Goal: Transaction & Acquisition: Purchase product/service

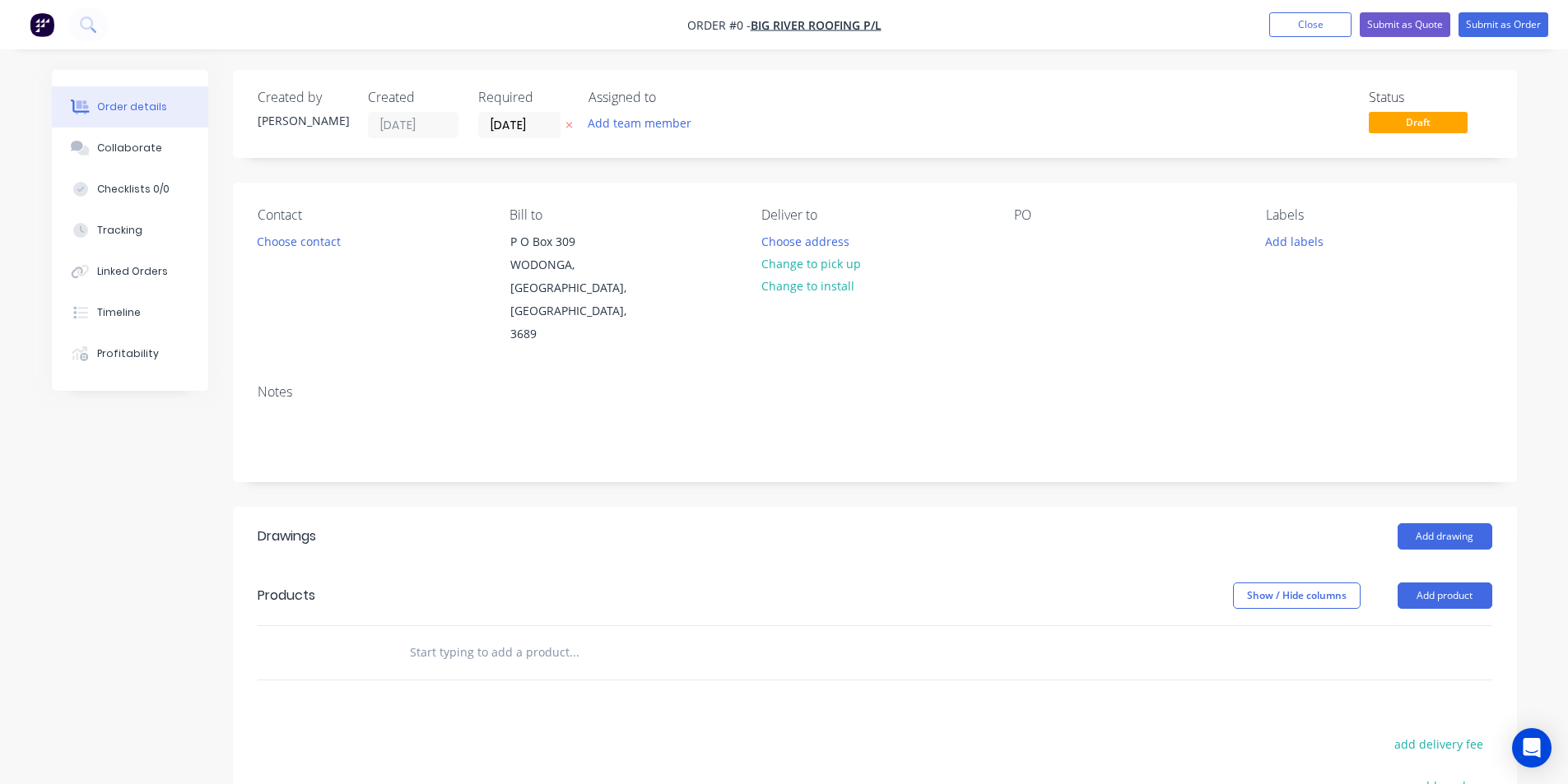
click at [42, 29] on img "button" at bounding box center [42, 25] width 25 height 25
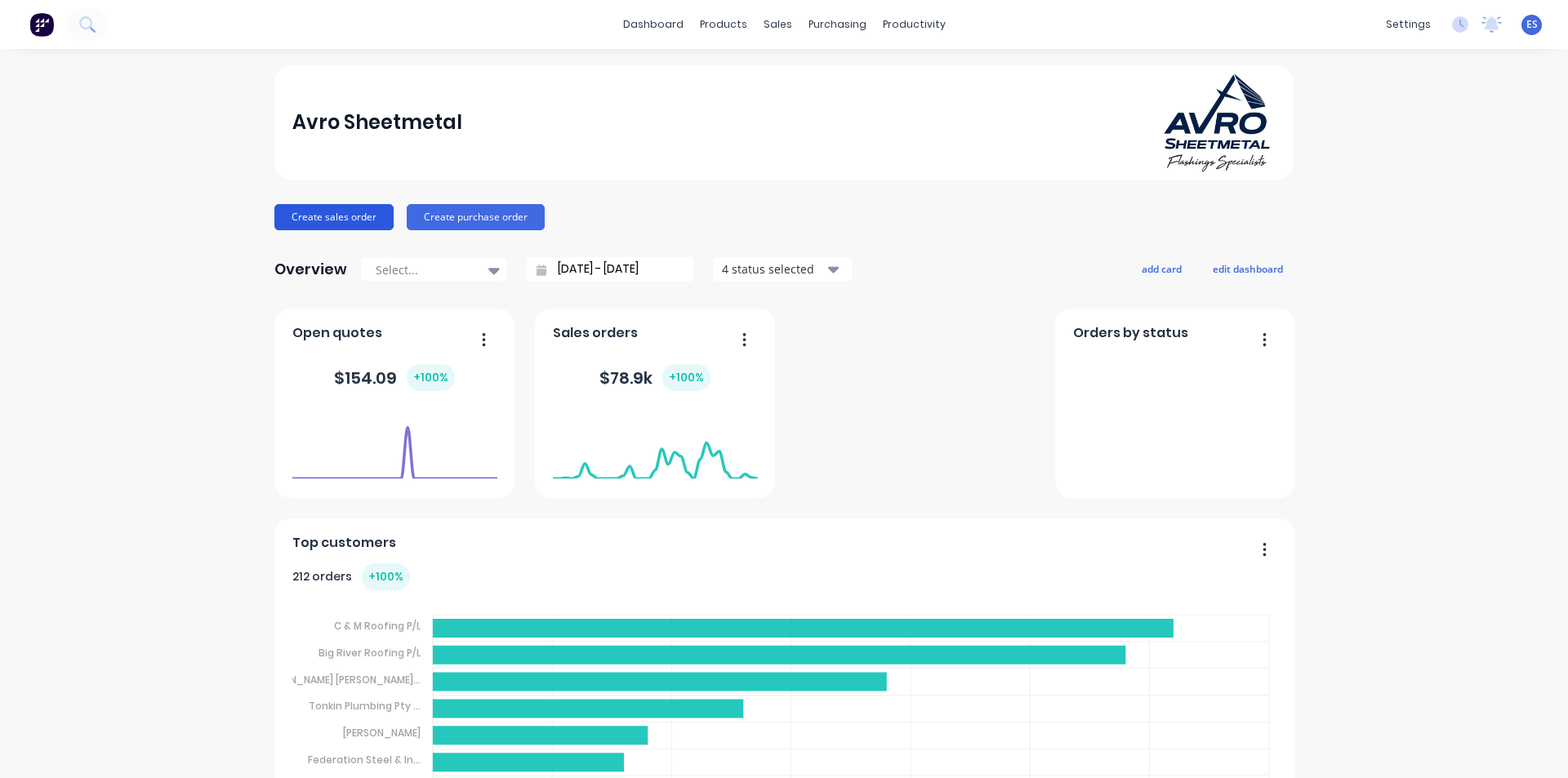
click at [343, 229] on button "Create sales order" at bounding box center [334, 217] width 120 height 26
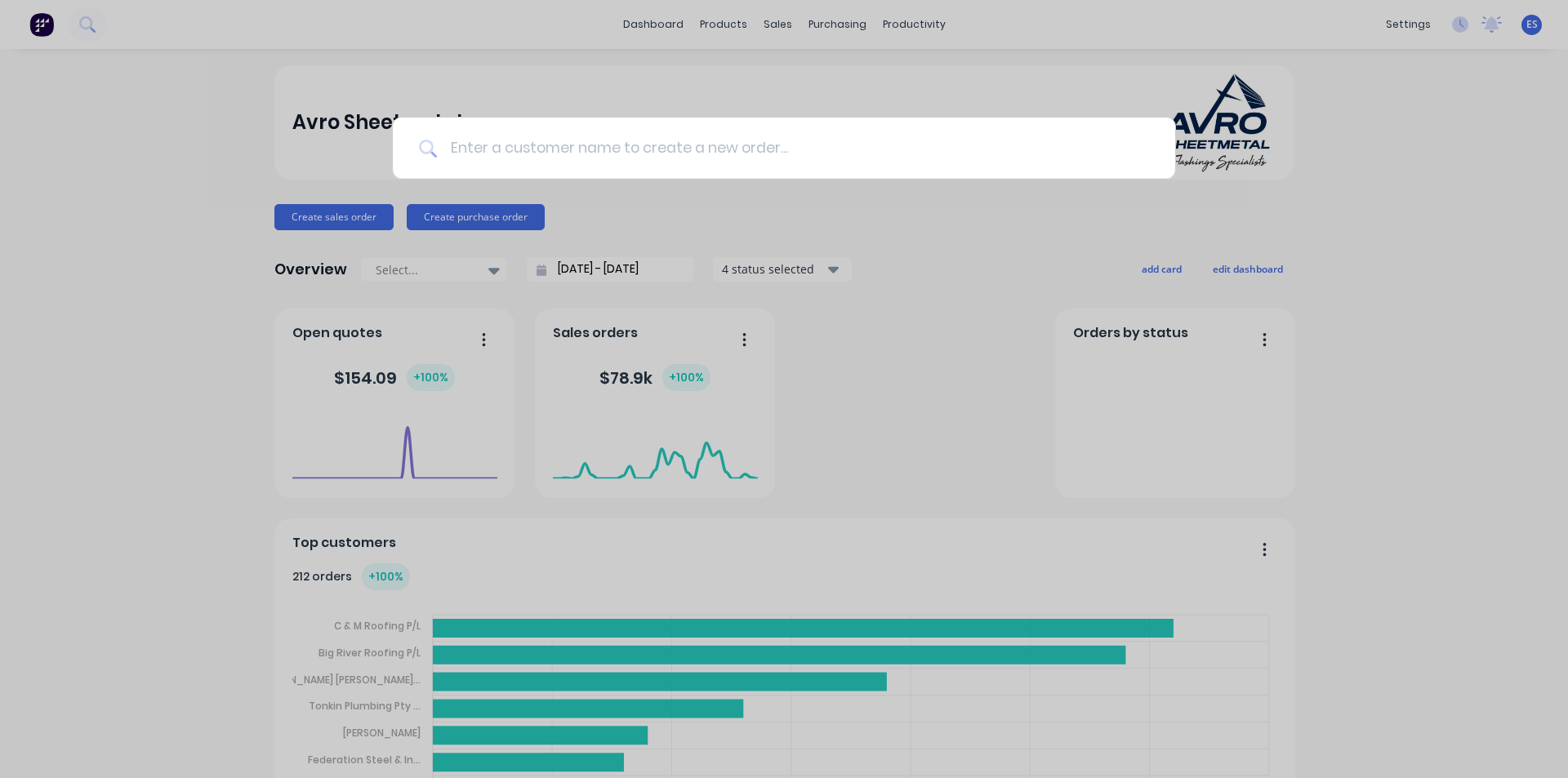
click at [513, 148] on input at bounding box center [793, 148] width 712 height 61
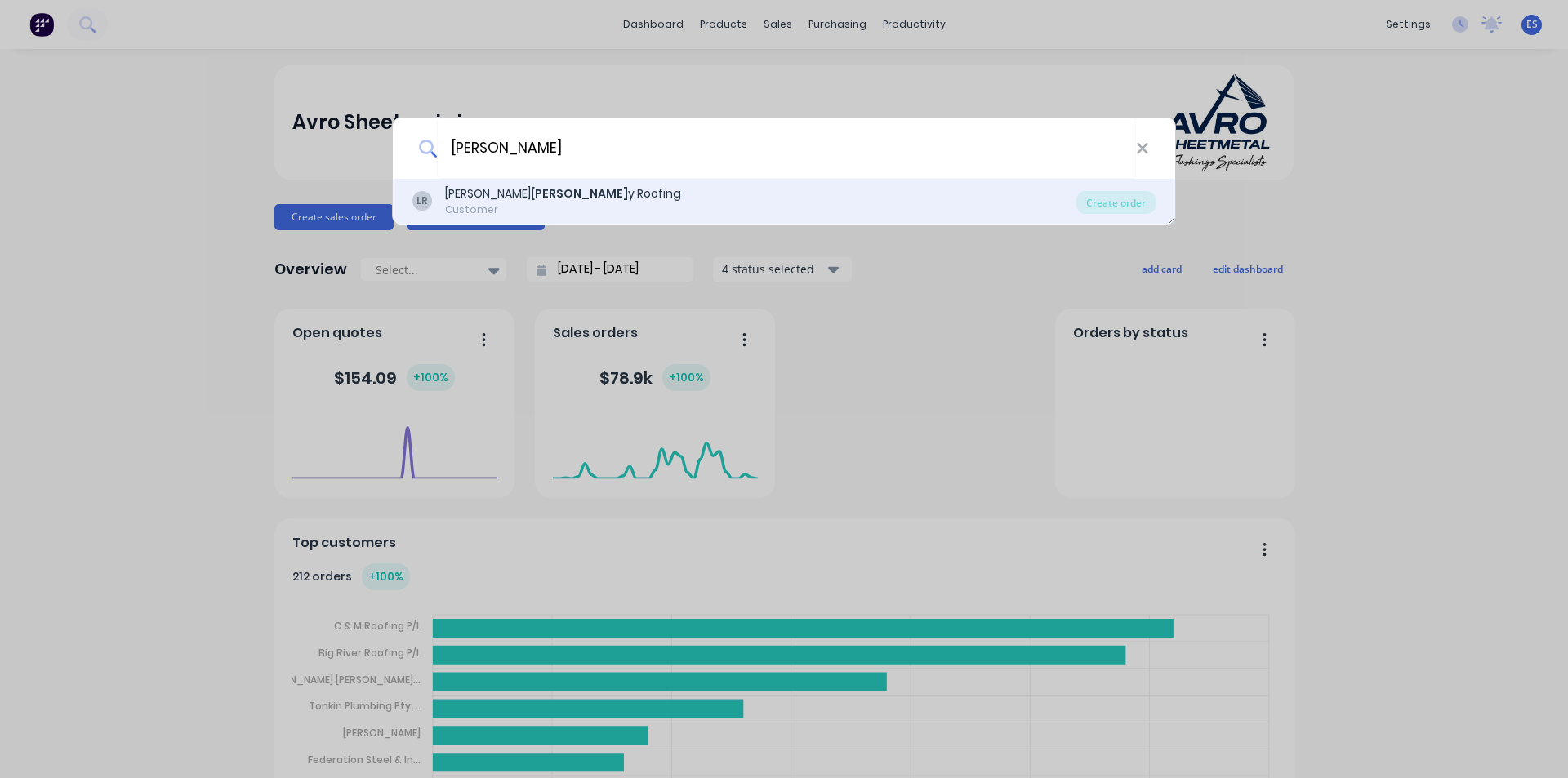
type input "eller"
click at [501, 200] on div "L J Eller y Roofing" at bounding box center [563, 194] width 236 height 17
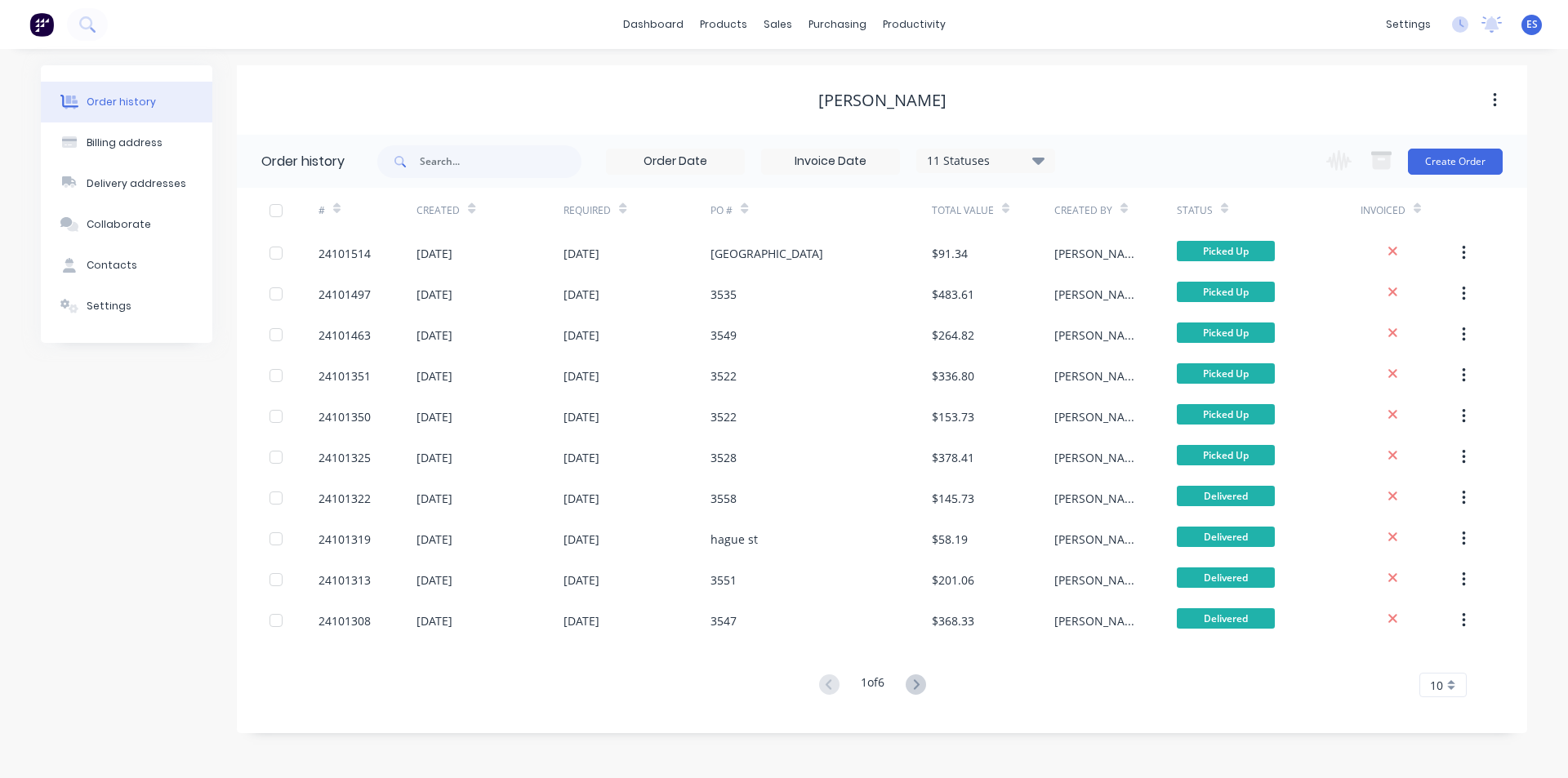
click at [1441, 179] on div "Change order status Submitted In Production delivery Ready for Pick Up Delivere…" at bounding box center [1410, 161] width 186 height 53
click at [1447, 166] on button "Create Order" at bounding box center [1455, 162] width 95 height 26
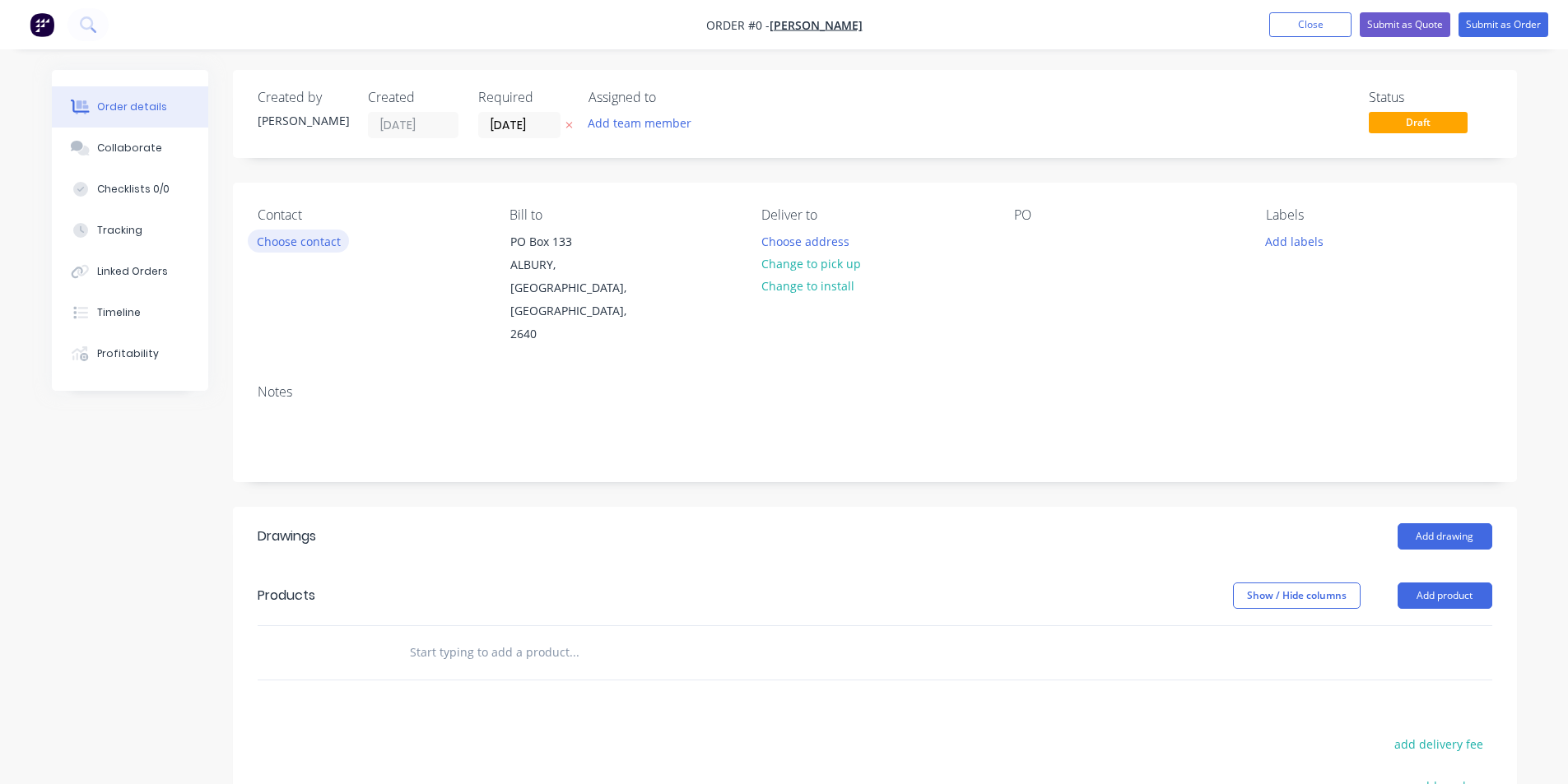
click at [288, 241] on button "Choose contact" at bounding box center [298, 241] width 101 height 22
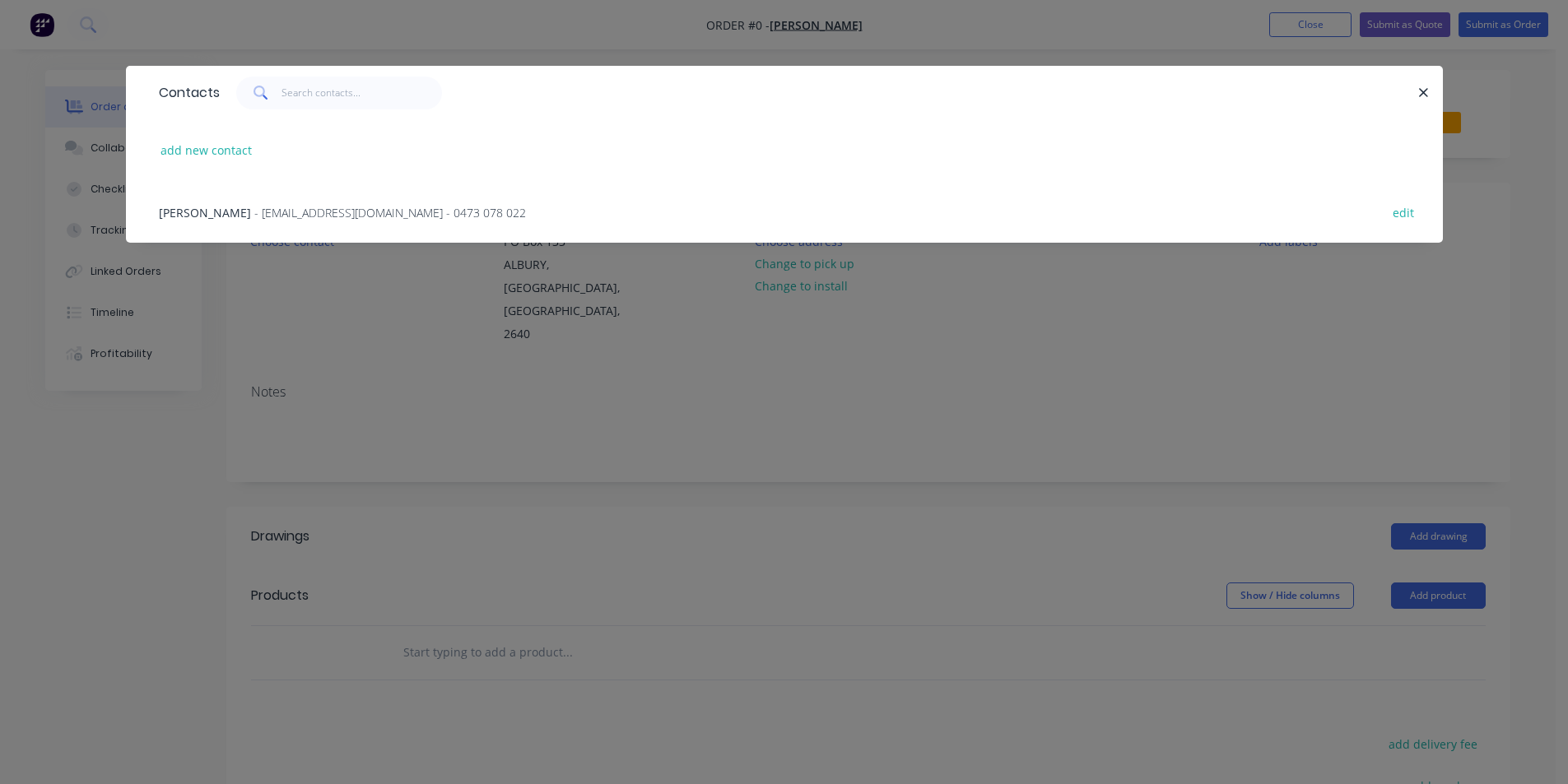
click at [316, 210] on span "- info@ljelleryroofing.com.au - 0473 078 022" at bounding box center [390, 213] width 272 height 15
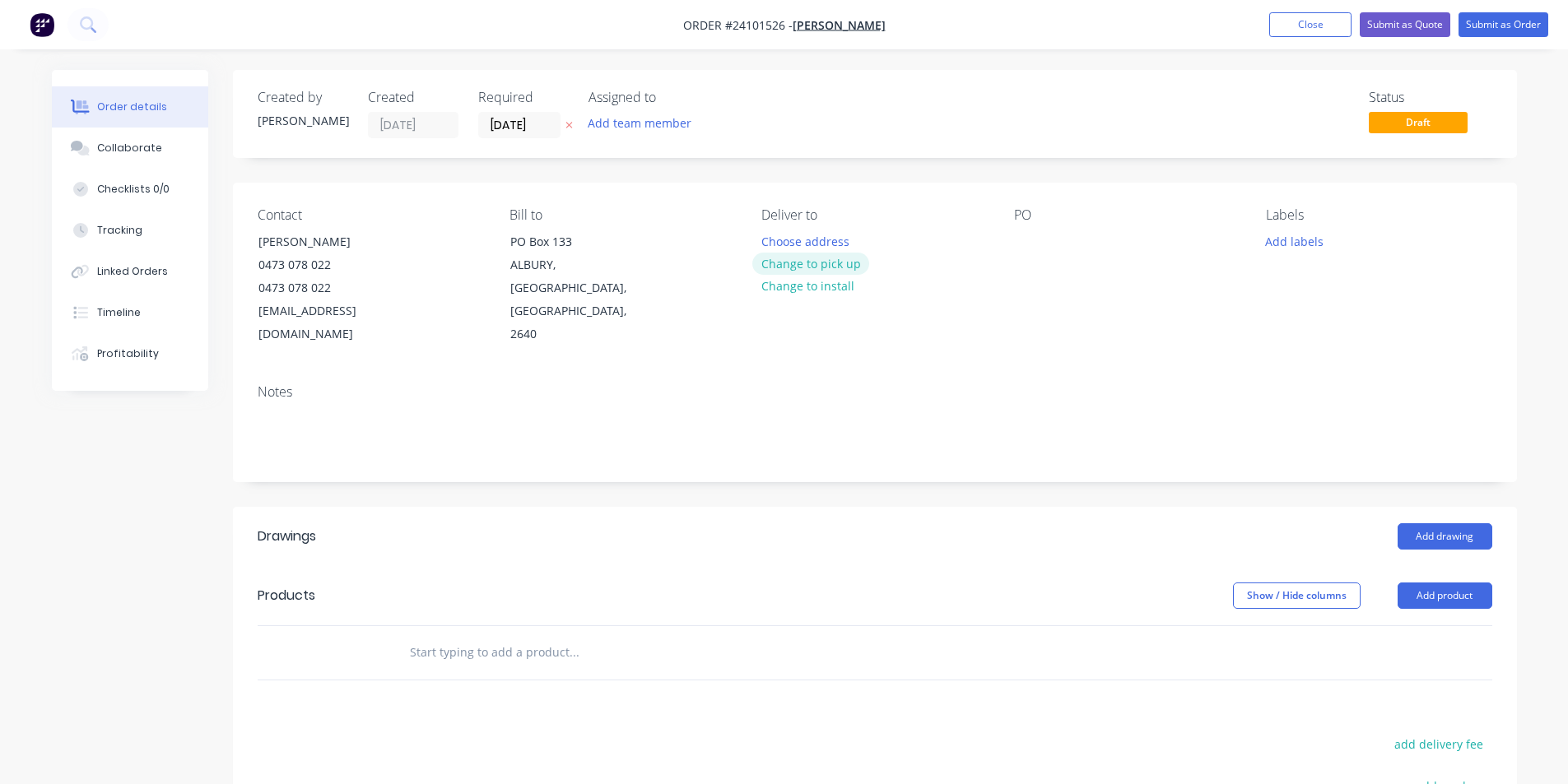
click at [789, 264] on button "Change to pick up" at bounding box center [811, 264] width 117 height 22
click at [1028, 249] on div at bounding box center [1027, 242] width 26 height 24
click at [1419, 524] on button "Add drawing" at bounding box center [1445, 536] width 95 height 26
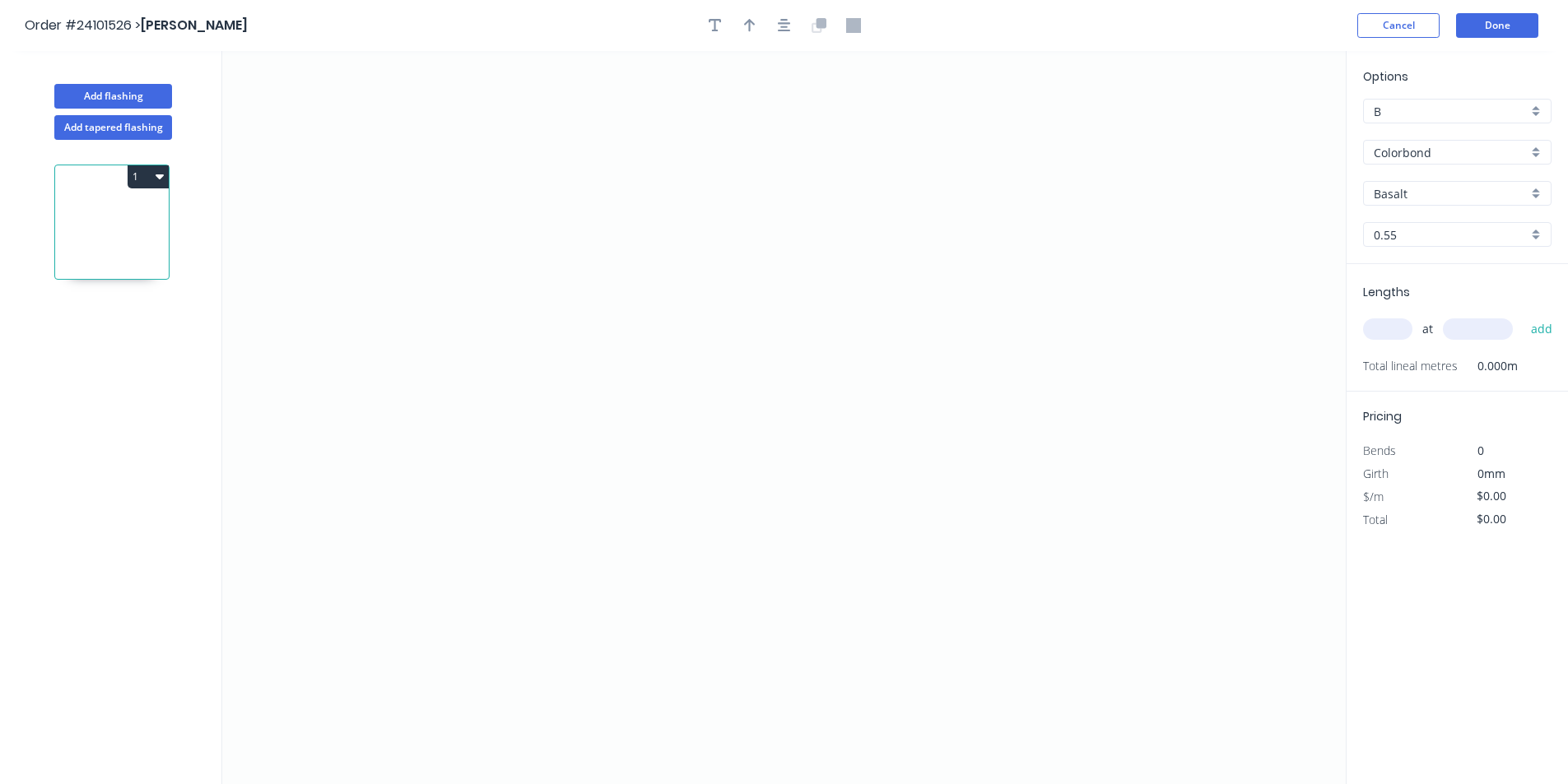
click at [1415, 193] on input "Basalt" at bounding box center [1450, 193] width 154 height 17
click at [1411, 316] on div "Paperbark" at bounding box center [1457, 311] width 187 height 29
type input "Paperbark"
click at [767, 204] on icon "0" at bounding box center [784, 417] width 1123 height 733
click at [774, 446] on icon "0" at bounding box center [784, 417] width 1123 height 733
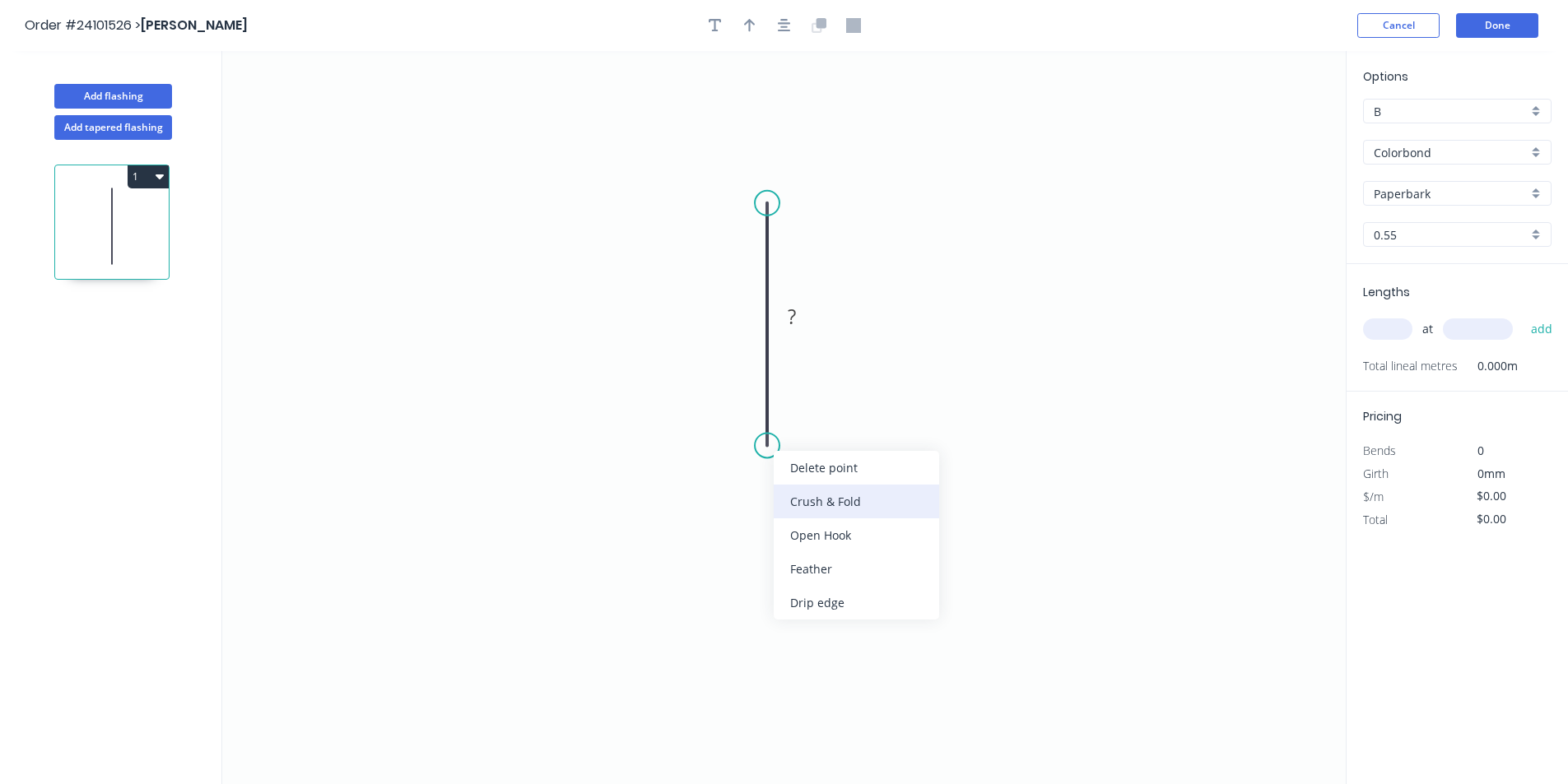
click at [786, 506] on div "Crush & Fold" at bounding box center [856, 501] width 165 height 34
click at [792, 326] on tspan "?" at bounding box center [792, 316] width 8 height 27
click at [1380, 330] on input "text" at bounding box center [1387, 328] width 49 height 21
type input "$6.84"
type input "1"
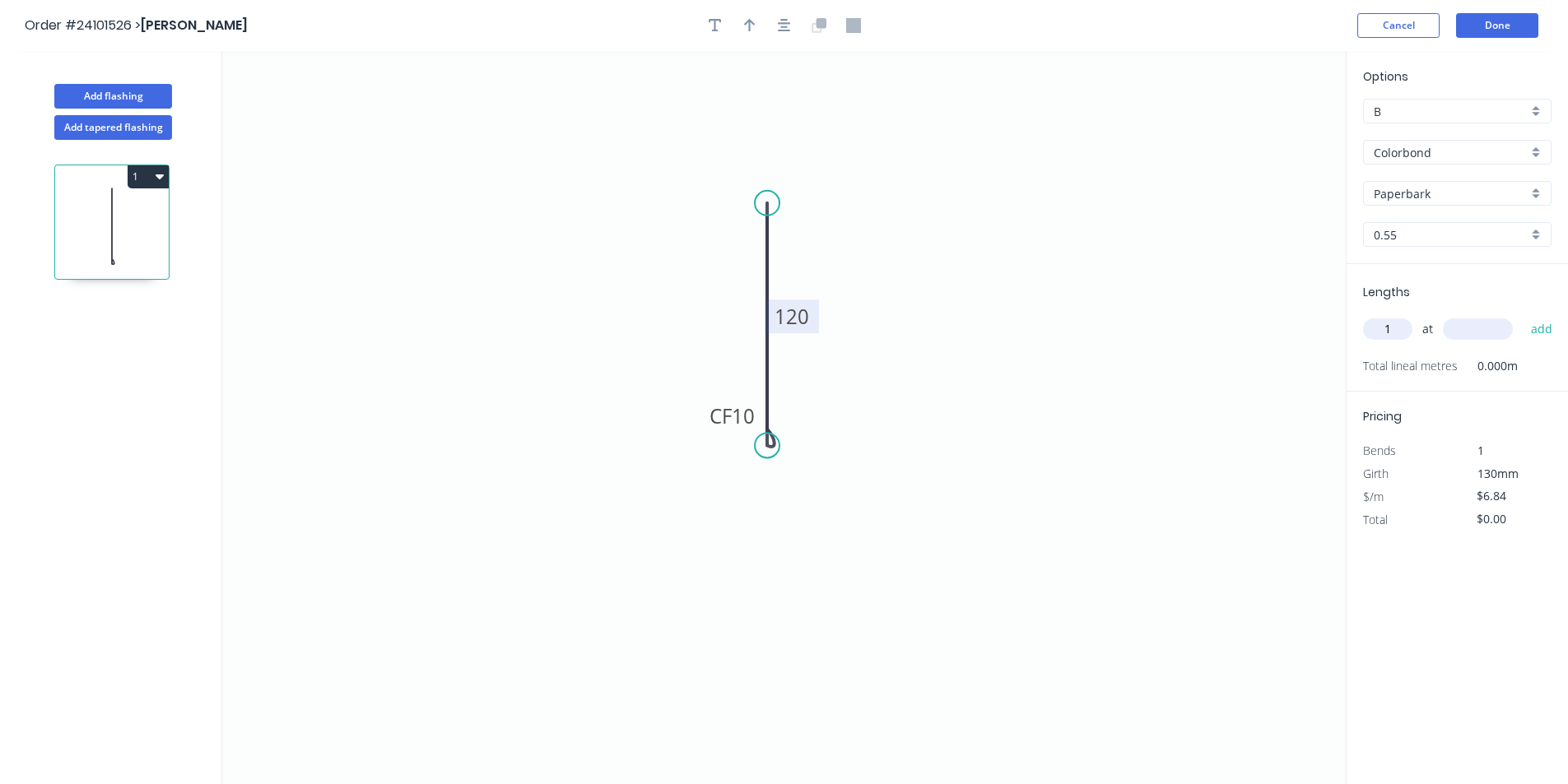
click at [1464, 328] on input "text" at bounding box center [1477, 328] width 70 height 21
type input "1200"
click at [1523, 316] on button "add" at bounding box center [1543, 329] width 39 height 28
type input "$8.21"
click at [1498, 29] on button "Done" at bounding box center [1497, 25] width 82 height 25
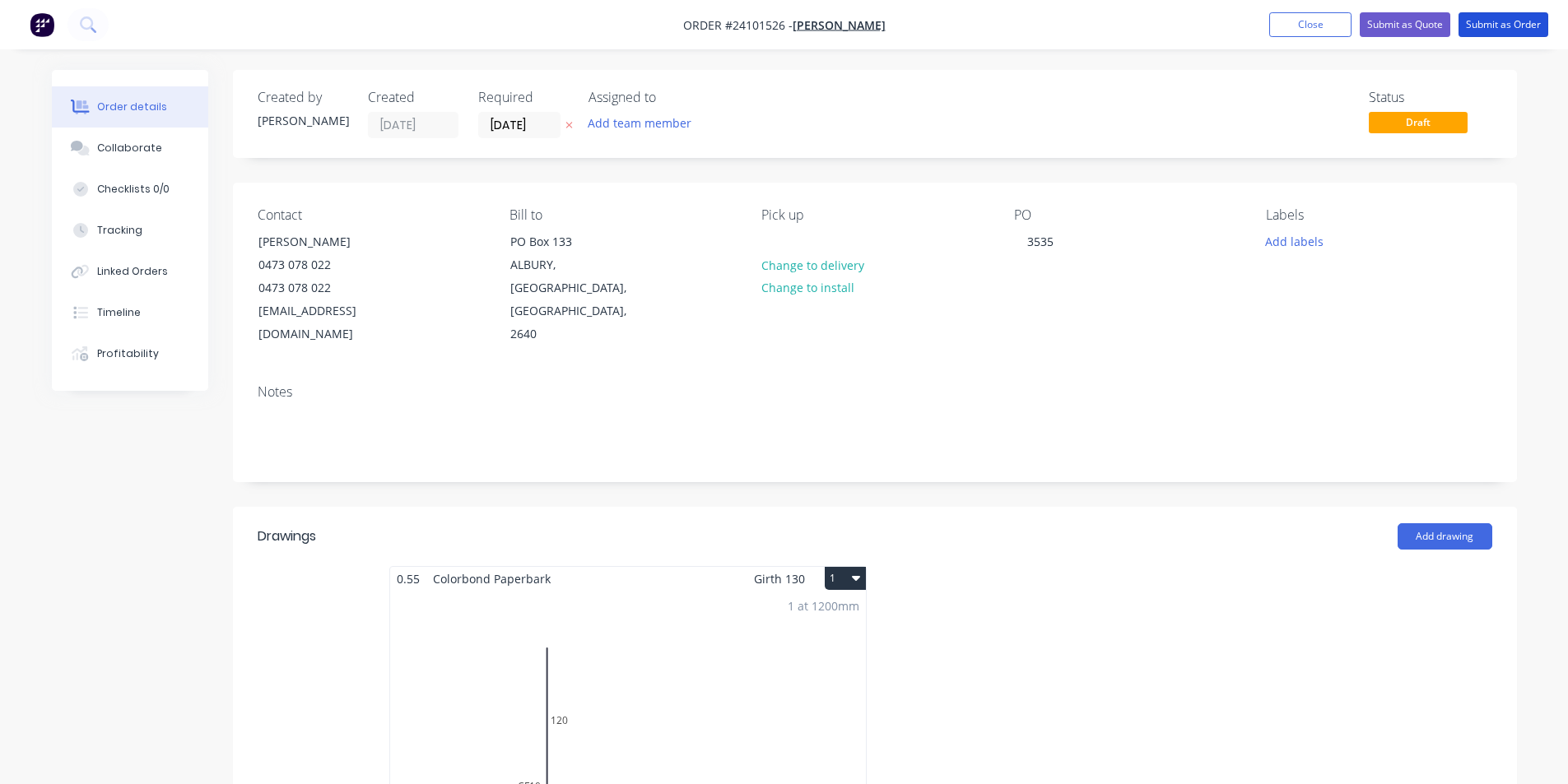
click at [1498, 29] on button "Submit as Order" at bounding box center [1504, 25] width 90 height 25
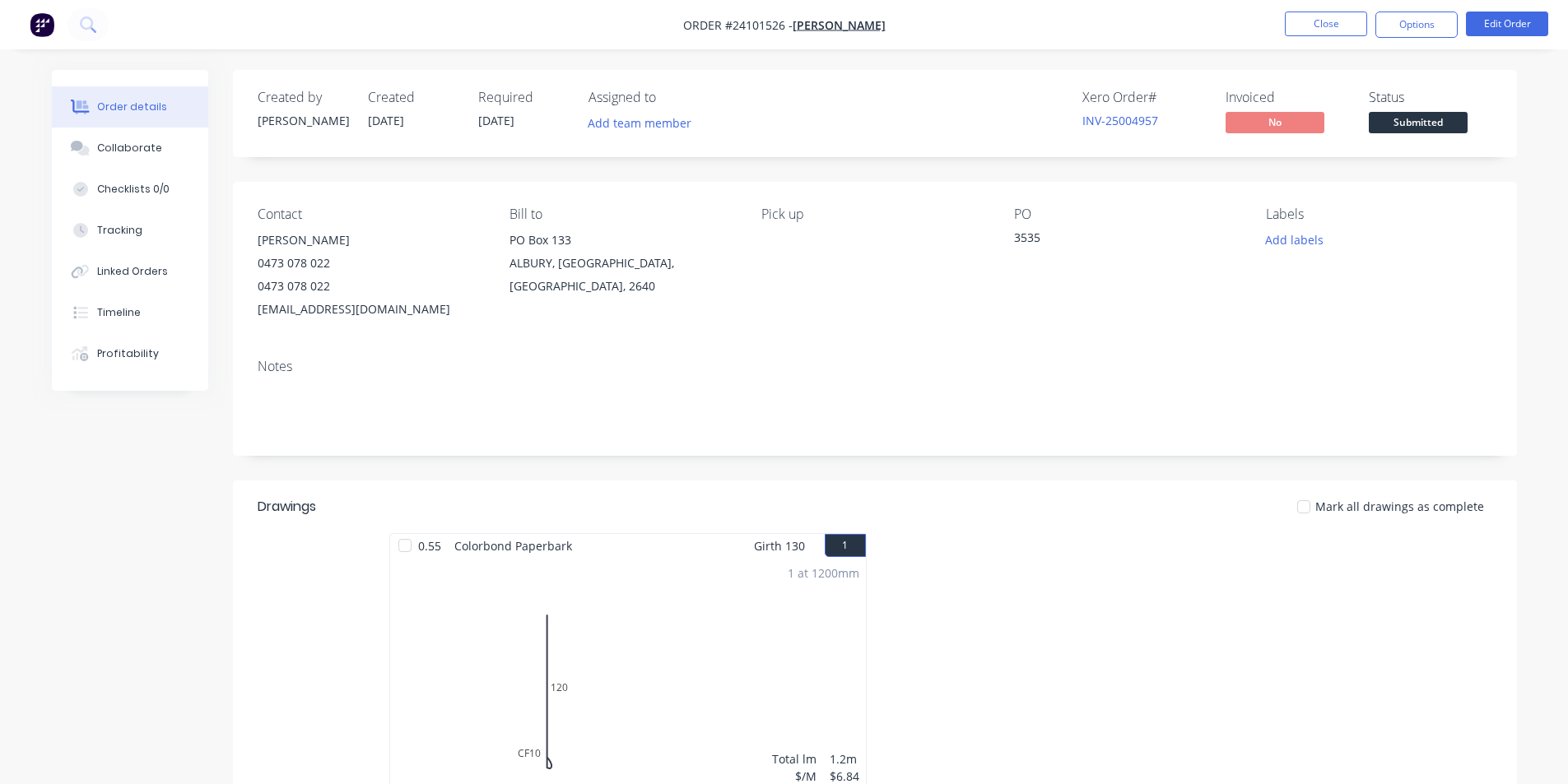
click at [41, 21] on img "button" at bounding box center [42, 25] width 25 height 25
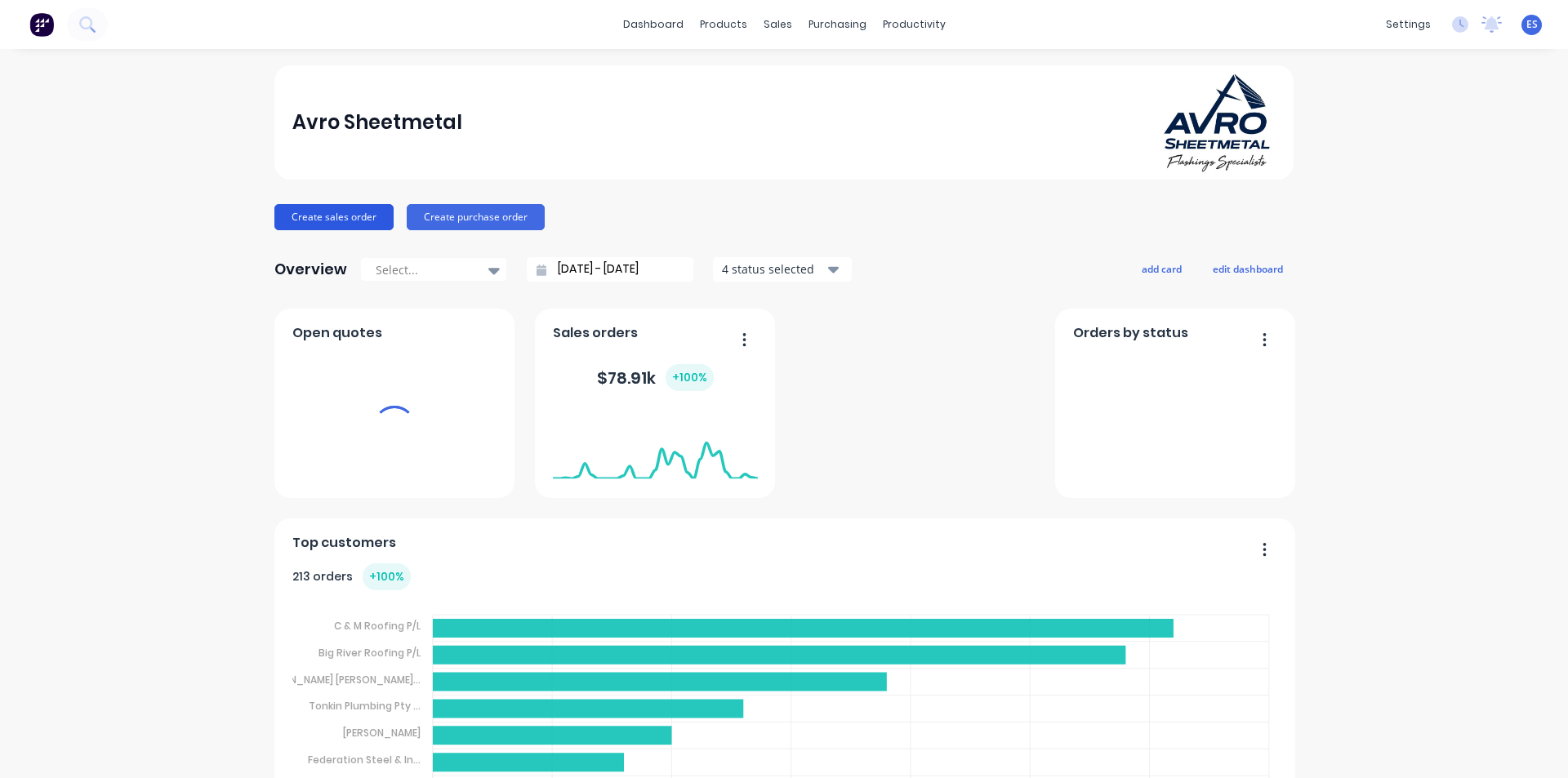
click at [344, 205] on button "Create sales order" at bounding box center [334, 217] width 120 height 26
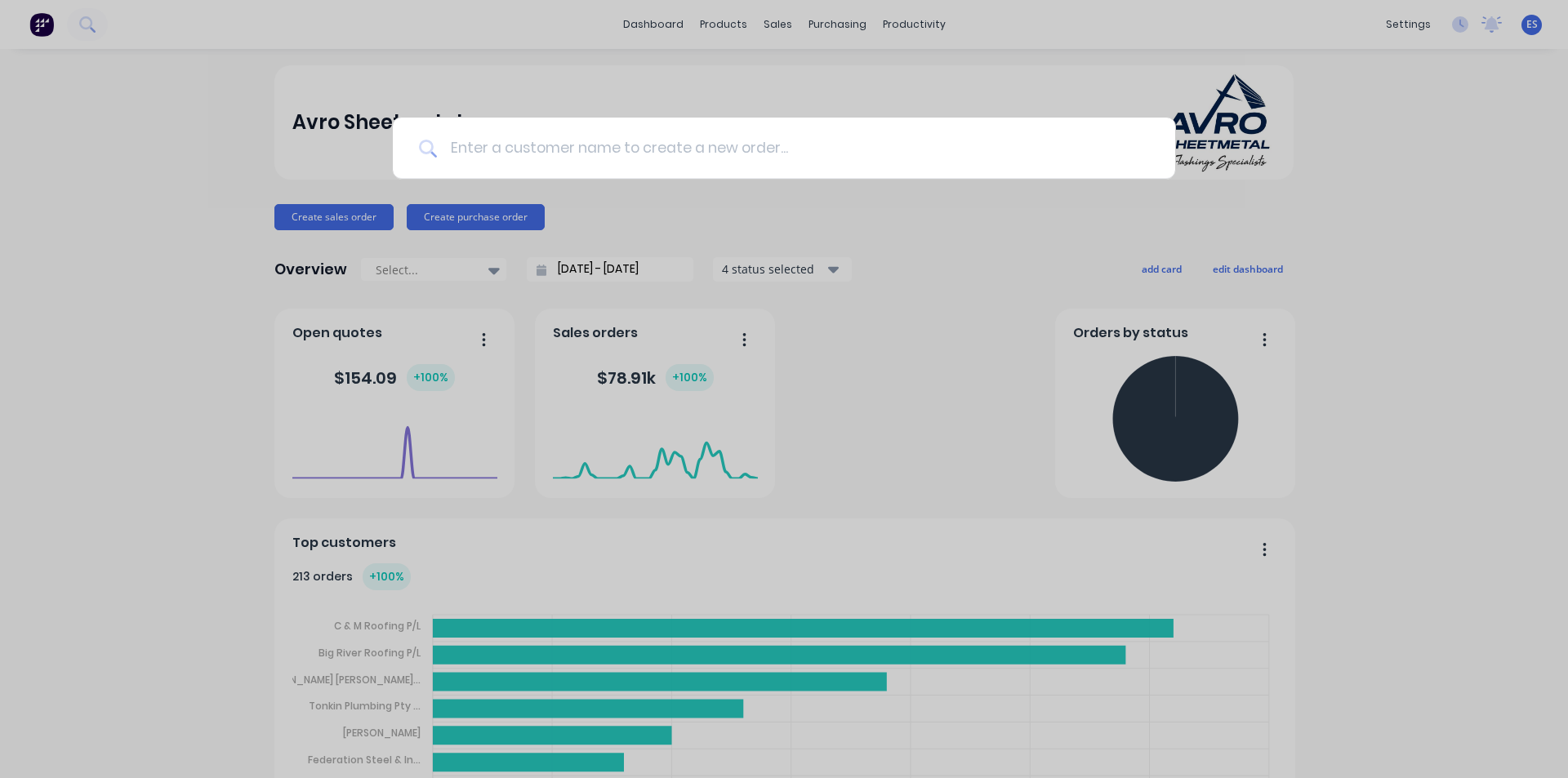
click at [589, 150] on input at bounding box center [793, 148] width 712 height 61
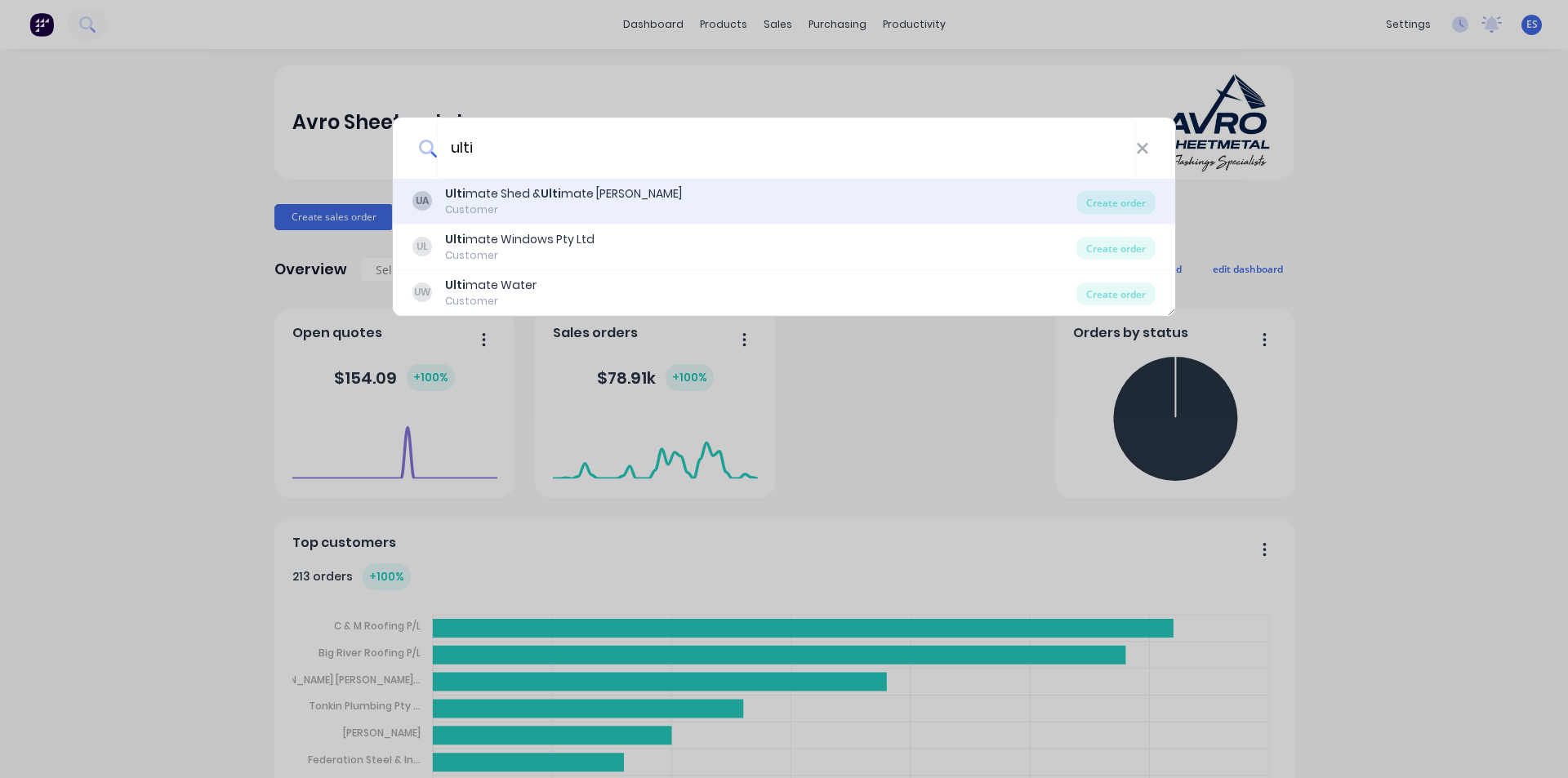
type input "ulti"
click at [584, 200] on div "Ulti mate Shed & Ulti mate Alfresco" at bounding box center [563, 194] width 237 height 17
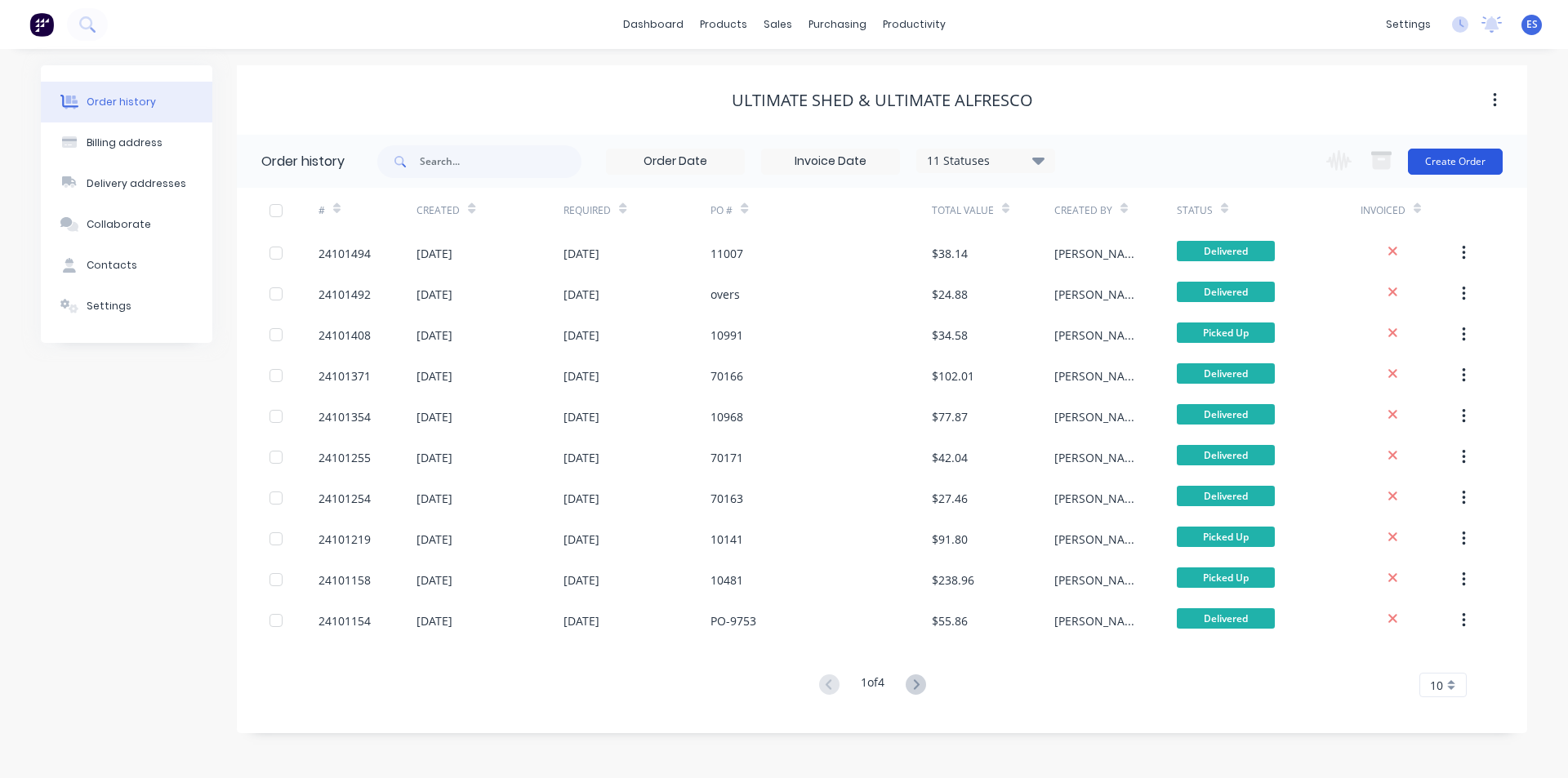
click at [1476, 166] on button "Create Order" at bounding box center [1455, 162] width 95 height 26
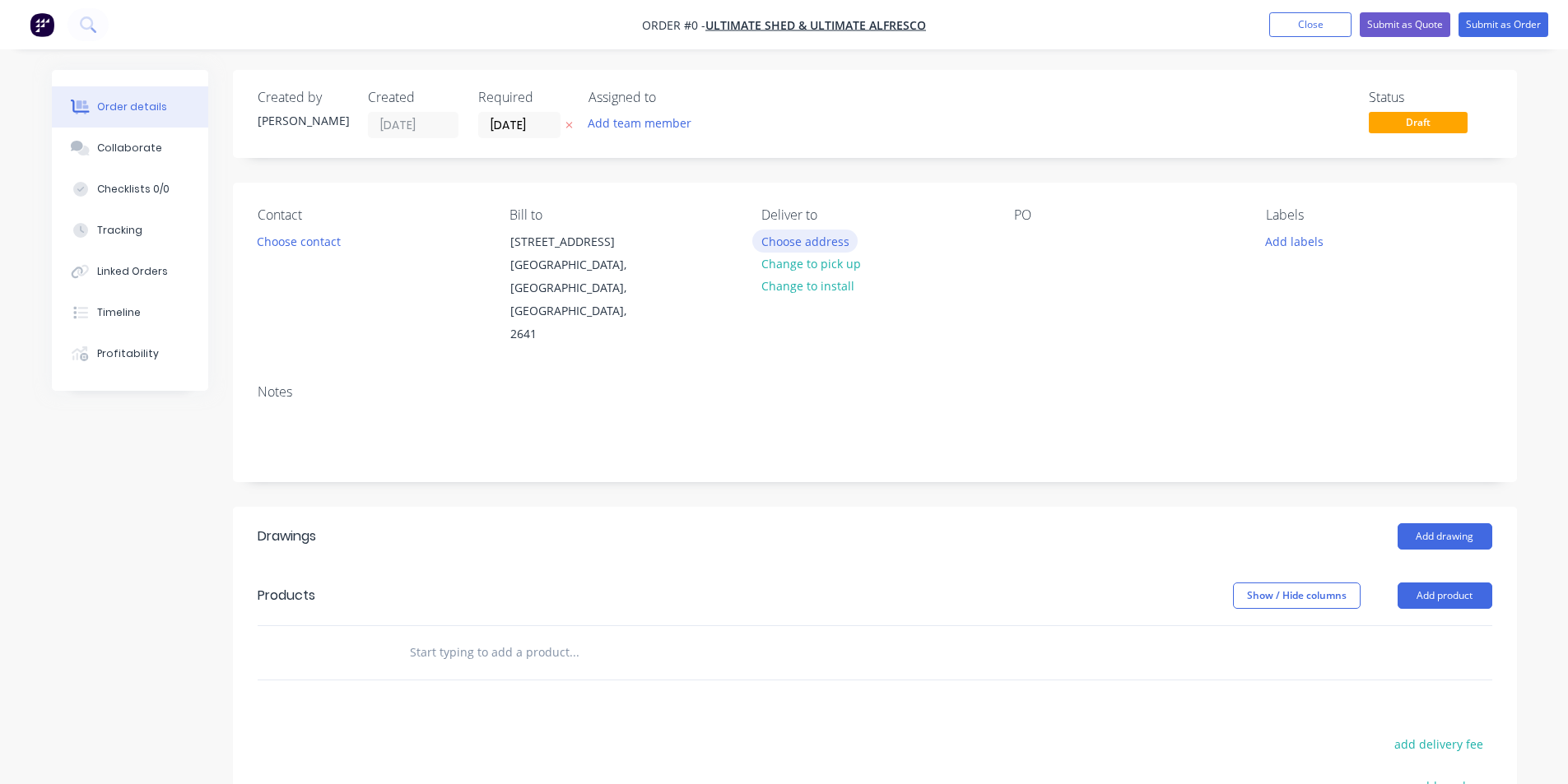
click at [837, 237] on button "Choose address" at bounding box center [805, 241] width 105 height 22
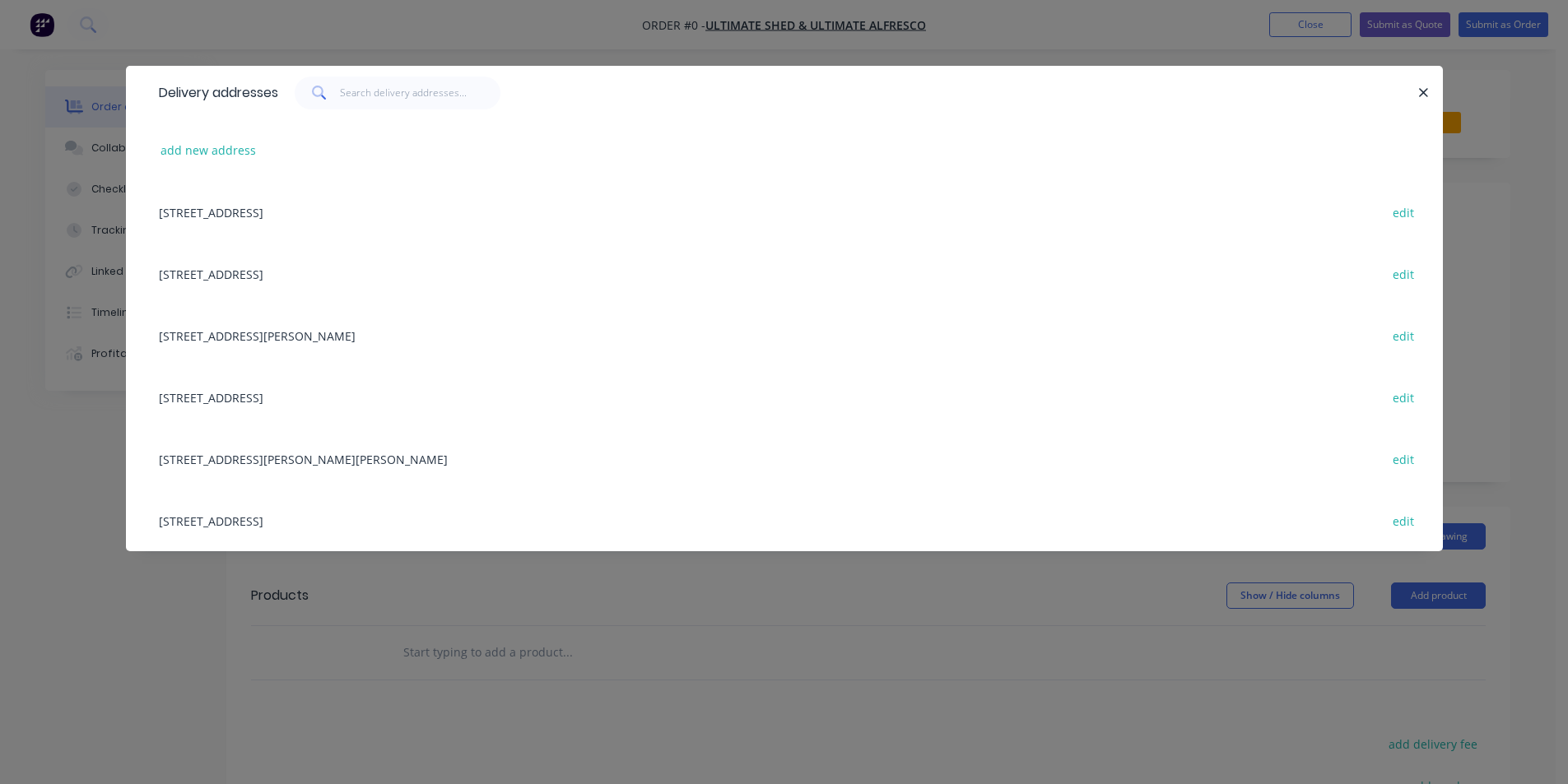
click at [379, 214] on div "380 Wagga Rd, LAVINGTON, New South Wales, Australia, 2641 edit" at bounding box center [785, 211] width 1268 height 62
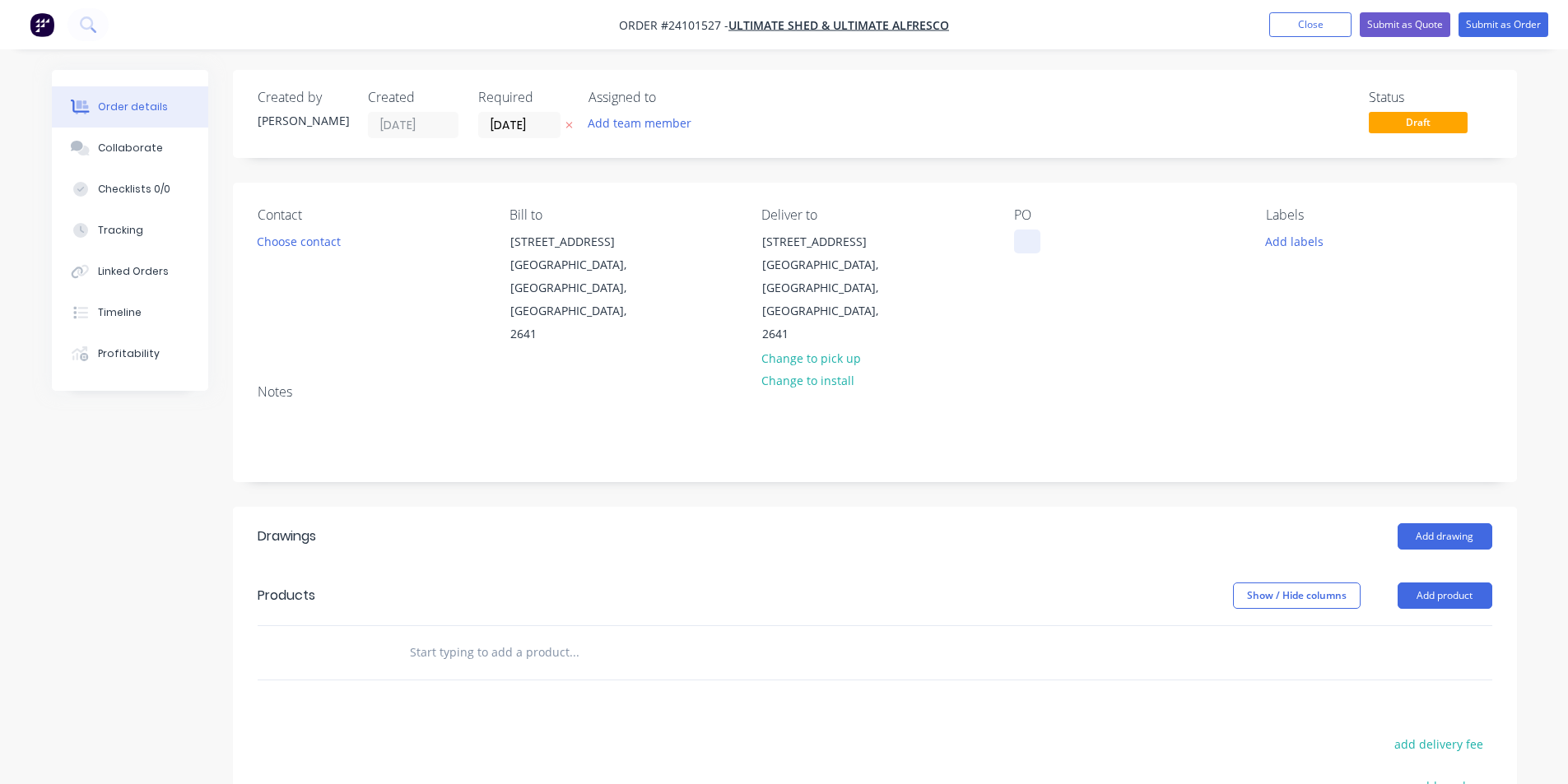
click at [1016, 244] on div at bounding box center [1027, 242] width 26 height 24
click at [1468, 524] on button "Add drawing" at bounding box center [1445, 536] width 95 height 26
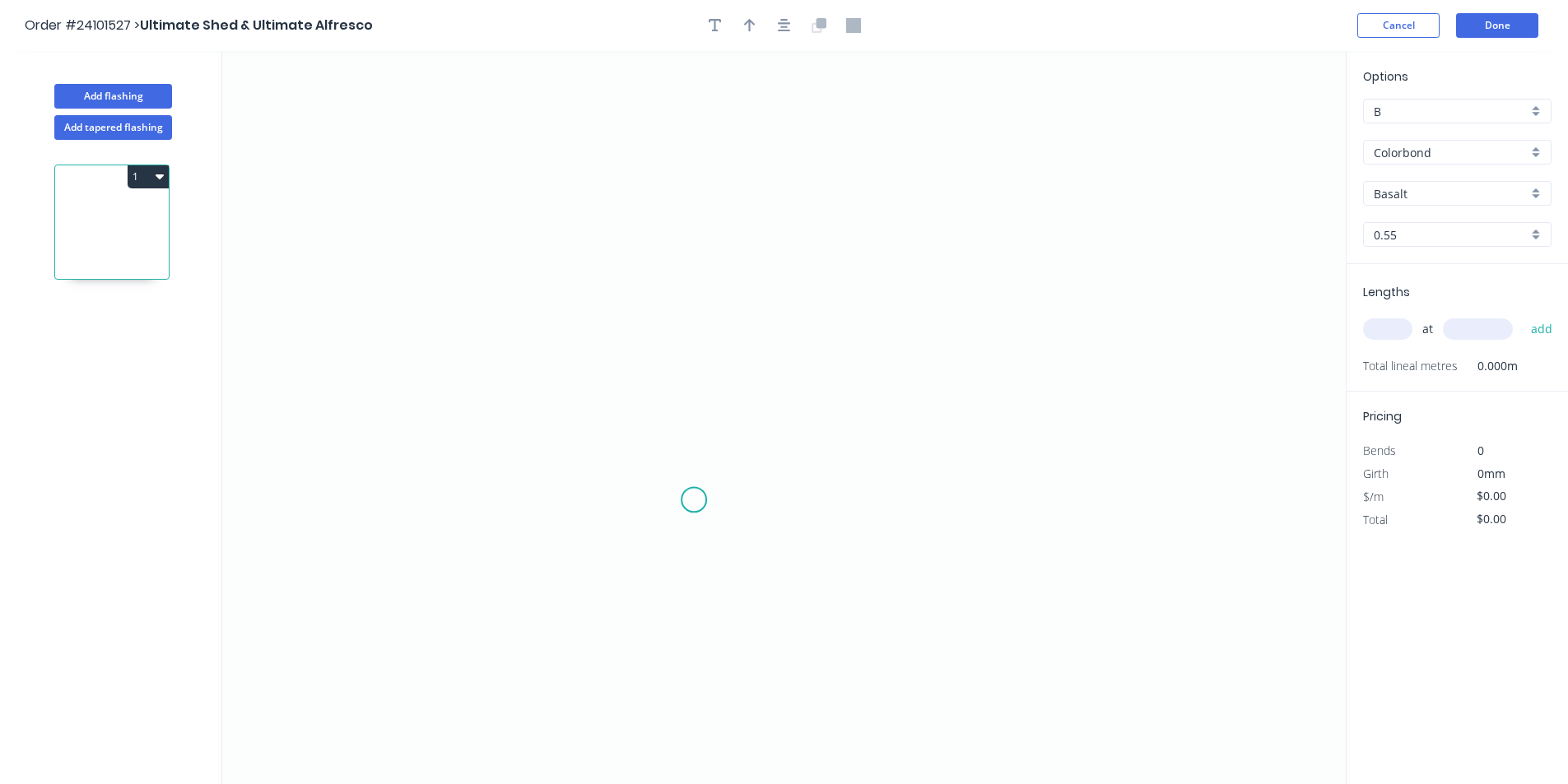
click at [694, 501] on icon "0" at bounding box center [784, 417] width 1123 height 733
click at [726, 477] on icon at bounding box center [710, 488] width 32 height 24
click at [739, 235] on icon "0 ?" at bounding box center [784, 417] width 1123 height 733
click at [860, 219] on icon "0 ? ? ? º" at bounding box center [784, 417] width 1123 height 733
click at [860, 219] on circle at bounding box center [860, 218] width 25 height 25
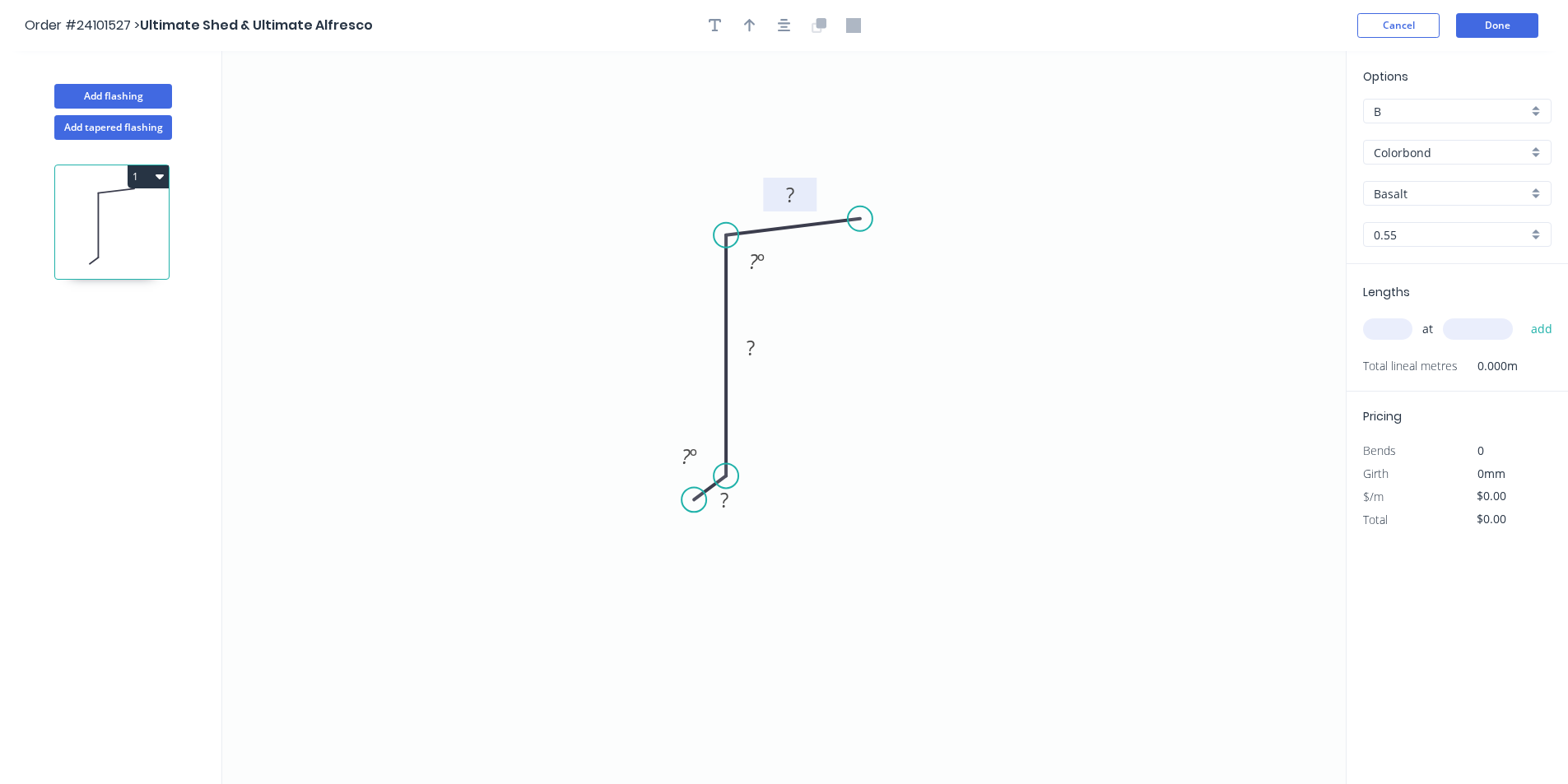
click at [795, 199] on rect at bounding box center [790, 195] width 33 height 23
click at [759, 345] on rect at bounding box center [750, 349] width 33 height 23
click at [721, 503] on tspan "?" at bounding box center [725, 500] width 8 height 27
click at [1393, 316] on div "at add" at bounding box center [1459, 329] width 192 height 28
type input "$7.80"
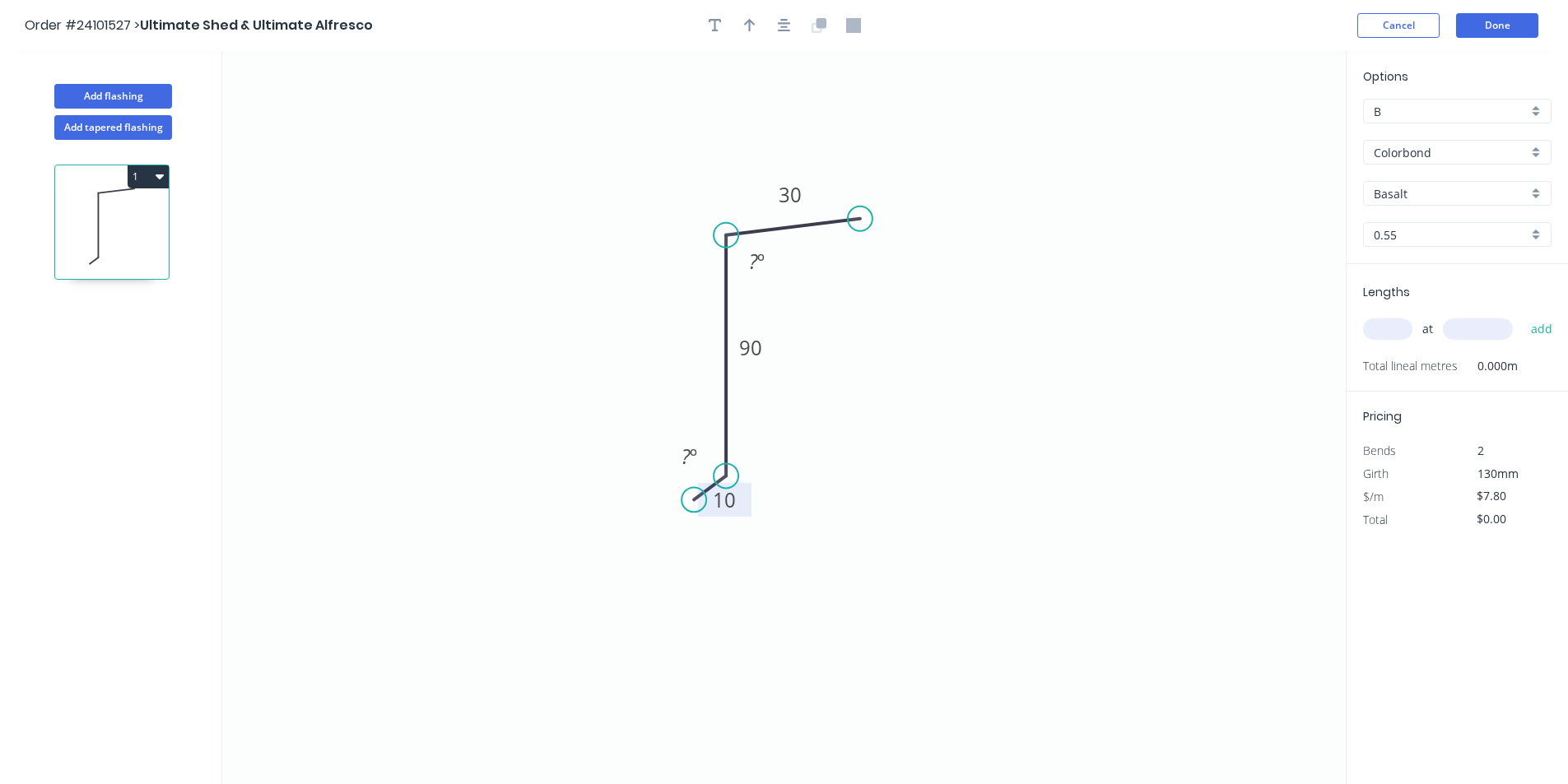
click at [1392, 324] on input "text" at bounding box center [1387, 328] width 49 height 21
type input "1"
click at [1470, 332] on input "text" at bounding box center [1477, 328] width 70 height 21
type input "3600"
click at [1523, 316] on button "add" at bounding box center [1543, 329] width 39 height 28
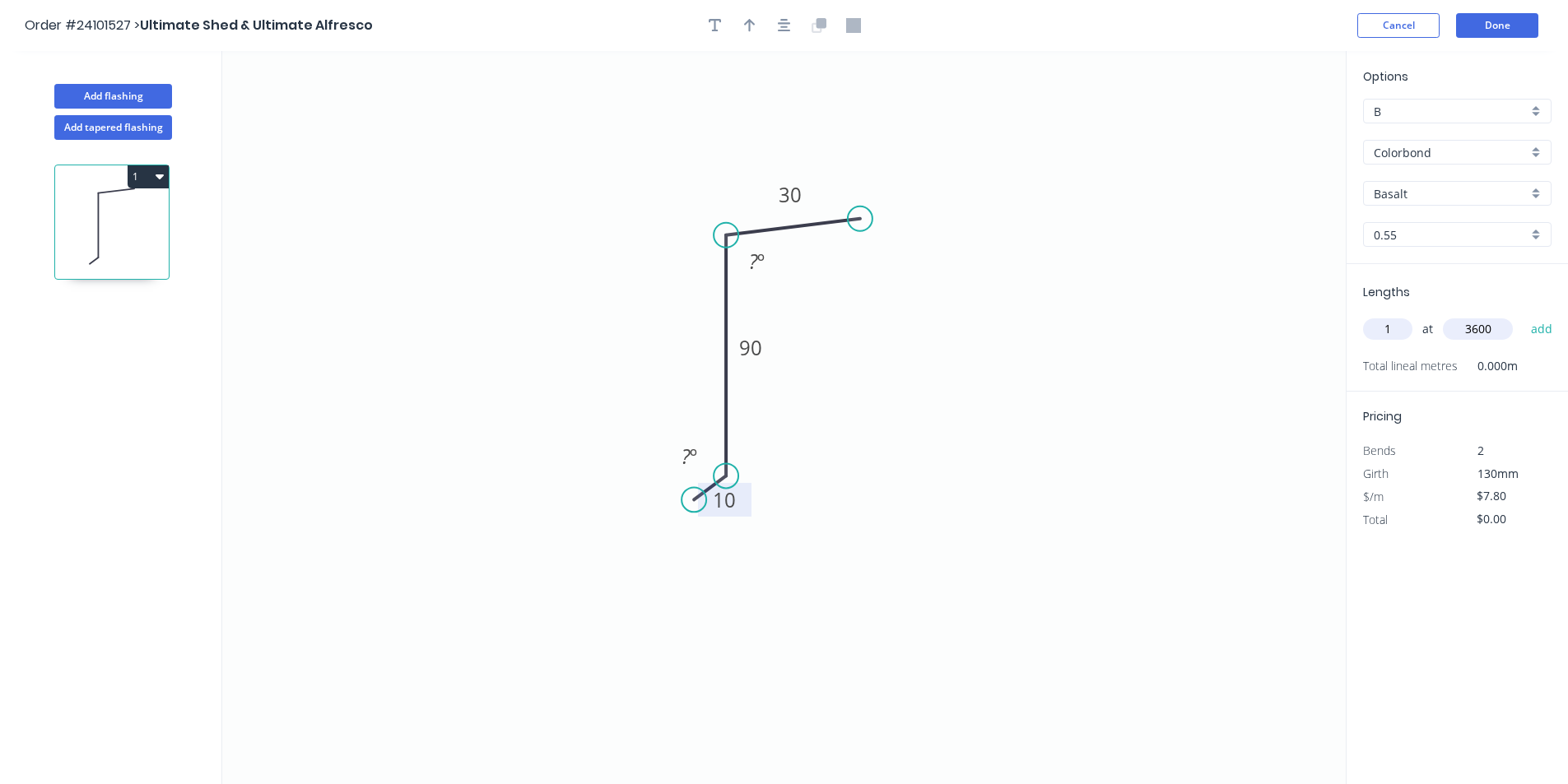
type input "$28.08"
click at [96, 101] on button "Add flashing" at bounding box center [113, 96] width 118 height 25
type input "$0.00"
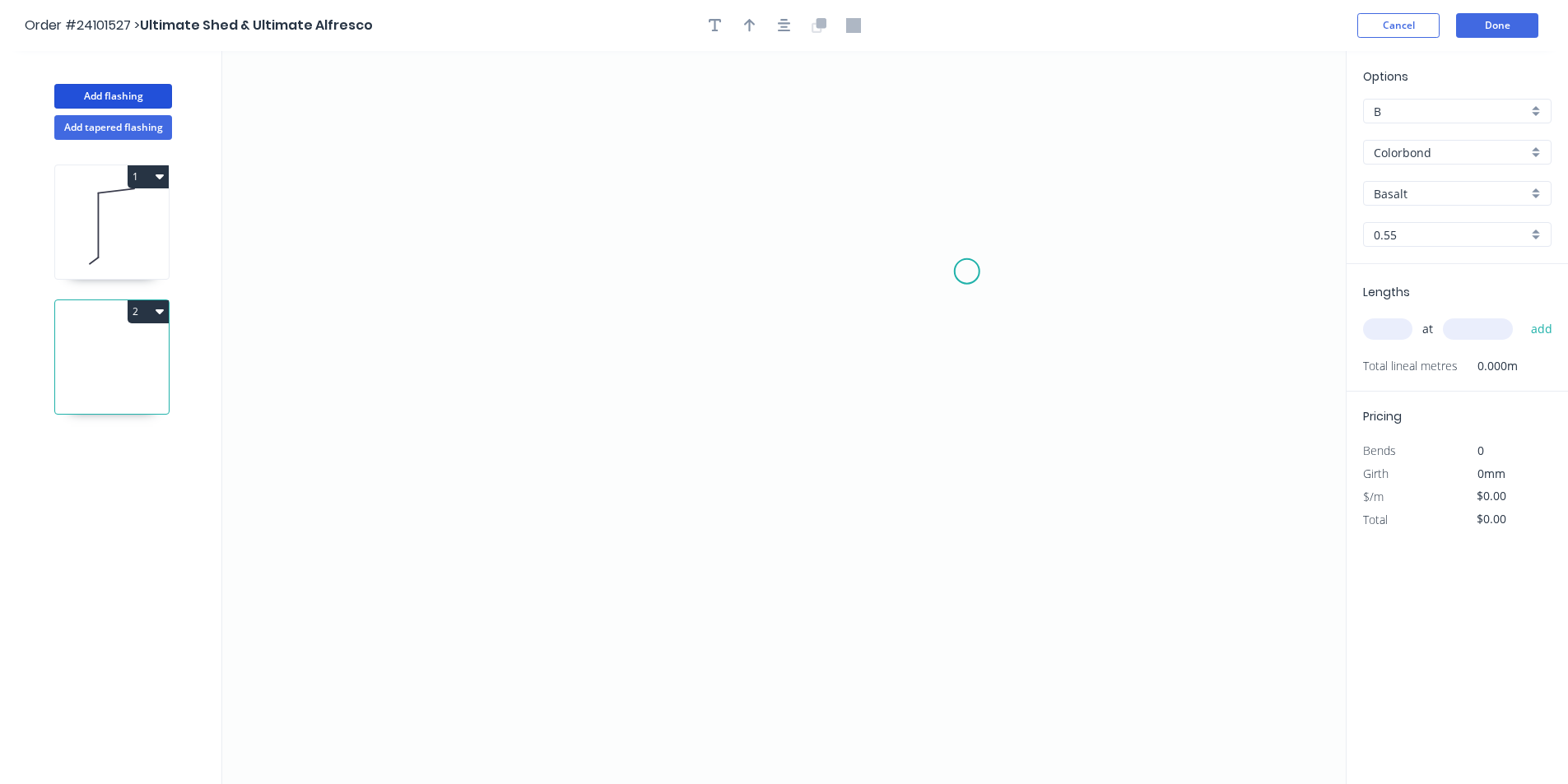
click at [967, 272] on icon "0" at bounding box center [784, 417] width 1123 height 733
click at [924, 224] on icon "0" at bounding box center [784, 417] width 1123 height 733
click at [640, 244] on icon "0 ?" at bounding box center [784, 417] width 1123 height 733
click at [640, 471] on icon "0 ? ?" at bounding box center [784, 417] width 1123 height 733
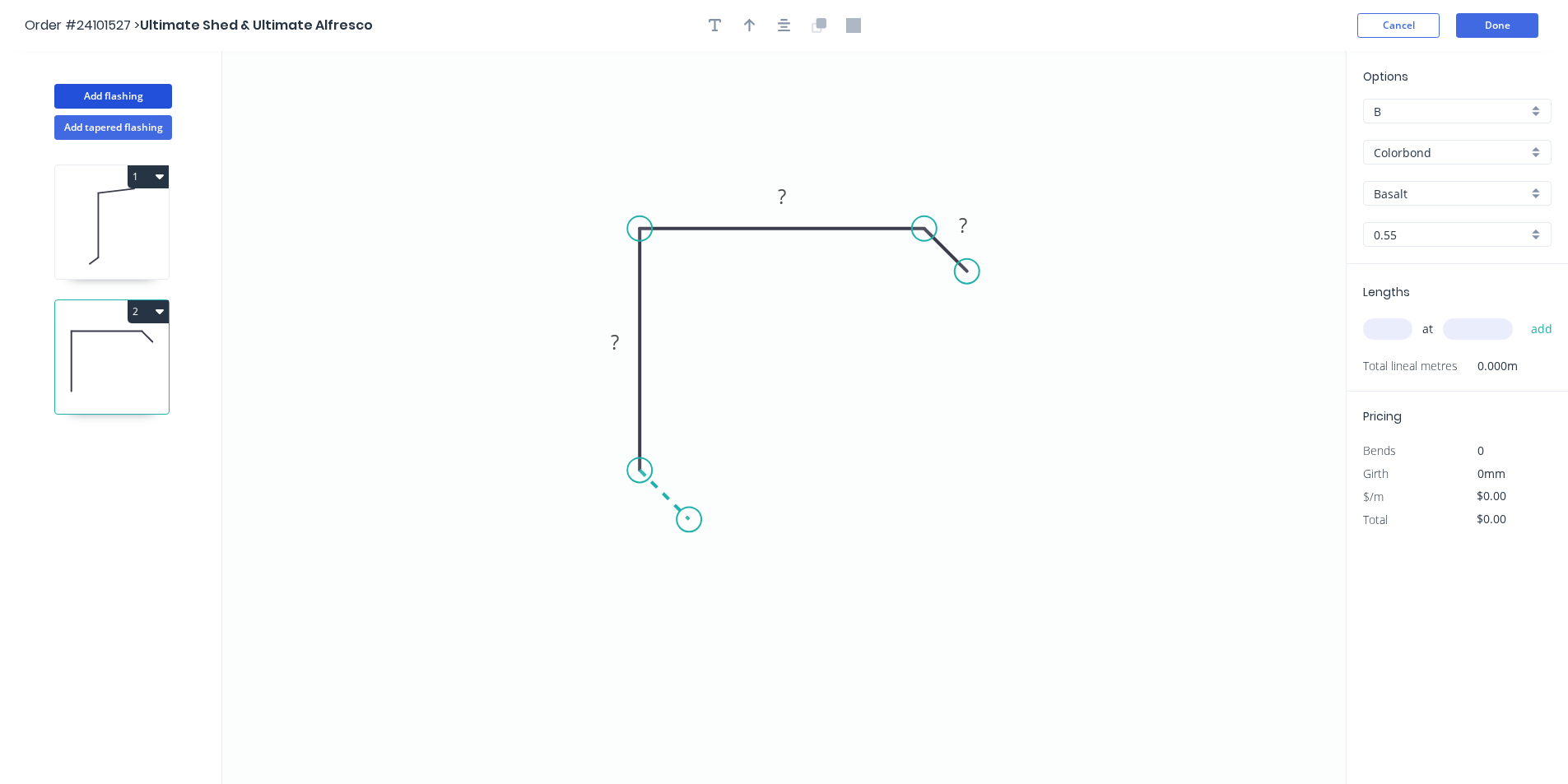
click at [689, 518] on icon at bounding box center [664, 495] width 49 height 49
click at [689, 518] on circle at bounding box center [688, 519] width 25 height 25
click at [641, 506] on rect at bounding box center [647, 506] width 33 height 23
click at [975, 227] on rect at bounding box center [963, 226] width 33 height 23
click at [790, 200] on rect at bounding box center [781, 197] width 33 height 23
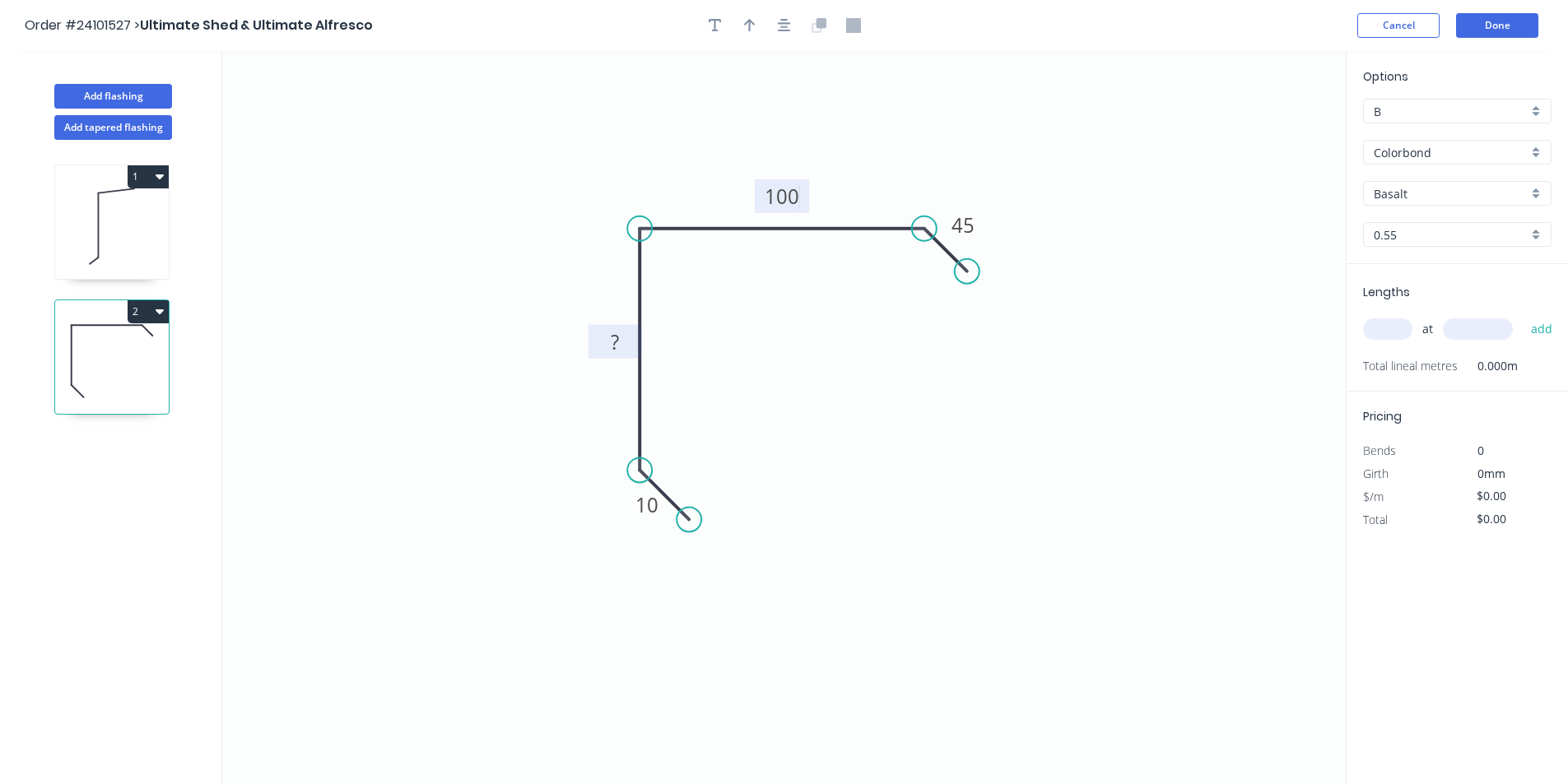
click at [627, 333] on rect at bounding box center [614, 343] width 33 height 23
click at [1398, 331] on input "text" at bounding box center [1387, 328] width 49 height 21
type input "$12.73"
type input "1"
click at [1491, 322] on input "text" at bounding box center [1477, 328] width 70 height 21
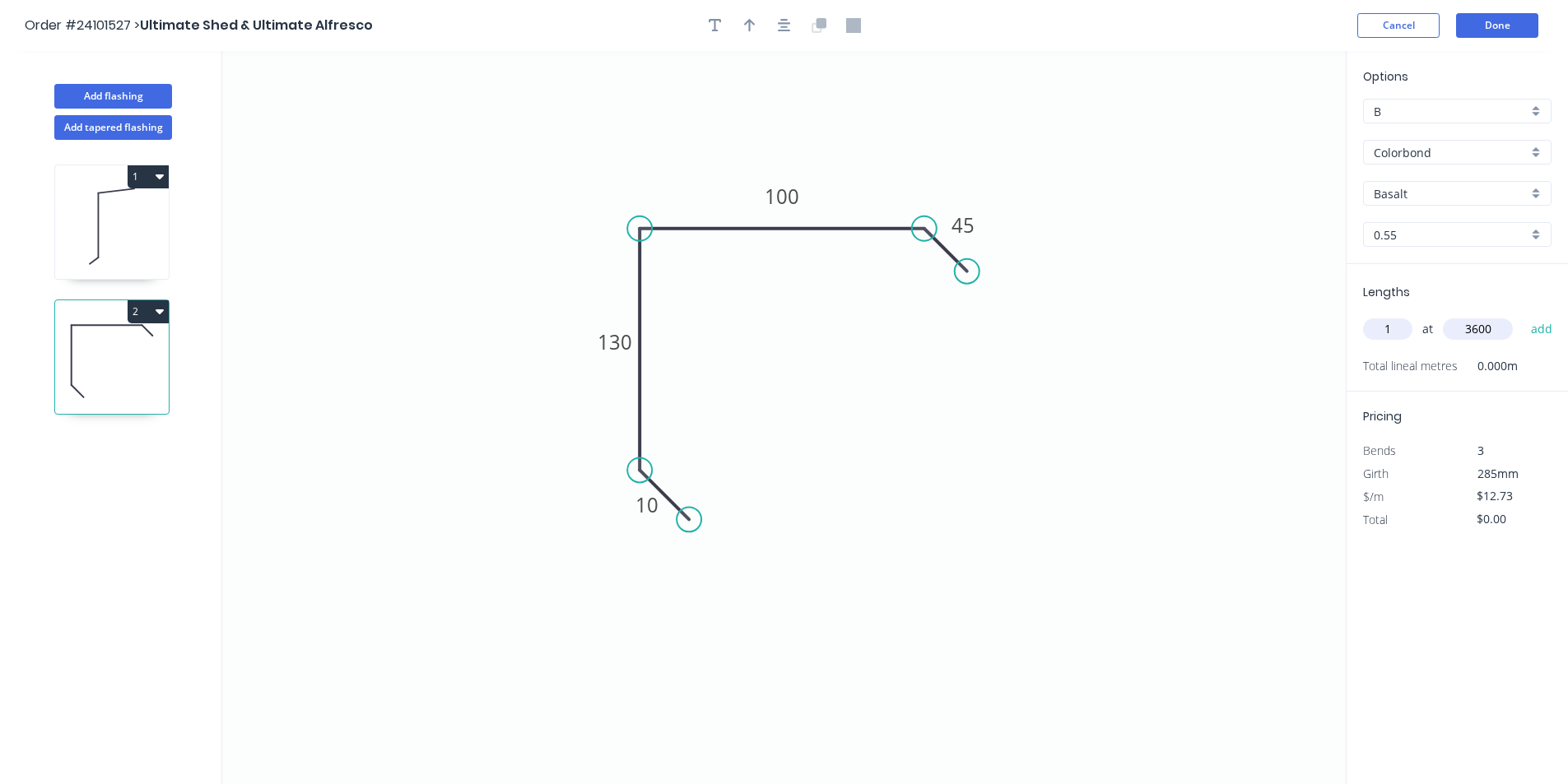
type input "3600"
click at [1523, 316] on button "add" at bounding box center [1543, 329] width 39 height 28
type input "$45.83"
click at [1492, 22] on button "Done" at bounding box center [1497, 25] width 82 height 25
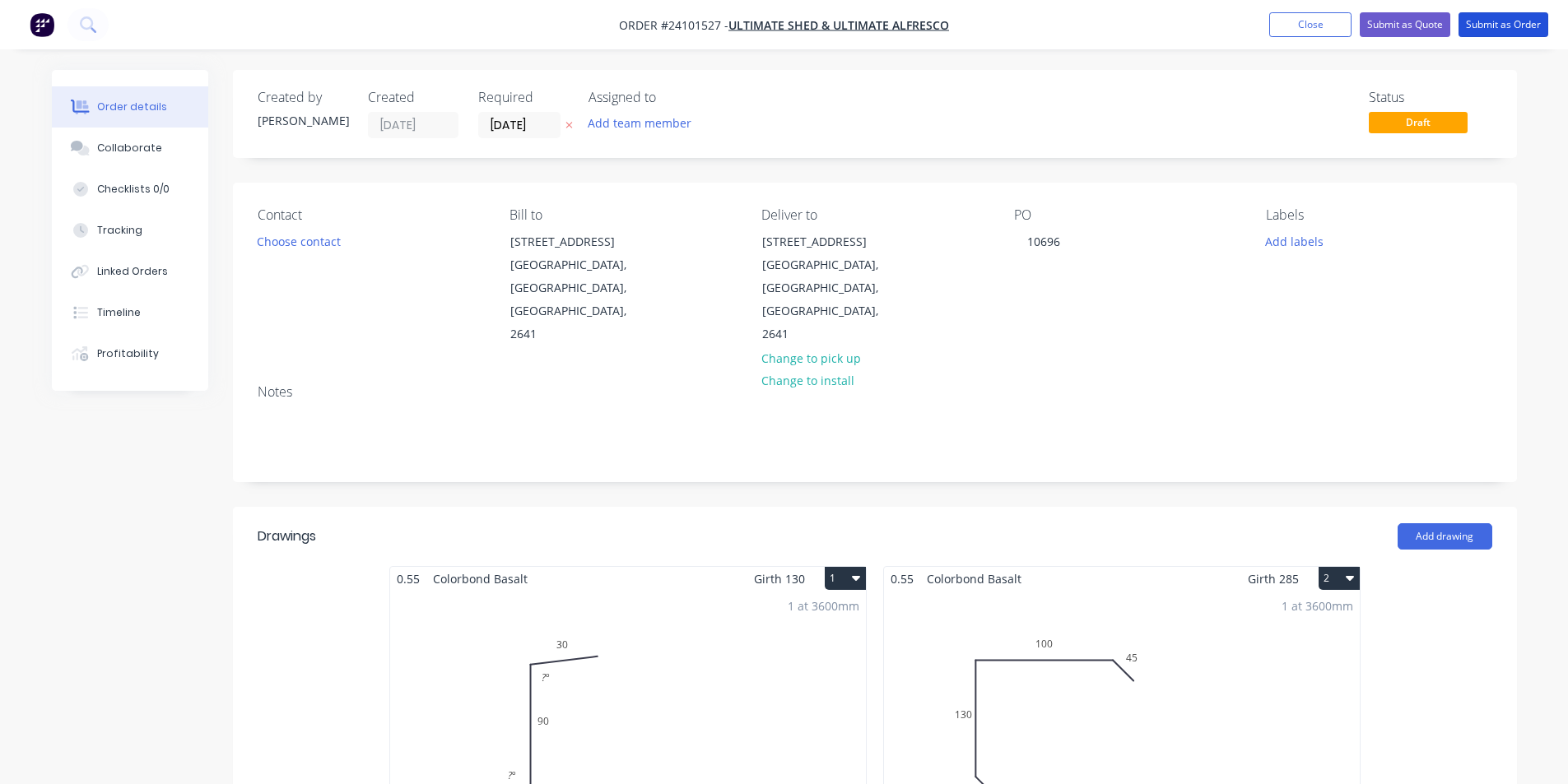
click at [1492, 22] on button "Submit as Order" at bounding box center [1504, 25] width 90 height 25
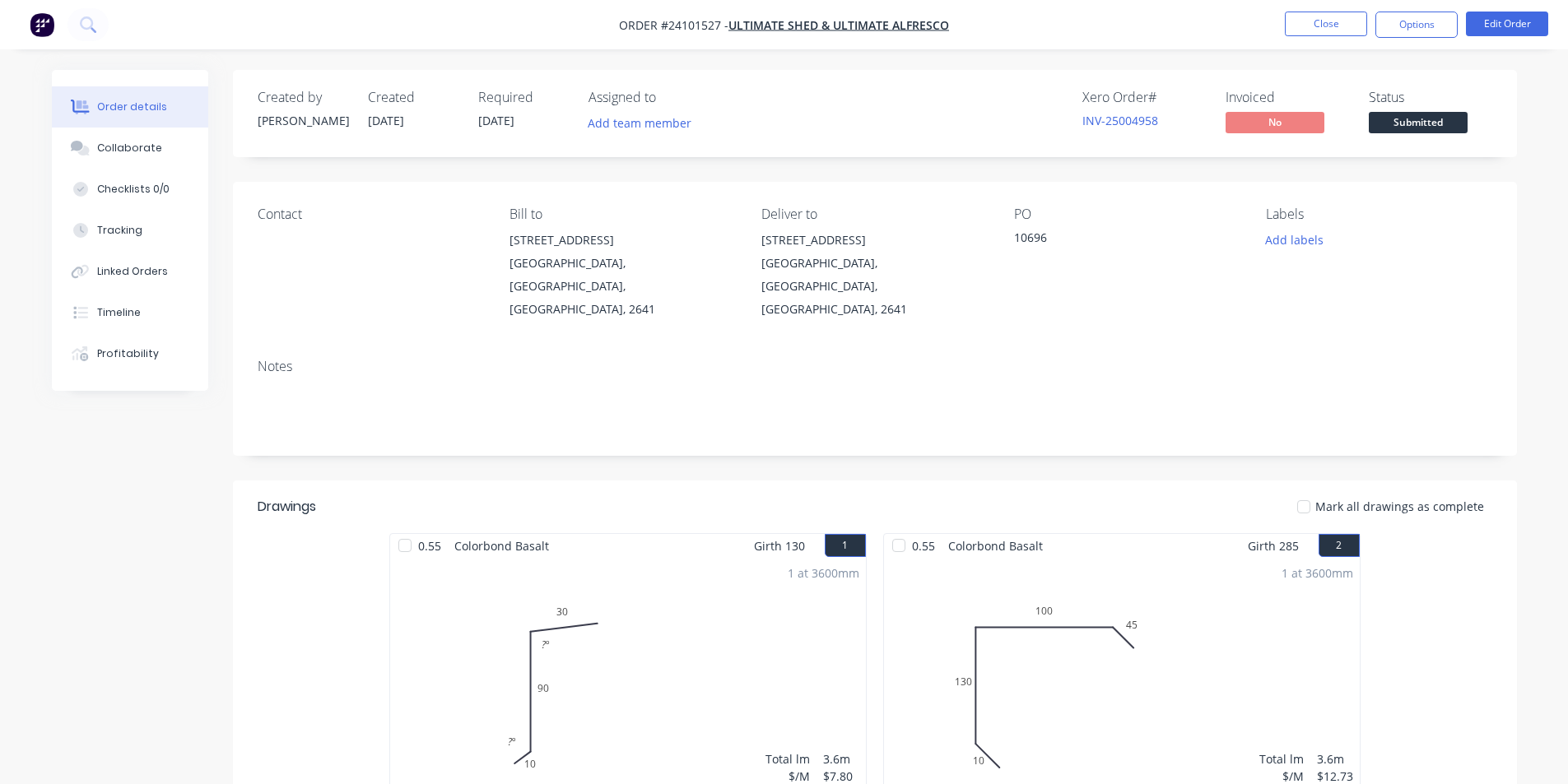
click at [41, 24] on img "button" at bounding box center [42, 25] width 25 height 25
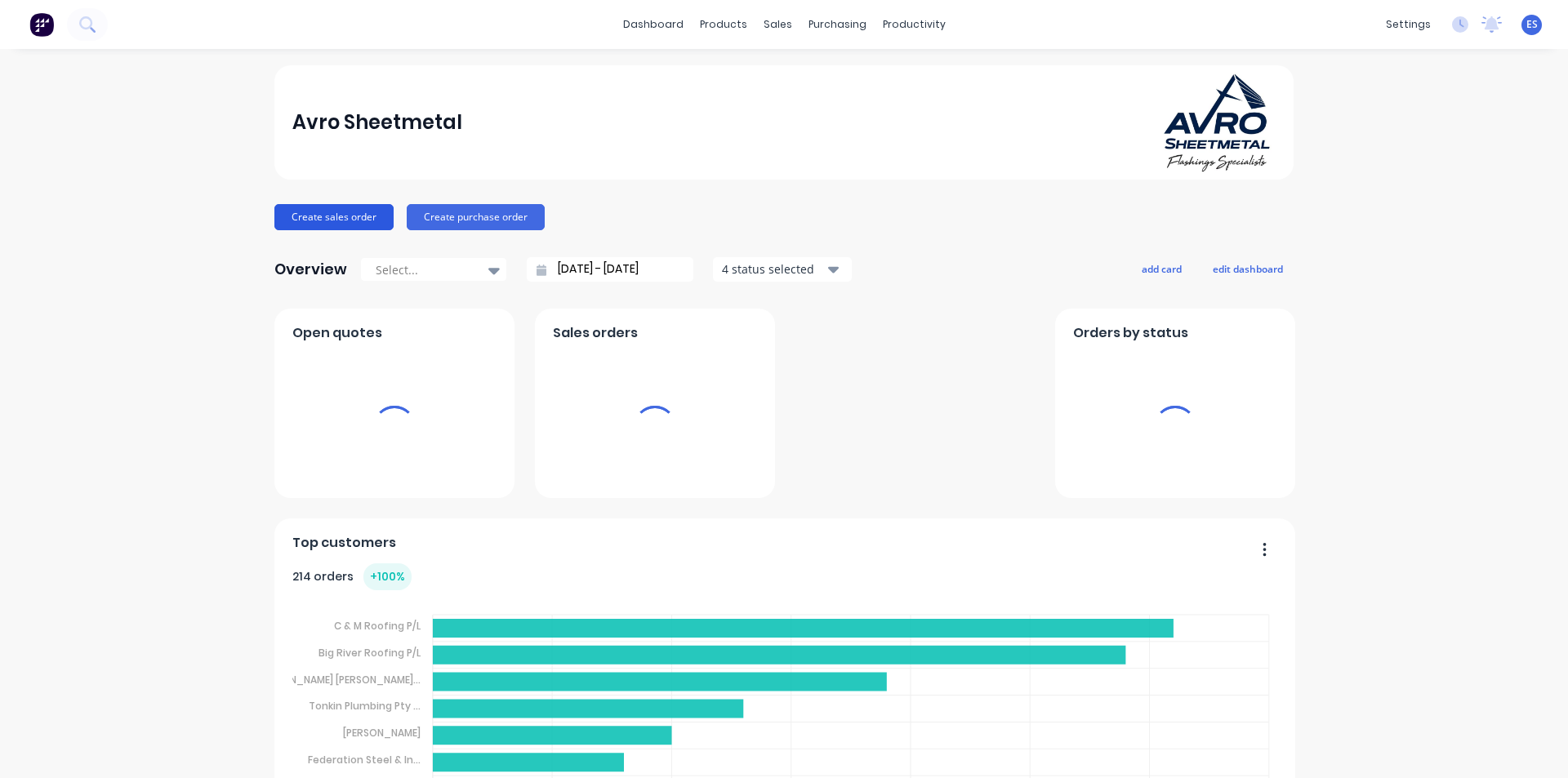
click at [357, 227] on button "Create sales order" at bounding box center [334, 217] width 120 height 26
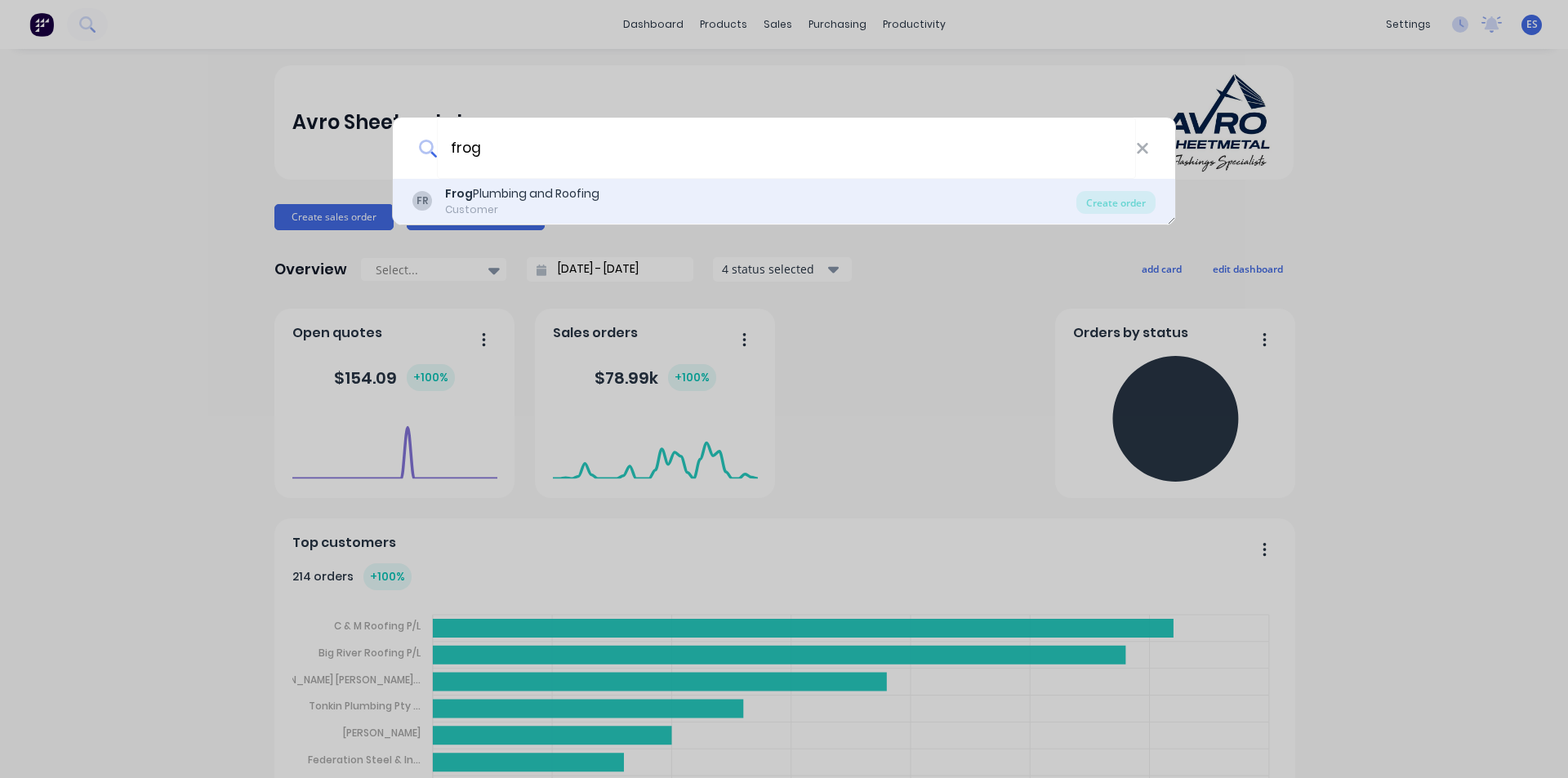
type input "frog"
click at [510, 200] on div "Frog Plumbing and Roofing" at bounding box center [522, 194] width 154 height 17
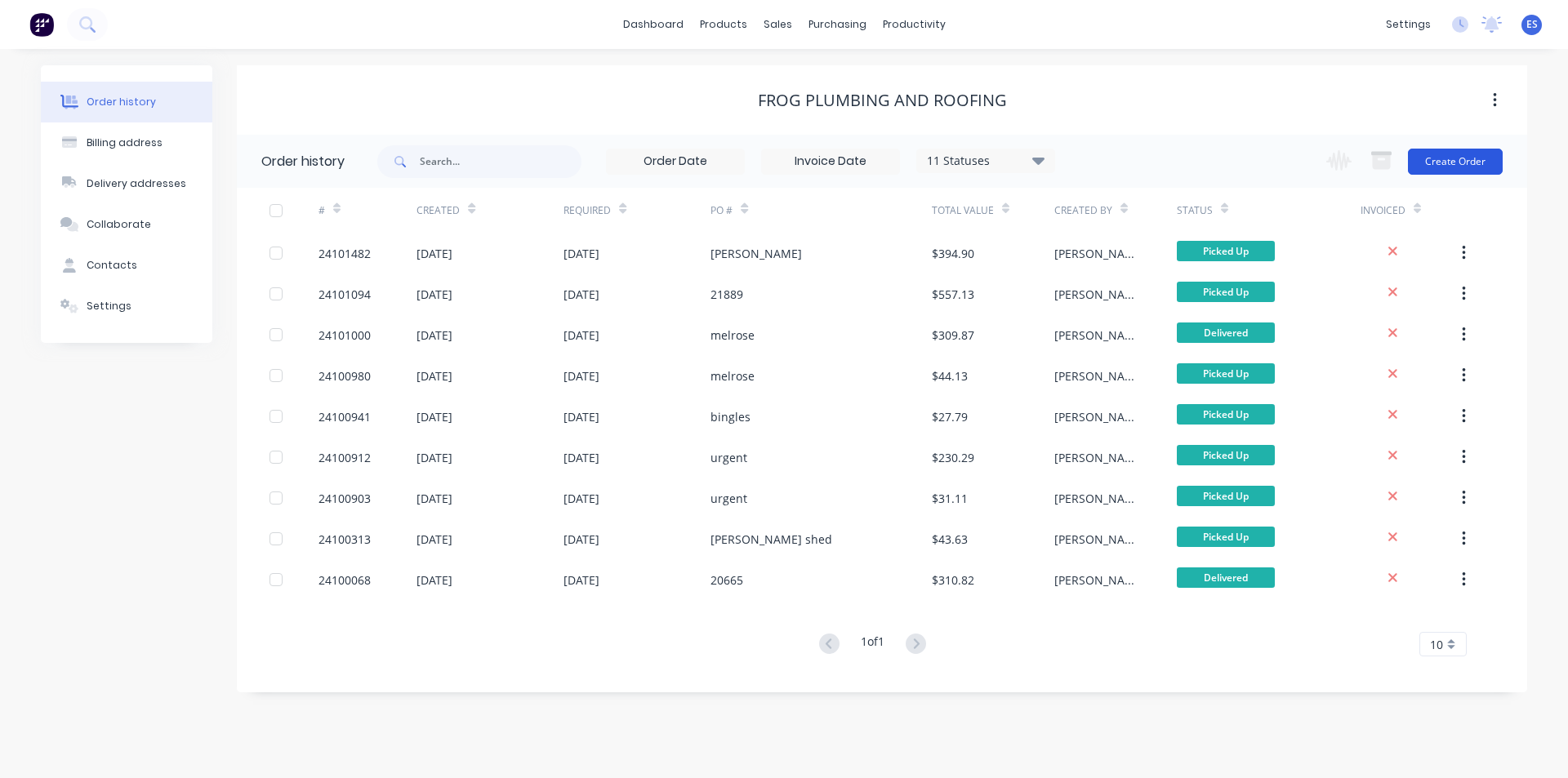
click at [1452, 156] on button "Create Order" at bounding box center [1455, 162] width 95 height 26
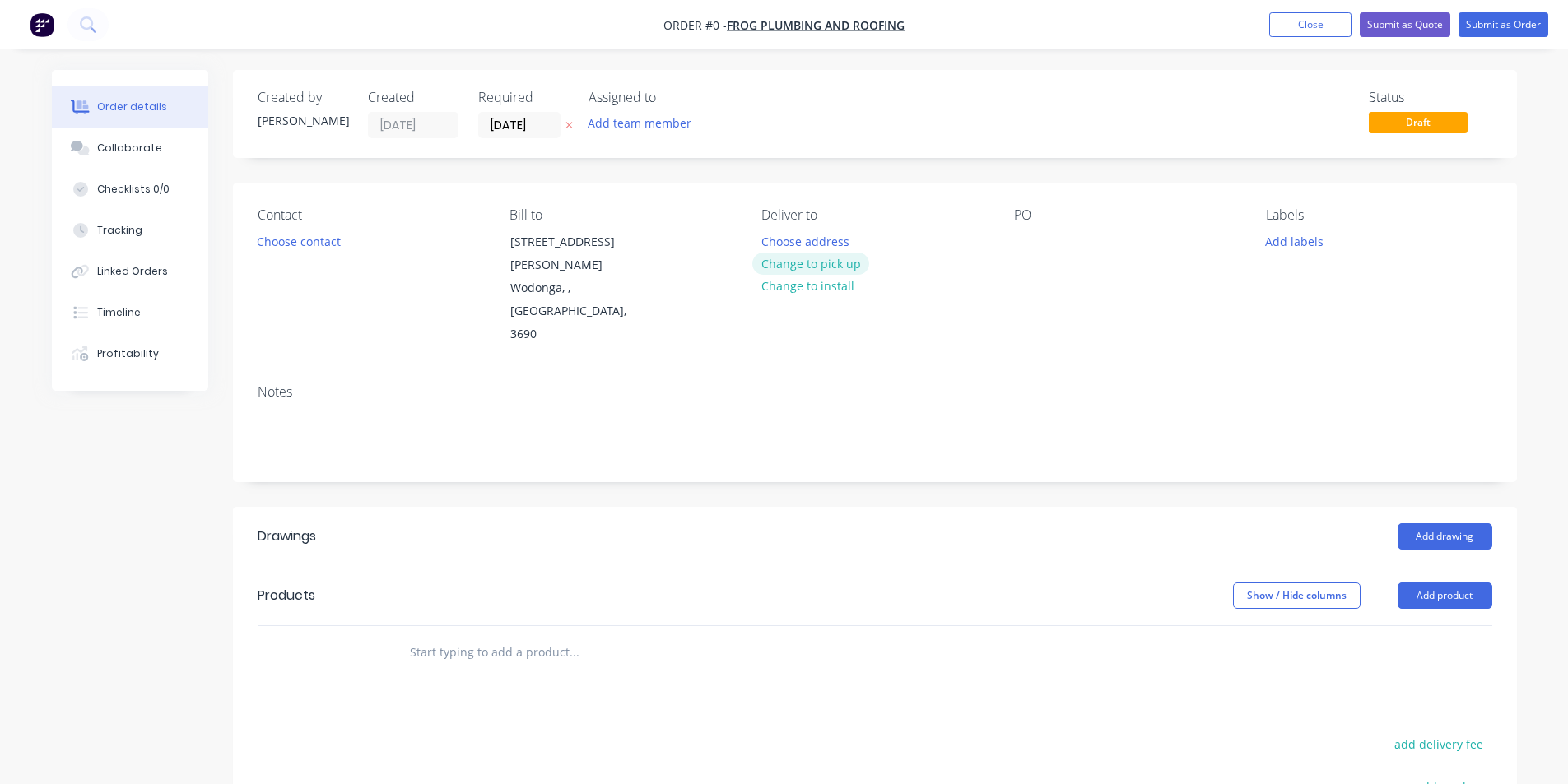
click at [838, 260] on button "Change to pick up" at bounding box center [811, 264] width 117 height 22
click at [1023, 244] on div at bounding box center [1027, 242] width 26 height 24
click at [1432, 524] on button "Add drawing" at bounding box center [1445, 536] width 95 height 26
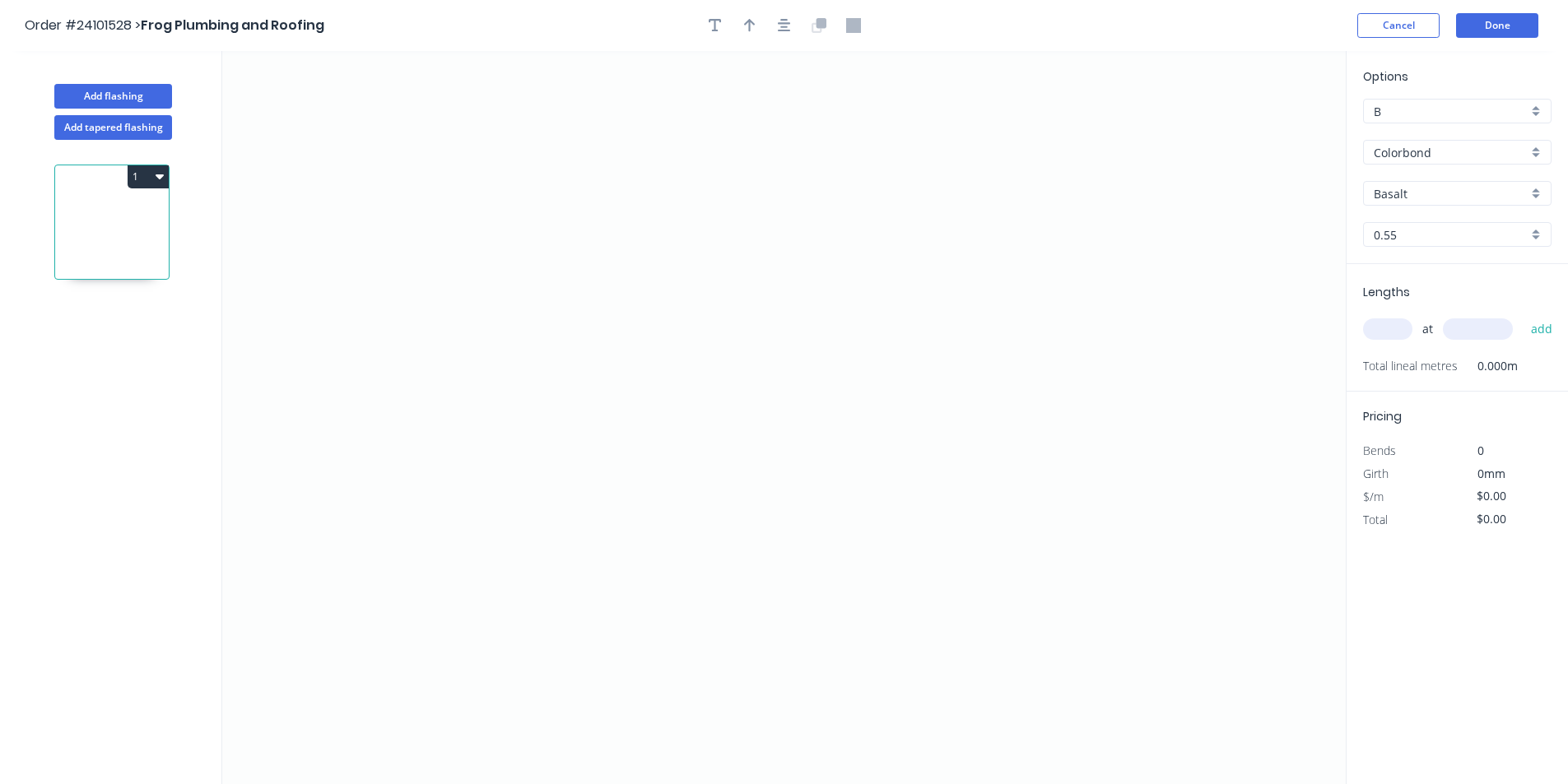
click at [1408, 189] on input "Basalt" at bounding box center [1450, 193] width 154 height 17
click at [1408, 224] on div "Monument" at bounding box center [1457, 225] width 187 height 29
type input "Monument"
click at [711, 210] on icon "0" at bounding box center [784, 417] width 1123 height 733
click at [701, 400] on icon "0" at bounding box center [784, 417] width 1123 height 733
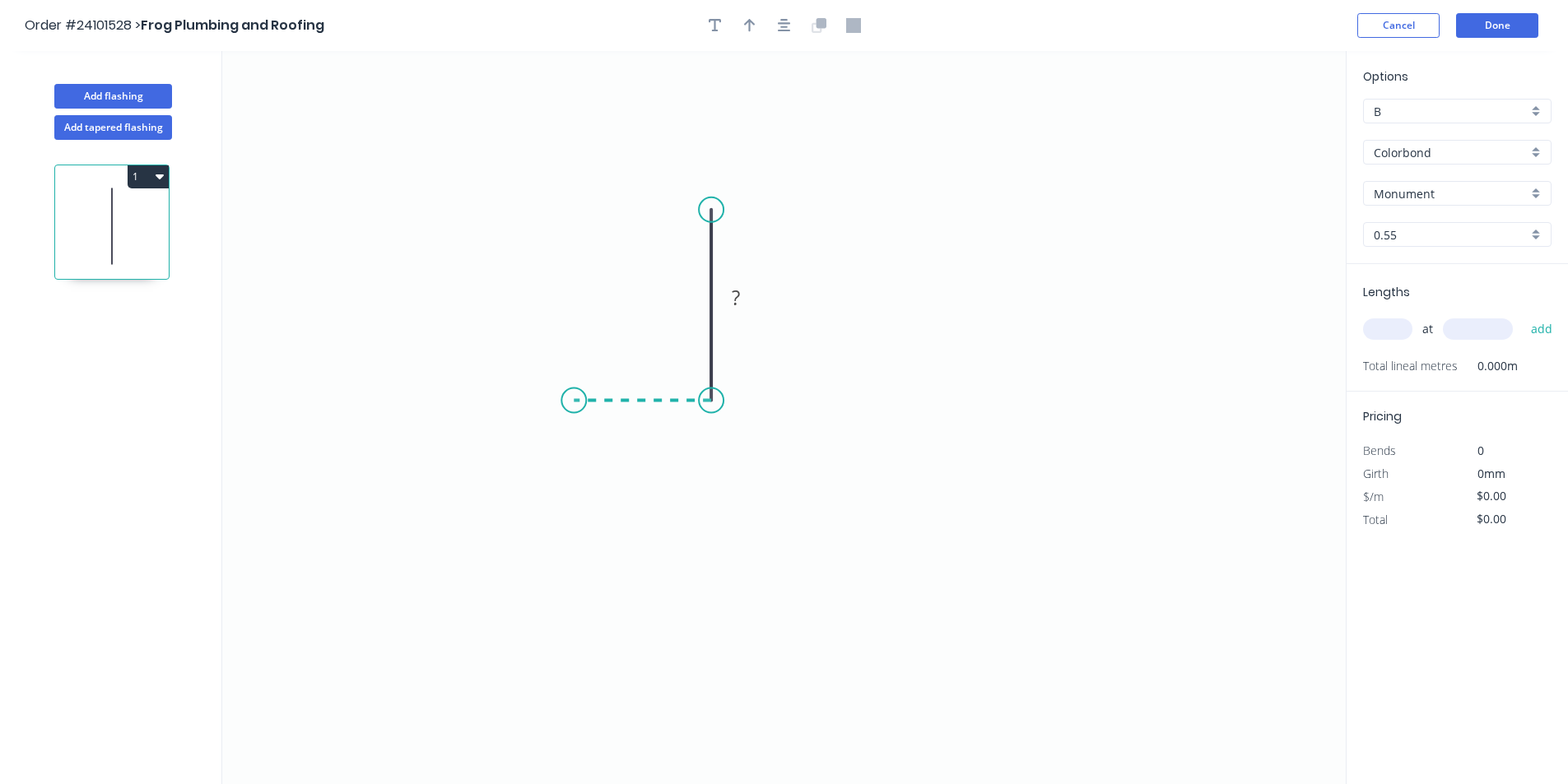
click at [573, 410] on icon "0 ?" at bounding box center [784, 417] width 1123 height 733
click at [574, 565] on icon "0 ? ?" at bounding box center [784, 417] width 1123 height 733
click at [574, 565] on circle at bounding box center [573, 564] width 25 height 25
click at [545, 476] on tspan "?" at bounding box center [548, 474] width 8 height 27
click at [638, 367] on tspan "?" at bounding box center [642, 368] width 8 height 27
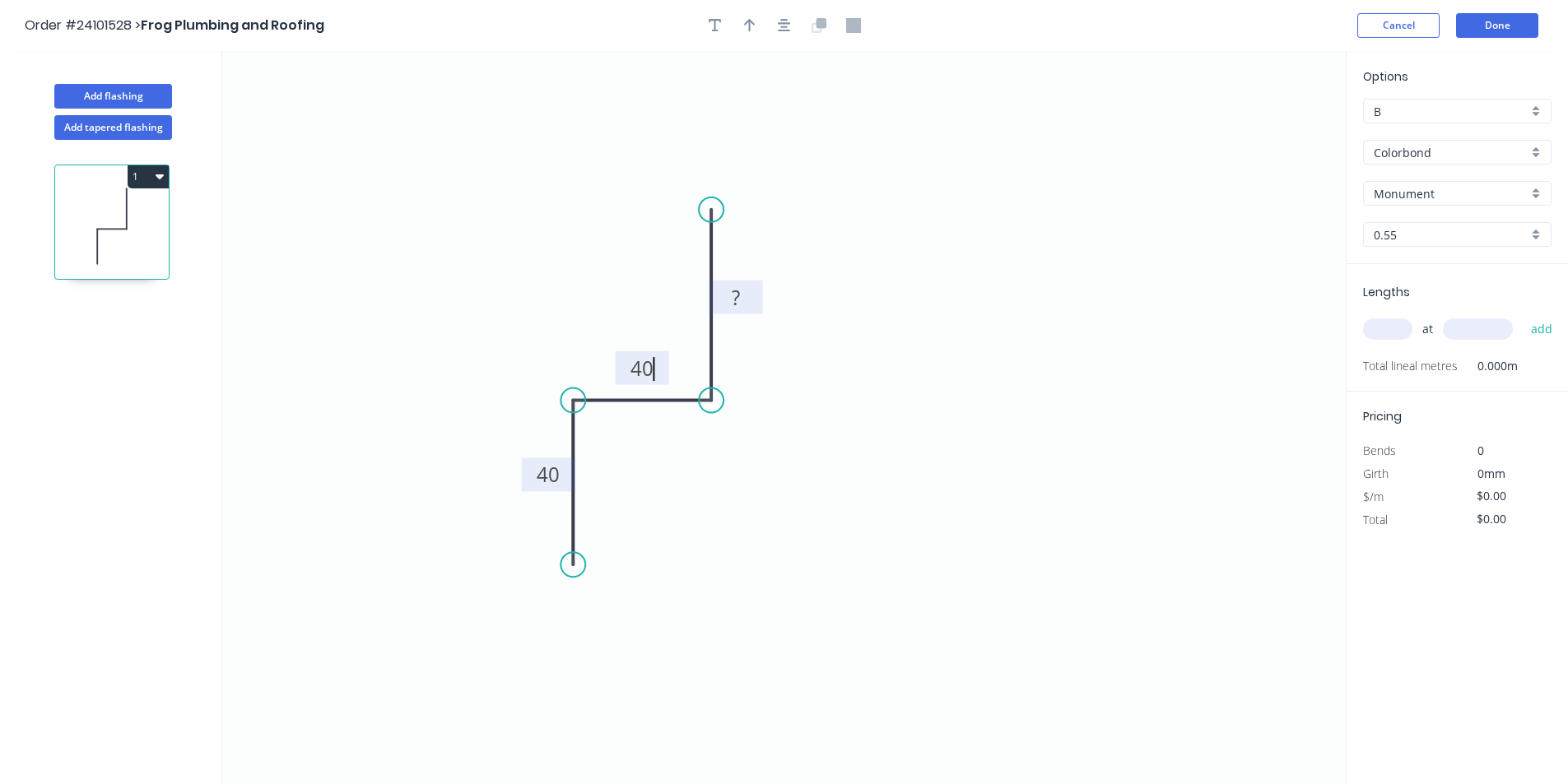
click at [743, 303] on rect at bounding box center [736, 299] width 33 height 23
click at [1394, 324] on input "text" at bounding box center [1387, 328] width 49 height 21
type input "$6.47"
type input "1"
click at [1468, 331] on input "text" at bounding box center [1477, 328] width 70 height 21
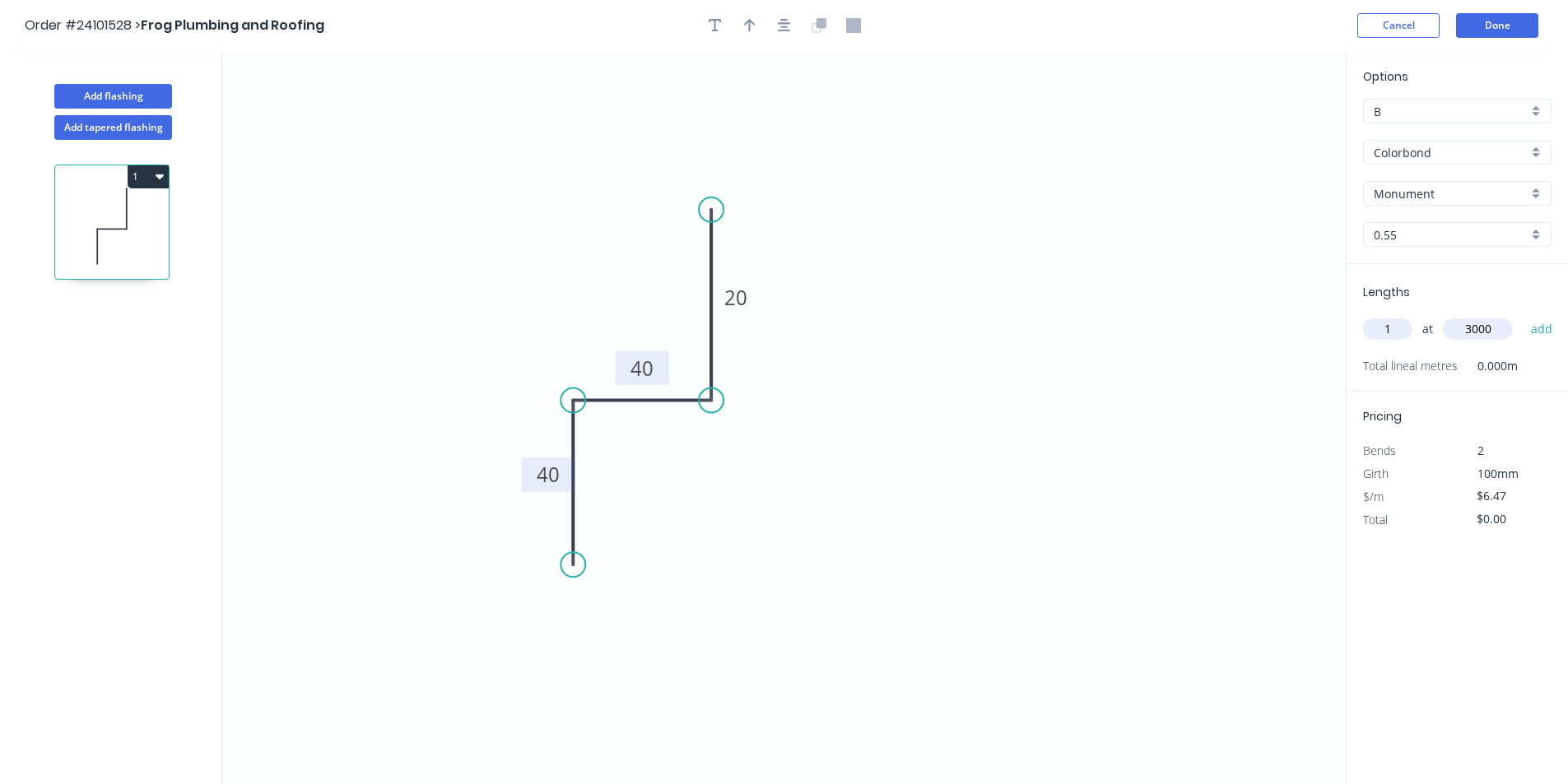
type input "3000"
click at [1523, 316] on button "add" at bounding box center [1543, 329] width 39 height 28
type input "$19.41"
click at [1508, 25] on button "Done" at bounding box center [1497, 25] width 82 height 25
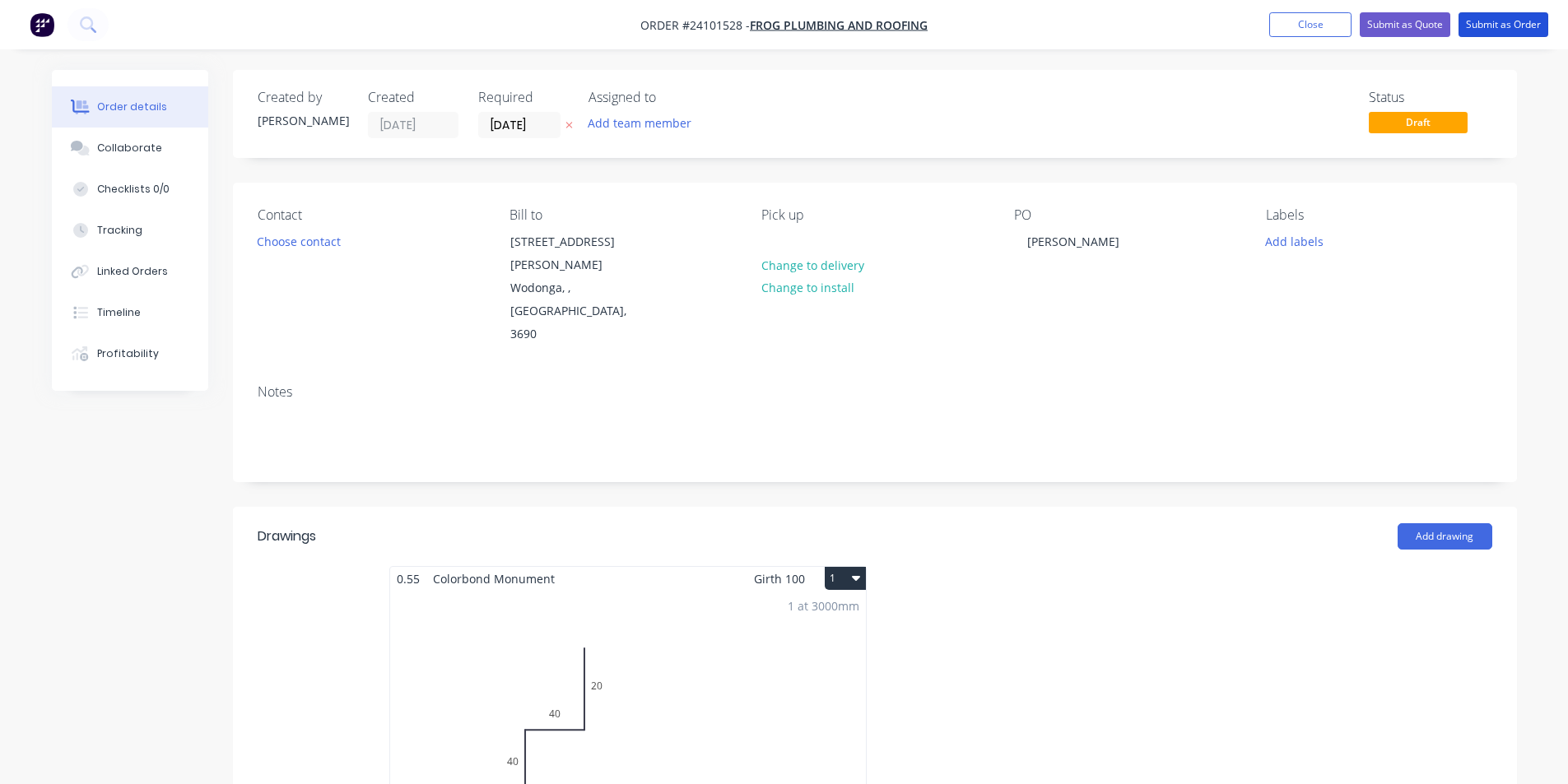
click at [1508, 25] on button "Submit as Order" at bounding box center [1504, 25] width 90 height 25
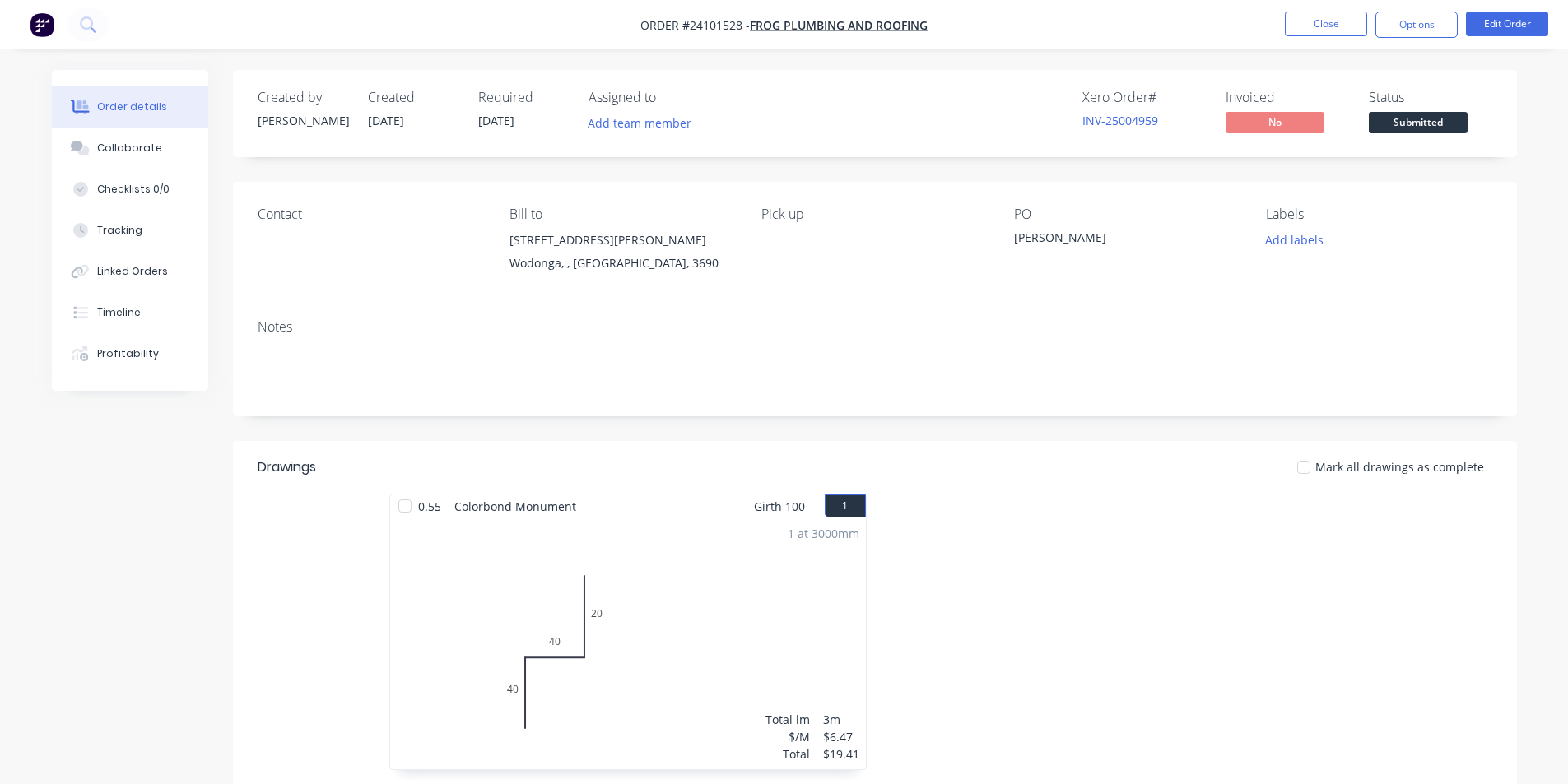
click at [45, 29] on img "button" at bounding box center [42, 25] width 25 height 25
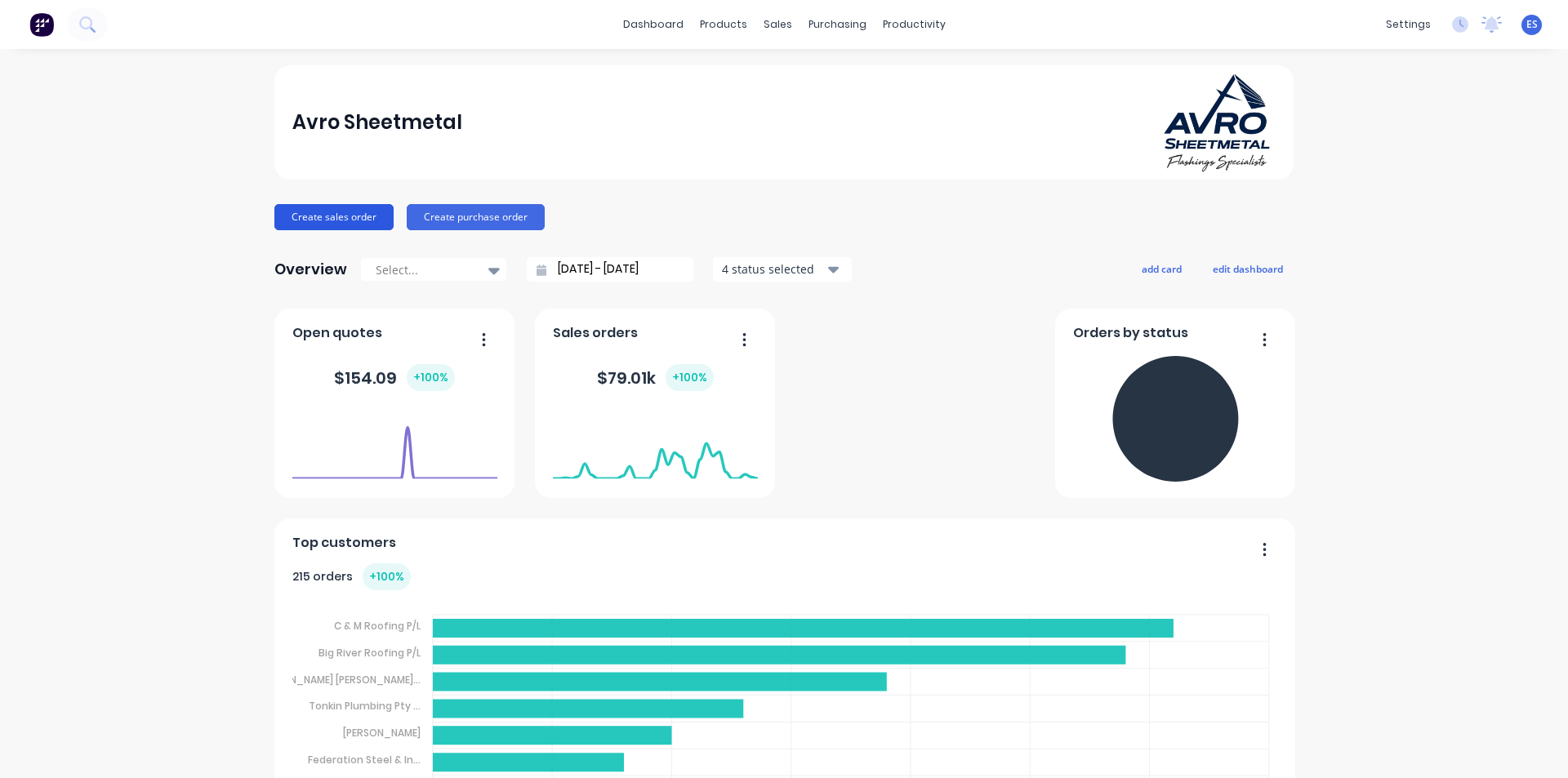
click at [313, 212] on button "Create sales order" at bounding box center [334, 217] width 120 height 26
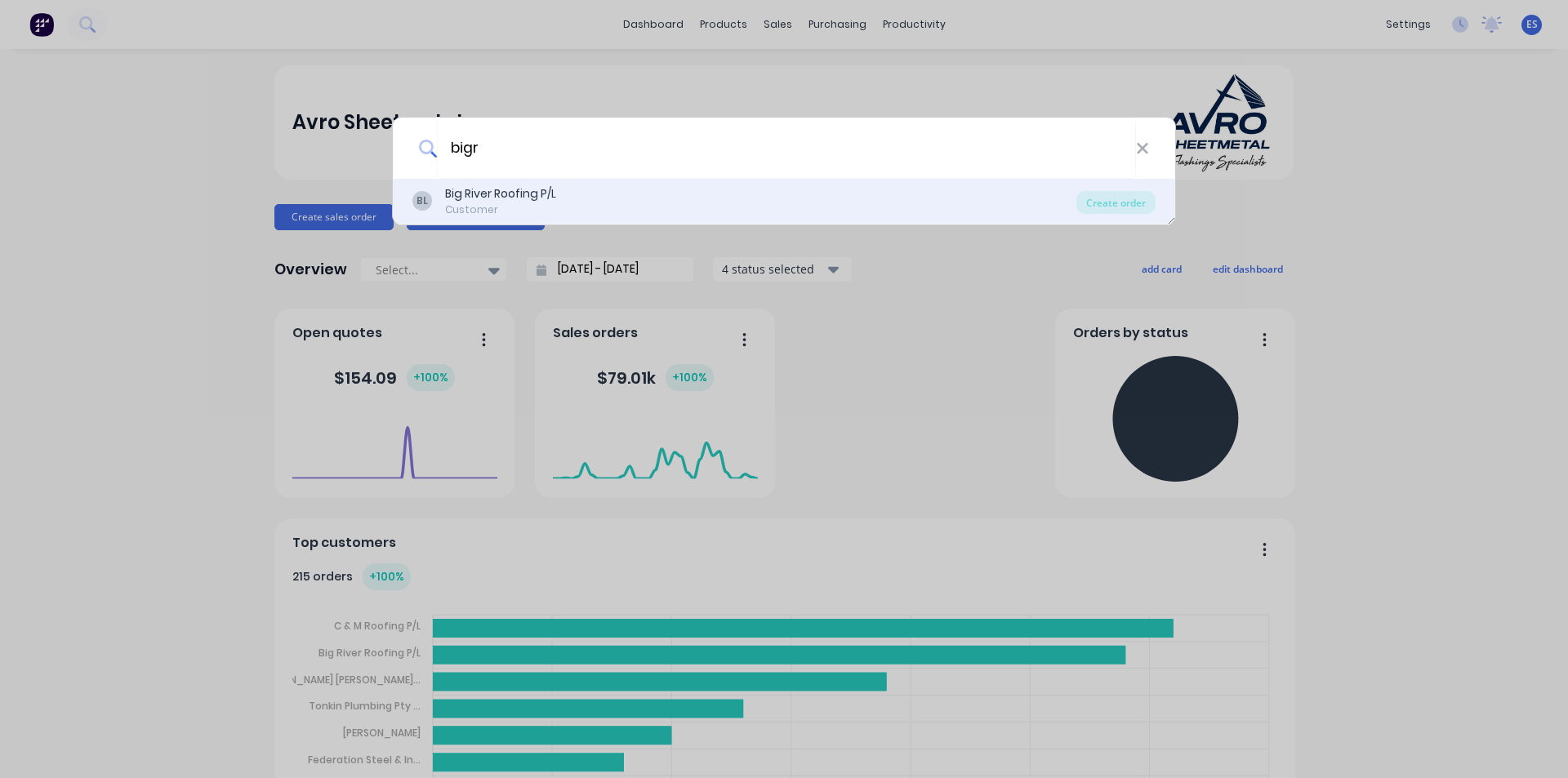
type input "bigr"
click at [572, 205] on div "BL Big River Roofing P/L Customer" at bounding box center [744, 201] width 664 height 32
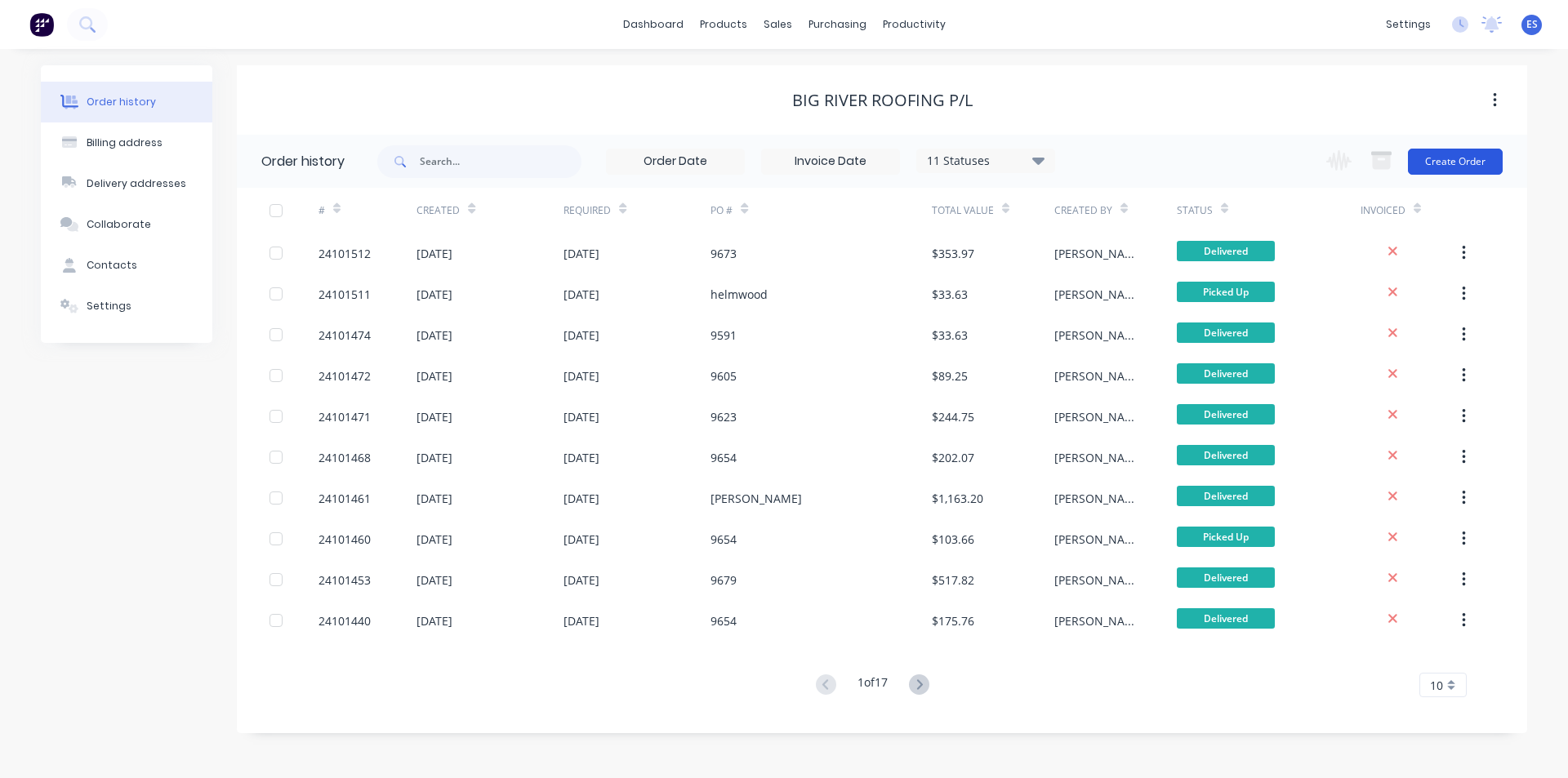
click at [1474, 162] on button "Create Order" at bounding box center [1455, 162] width 95 height 26
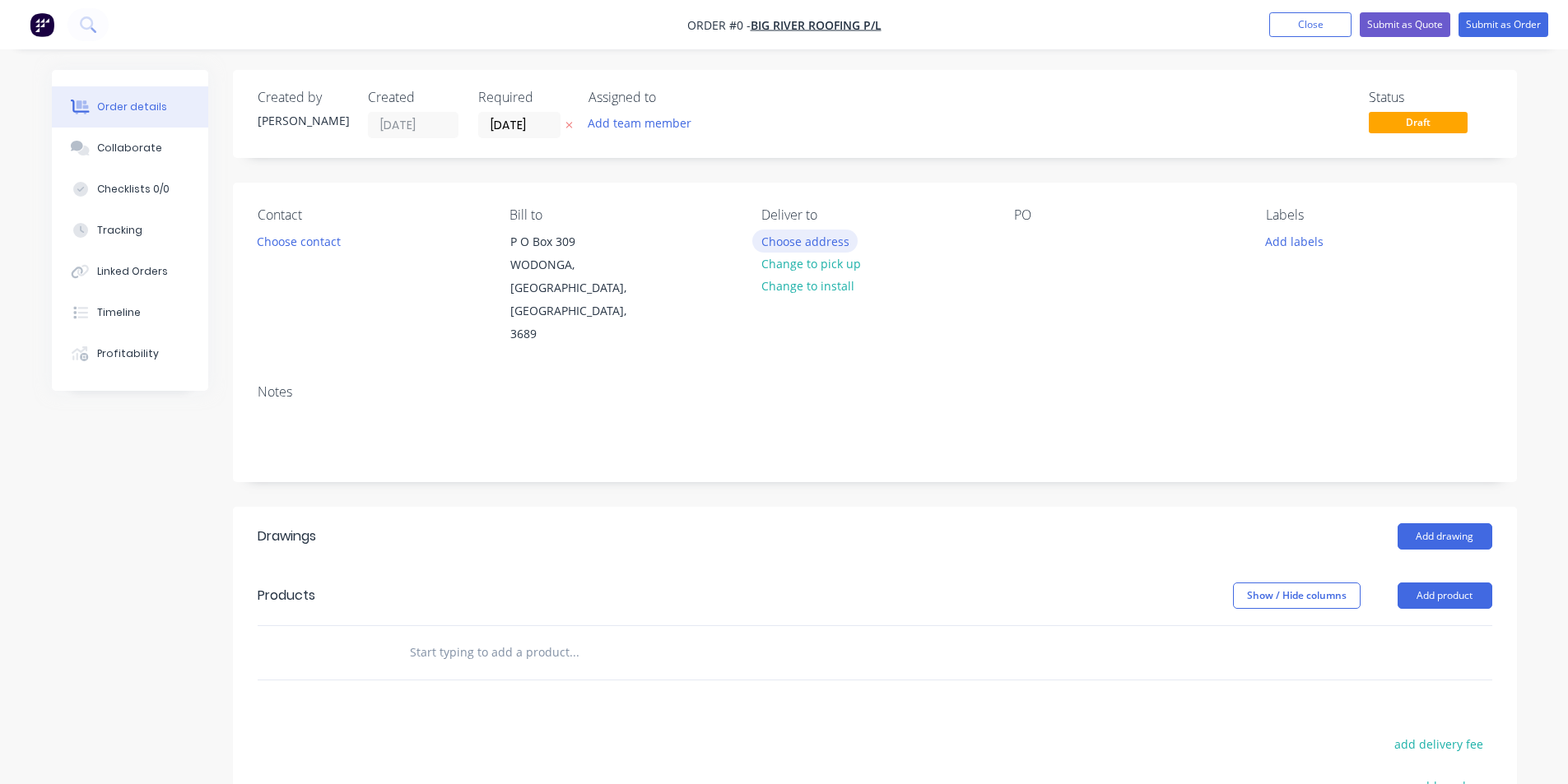
click at [793, 233] on button "Choose address" at bounding box center [805, 241] width 105 height 22
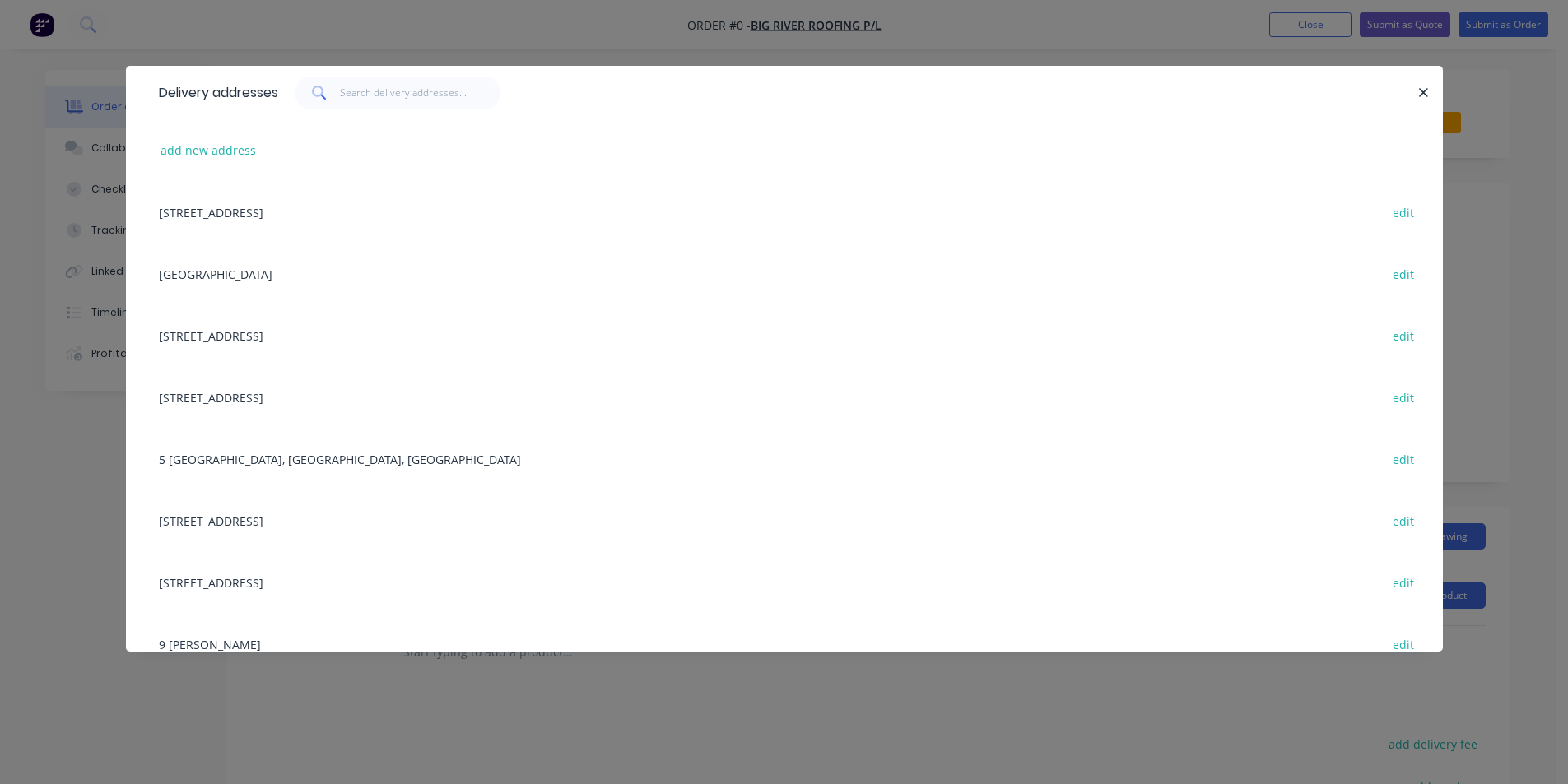
click at [310, 226] on div "P O Box 309, WODONGA, Victoria, Australia, 3689 edit" at bounding box center [785, 211] width 1268 height 62
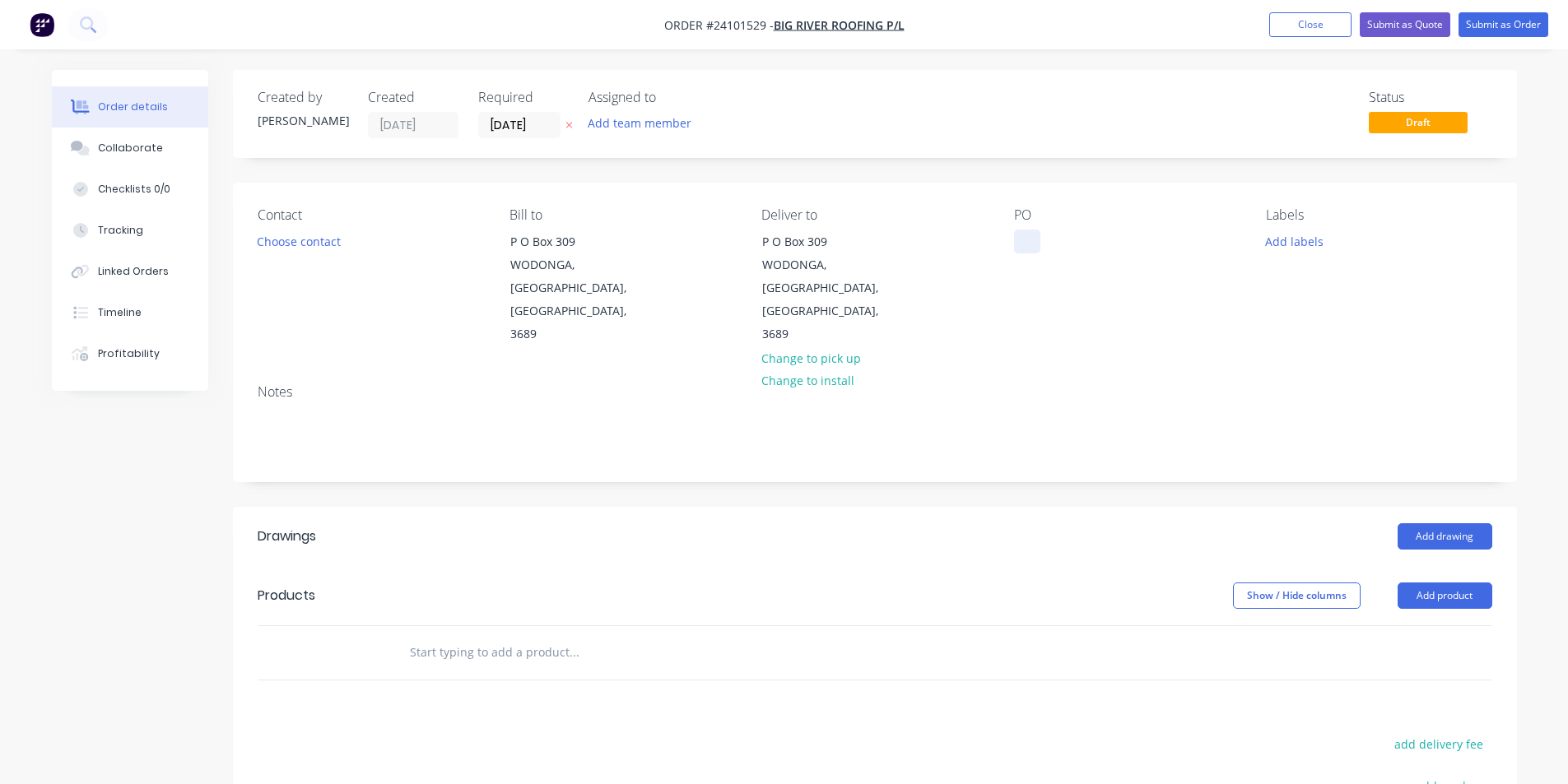
click at [1034, 236] on div at bounding box center [1027, 242] width 26 height 24
click at [1292, 25] on button "Close" at bounding box center [1310, 25] width 82 height 25
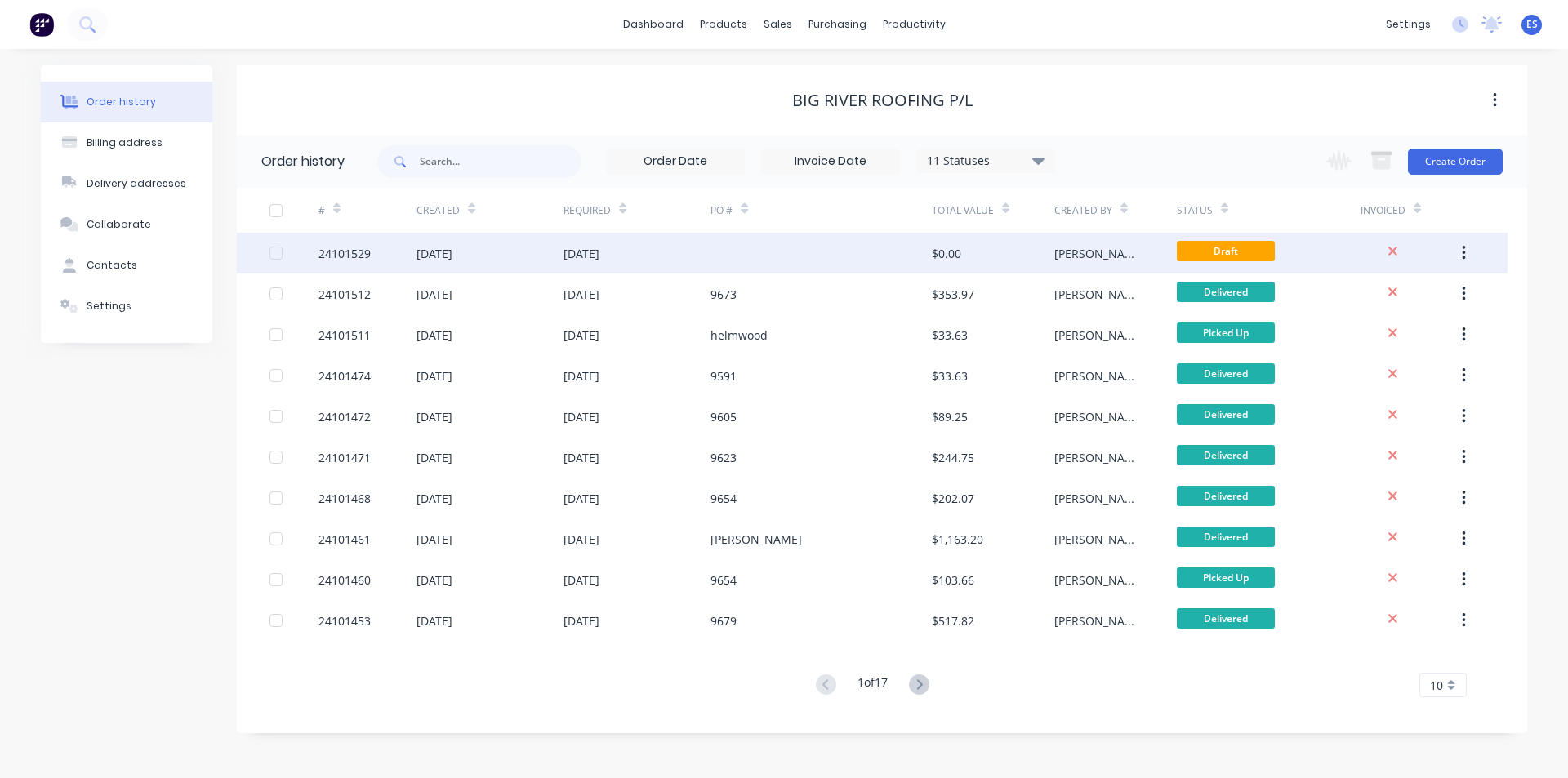
drag, startPoint x: 1440, startPoint y: 248, endPoint x: 1316, endPoint y: 232, distance: 125.0
drag, startPoint x: 1316, startPoint y: 232, endPoint x: 1459, endPoint y: 252, distance: 144.4
drag, startPoint x: 1459, startPoint y: 252, endPoint x: 1478, endPoint y: 252, distance: 19.0
click at [1478, 252] on button "button" at bounding box center [1464, 253] width 39 height 29
click at [1378, 294] on div "Archive" at bounding box center [1405, 296] width 125 height 24
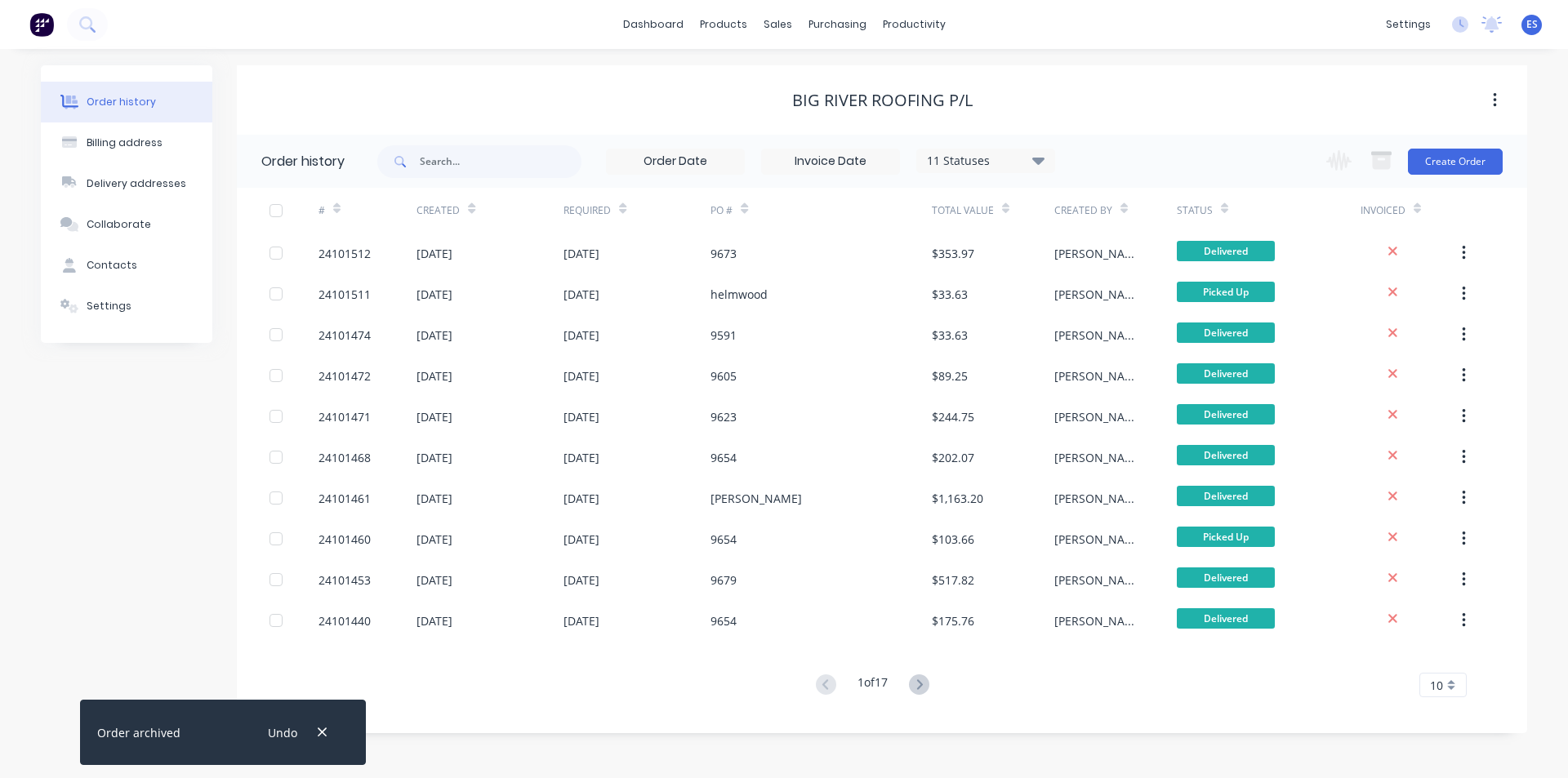
click at [37, 19] on img at bounding box center [41, 24] width 24 height 24
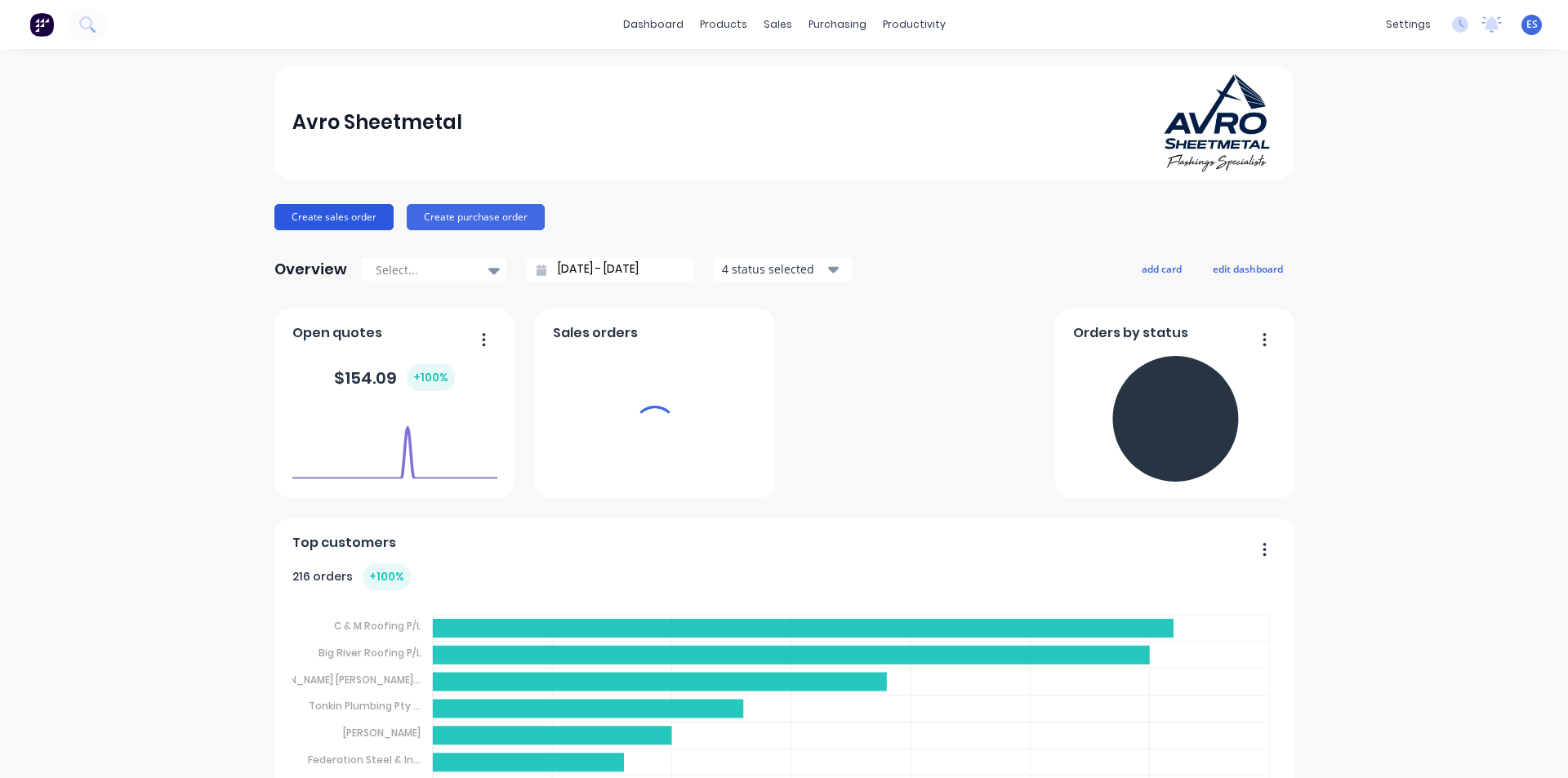
click at [356, 215] on button "Create sales order" at bounding box center [334, 217] width 120 height 26
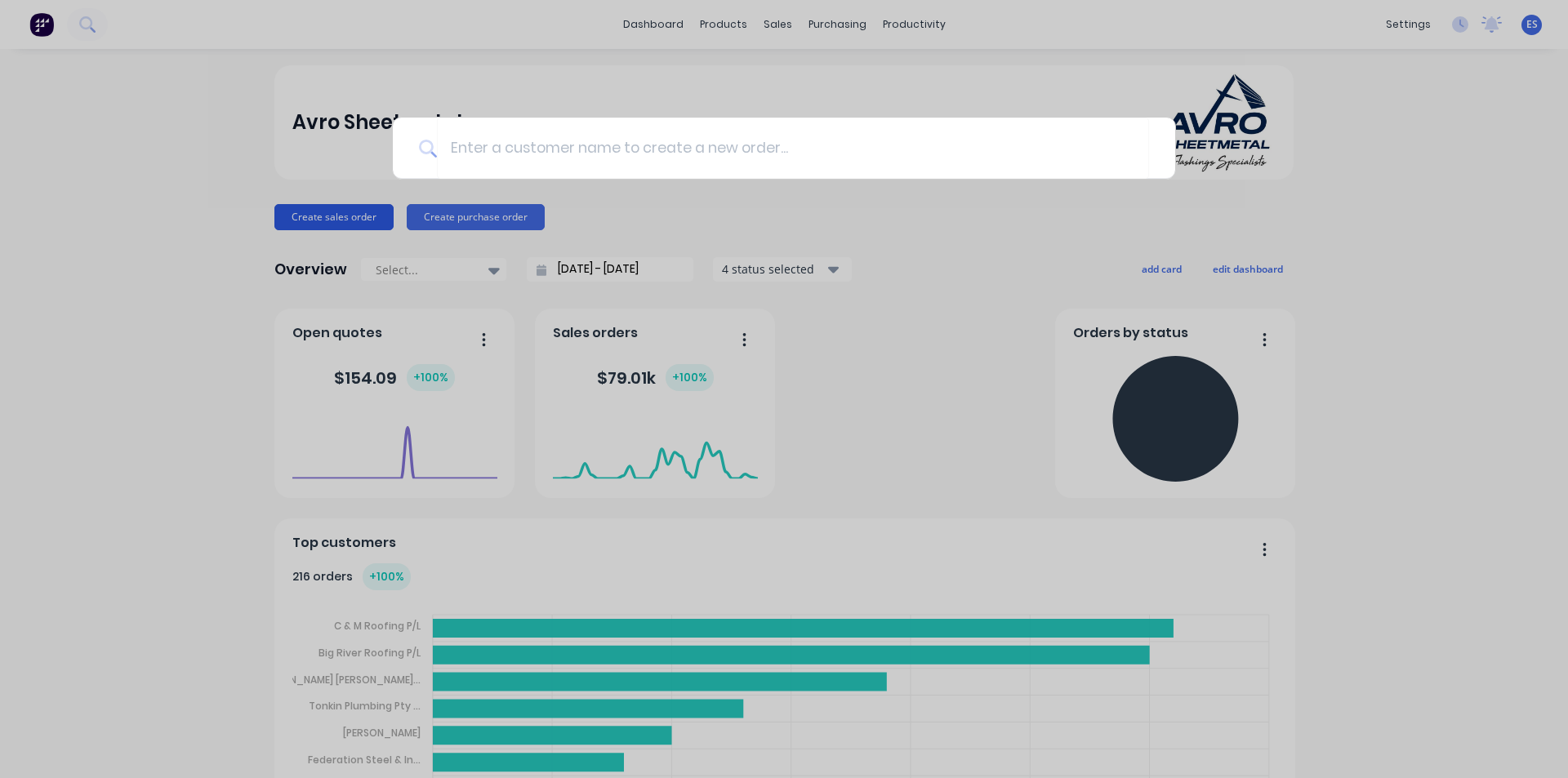
click at [356, 215] on div at bounding box center [784, 389] width 1568 height 778
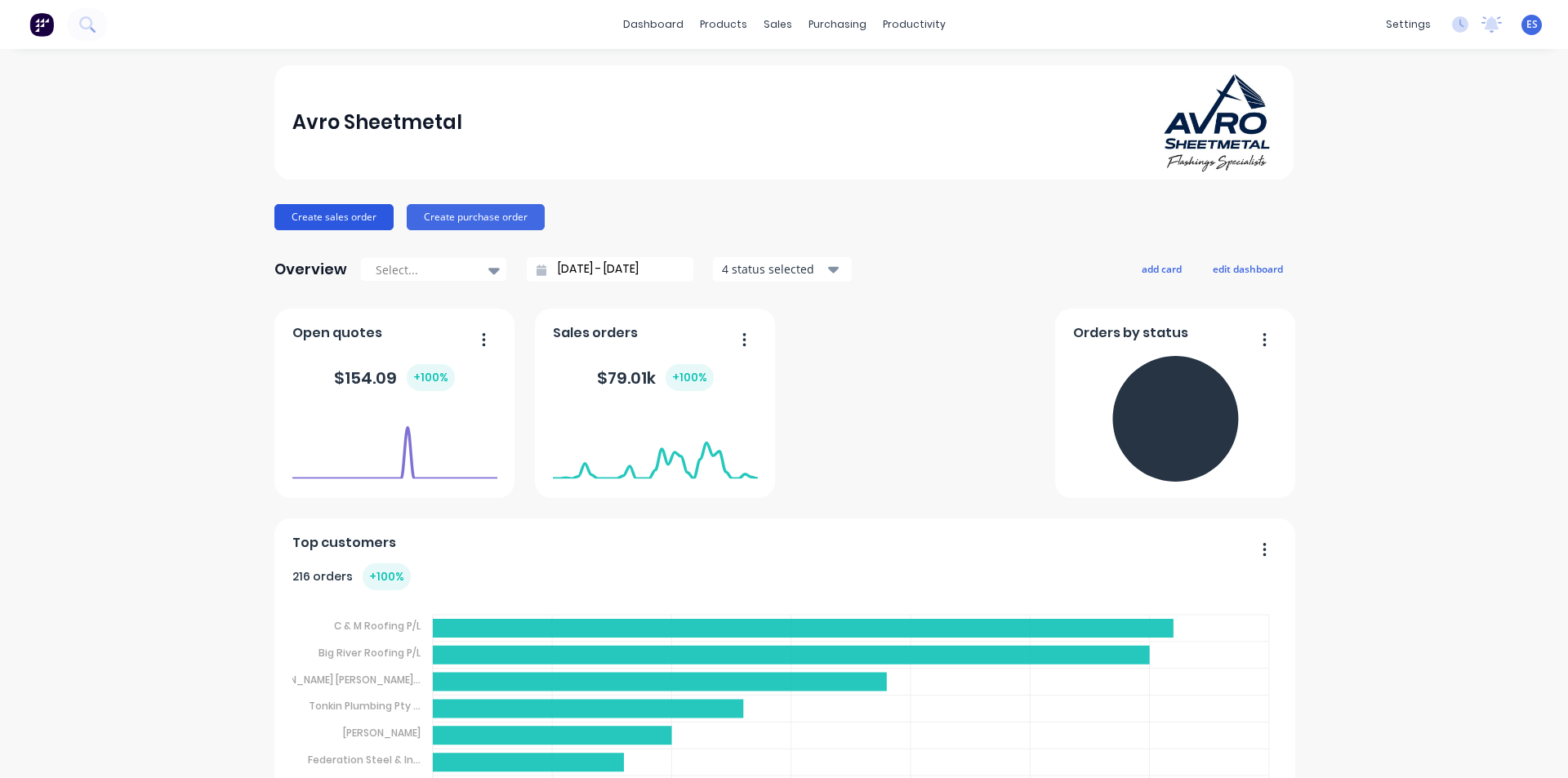
click at [356, 215] on button "Create sales order" at bounding box center [334, 217] width 120 height 26
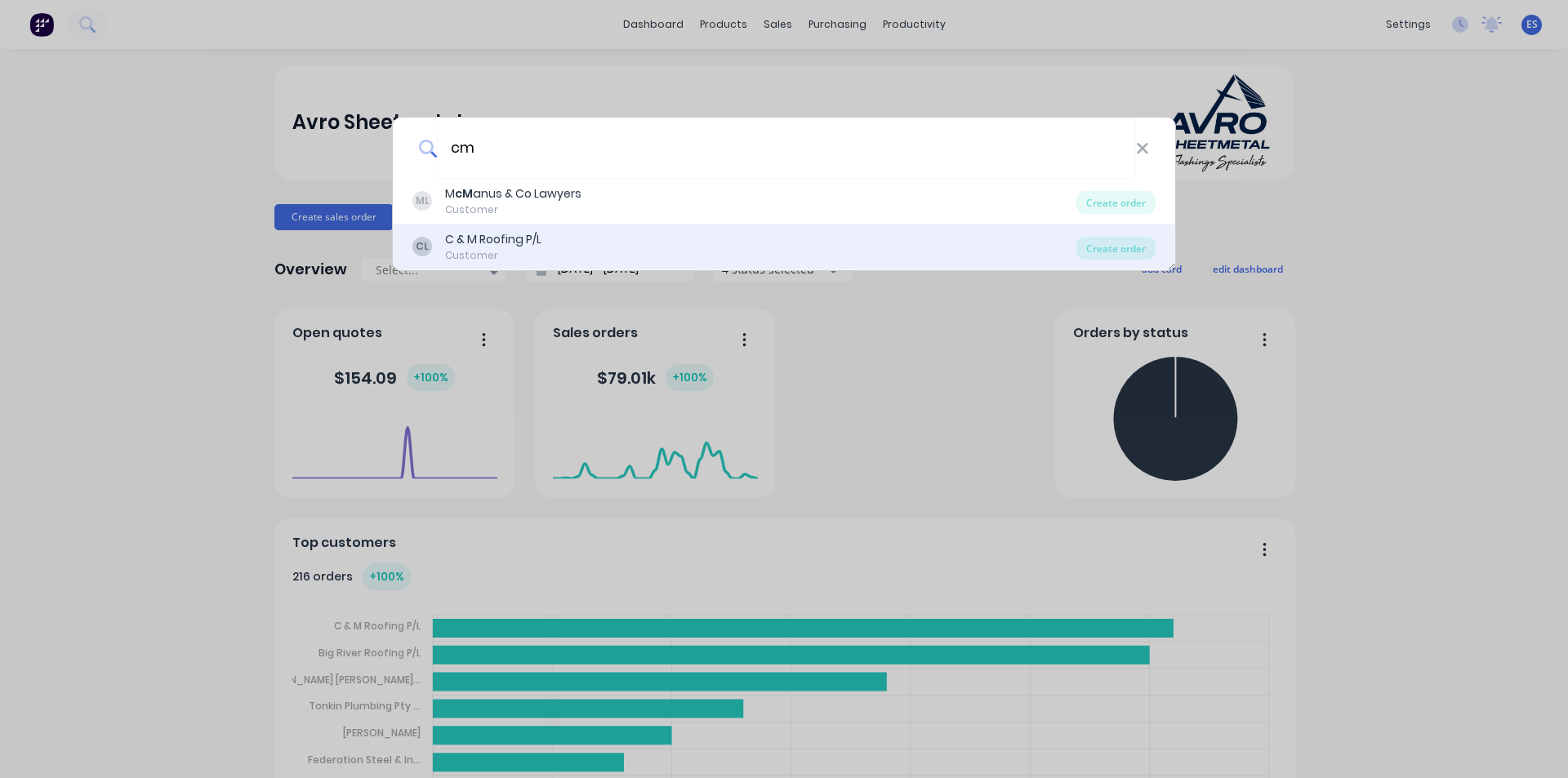
type input "cm"
click at [595, 244] on div "CL C & M Roofing P/L Customer" at bounding box center [744, 248] width 664 height 32
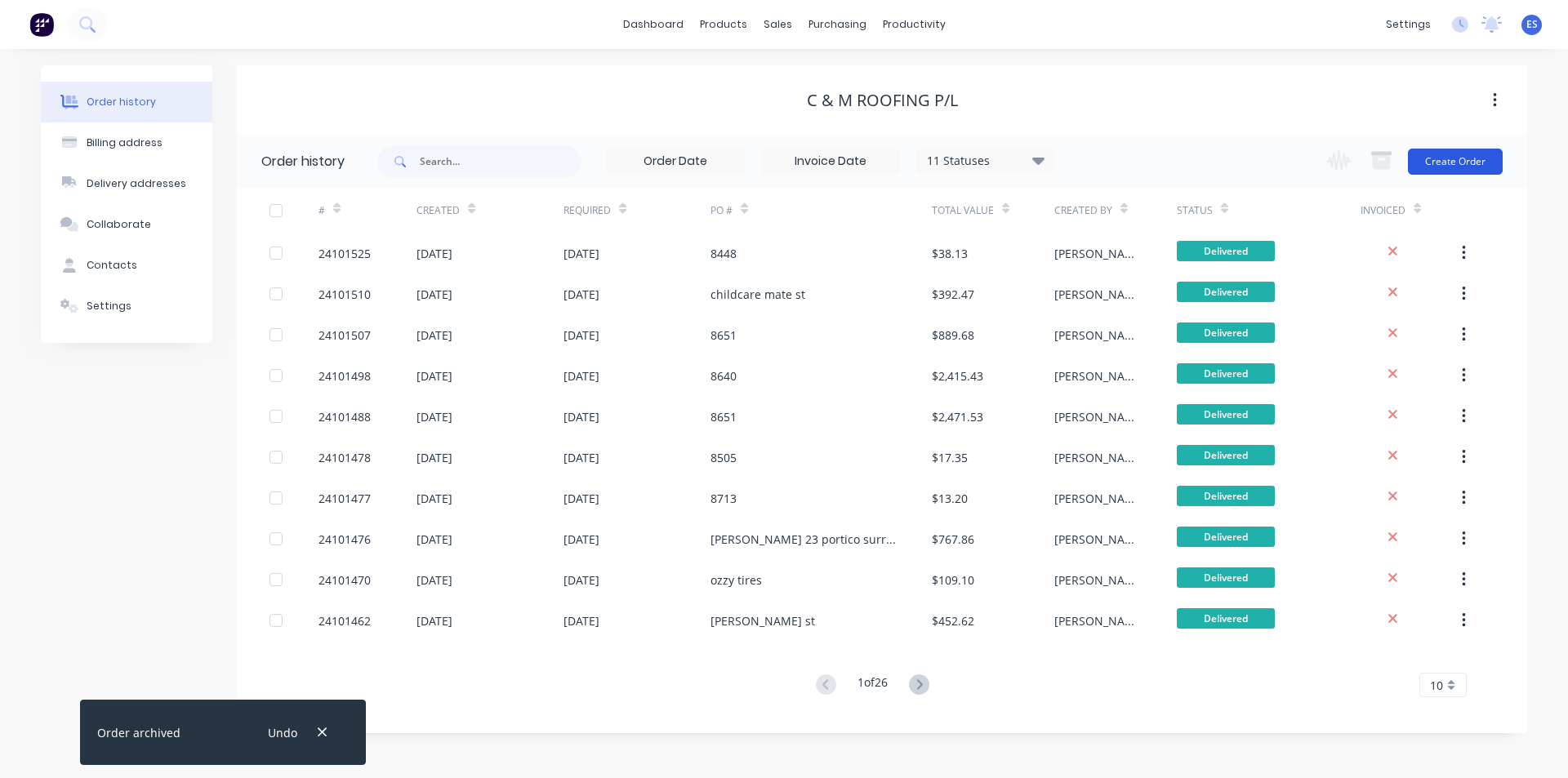
click at [1489, 167] on button "Create Order" at bounding box center [1455, 162] width 95 height 26
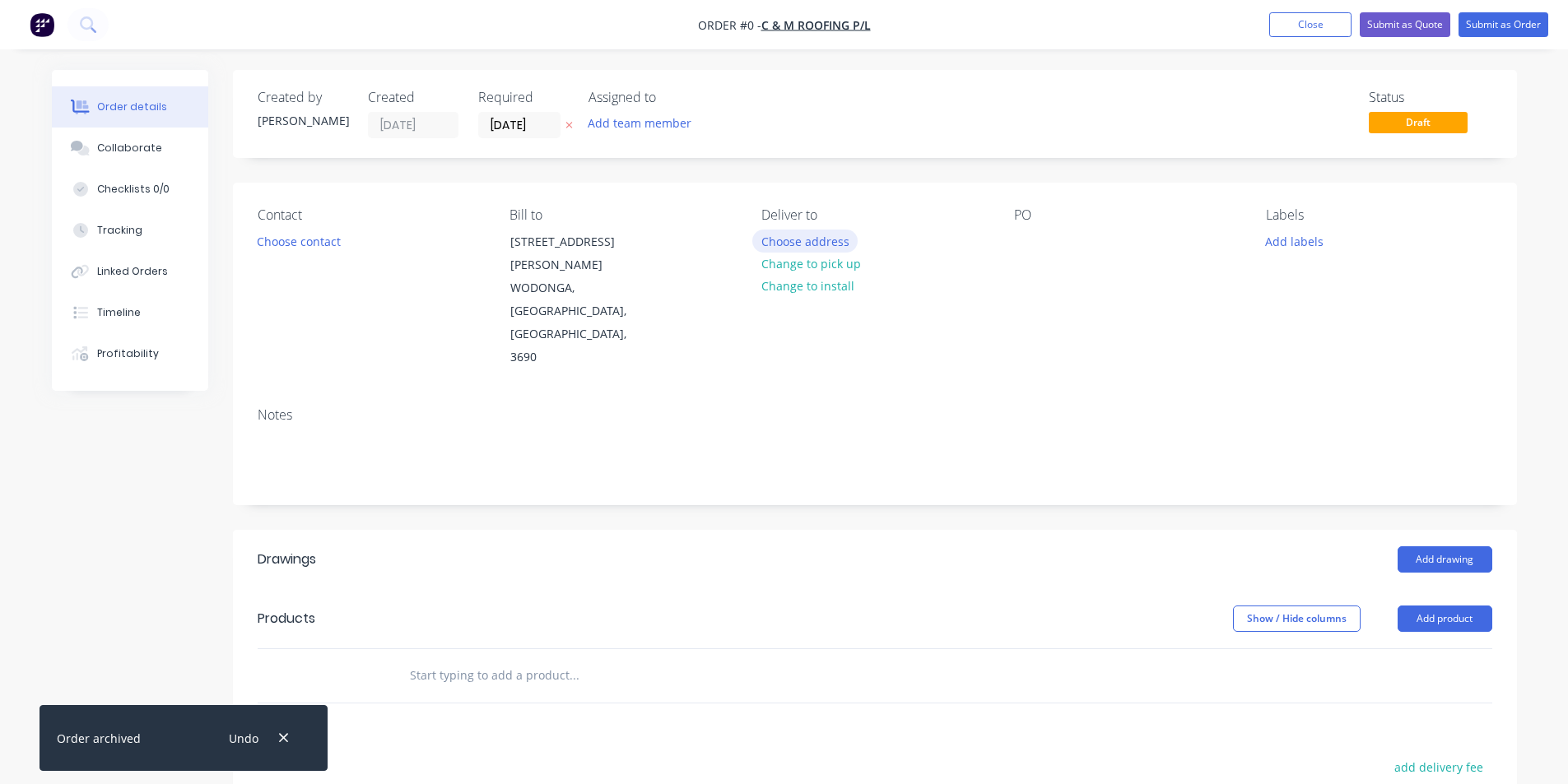
click at [817, 235] on button "Choose address" at bounding box center [805, 241] width 105 height 22
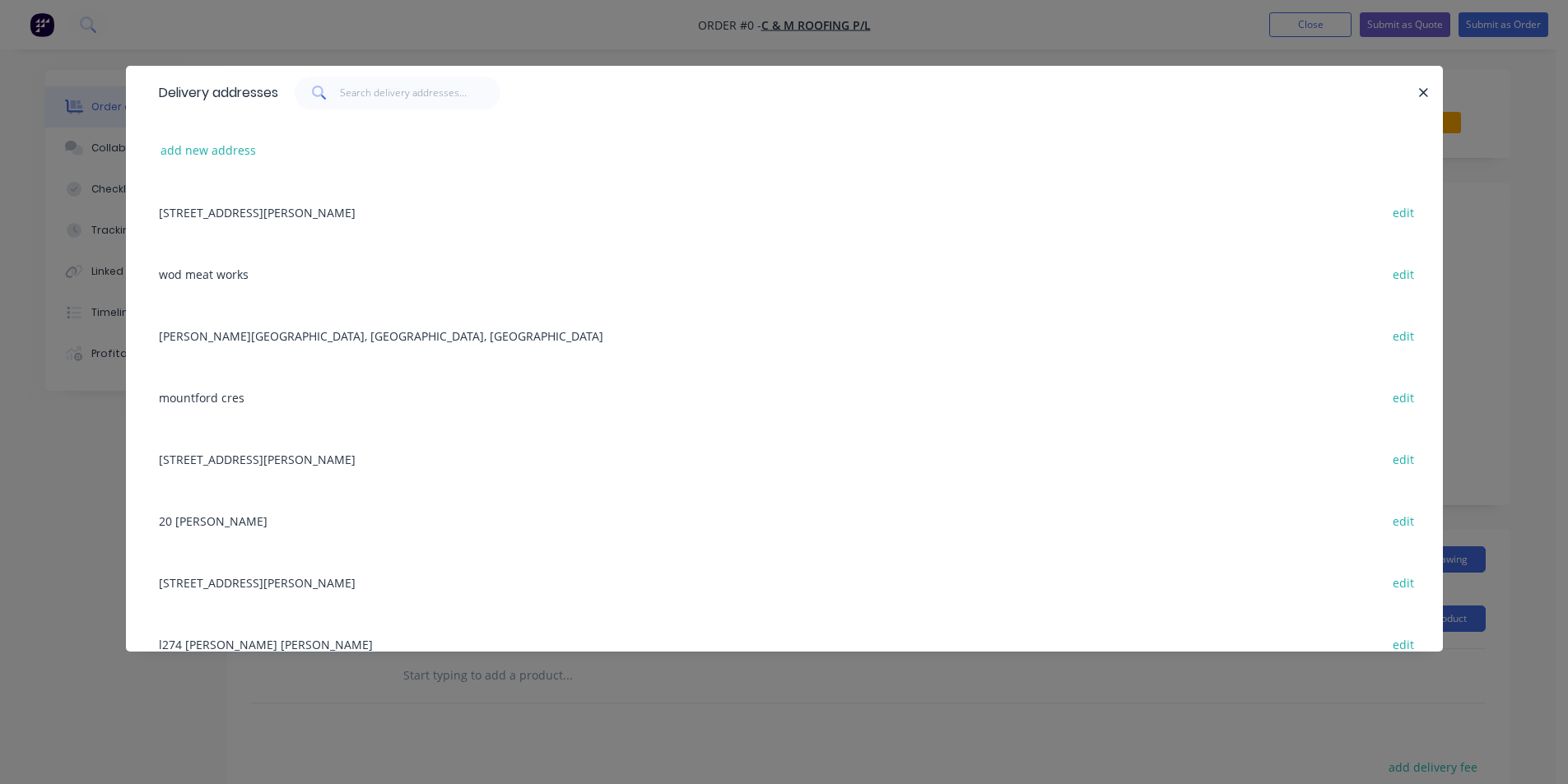
click at [378, 227] on div "6 Hempel St, WODONGA, Victoria, Australia, 3690 edit" at bounding box center [785, 211] width 1268 height 62
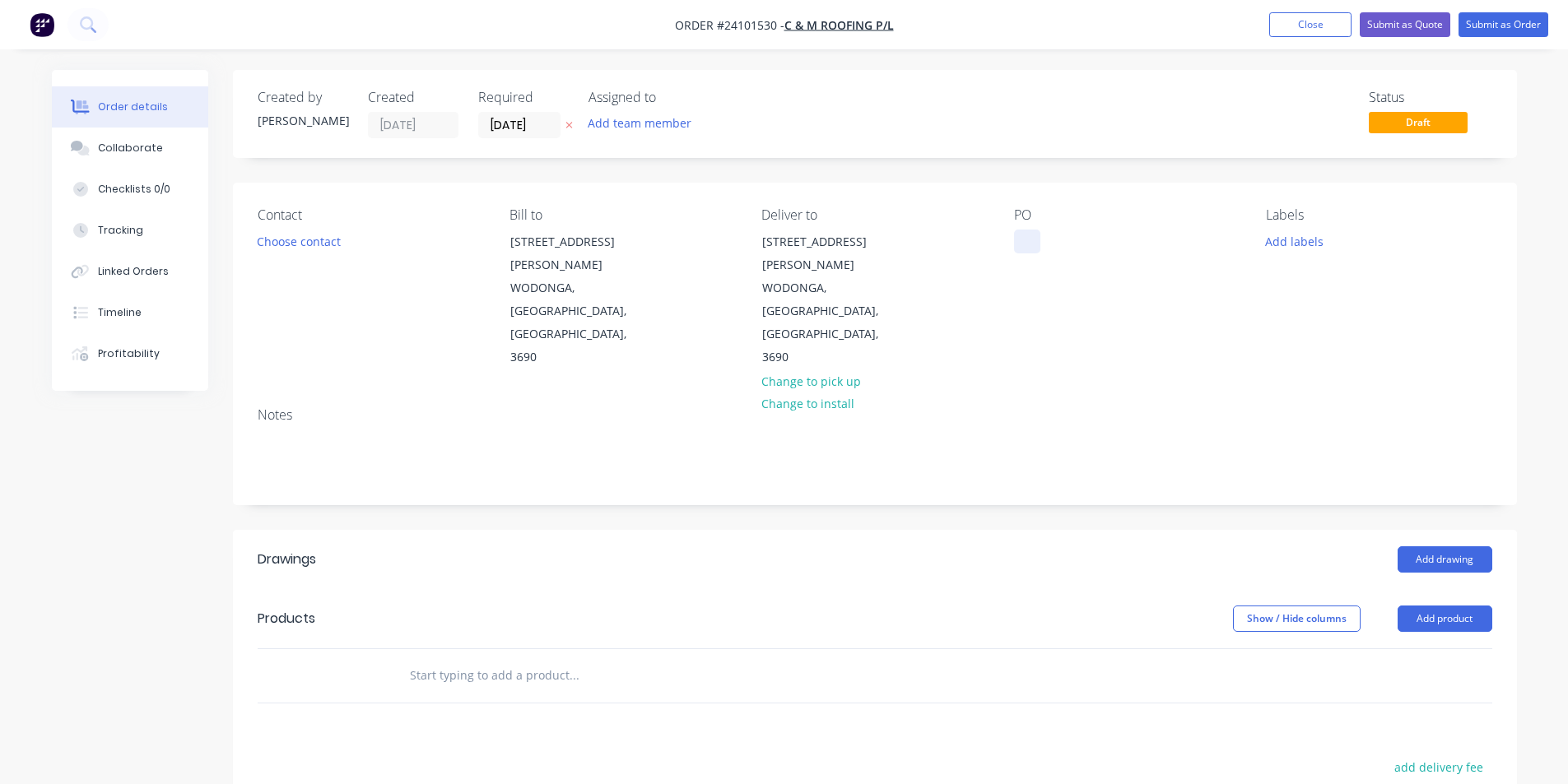
click at [1017, 242] on div at bounding box center [1027, 242] width 26 height 24
click at [1470, 546] on button "Add drawing" at bounding box center [1445, 559] width 95 height 26
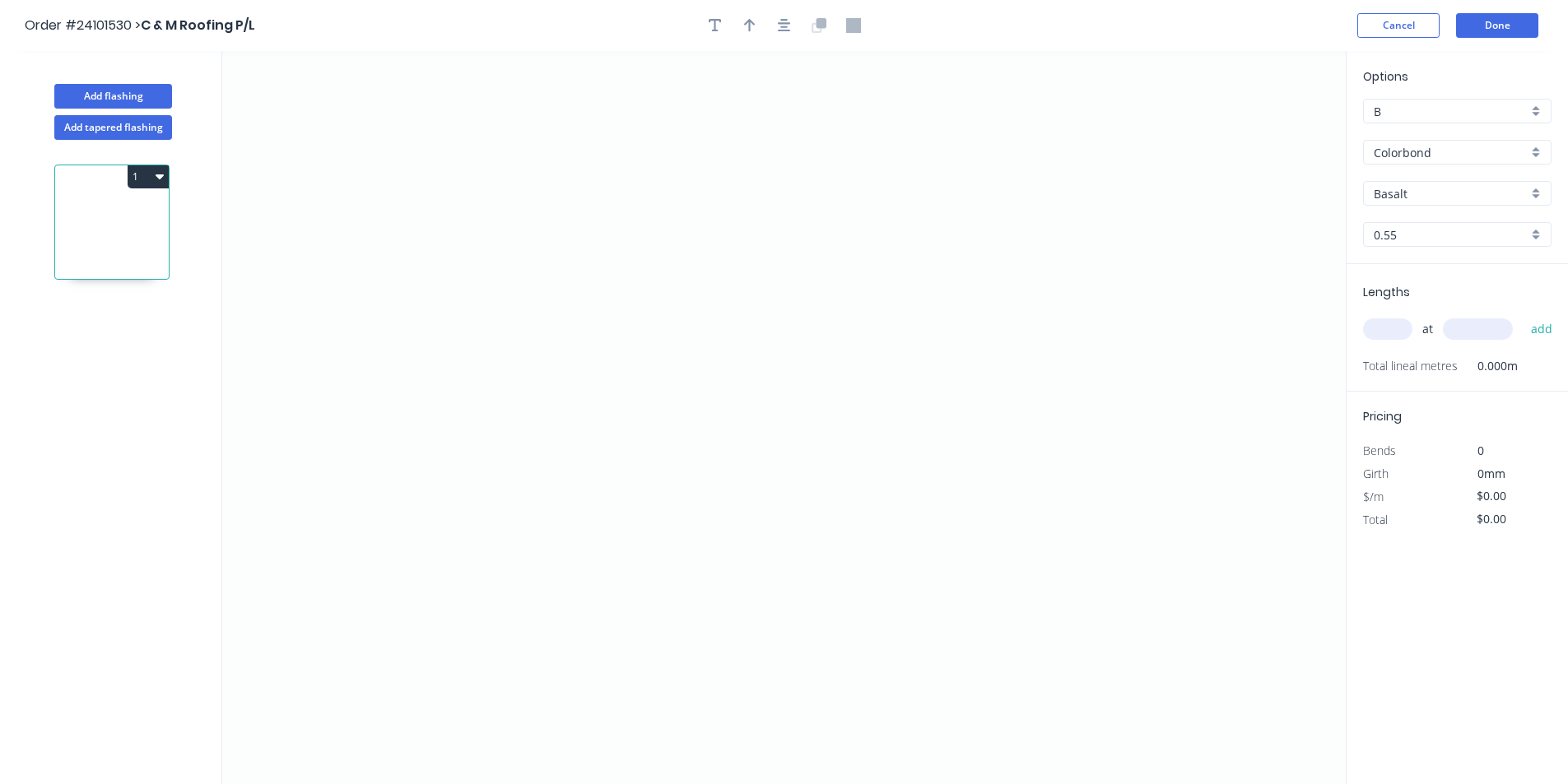
click at [1434, 193] on input "Basalt" at bounding box center [1450, 193] width 154 height 17
click at [1435, 217] on div "Woodland Grey" at bounding box center [1457, 225] width 187 height 29
type input "Woodland Grey"
click at [902, 391] on icon "0" at bounding box center [784, 417] width 1123 height 733
drag, startPoint x: 935, startPoint y: 417, endPoint x: 943, endPoint y: 302, distance: 115.3
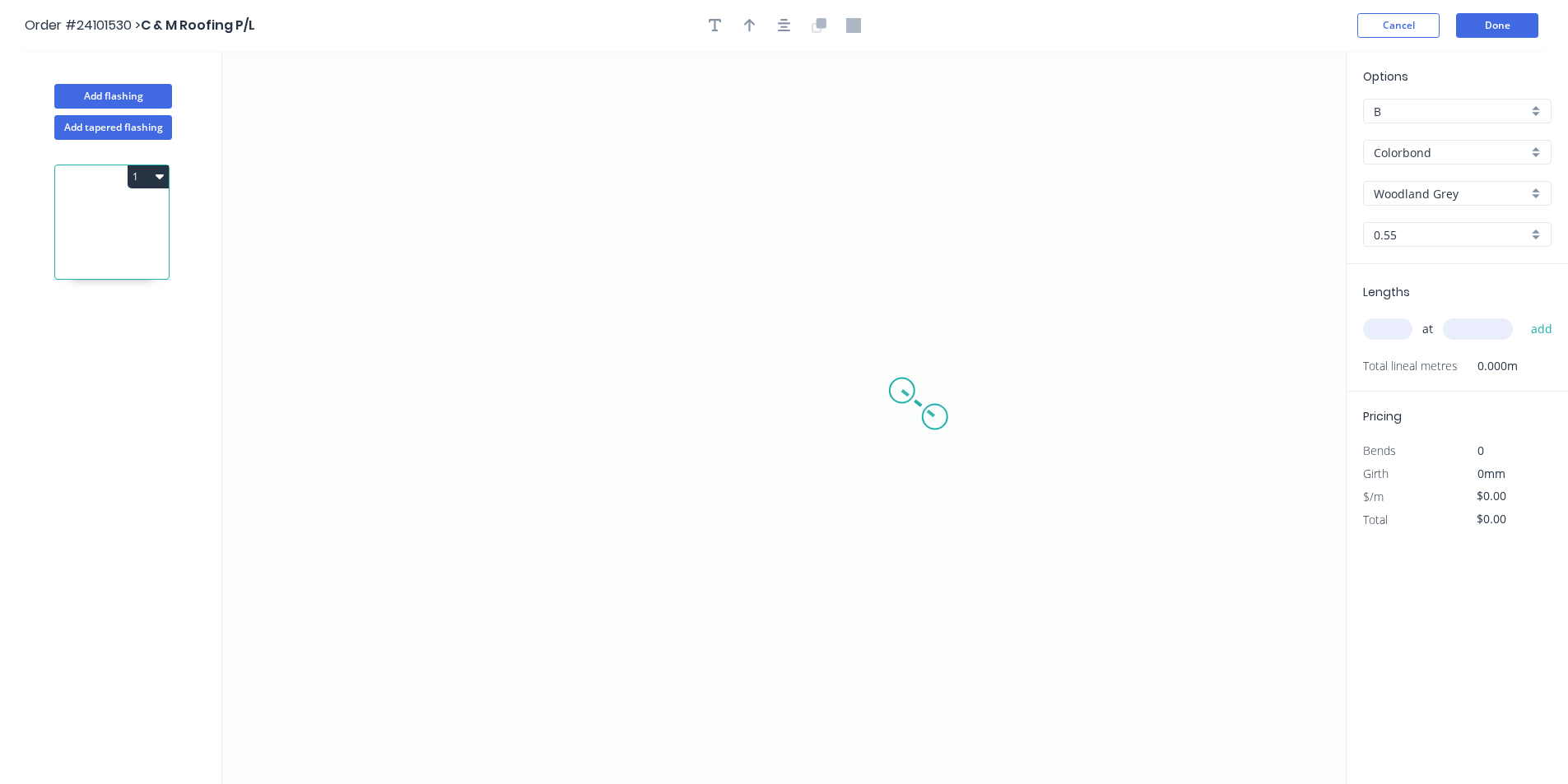
click at [934, 417] on icon "0" at bounding box center [784, 417] width 1123 height 733
click at [947, 220] on icon "0 ?" at bounding box center [784, 417] width 1123 height 733
click at [637, 220] on icon "0 ? ? ? º" at bounding box center [784, 417] width 1123 height 733
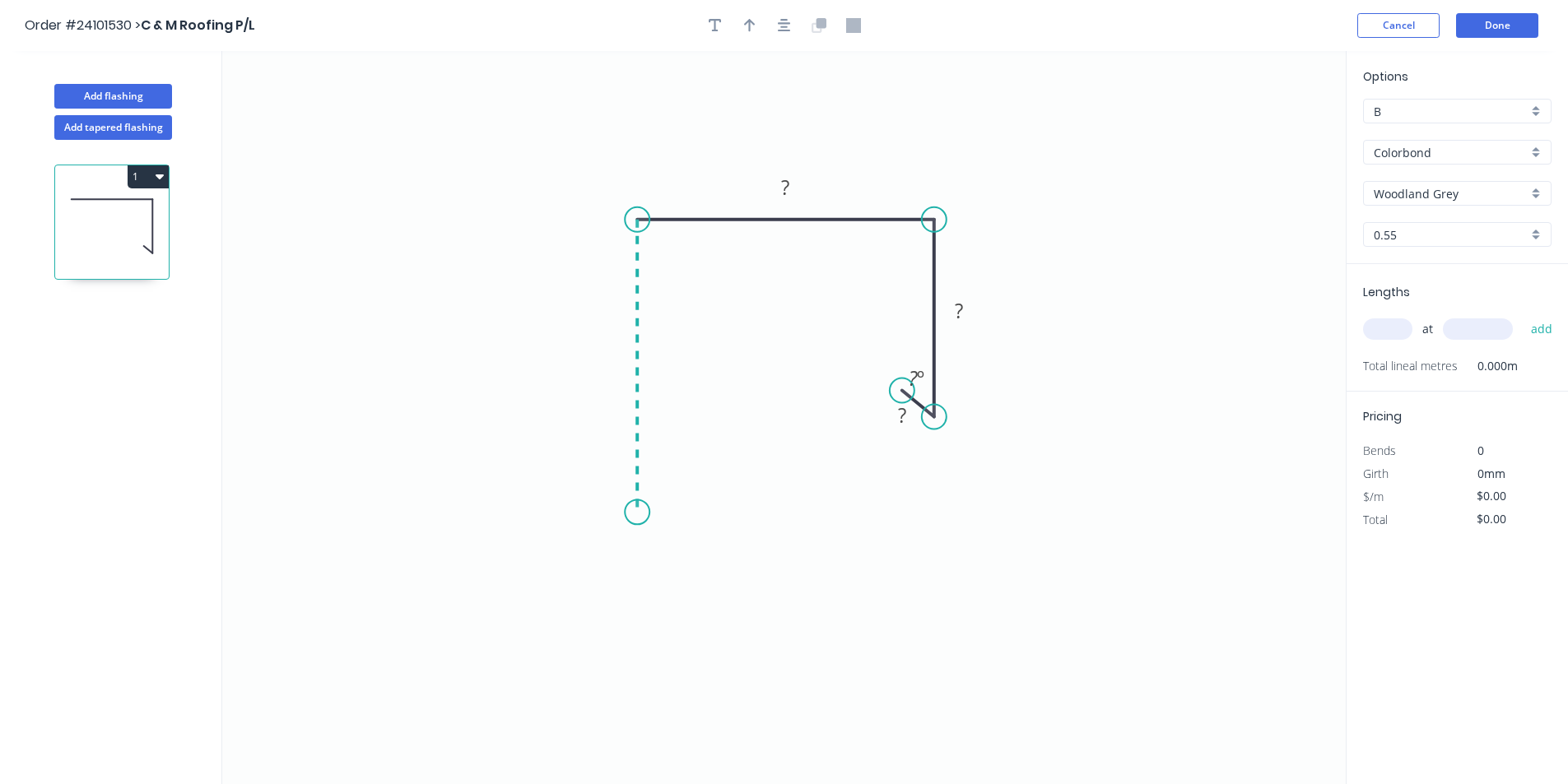
click at [626, 502] on icon "0 ? ? ? ? º" at bounding box center [784, 417] width 1123 height 733
click at [664, 540] on icon "0 ? ? ? ? ? º" at bounding box center [784, 417] width 1123 height 733
click at [664, 540] on circle at bounding box center [664, 539] width 25 height 25
click at [636, 531] on rect at bounding box center [630, 528] width 33 height 23
click at [611, 351] on tspan "?" at bounding box center [613, 353] width 8 height 27
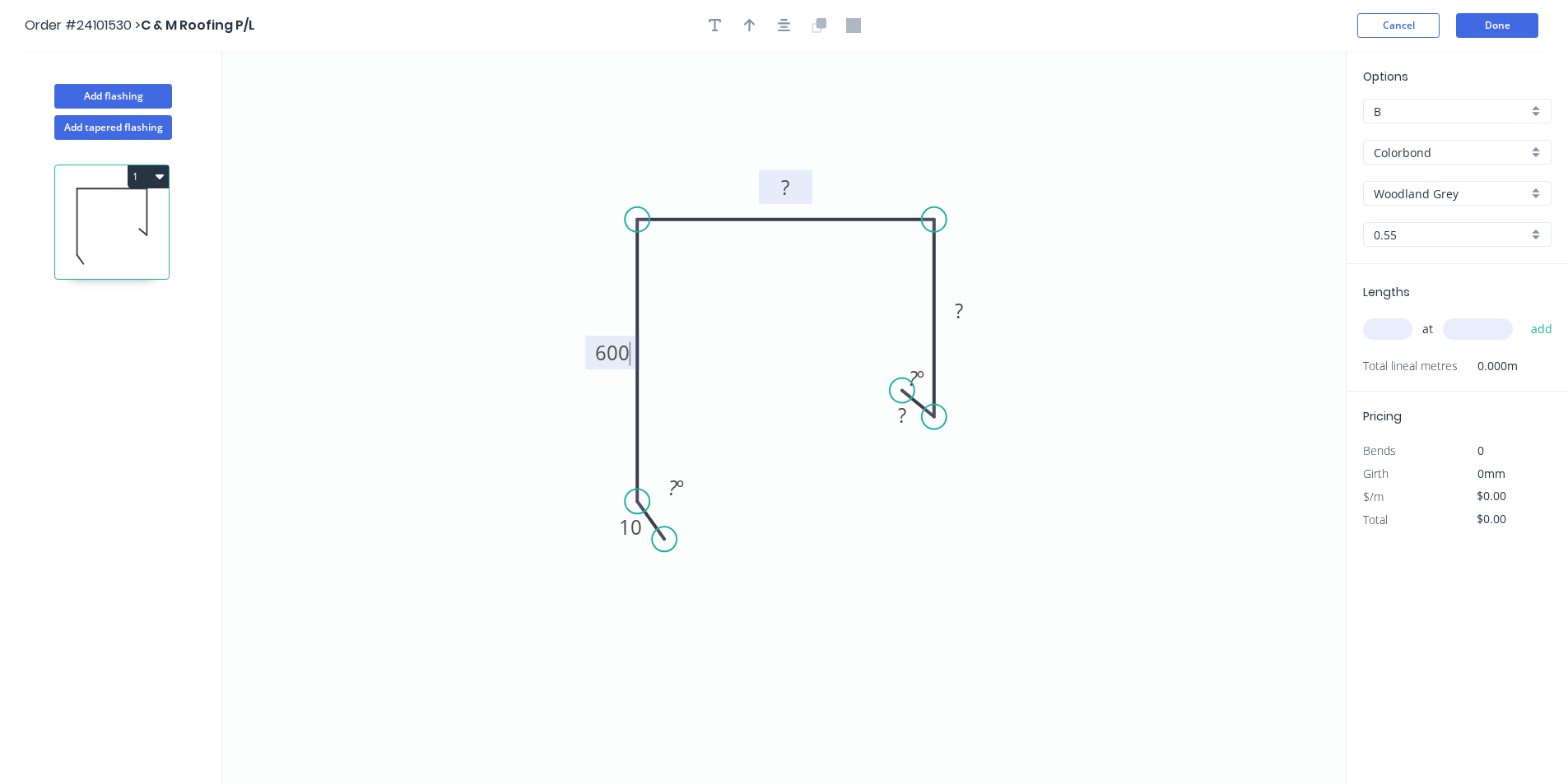
click at [779, 187] on rect at bounding box center [786, 188] width 33 height 23
click at [971, 315] on rect at bounding box center [959, 311] width 33 height 23
click at [895, 418] on rect at bounding box center [902, 416] width 33 height 23
click at [1392, 322] on input "text" at bounding box center [1387, 328] width 49 height 21
type input "$32.29"
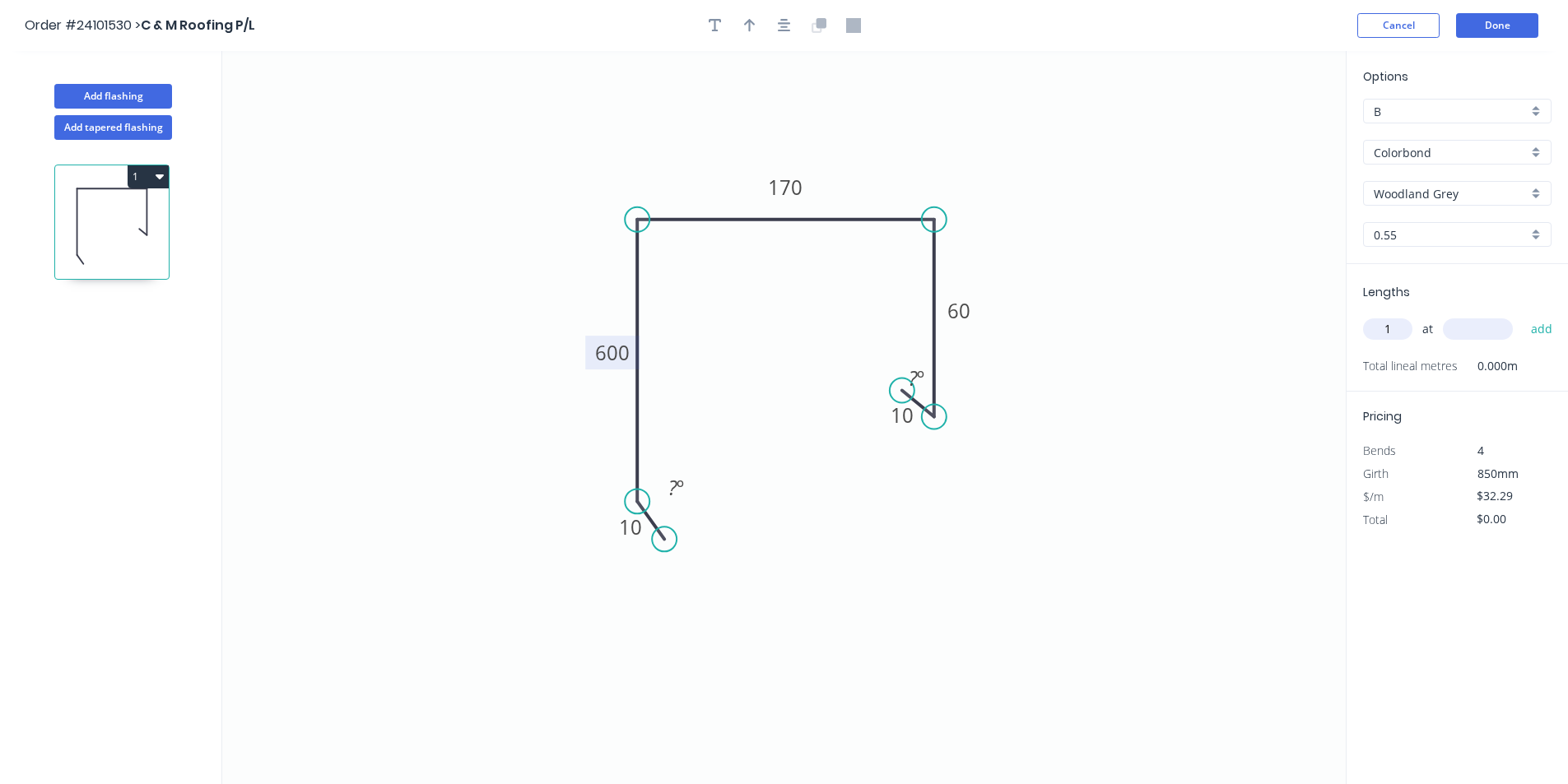
type input "1"
click at [1475, 327] on input "text" at bounding box center [1477, 328] width 70 height 21
type input "1500"
click at [1523, 316] on button "add" at bounding box center [1543, 329] width 39 height 28
type input "$48.44"
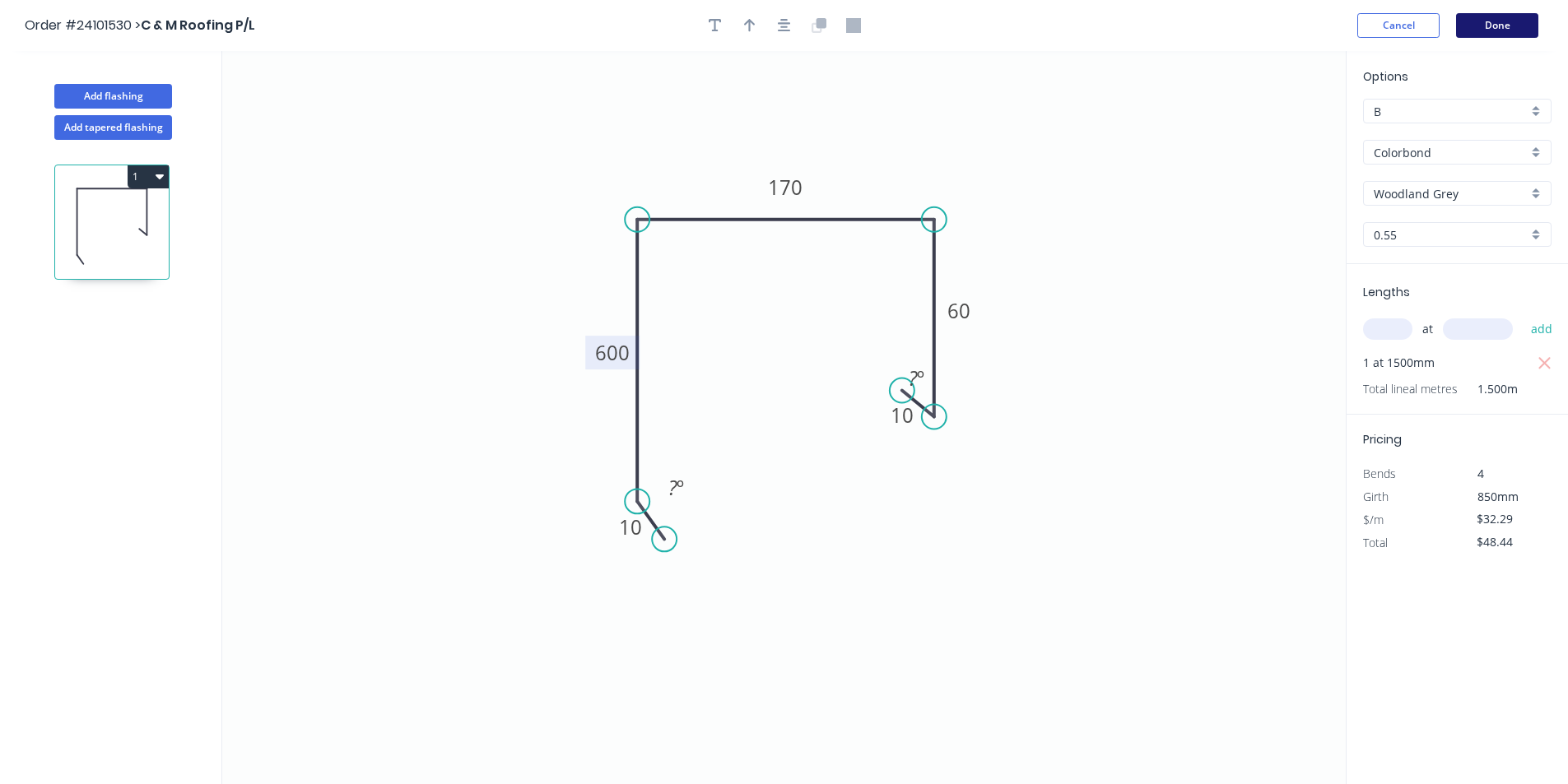
click at [1523, 35] on button "Done" at bounding box center [1497, 25] width 82 height 25
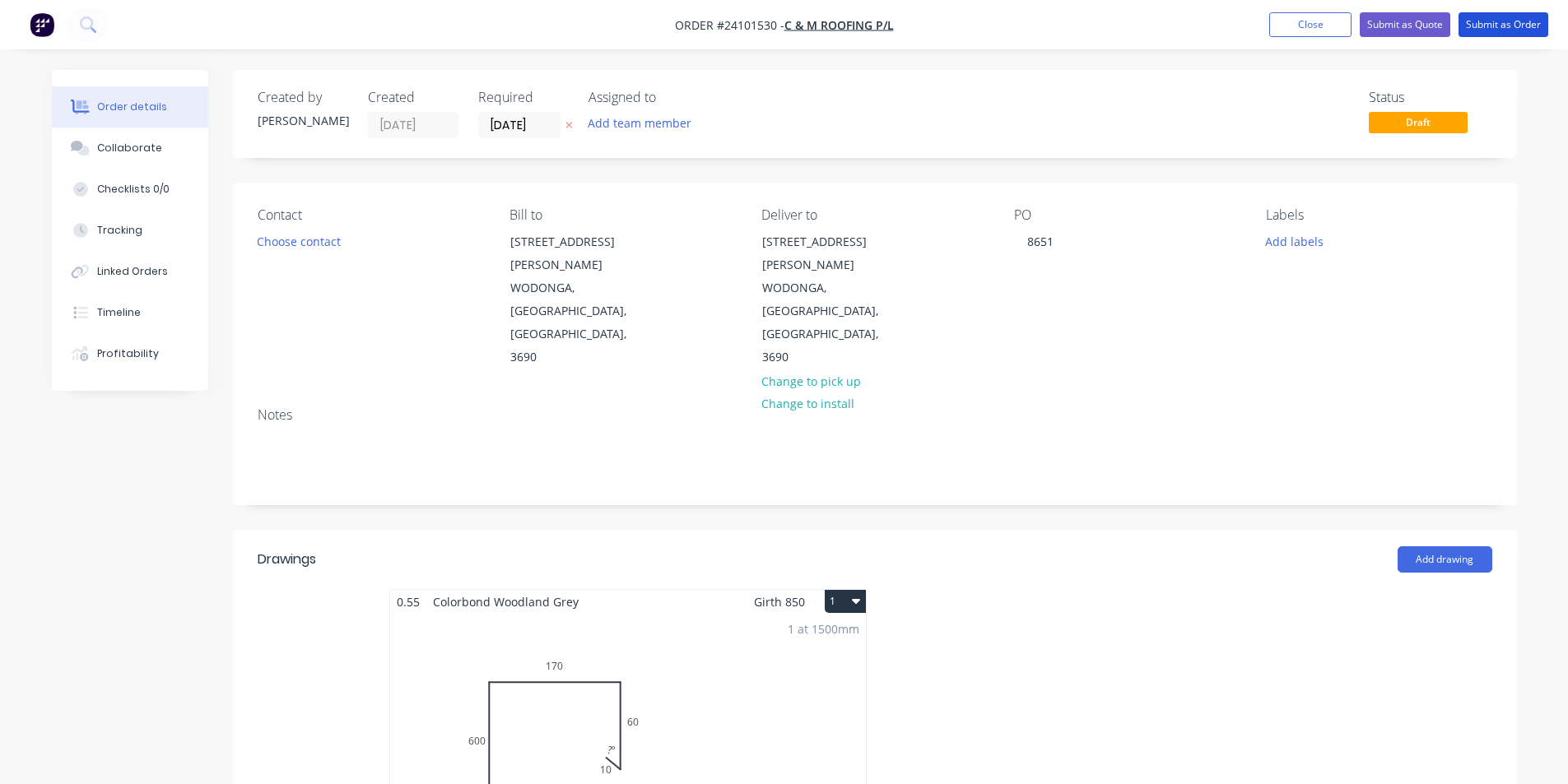
click at [1523, 35] on button "Submit as Order" at bounding box center [1504, 25] width 90 height 25
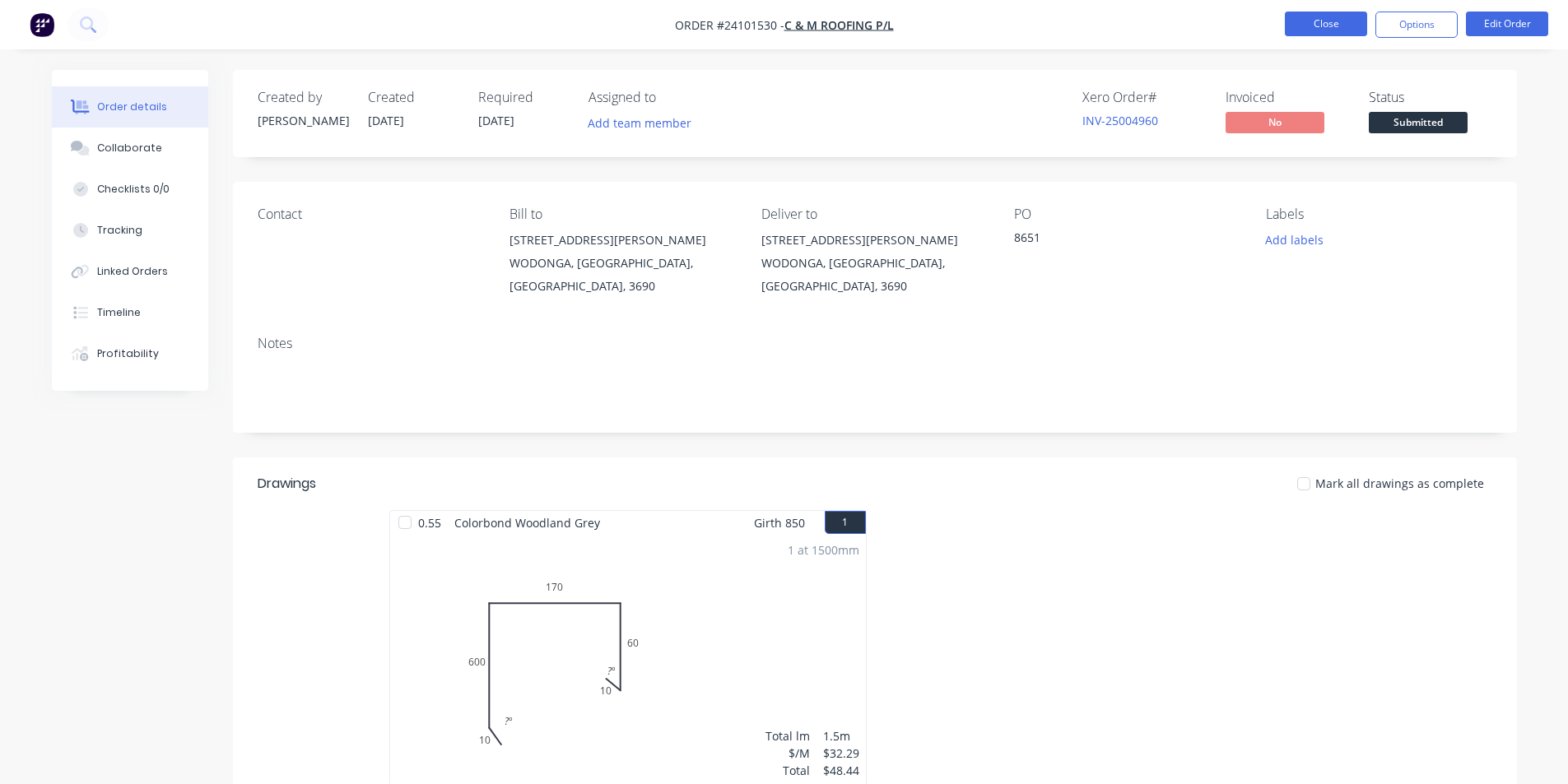
click at [1319, 18] on button "Close" at bounding box center [1325, 24] width 82 height 25
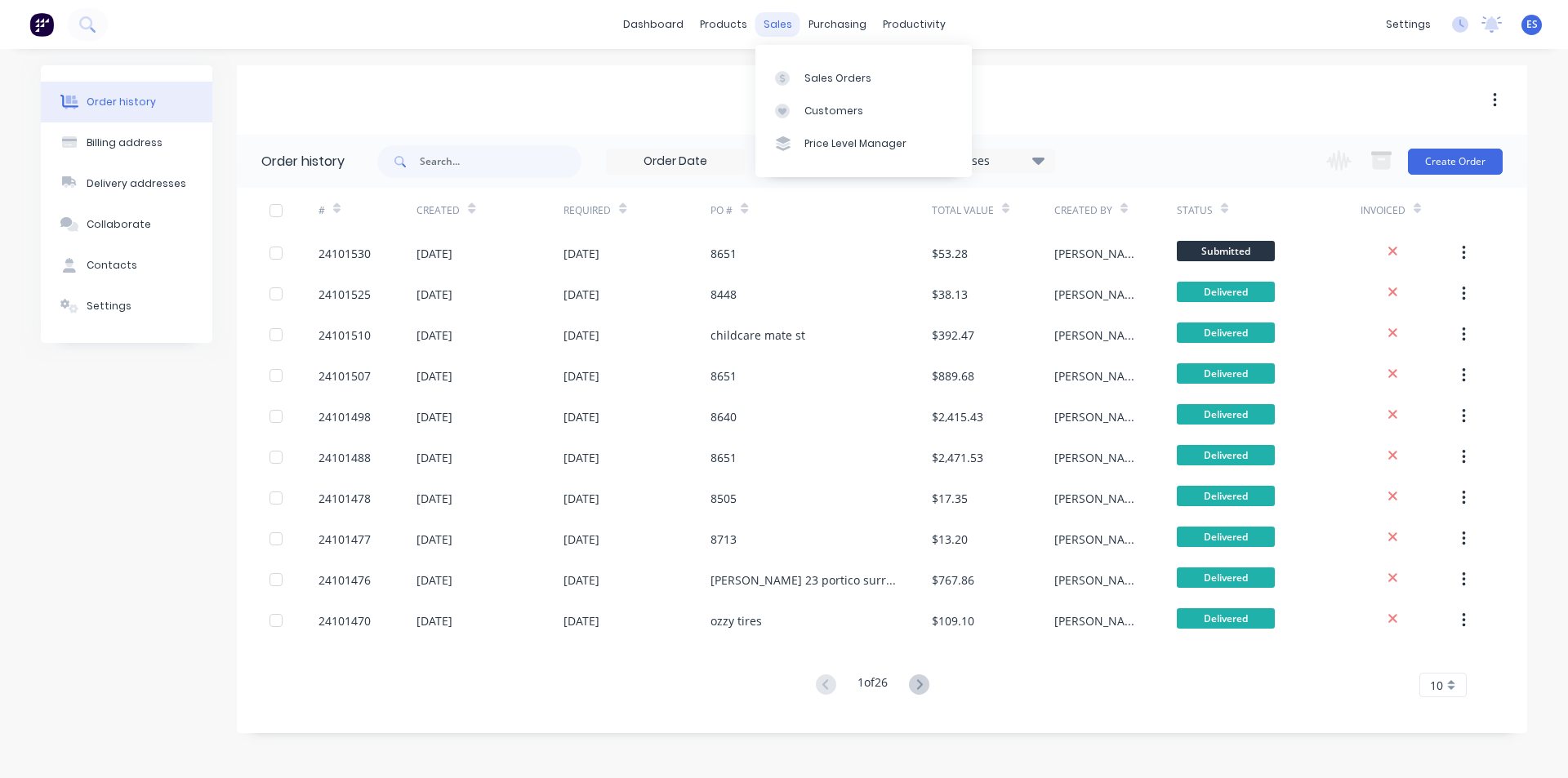
click at [780, 29] on div "sales" at bounding box center [777, 24] width 45 height 24
click at [817, 76] on div "Sales Orders" at bounding box center [838, 77] width 67 height 14
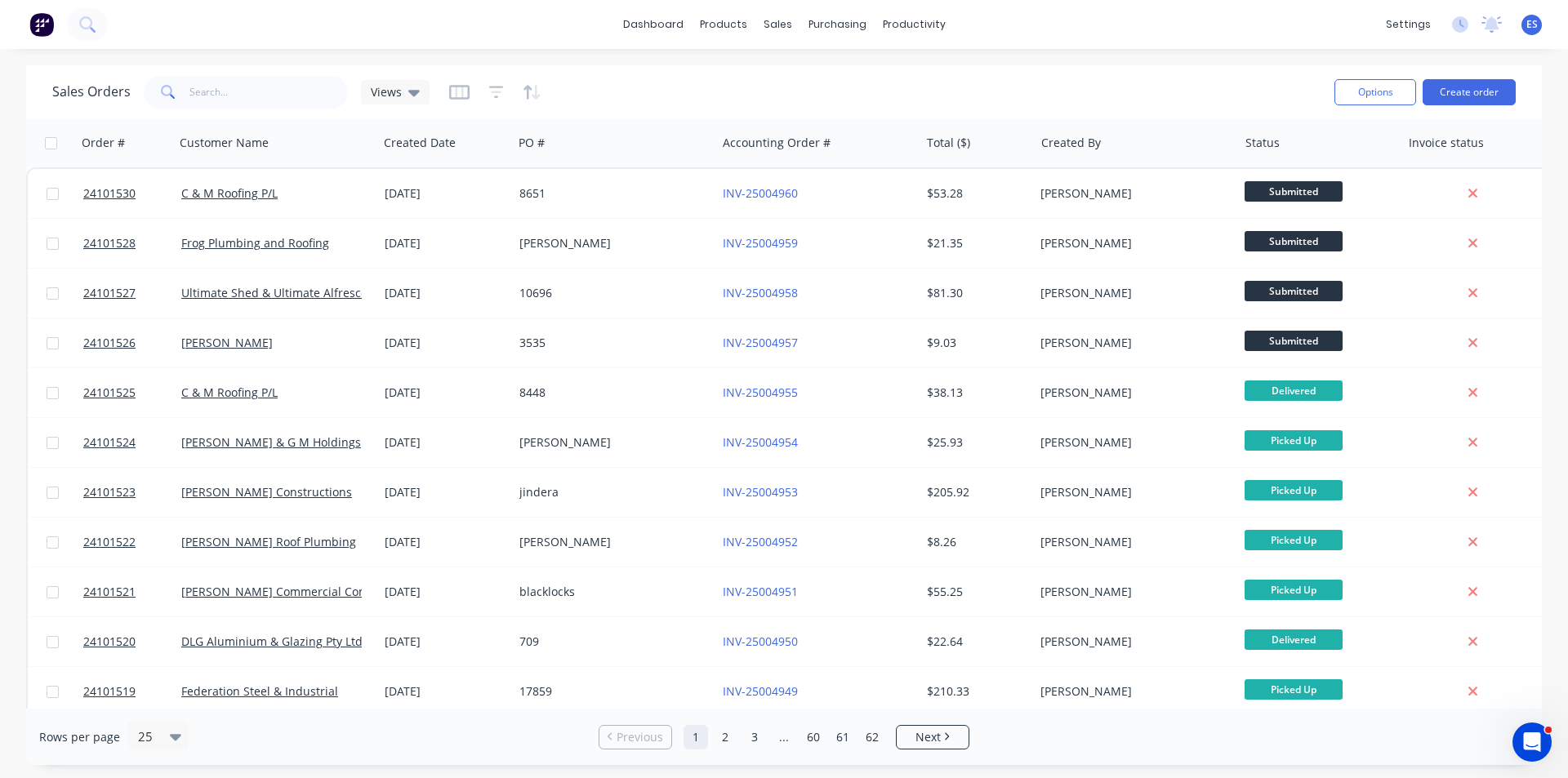
click at [29, 30] on img at bounding box center [41, 24] width 24 height 24
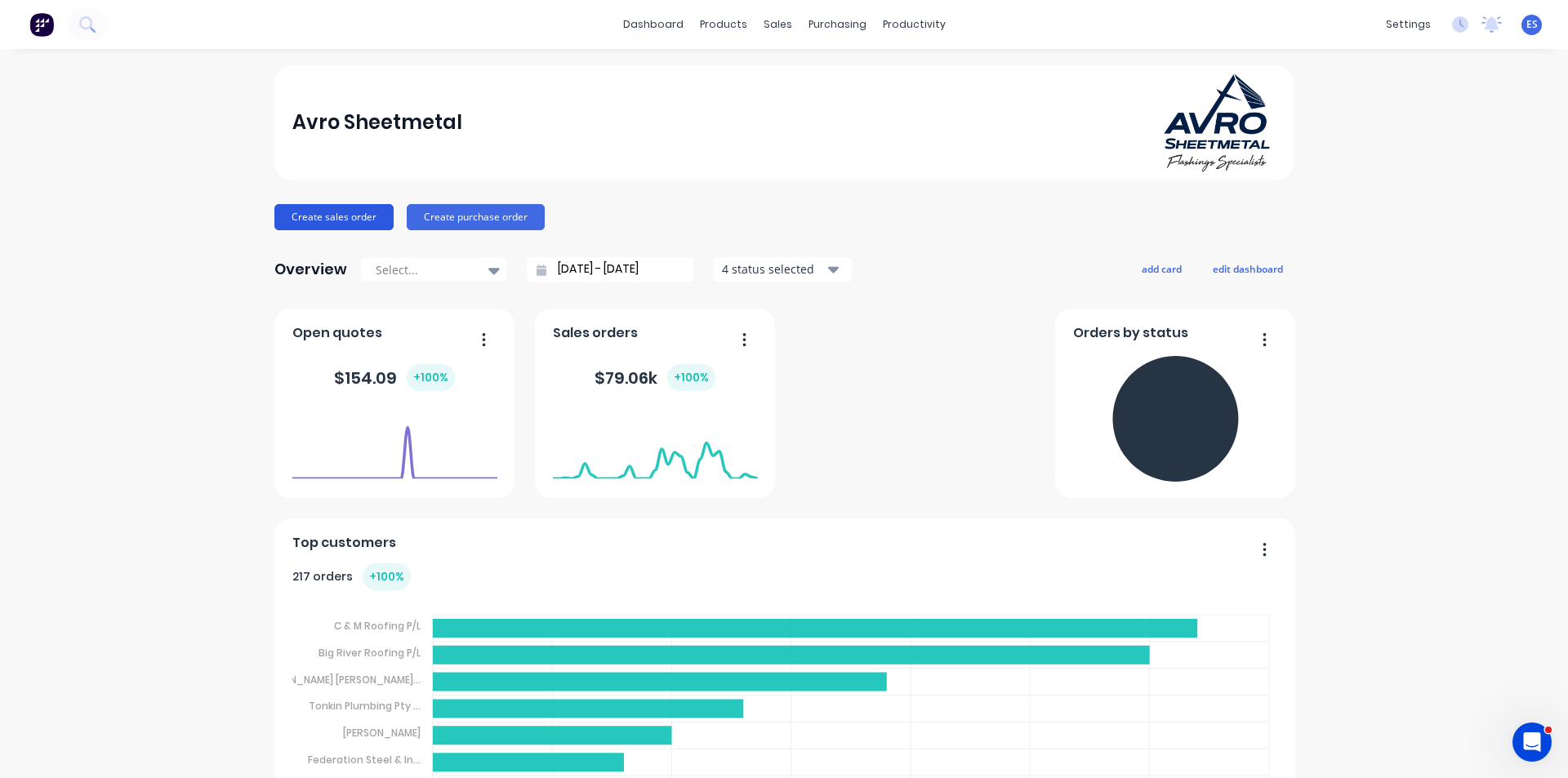
click at [295, 217] on button "Create sales order" at bounding box center [334, 217] width 120 height 26
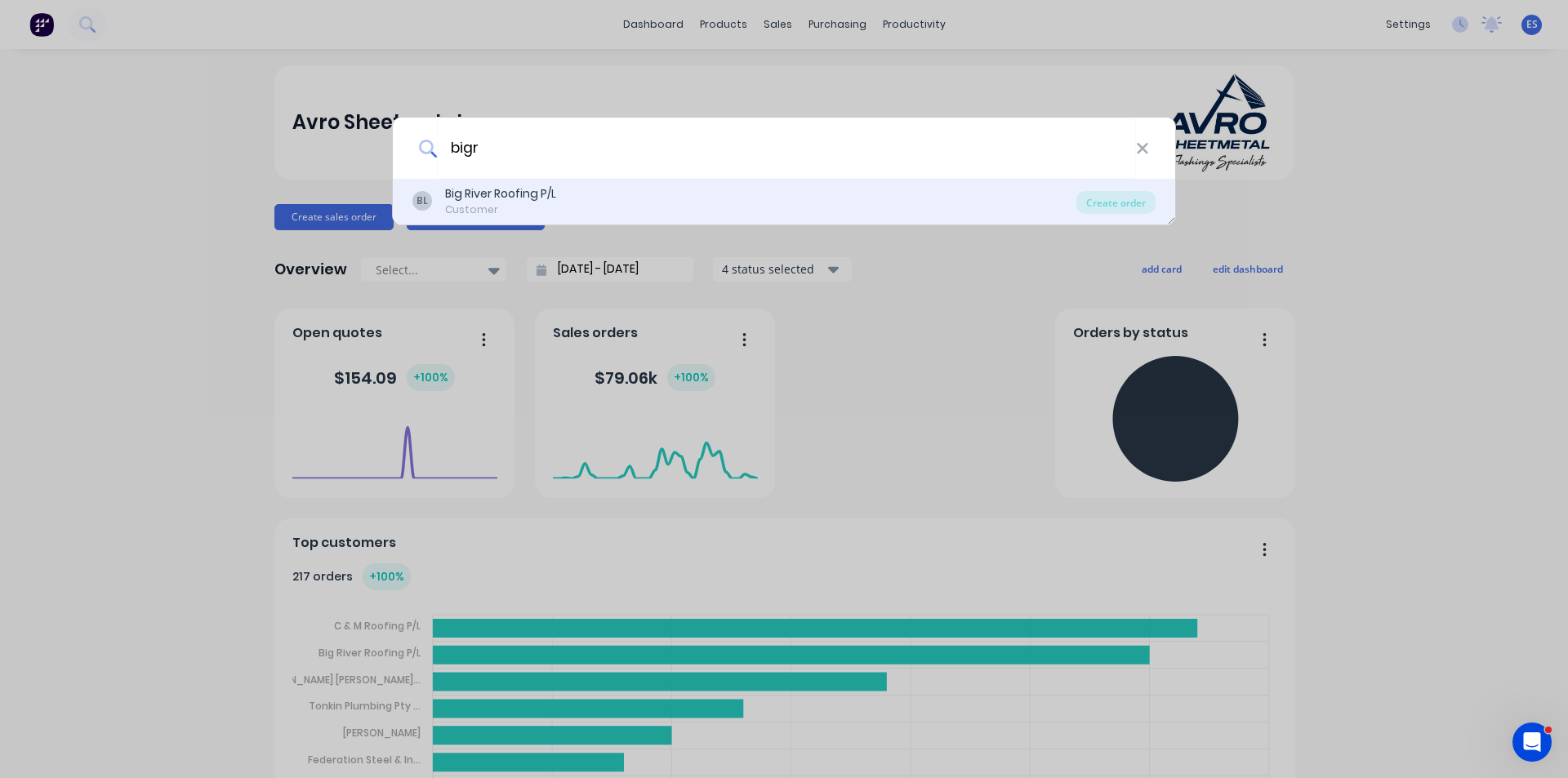
type input "bigr"
click at [491, 191] on div "Big River Roofing P/L" at bounding box center [501, 194] width 111 height 17
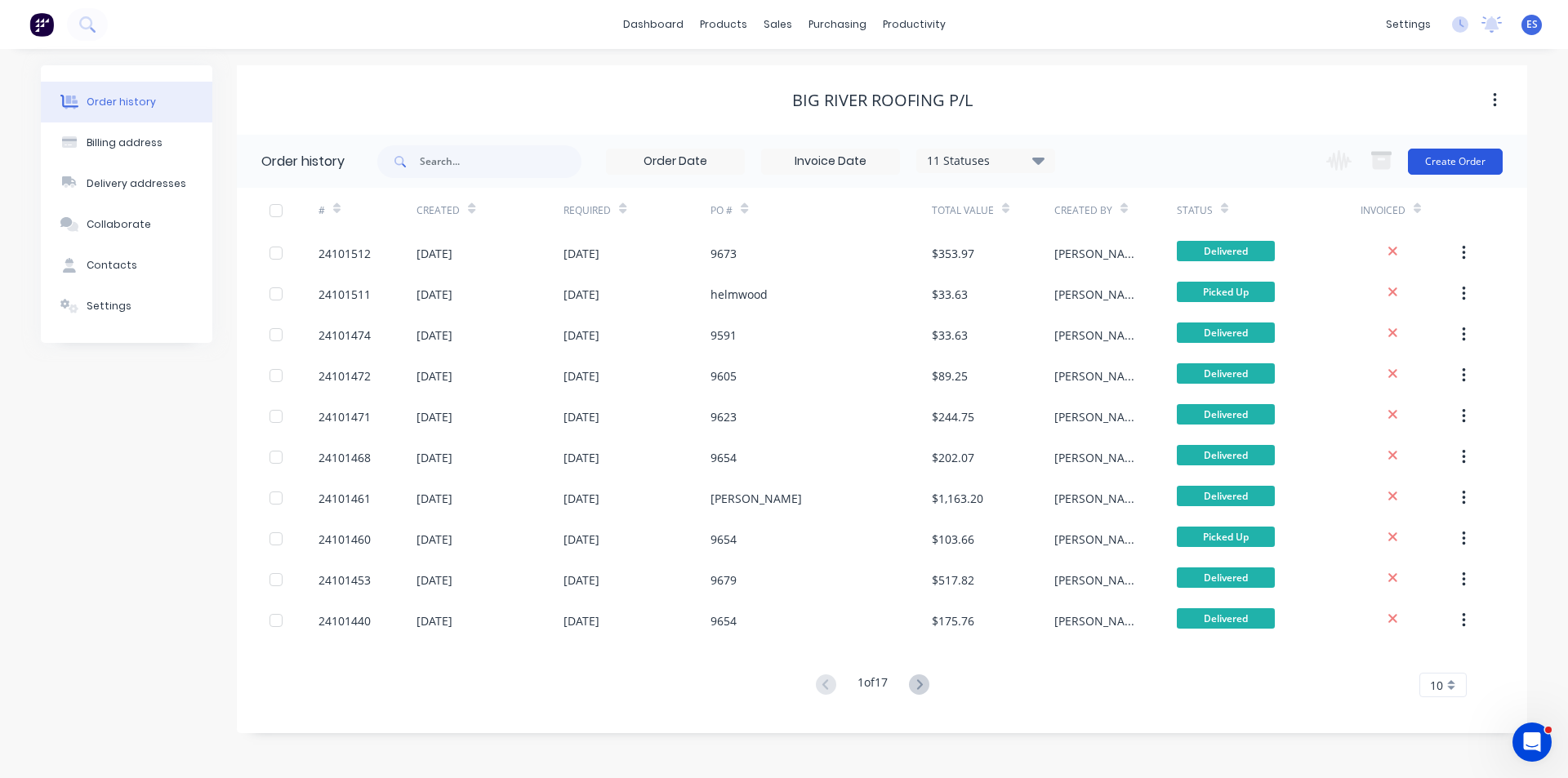
click at [1477, 161] on button "Create Order" at bounding box center [1455, 162] width 95 height 26
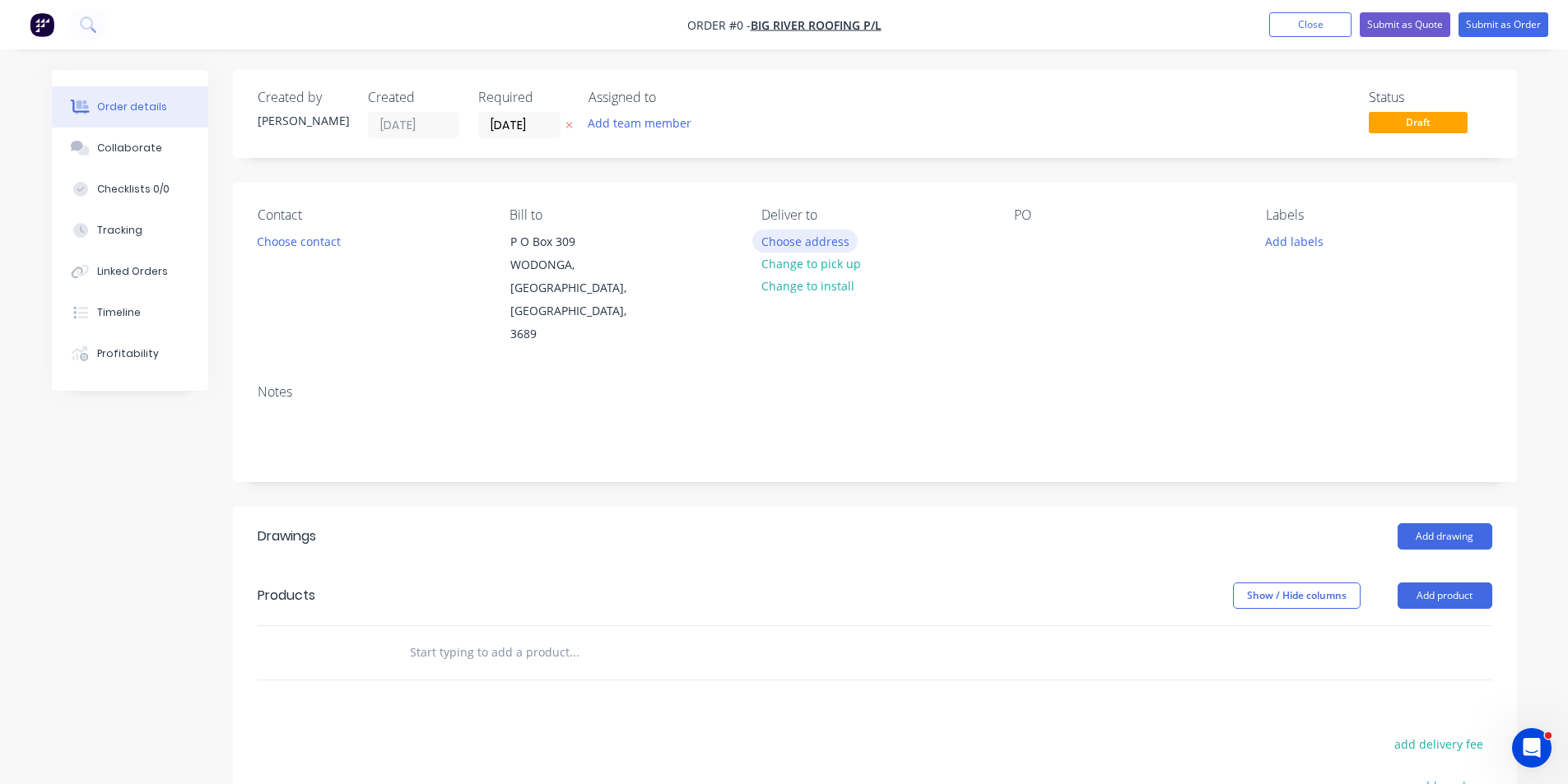
click at [826, 239] on button "Choose address" at bounding box center [805, 241] width 105 height 22
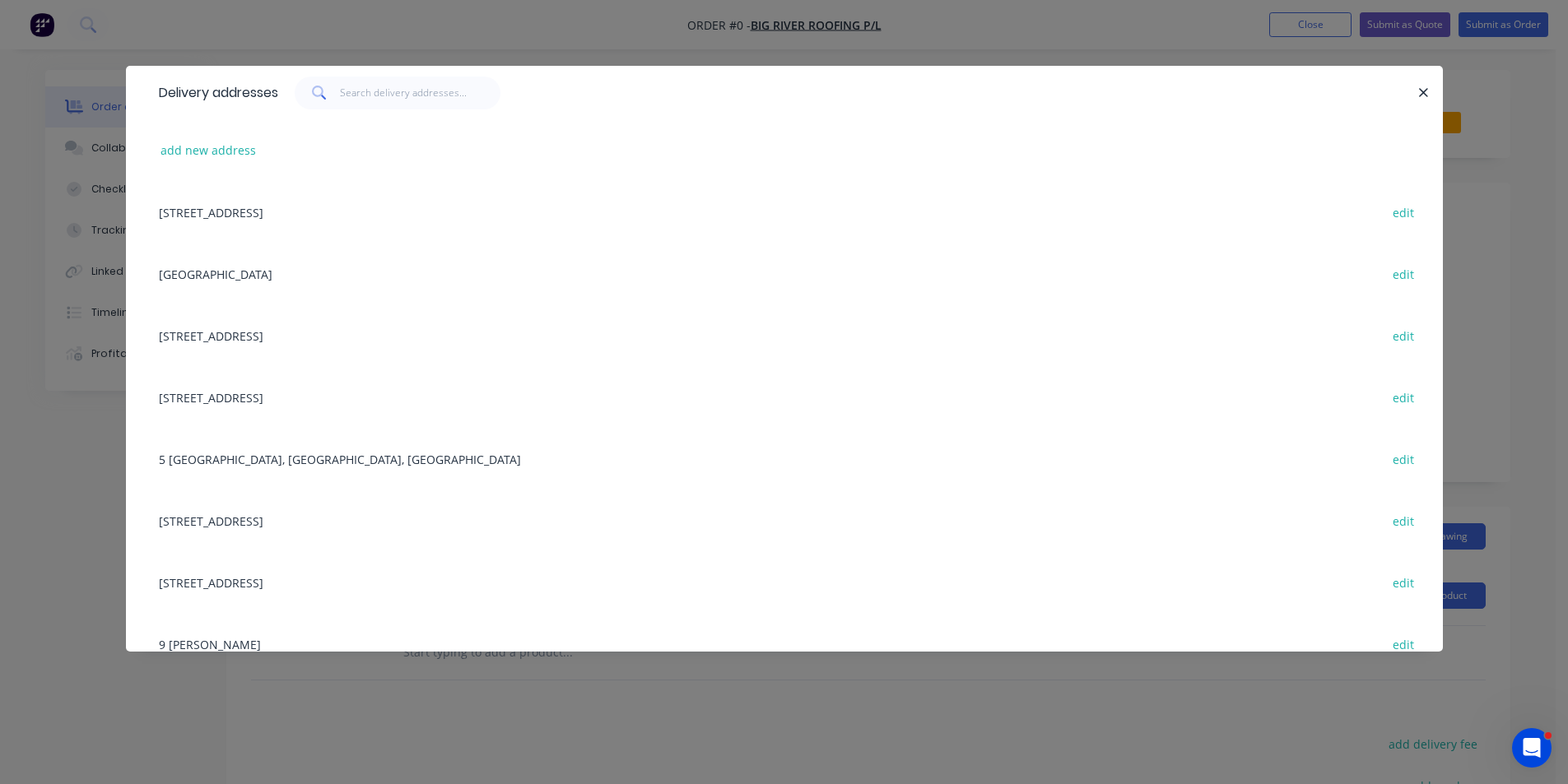
click at [300, 219] on div "P O Box 309, WODONGA, Victoria, Australia, 3689 edit" at bounding box center [785, 211] width 1268 height 62
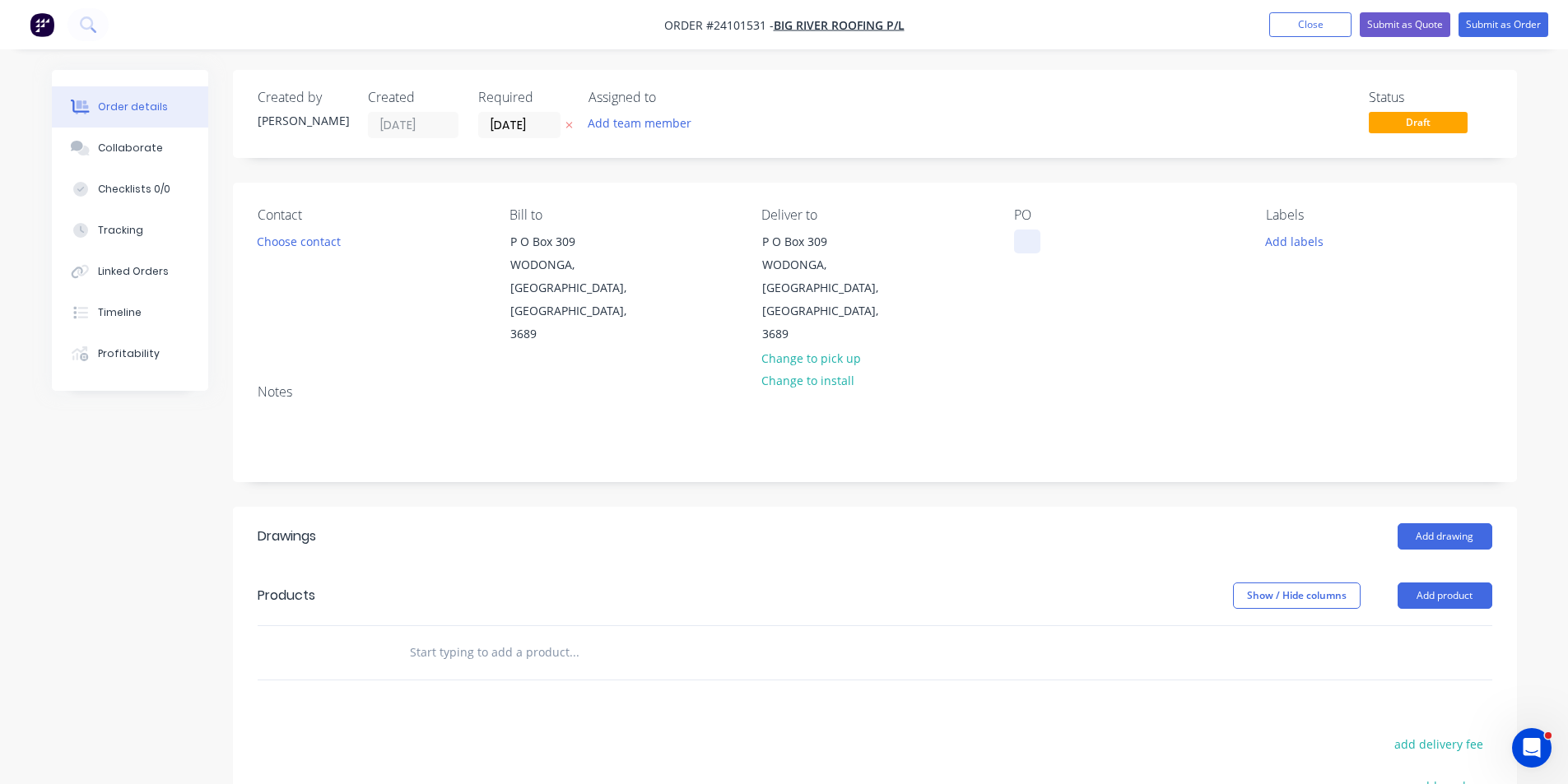
click at [1028, 250] on div at bounding box center [1027, 242] width 26 height 24
click at [1464, 524] on button "Add drawing" at bounding box center [1445, 536] width 95 height 26
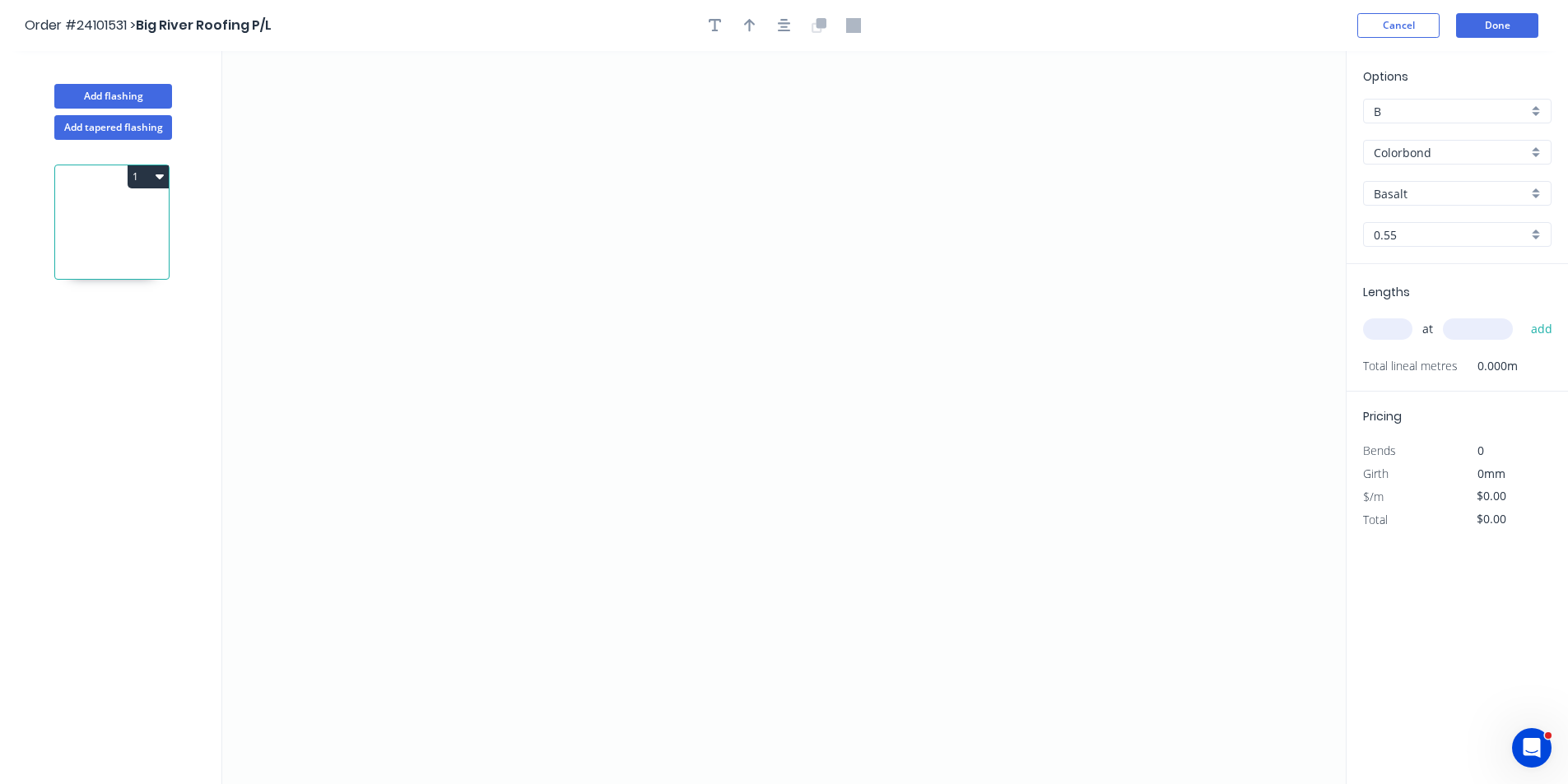
click at [1434, 194] on input "Basalt" at bounding box center [1450, 193] width 154 height 17
click at [1430, 222] on div "Windspray" at bounding box center [1457, 225] width 187 height 29
type input "Windspray"
click at [654, 171] on icon "0" at bounding box center [784, 417] width 1123 height 733
click at [641, 337] on icon "0" at bounding box center [784, 417] width 1123 height 733
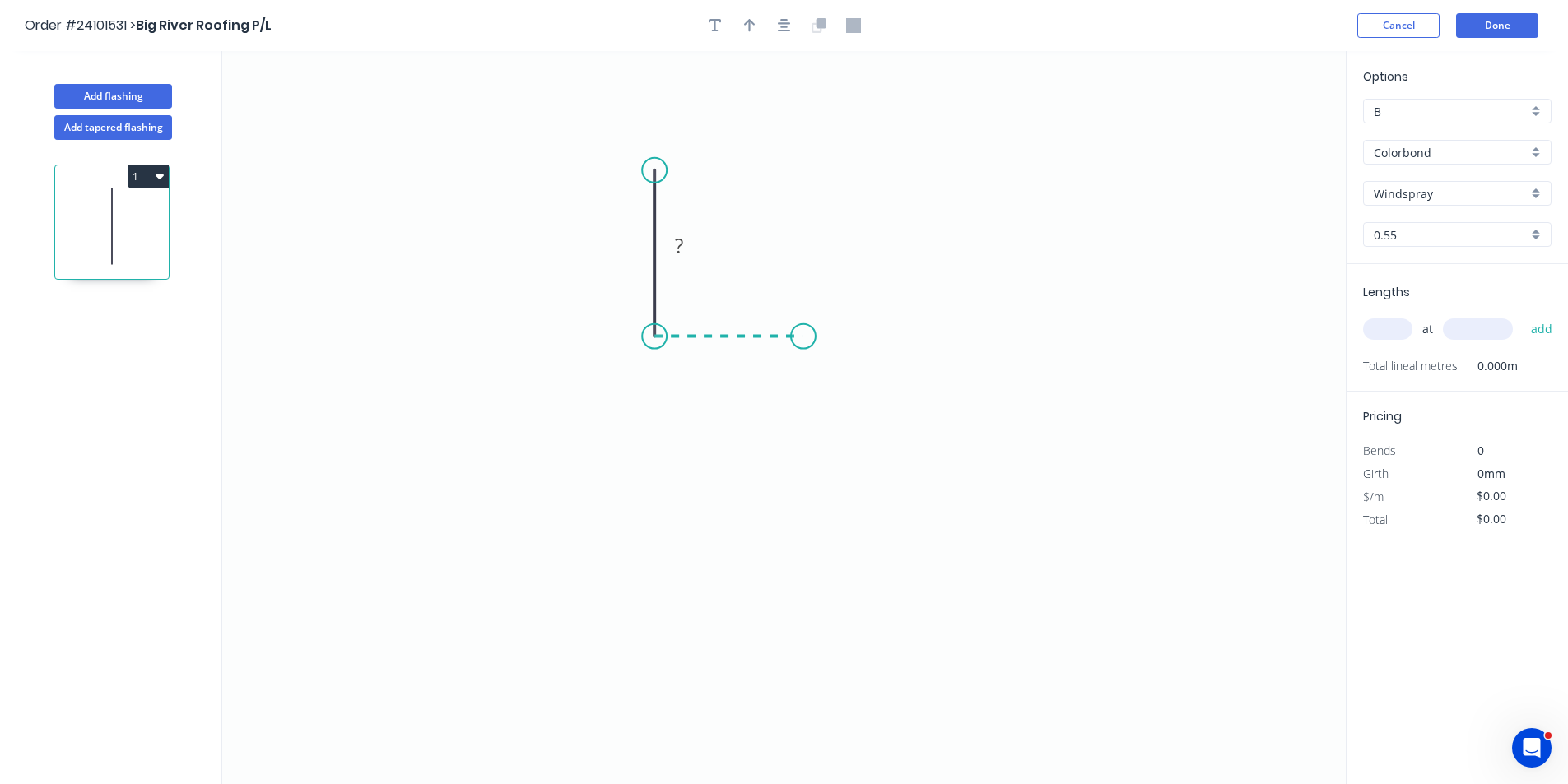
click at [804, 333] on icon "0 ?" at bounding box center [784, 417] width 1123 height 733
drag, startPoint x: 797, startPoint y: 498, endPoint x: 790, endPoint y: 507, distance: 11.4
click at [797, 496] on icon "0 ? ?" at bounding box center [784, 417] width 1123 height 733
click at [779, 528] on icon "0 ? ? ?" at bounding box center [784, 417] width 1123 height 733
click at [779, 528] on circle at bounding box center [778, 526] width 25 height 25
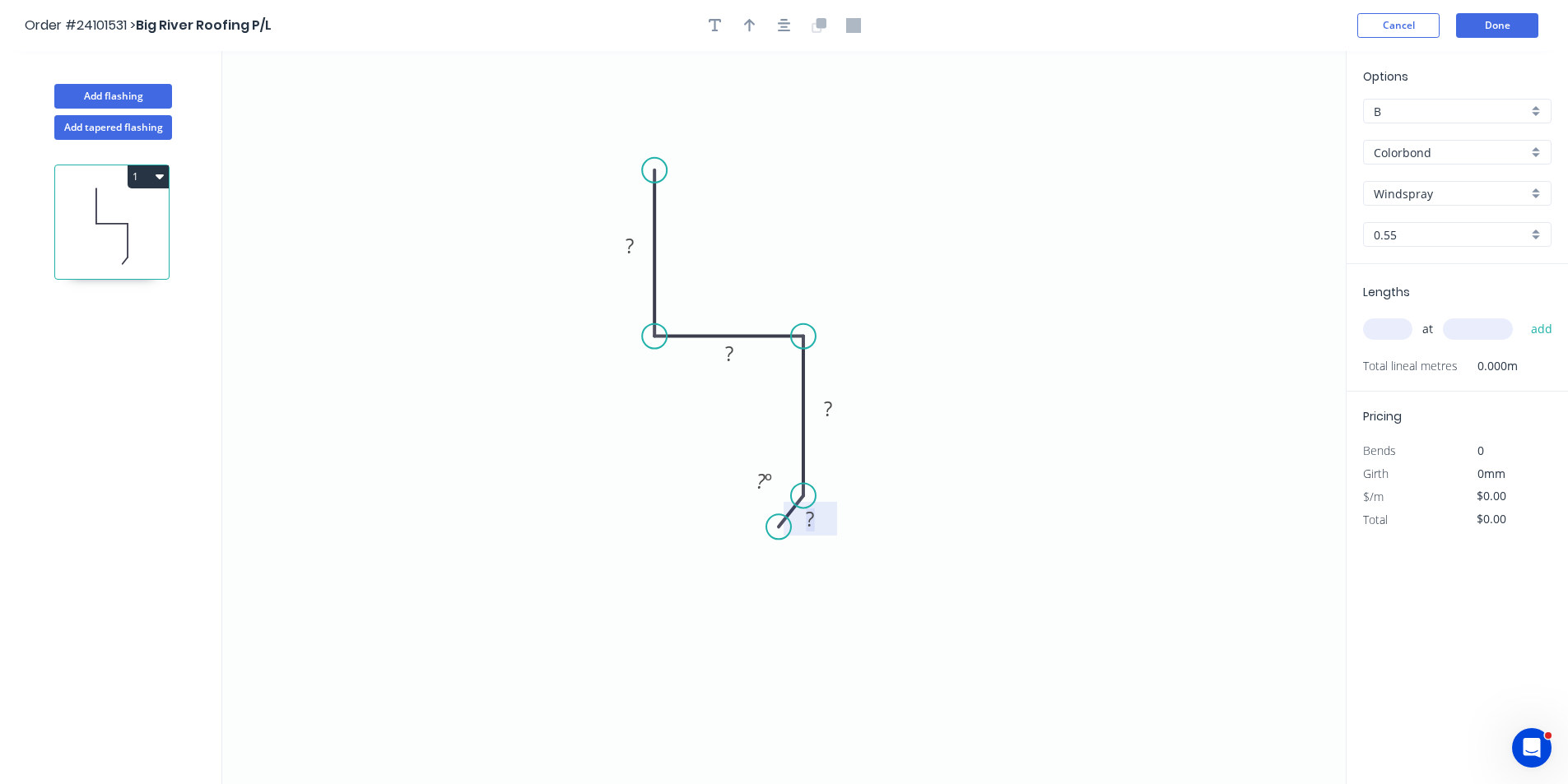
click at [805, 518] on rect at bounding box center [810, 519] width 33 height 23
click at [843, 417] on rect at bounding box center [827, 409] width 33 height 23
click at [743, 361] on rect at bounding box center [729, 354] width 33 height 23
click at [639, 245] on rect at bounding box center [630, 246] width 33 height 23
click at [1399, 329] on input "text" at bounding box center [1387, 328] width 49 height 21
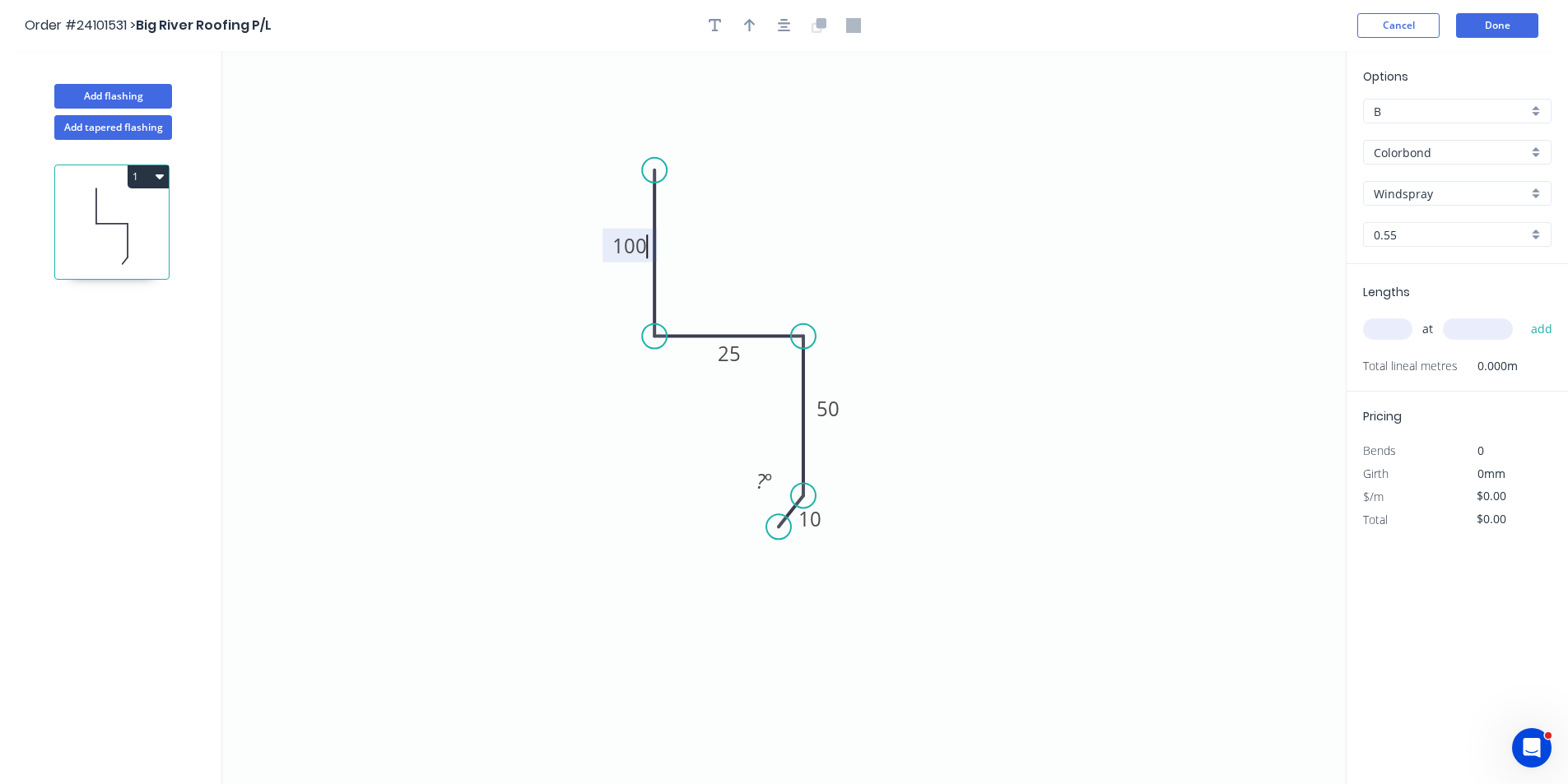
type input "$10.08"
type input "2"
click at [1495, 327] on input "text" at bounding box center [1477, 328] width 70 height 21
type input "5000"
click at [1523, 316] on button "add" at bounding box center [1543, 329] width 39 height 28
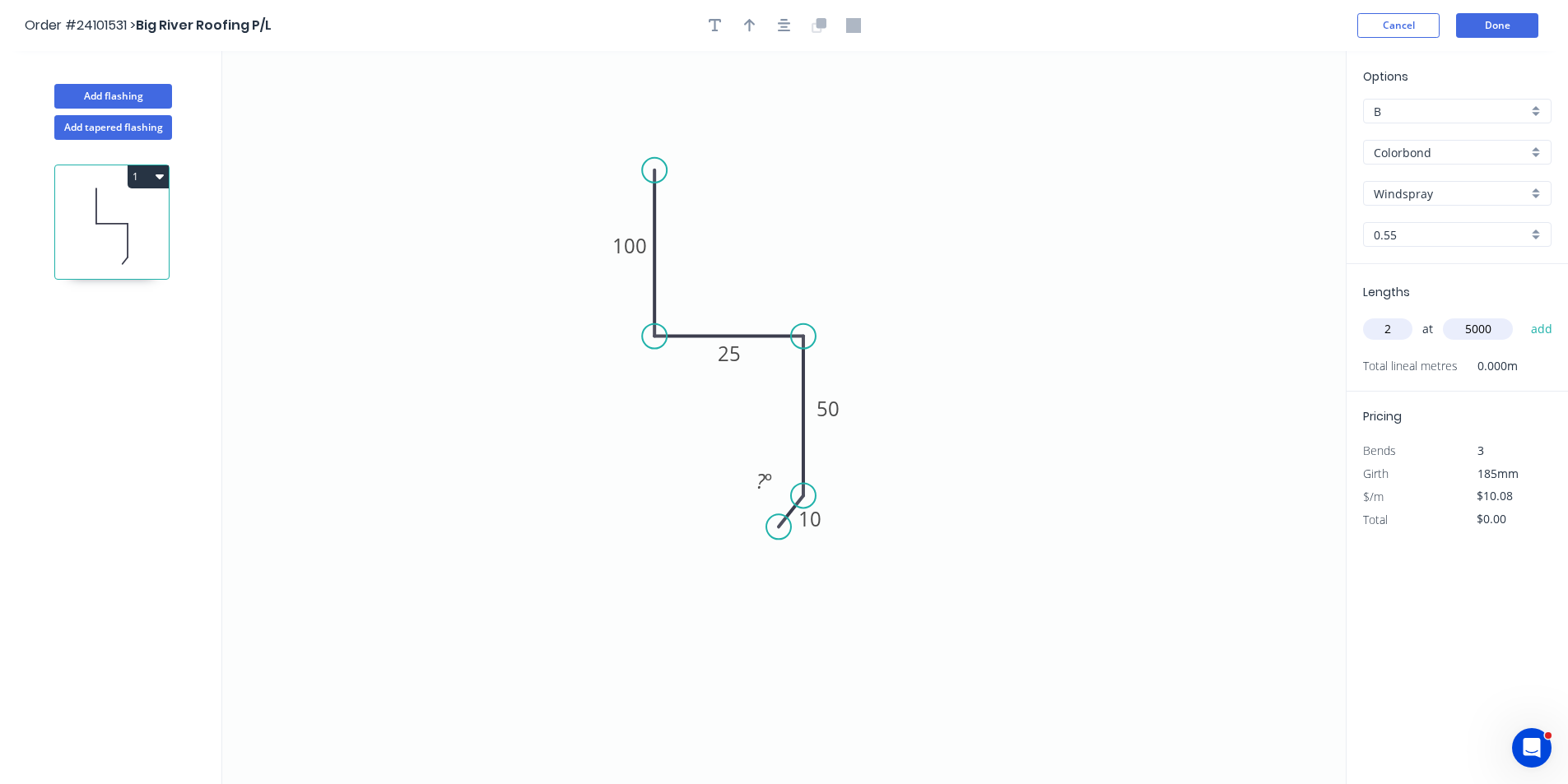
type input "$100.80"
type input "2"
click at [1495, 327] on input "text" at bounding box center [1477, 328] width 70 height 21
type input "3800"
click at [1523, 316] on button "add" at bounding box center [1543, 329] width 39 height 28
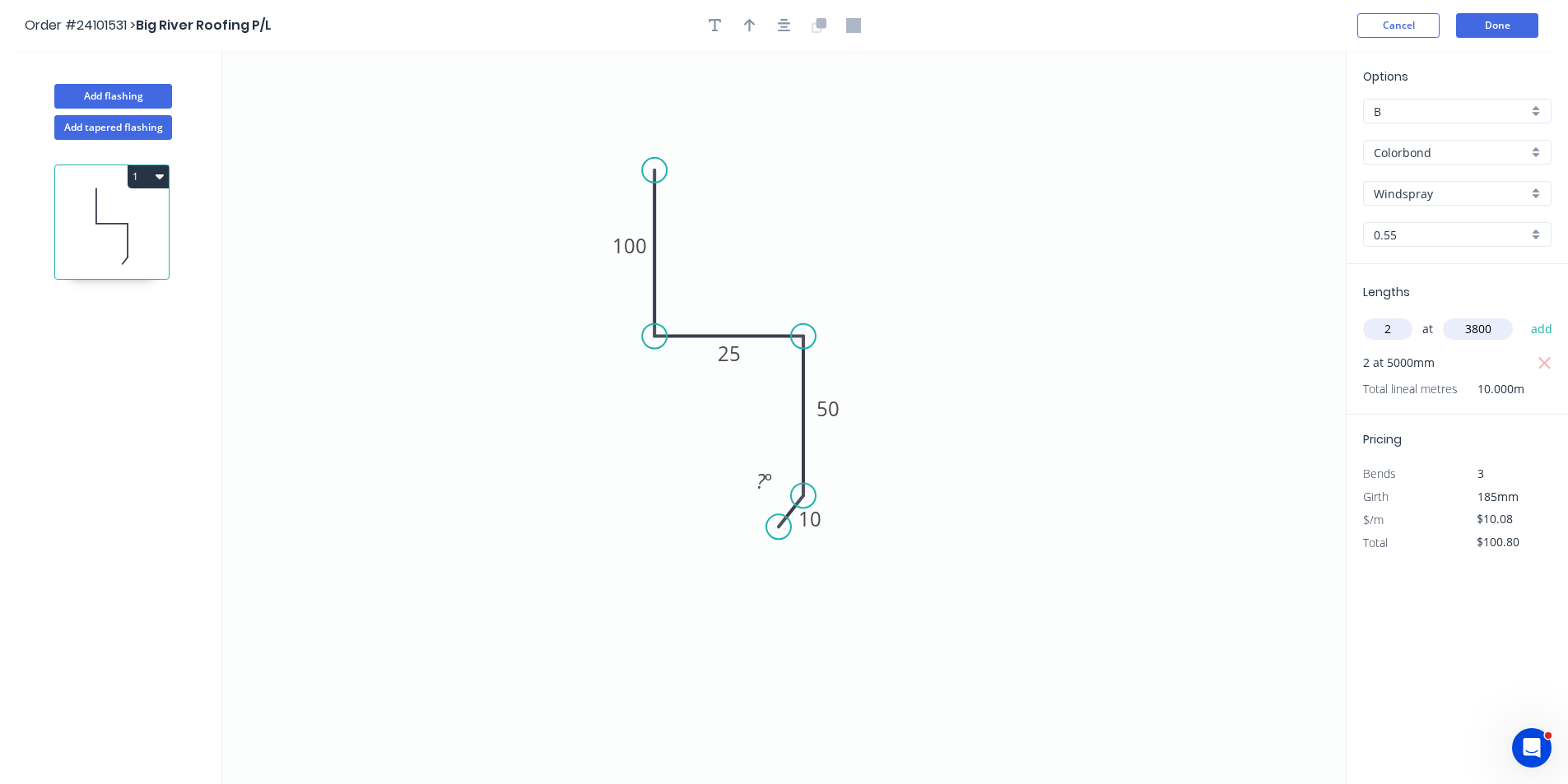
type input "$177.41"
click at [127, 92] on button "Add flashing" at bounding box center [113, 96] width 118 height 25
type input "$0.00"
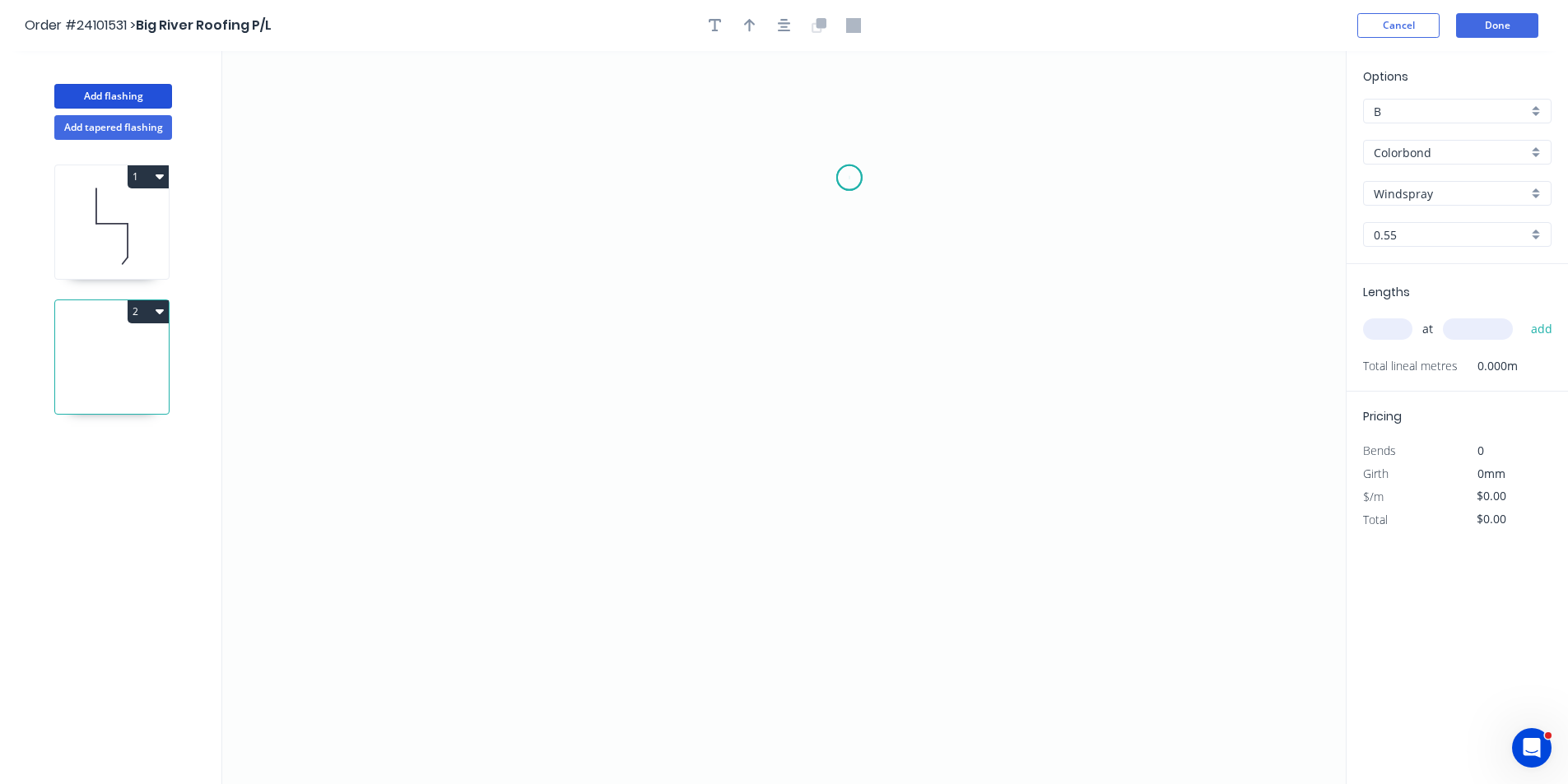
click at [849, 178] on icon "0" at bounding box center [784, 417] width 1123 height 733
click at [860, 336] on icon "0" at bounding box center [784, 417] width 1123 height 733
click at [648, 331] on icon "0 ?" at bounding box center [784, 417] width 1123 height 733
click at [1044, 345] on icon "0 ? ?" at bounding box center [784, 417] width 1123 height 733
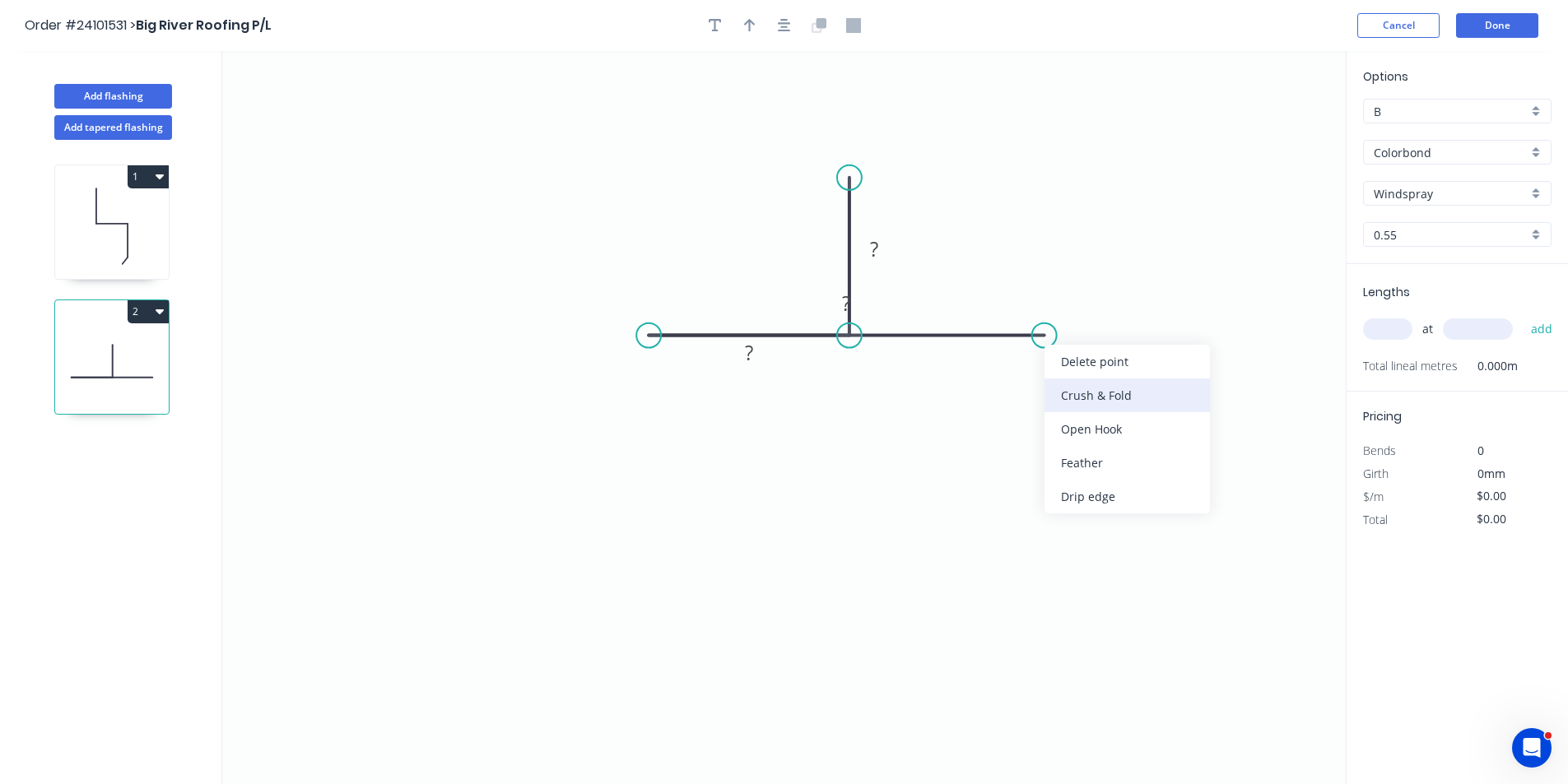
click at [1091, 400] on div "Crush & Fold" at bounding box center [1127, 395] width 165 height 34
drag, startPoint x: 728, startPoint y: 343, endPoint x: 808, endPoint y: 389, distance: 92.3
click at [808, 389] on rect at bounding box center [827, 398] width 53 height 34
drag, startPoint x: 827, startPoint y: 295, endPoint x: 717, endPoint y: 292, distance: 110.0
click at [726, 292] on rect at bounding box center [753, 304] width 53 height 34
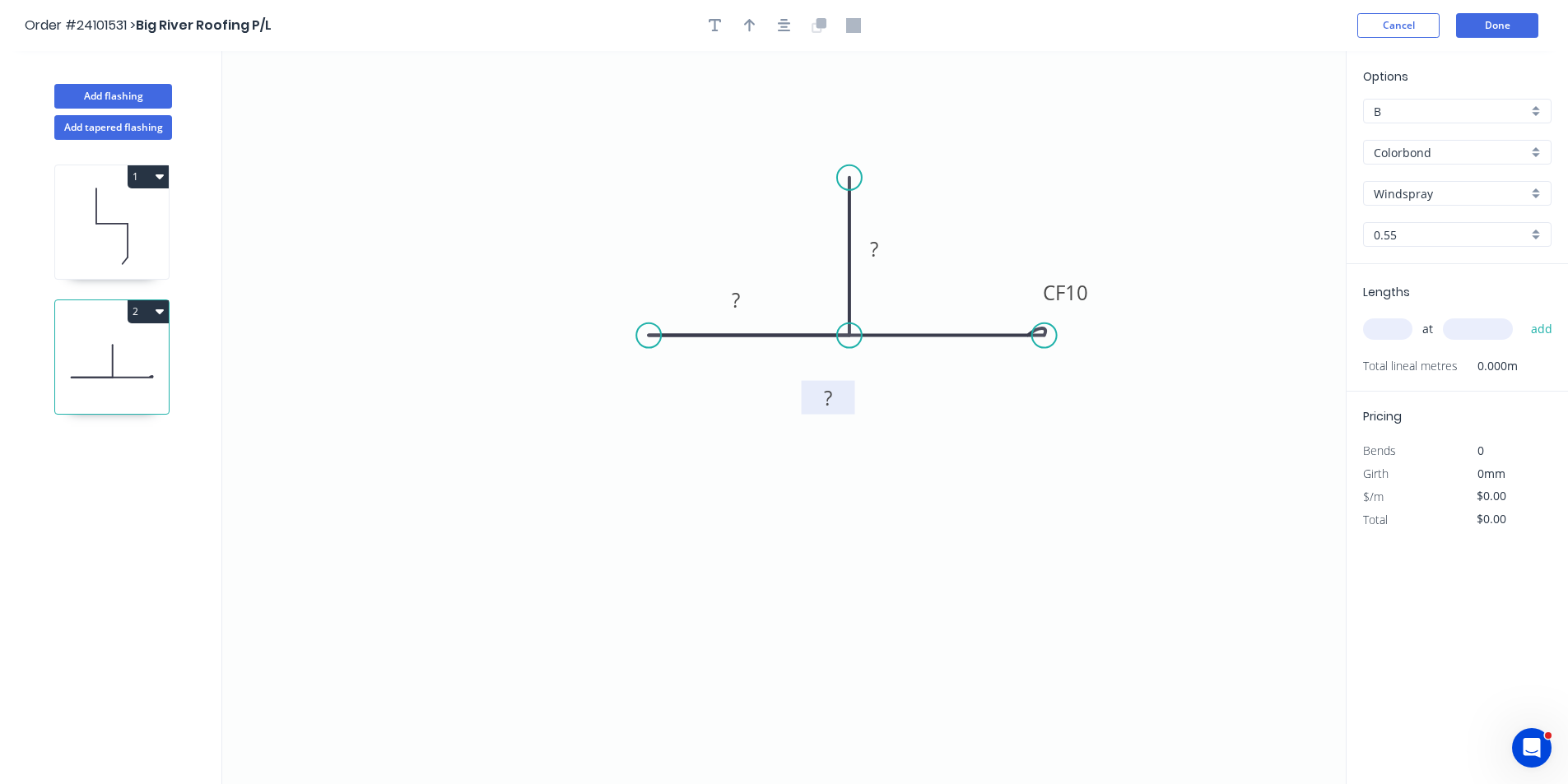
click at [816, 392] on rect at bounding box center [827, 399] width 33 height 23
click at [742, 295] on rect at bounding box center [736, 300] width 33 height 23
click at [887, 258] on rect at bounding box center [874, 249] width 33 height 23
click at [1393, 333] on input "text" at bounding box center [1387, 328] width 49 height 21
type input "$10.08"
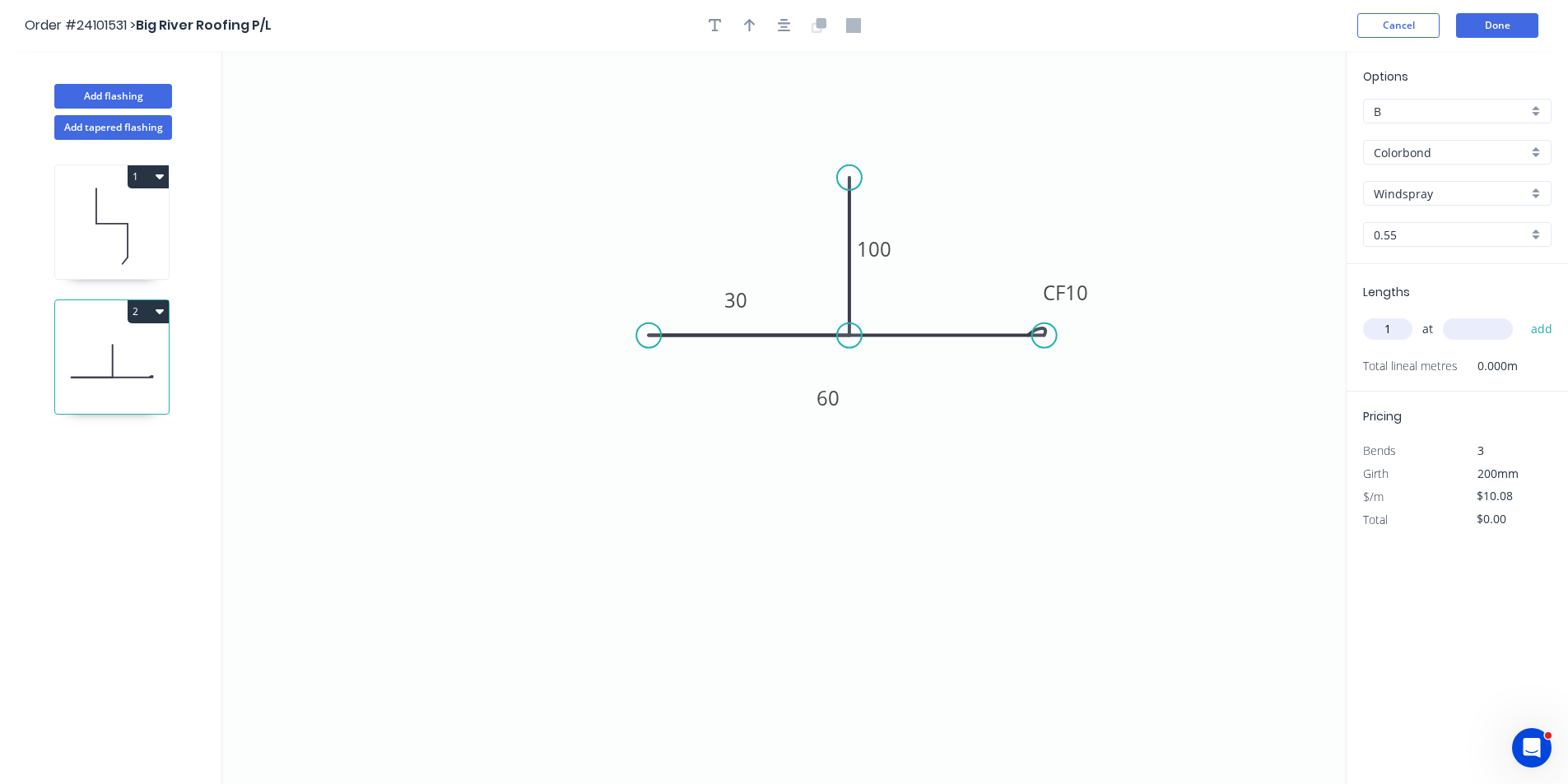
type input "1"
click at [1474, 336] on input "text" at bounding box center [1477, 328] width 70 height 21
type input "600"
click at [1523, 316] on button "add" at bounding box center [1543, 329] width 39 height 28
type input "$6.05"
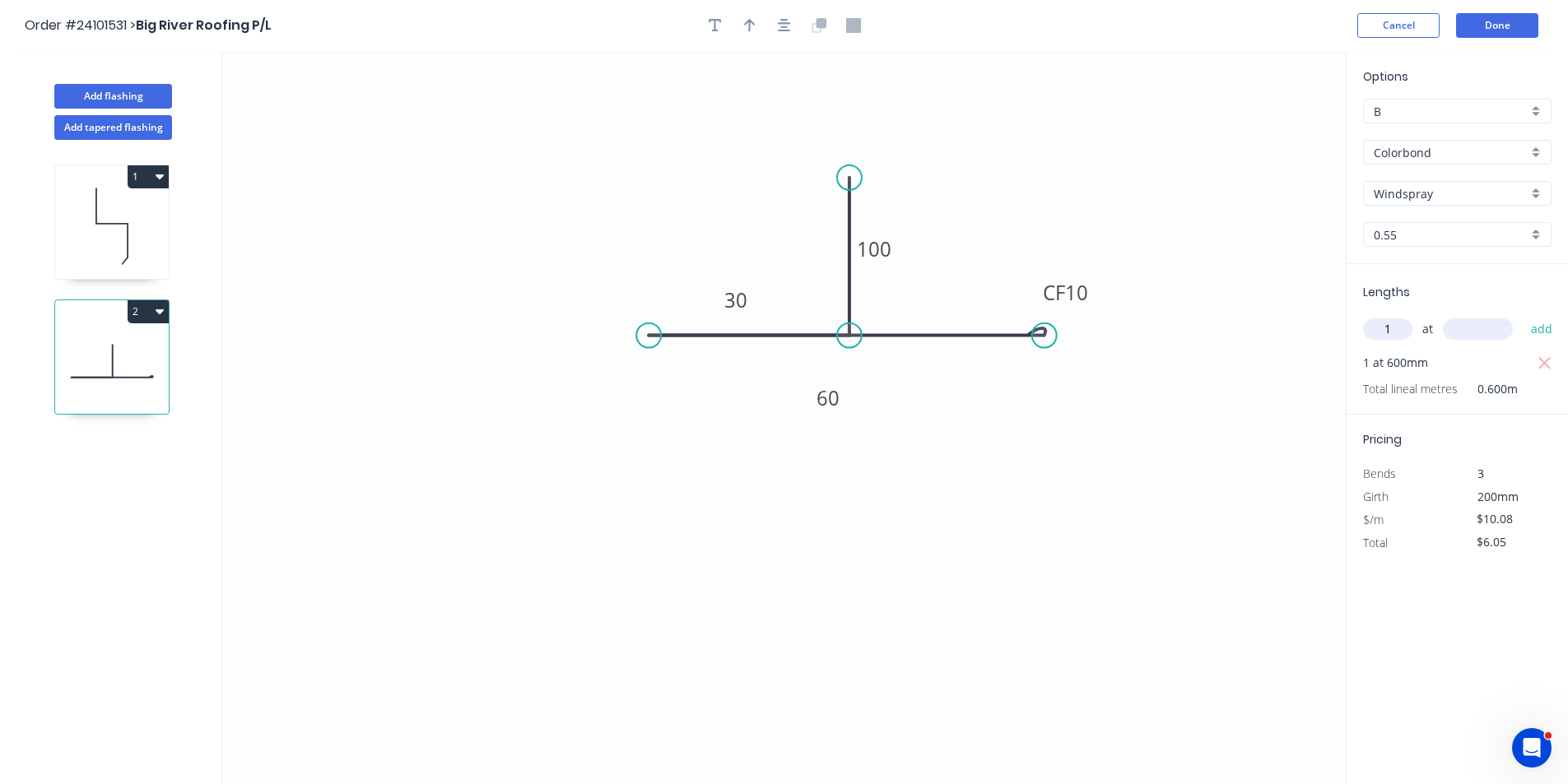
type input "1"
click at [1474, 336] on input "text" at bounding box center [1477, 328] width 70 height 21
type input "800"
click at [1523, 316] on button "add" at bounding box center [1543, 329] width 39 height 28
type input "$14.11"
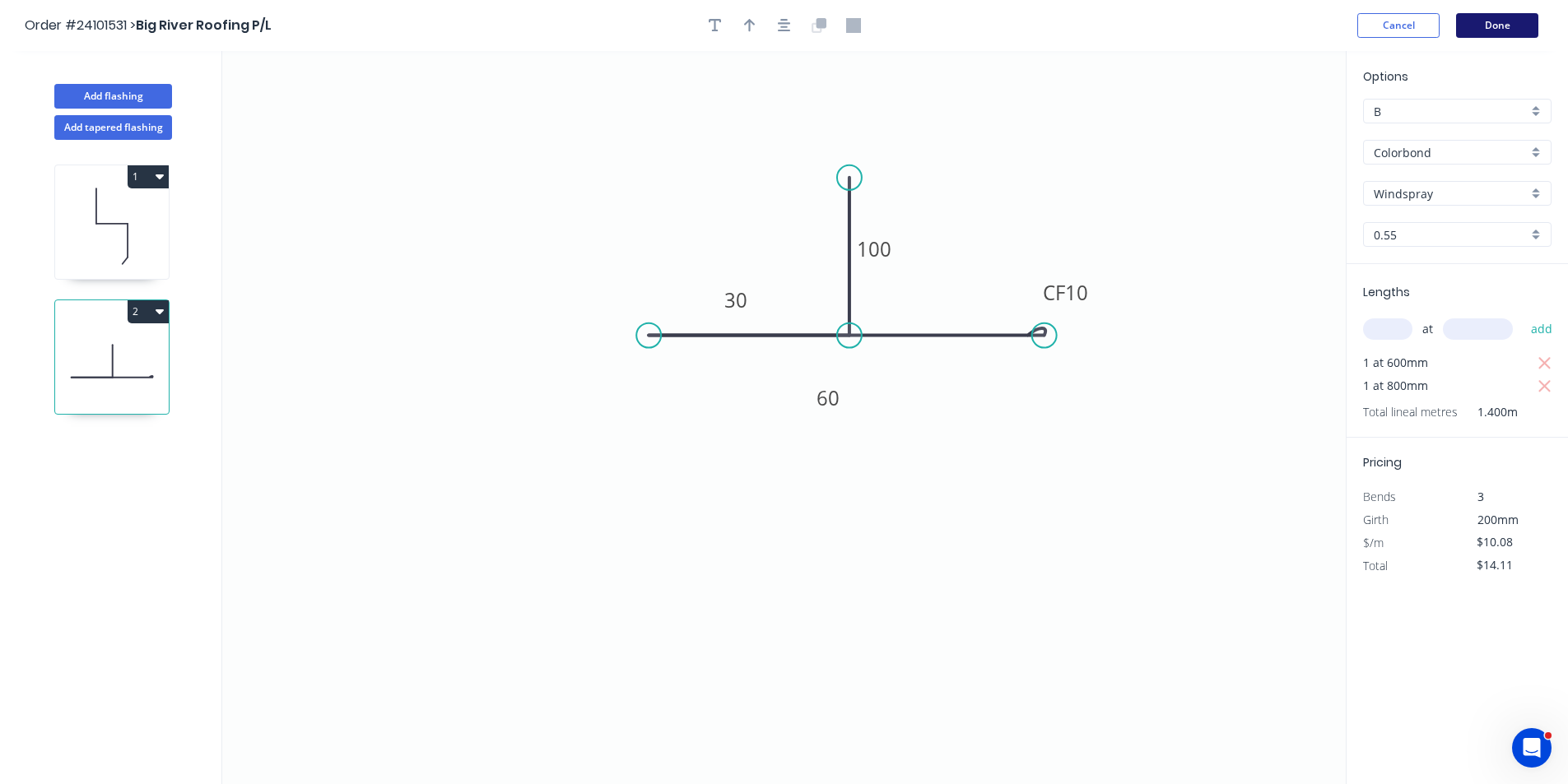
click at [1515, 15] on button "Done" at bounding box center [1497, 25] width 82 height 25
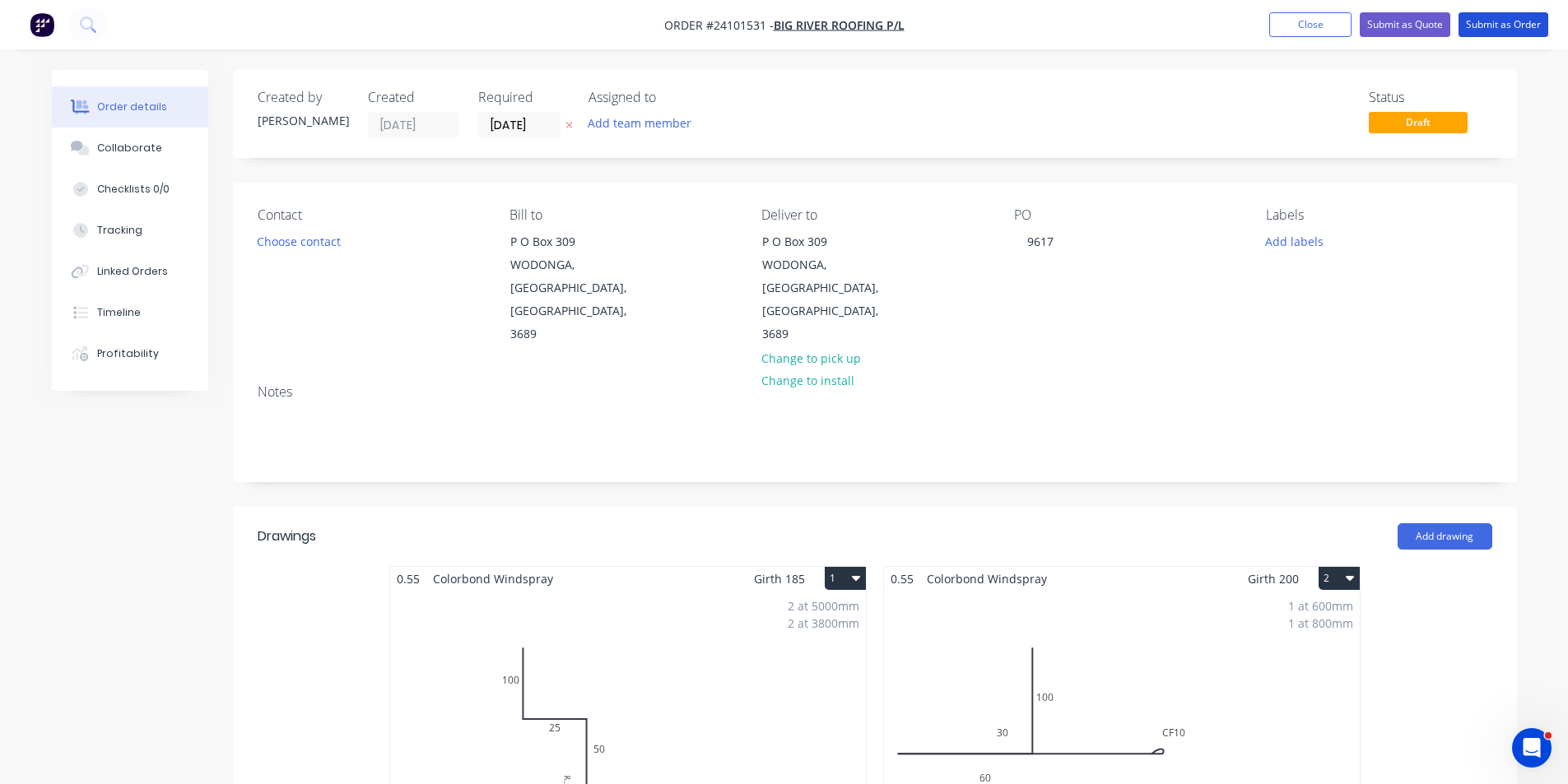
click at [1515, 15] on button "Submit as Order" at bounding box center [1504, 25] width 90 height 25
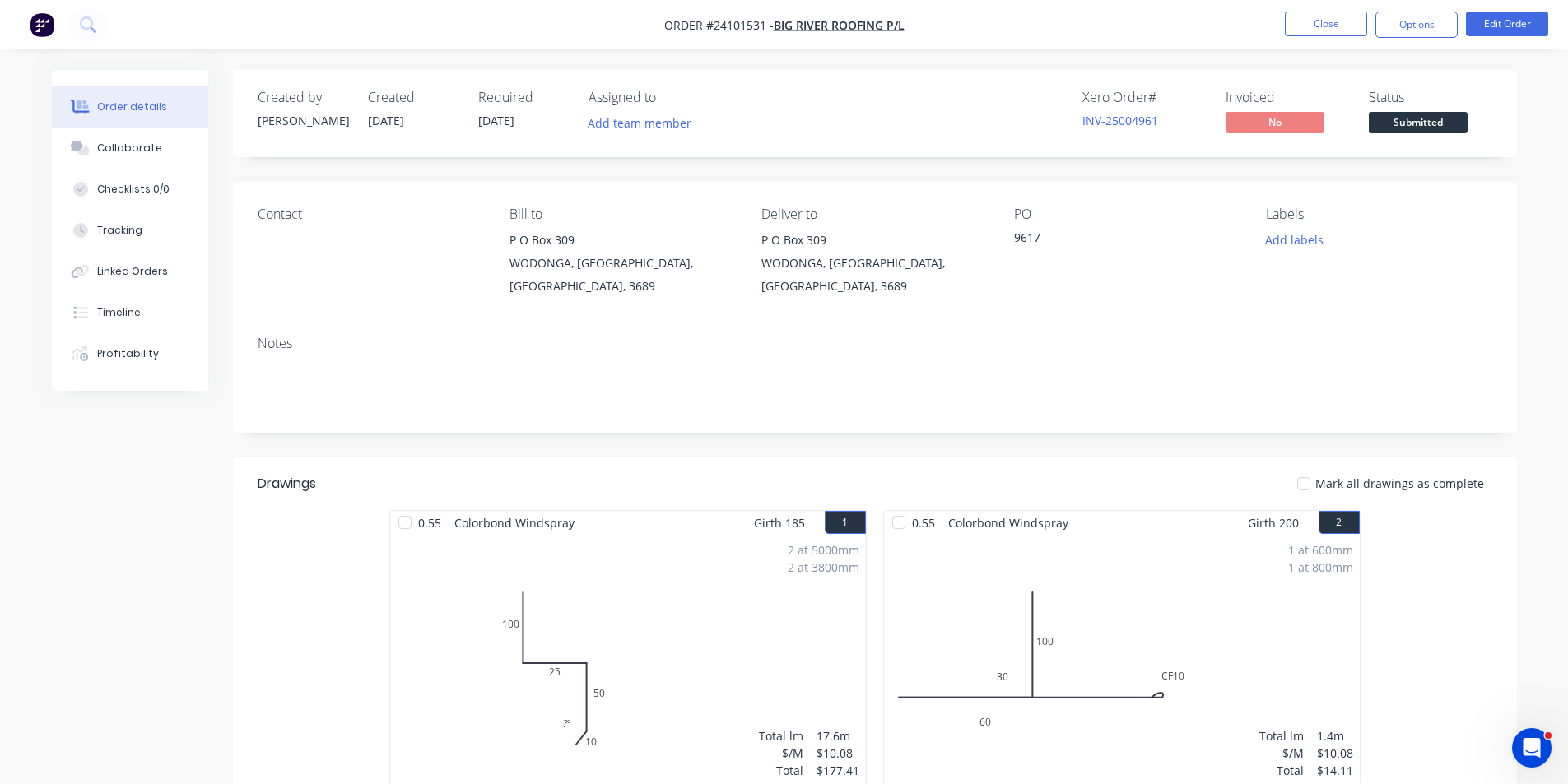
click at [42, 31] on img "button" at bounding box center [42, 25] width 25 height 25
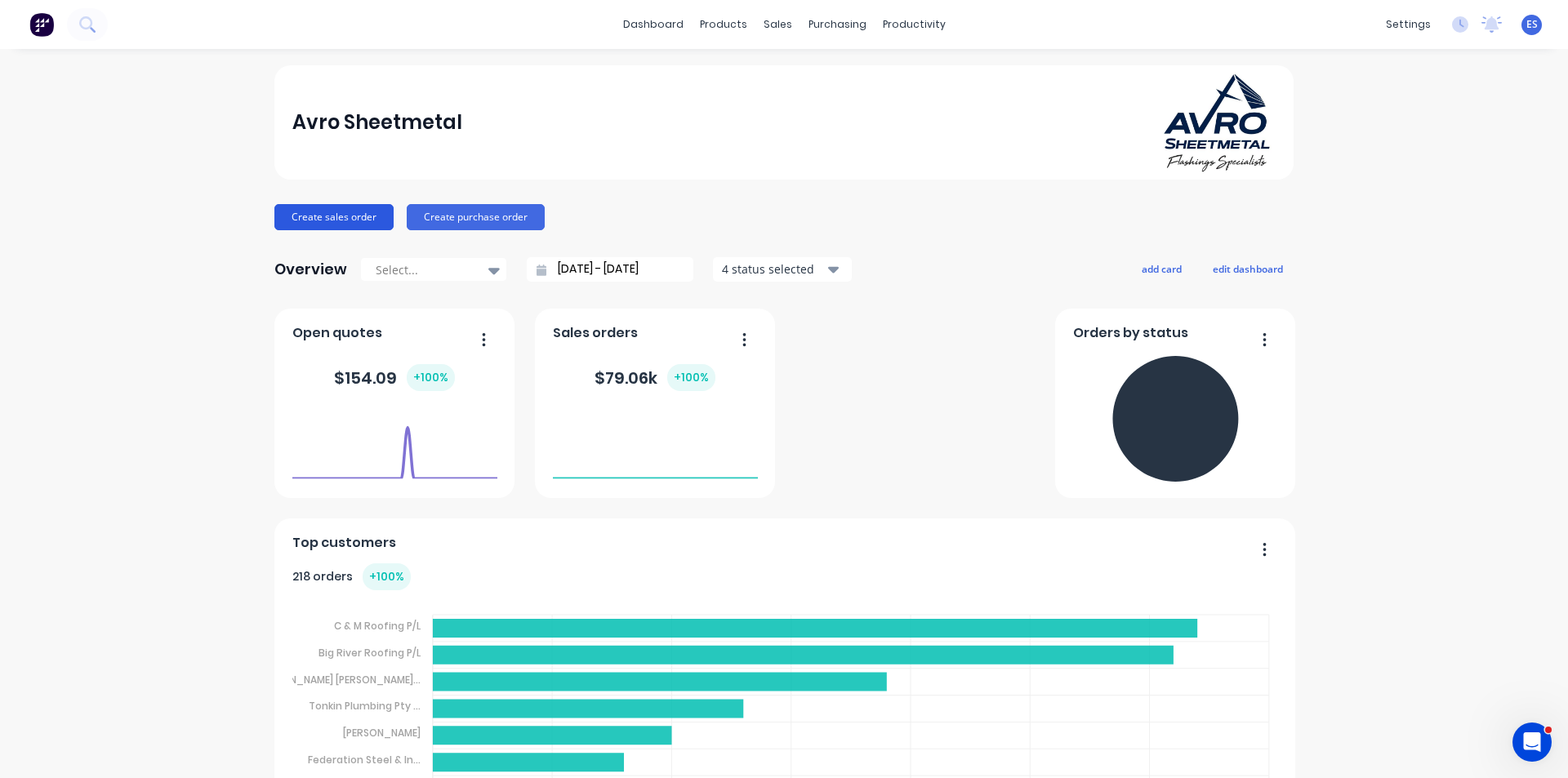
click at [319, 224] on button "Create sales order" at bounding box center [334, 217] width 120 height 26
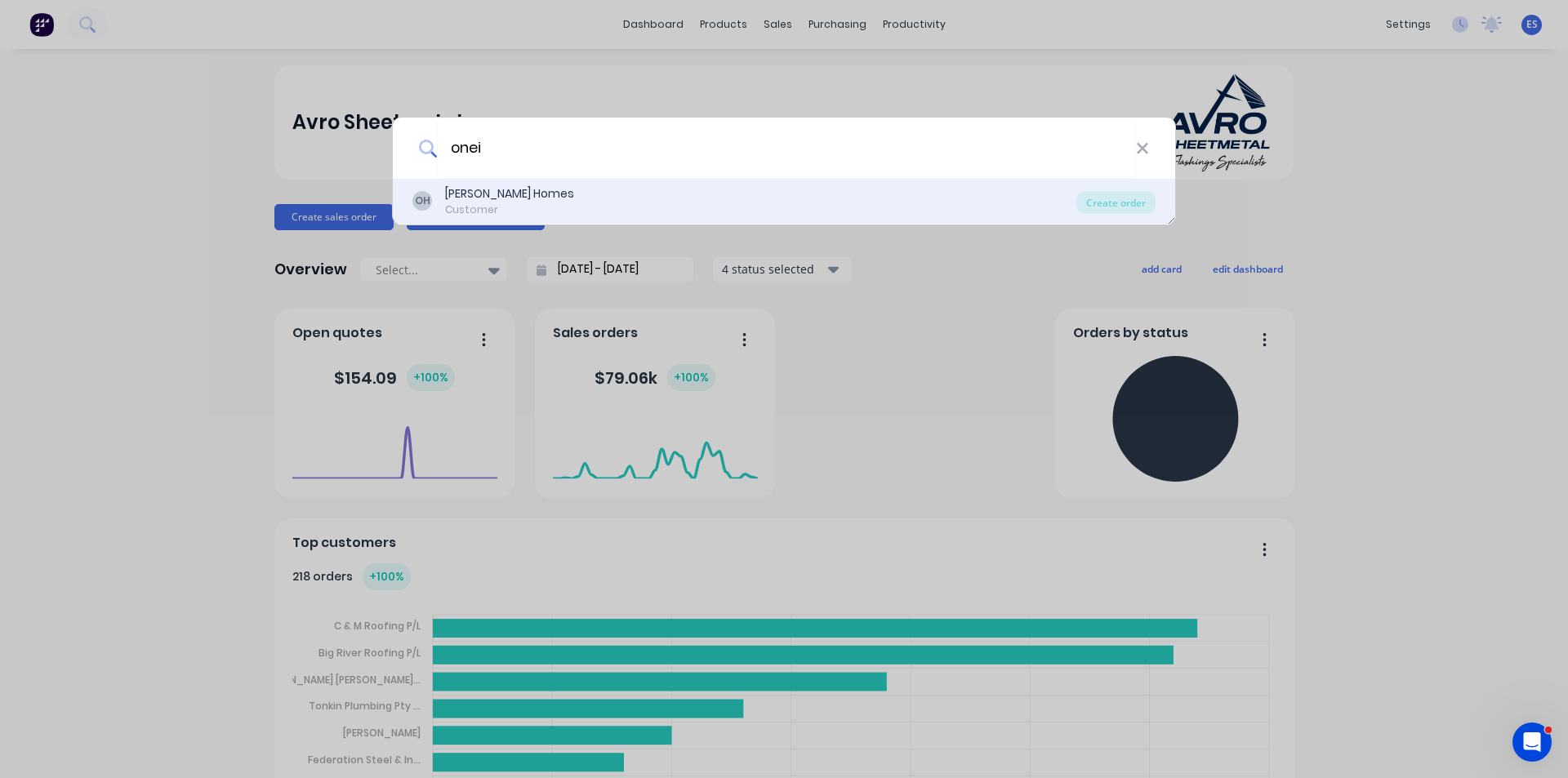
type input "onei"
click at [564, 194] on div "OH O'Neill Homes Customer" at bounding box center [744, 201] width 664 height 32
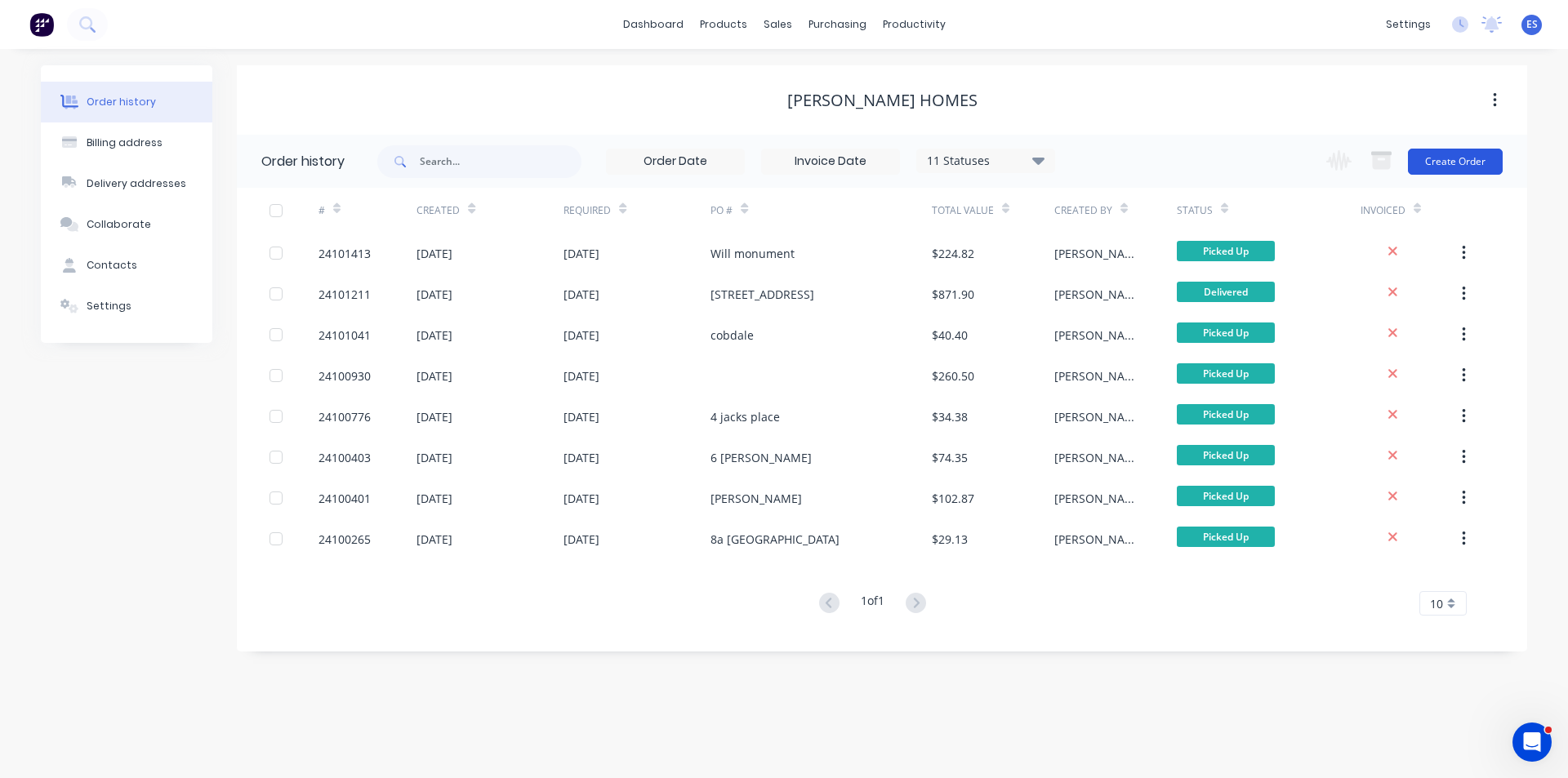
click at [1453, 159] on button "Create Order" at bounding box center [1455, 162] width 95 height 26
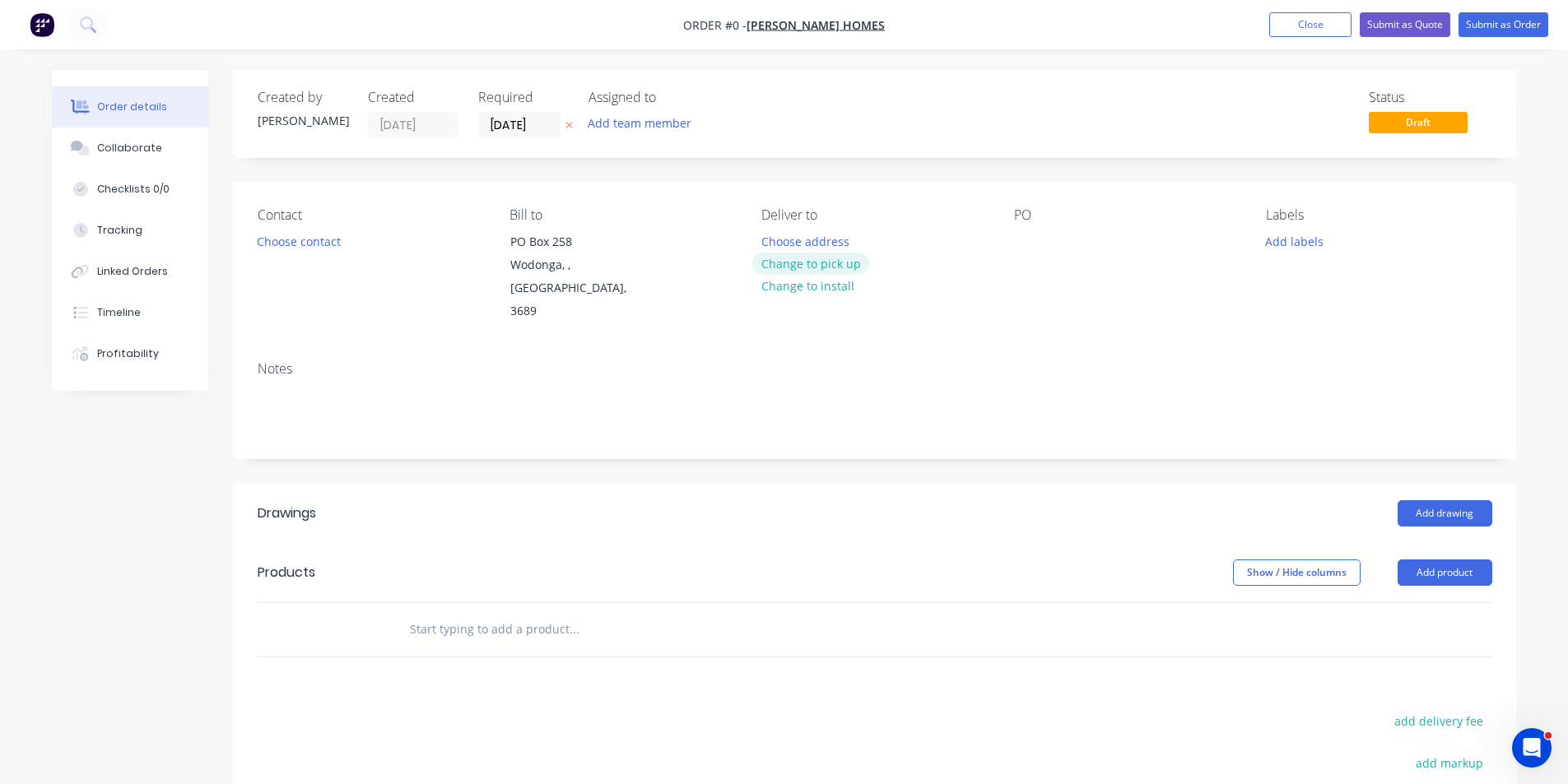
click at [820, 260] on button "Change to pick up" at bounding box center [811, 264] width 117 height 22
click at [294, 238] on button "Choose contact" at bounding box center [298, 241] width 101 height 22
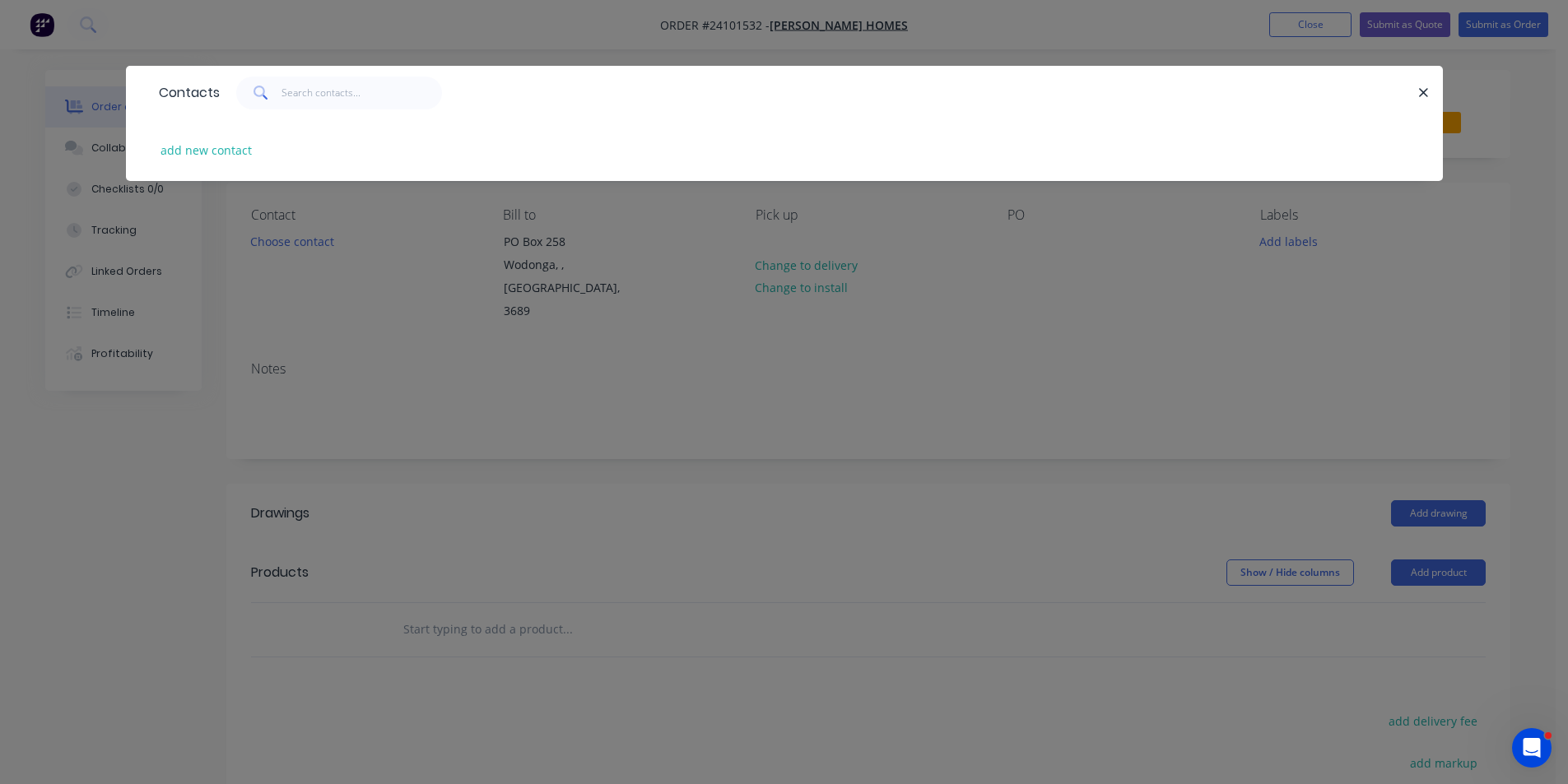
click at [331, 259] on div "Contacts add new contact" at bounding box center [784, 392] width 1568 height 784
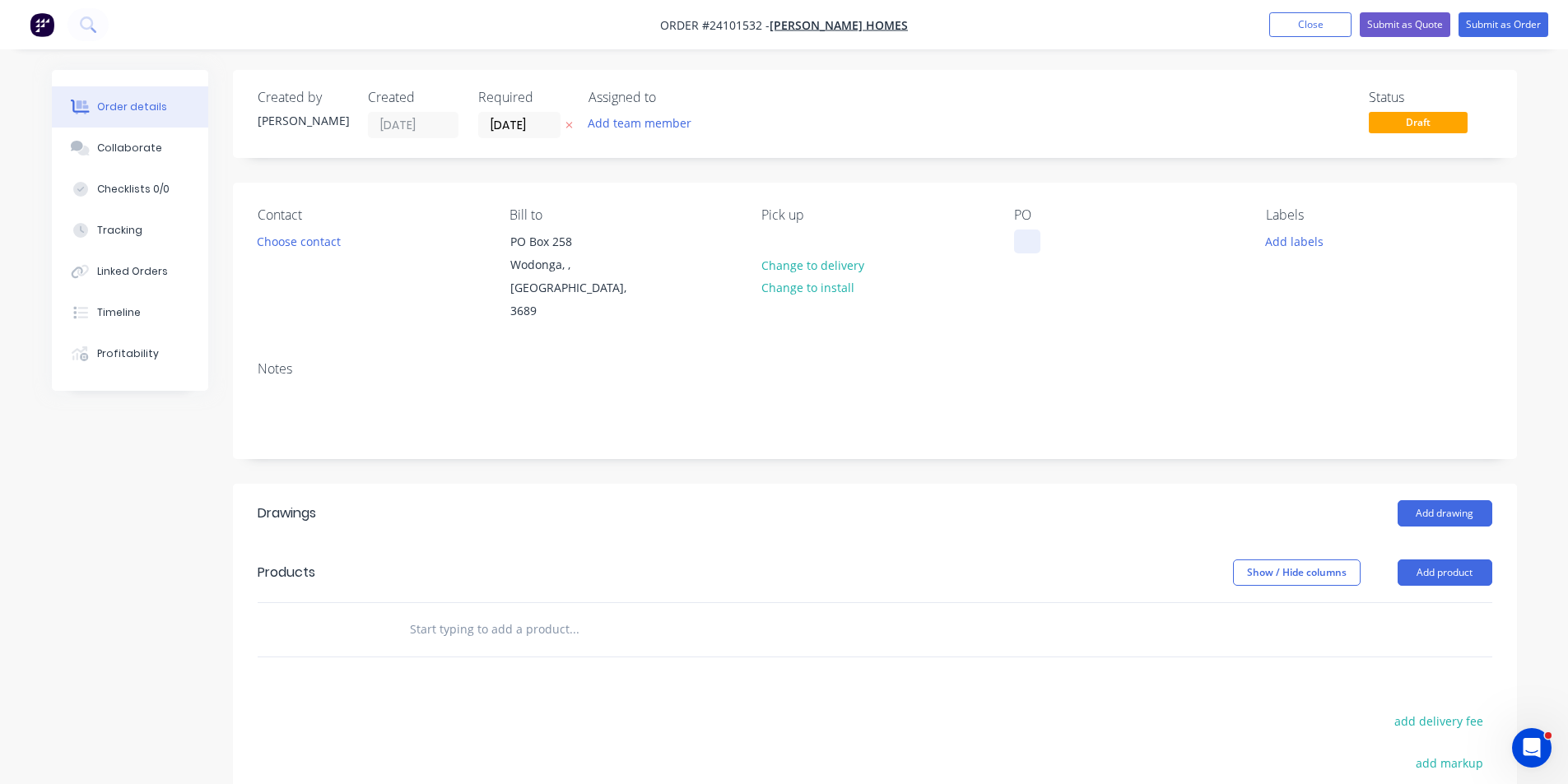
click at [1026, 254] on div at bounding box center [1027, 242] width 26 height 24
click at [1448, 501] on button "Add drawing" at bounding box center [1445, 513] width 95 height 26
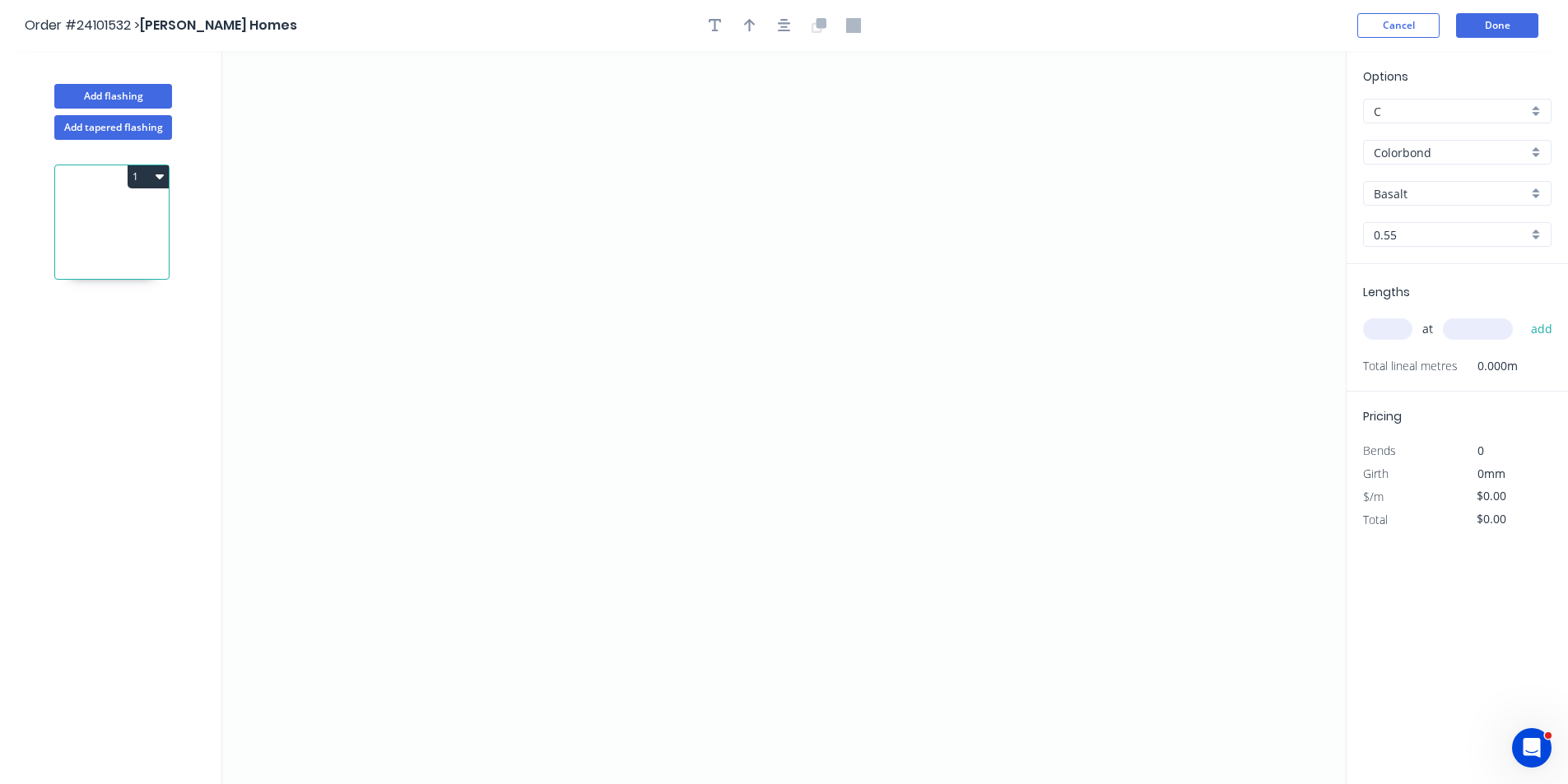
click at [1484, 204] on div "Basalt" at bounding box center [1457, 193] width 188 height 25
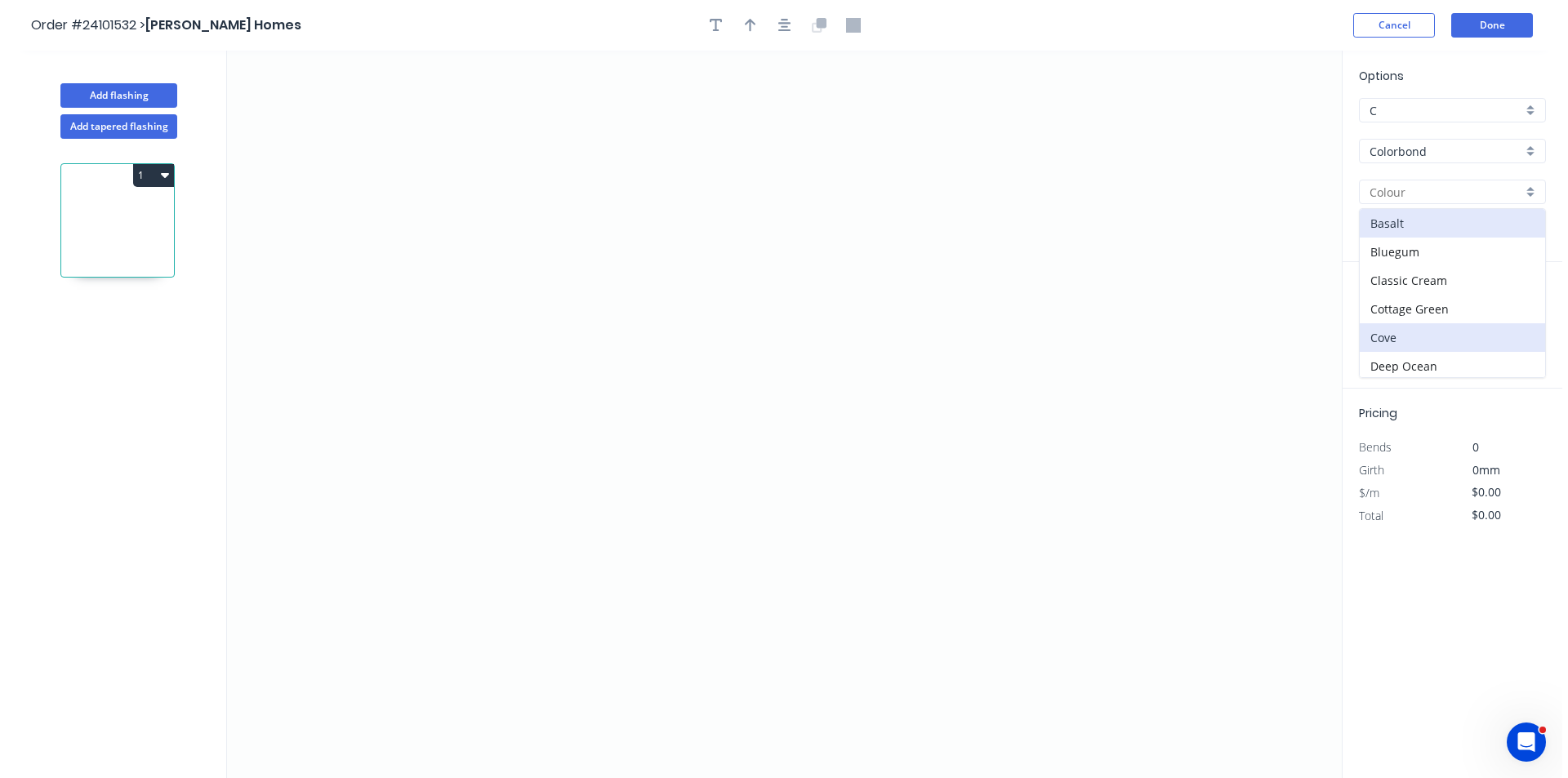
scroll to position [82, 0]
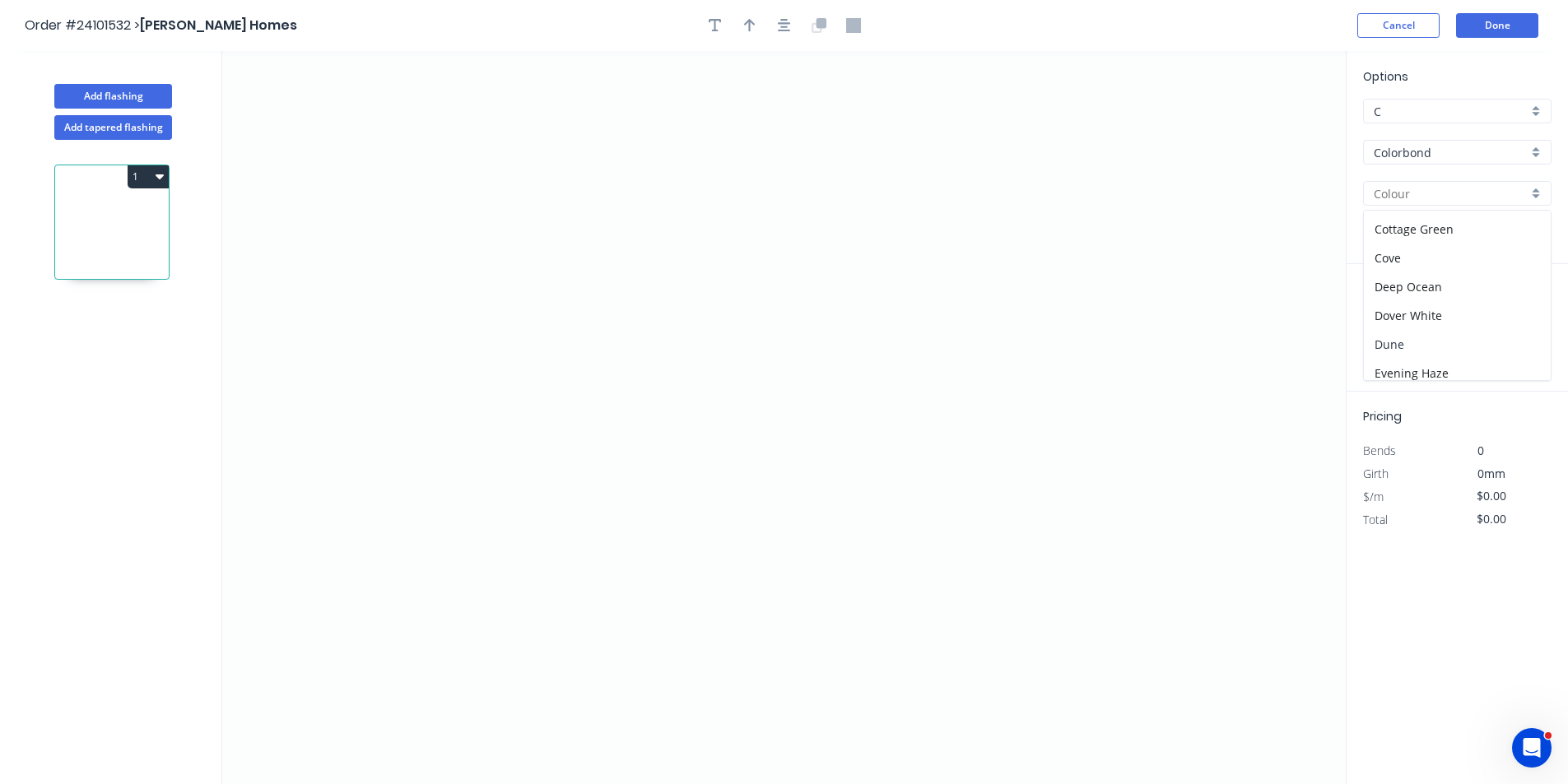
click at [1421, 332] on div "Dune" at bounding box center [1457, 344] width 187 height 29
type input "Dune"
click at [590, 206] on icon "0" at bounding box center [784, 417] width 1123 height 733
click at [634, 352] on icon "0" at bounding box center [784, 417] width 1123 height 733
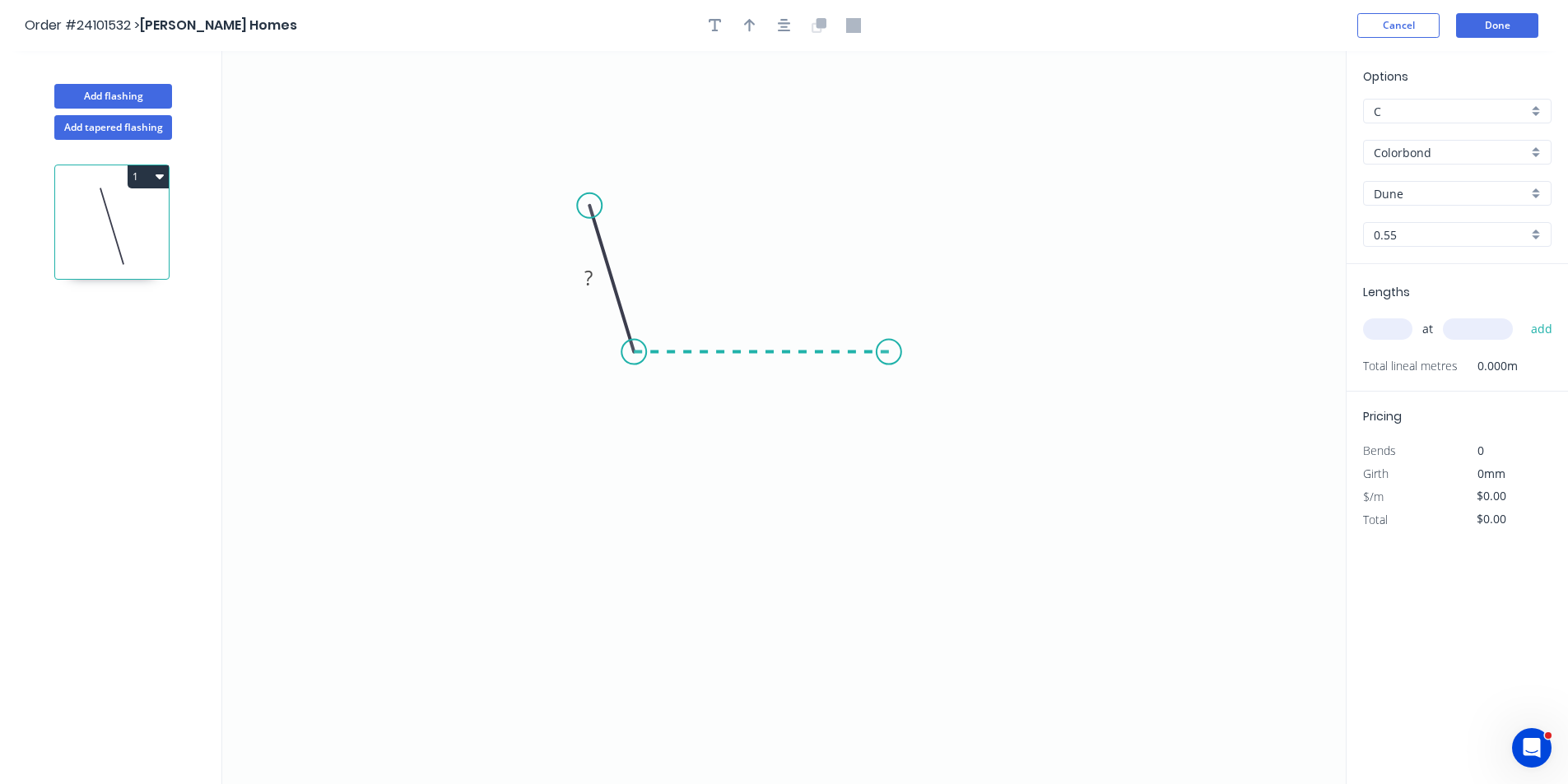
click at [892, 372] on icon "0 ?" at bounding box center [784, 417] width 1123 height 733
click at [892, 502] on icon "0 ? ? ? º" at bounding box center [784, 417] width 1123 height 733
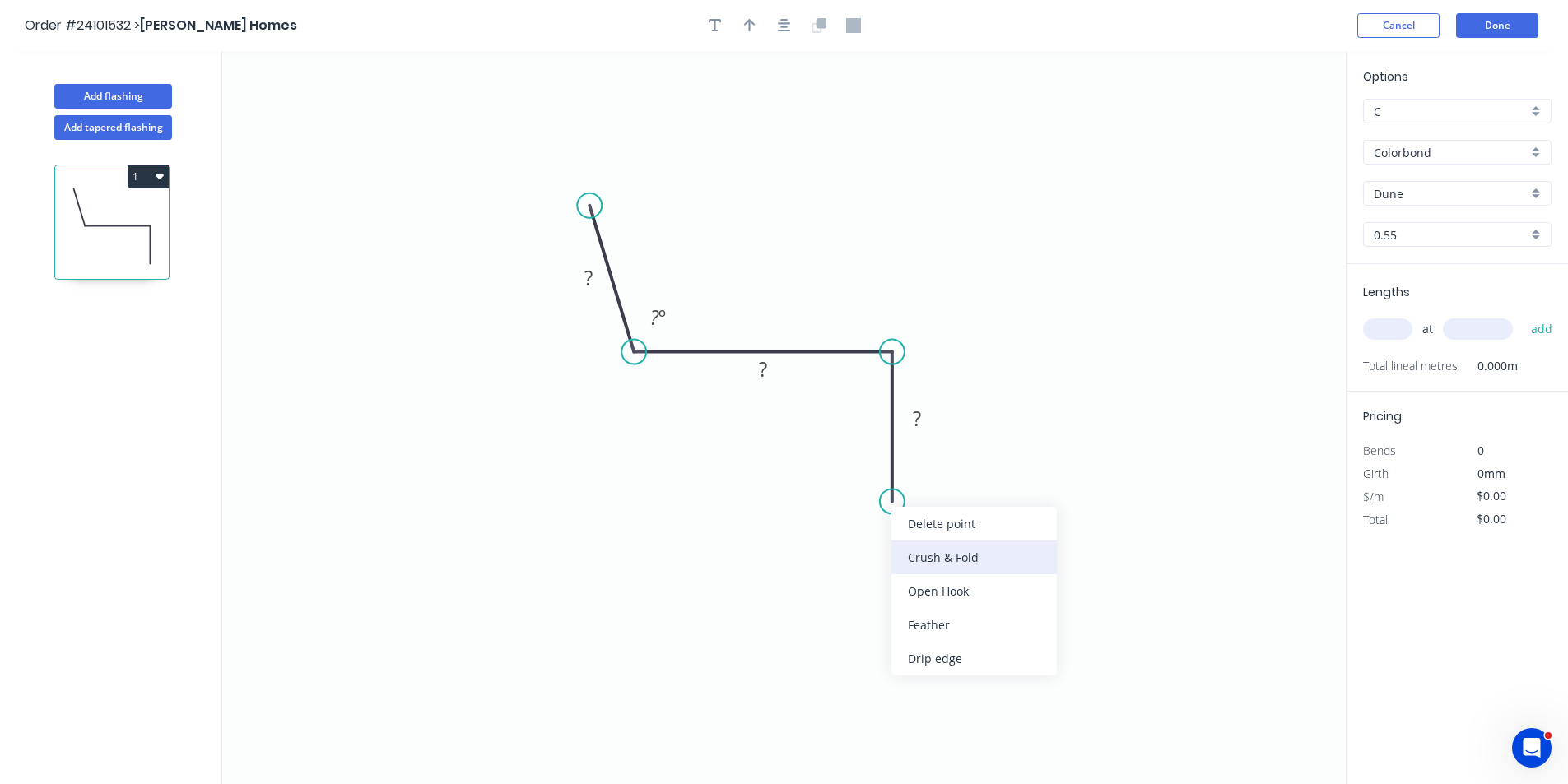
click at [901, 552] on div "Crush & Fold" at bounding box center [974, 557] width 165 height 34
click at [915, 553] on div "Flip bend" at bounding box center [975, 546] width 165 height 34
click at [927, 425] on rect at bounding box center [916, 420] width 33 height 23
click at [759, 371] on tspan "?" at bounding box center [763, 369] width 8 height 27
click at [602, 284] on rect at bounding box center [588, 278] width 33 height 23
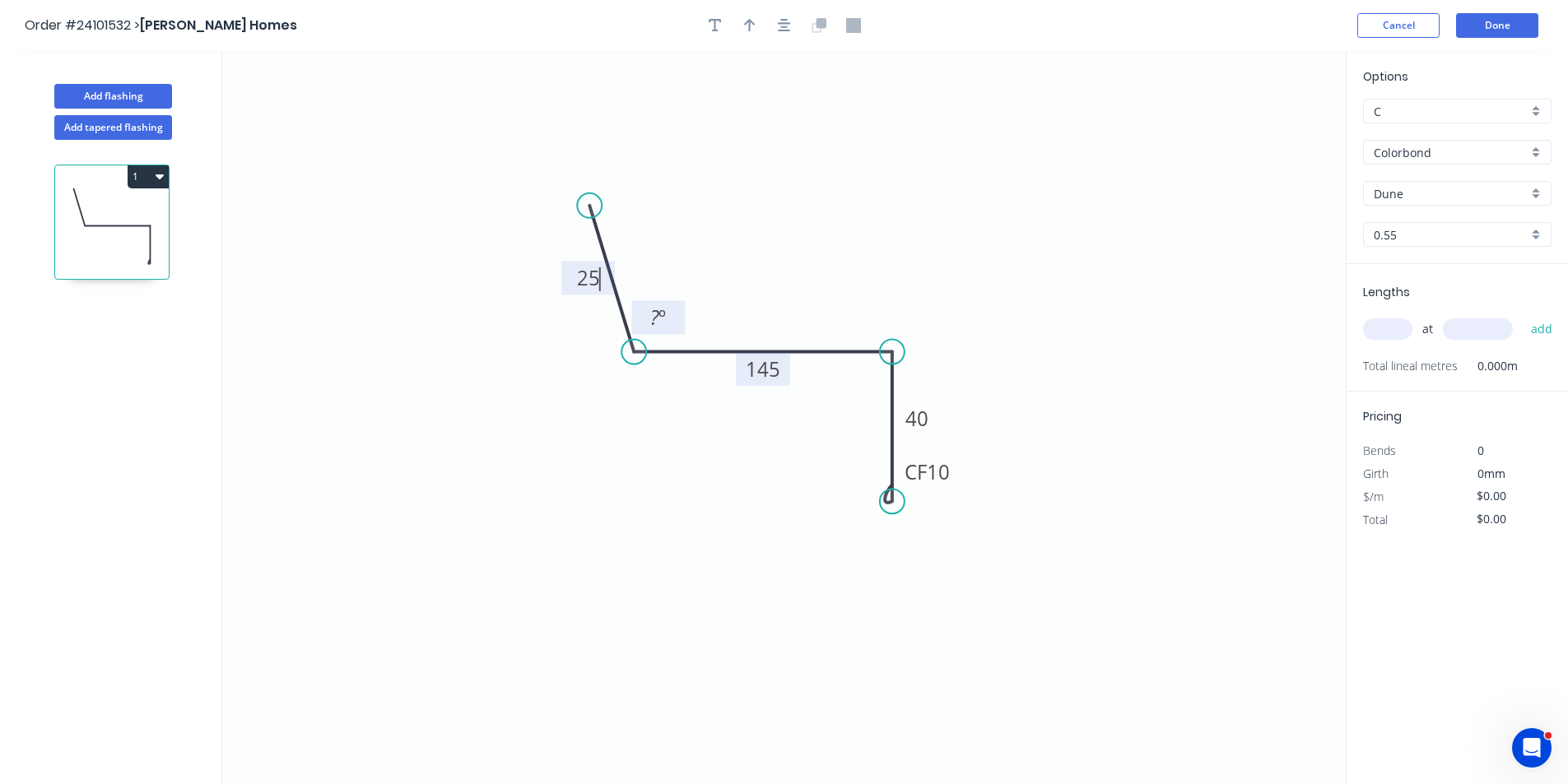
type input "$12.25"
click at [663, 316] on tspan "º" at bounding box center [662, 317] width 8 height 27
click at [1395, 323] on input "text" at bounding box center [1387, 328] width 49 height 21
type input "1"
click at [1485, 332] on input "text" at bounding box center [1477, 328] width 70 height 21
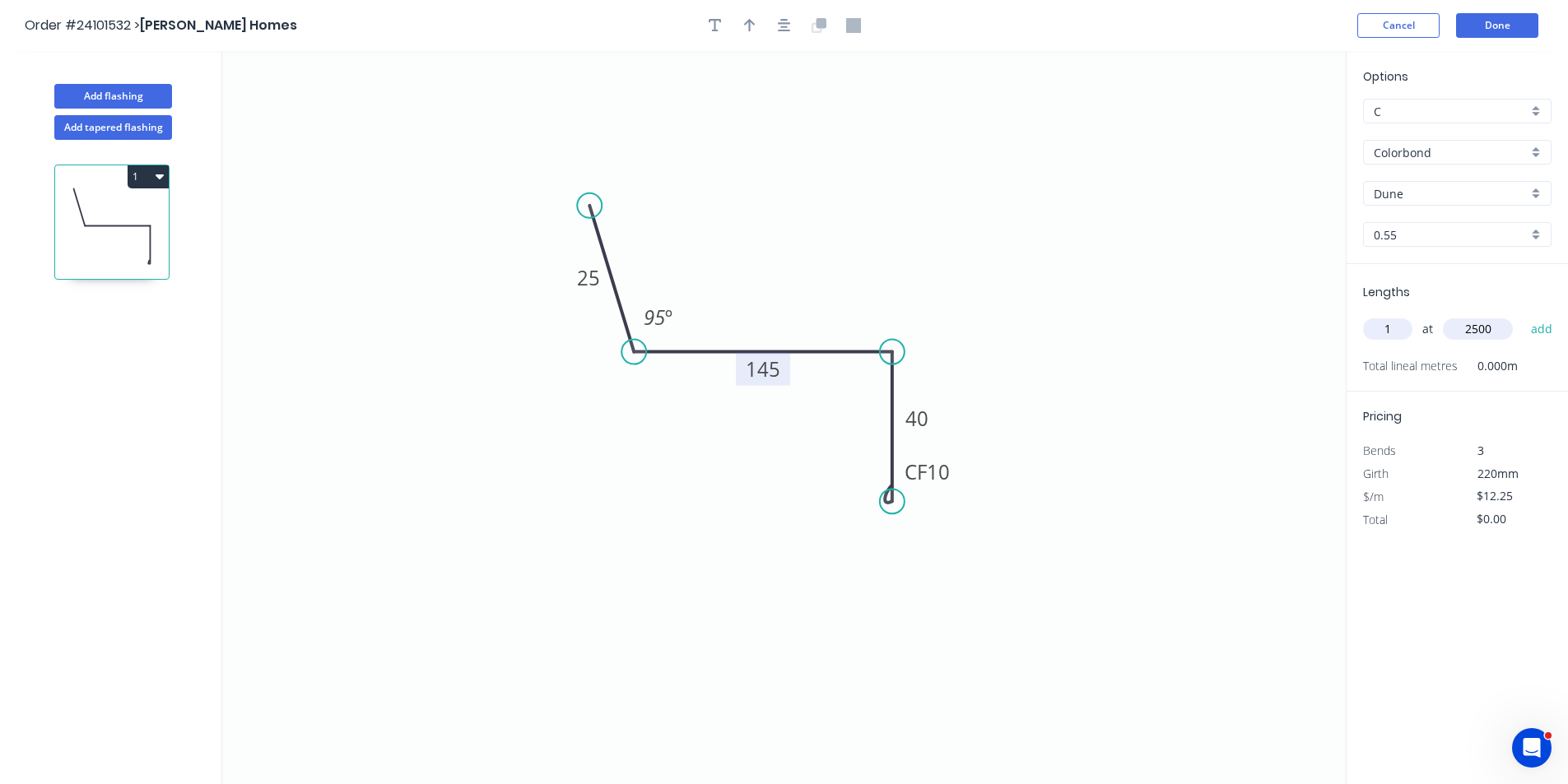
type input "2500"
click at [1523, 316] on button "add" at bounding box center [1543, 329] width 39 height 28
type input "$30.63"
click at [1482, 20] on button "Done" at bounding box center [1497, 25] width 82 height 25
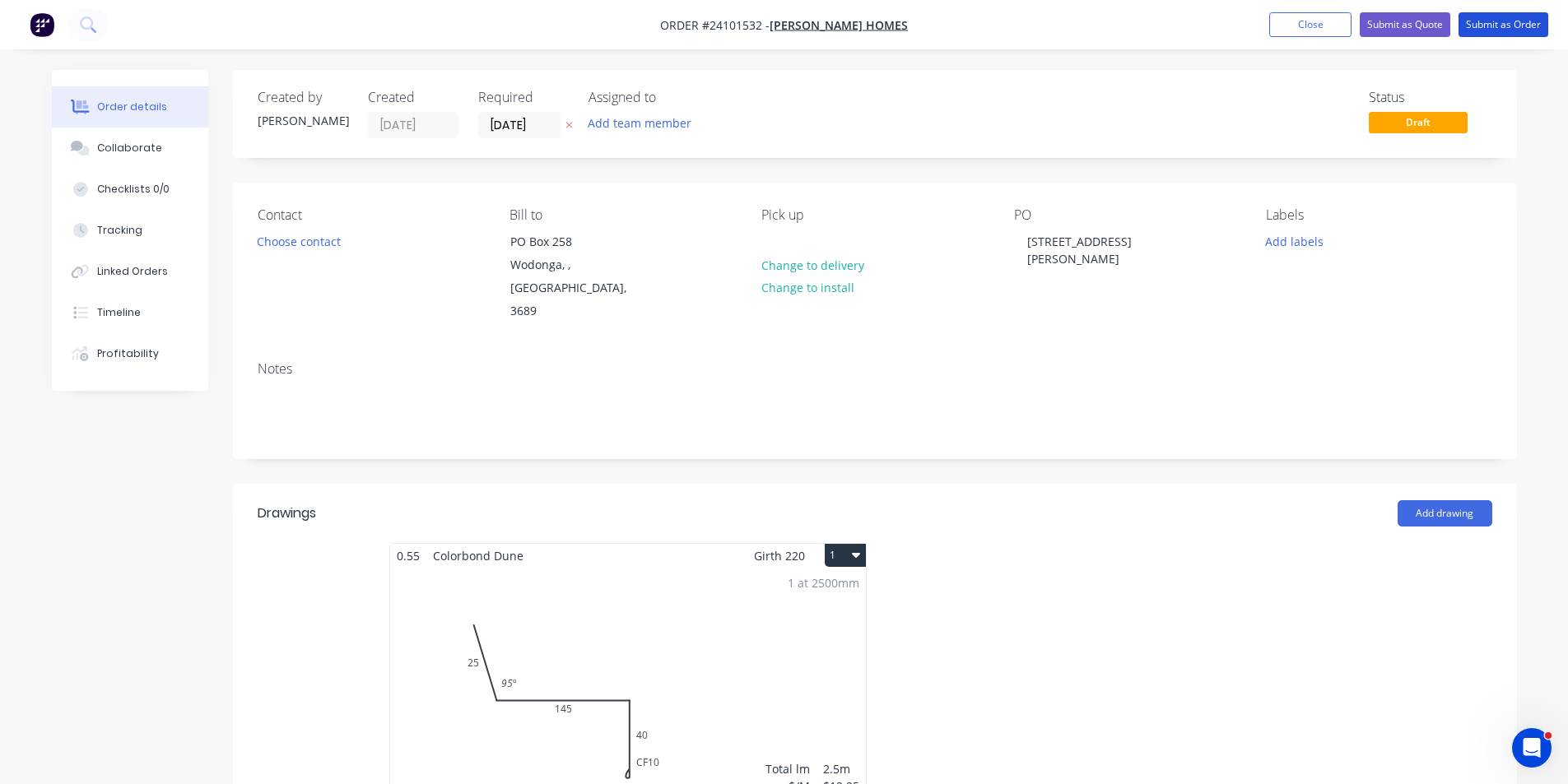
click at [1482, 20] on button "Submit as Order" at bounding box center [1504, 25] width 90 height 25
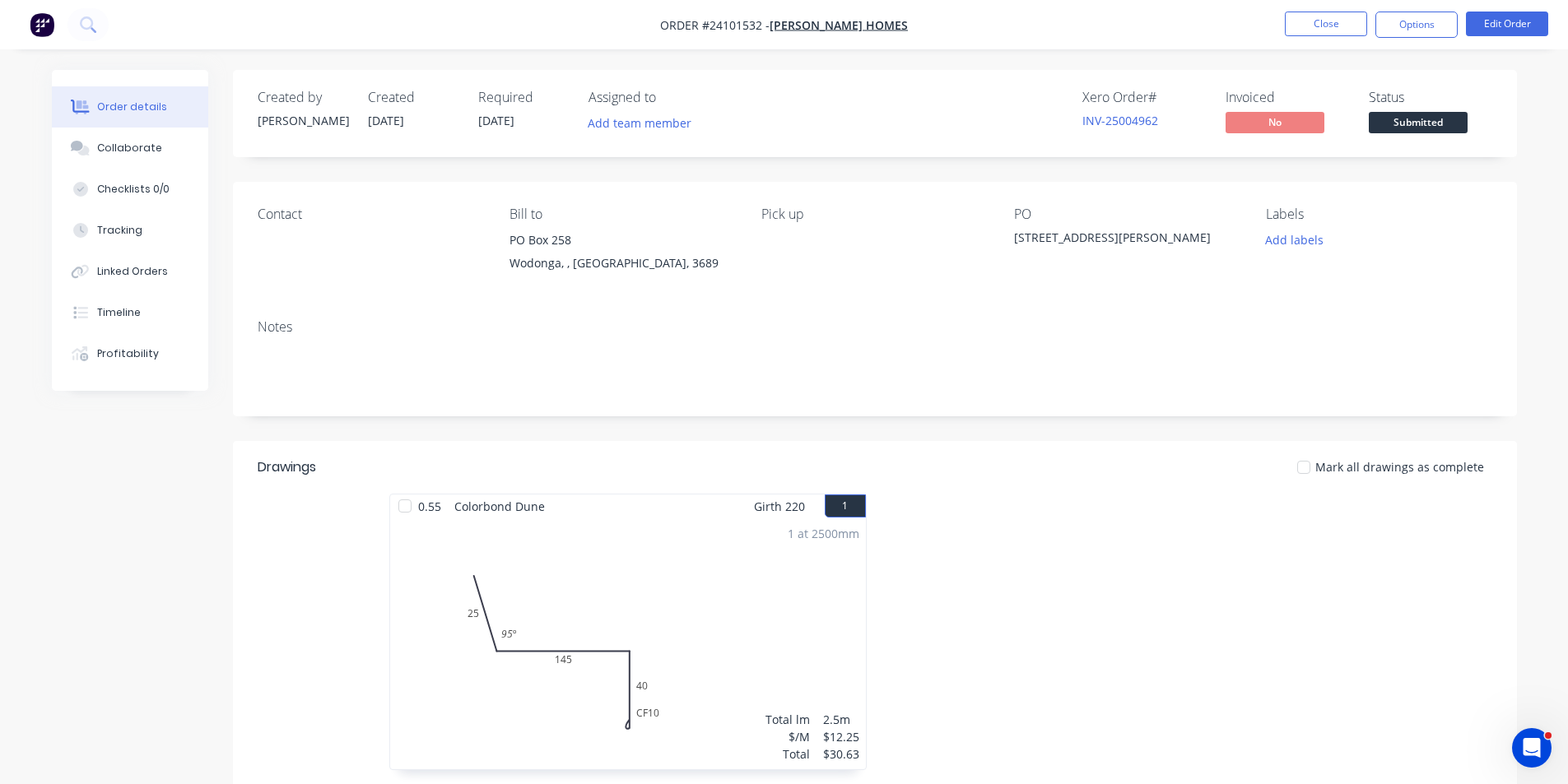
click at [31, 21] on img "button" at bounding box center [42, 25] width 25 height 25
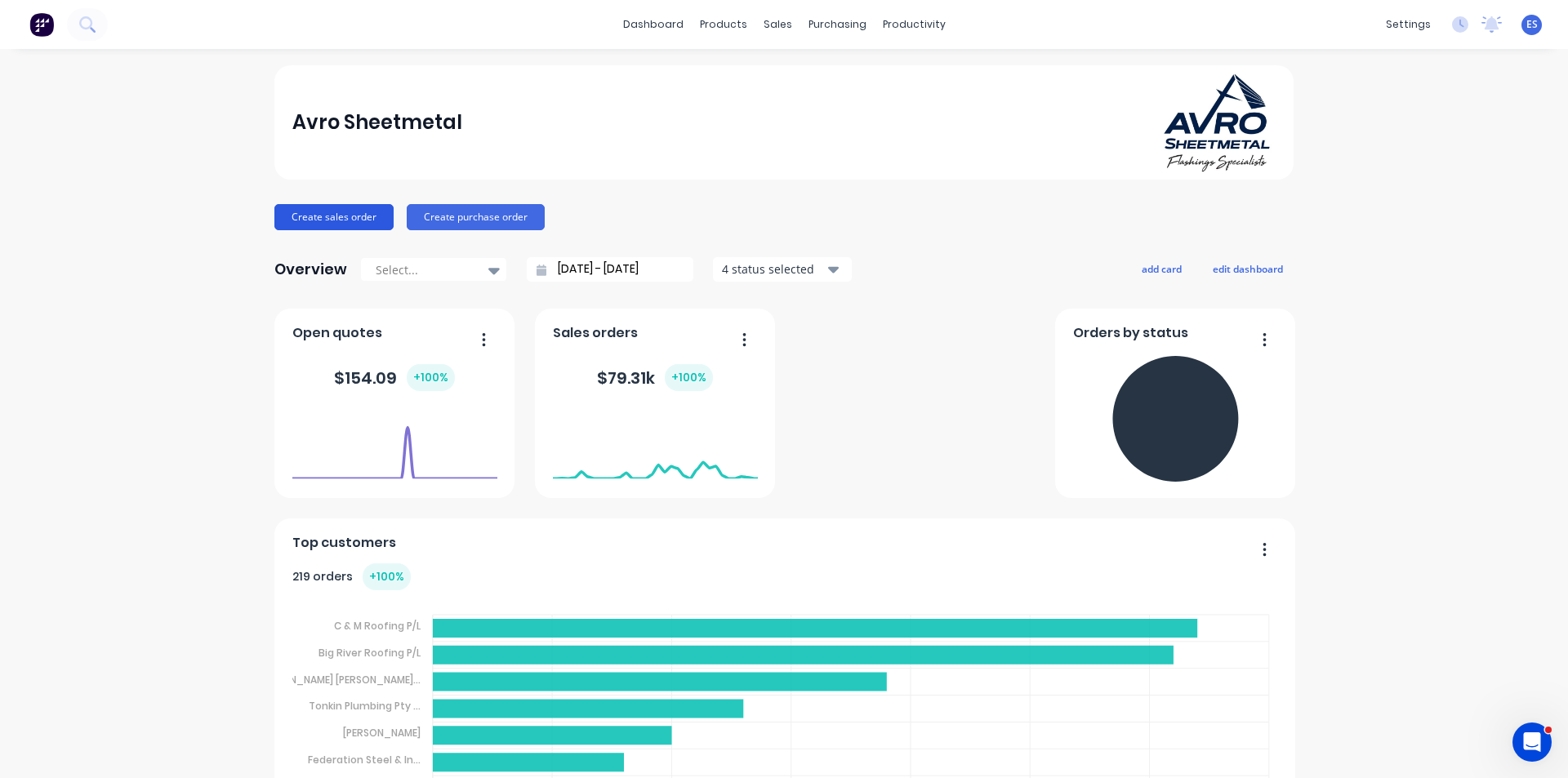
click at [295, 221] on button "Create sales order" at bounding box center [334, 217] width 120 height 26
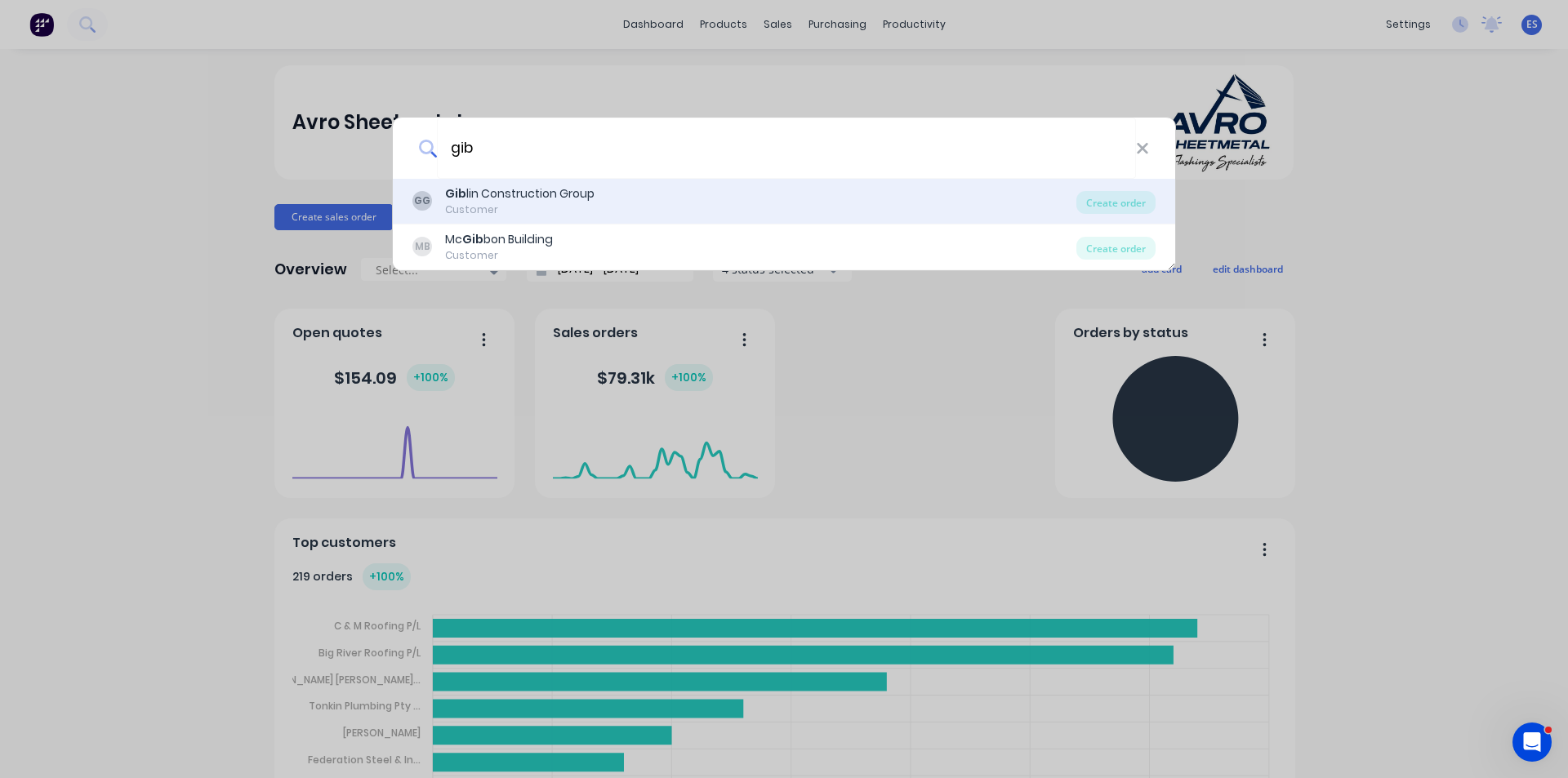
type input "gib"
click at [487, 199] on div "Gib lin Construction Group" at bounding box center [520, 194] width 150 height 17
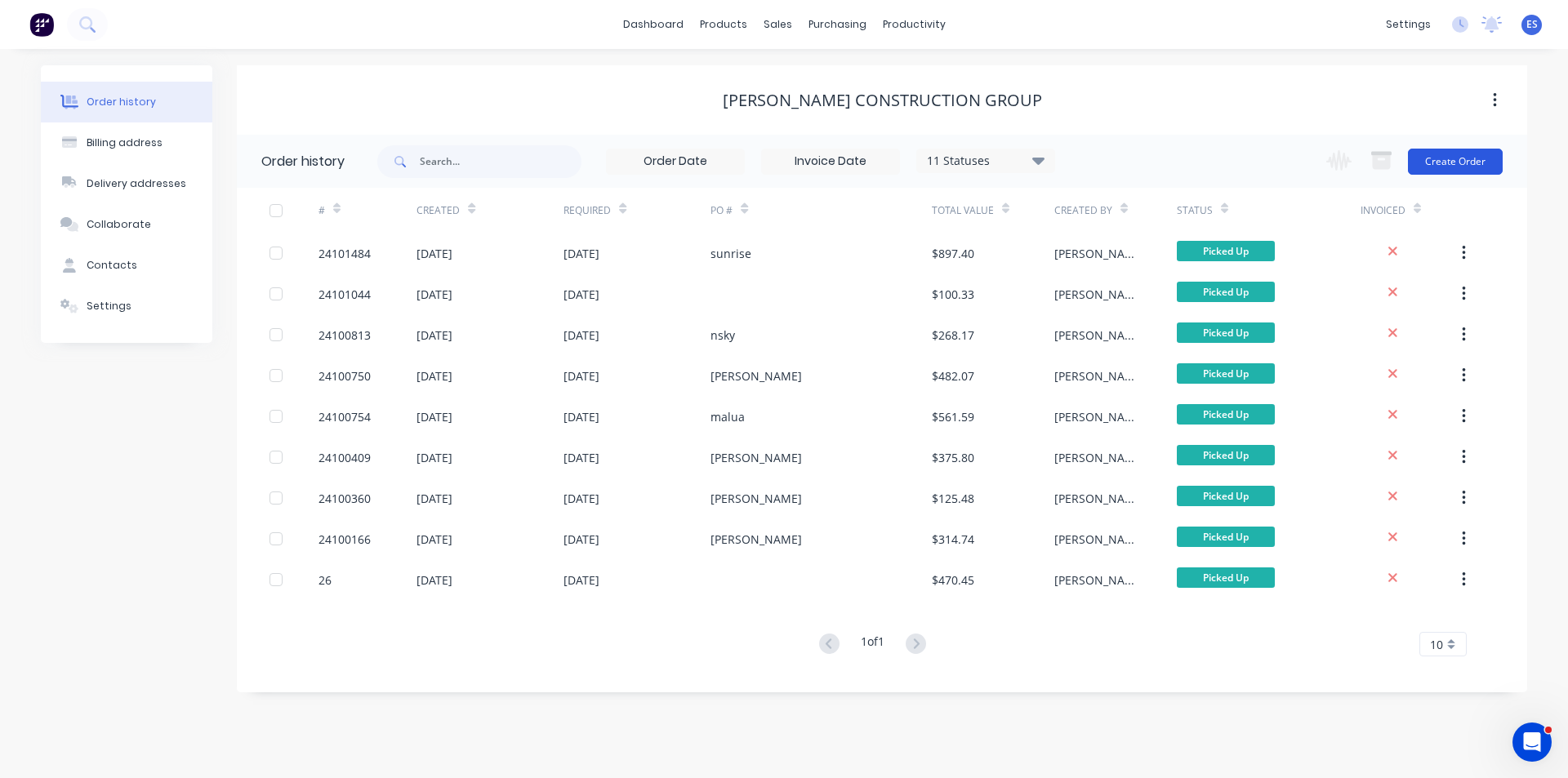
click at [1473, 159] on button "Create Order" at bounding box center [1455, 162] width 95 height 26
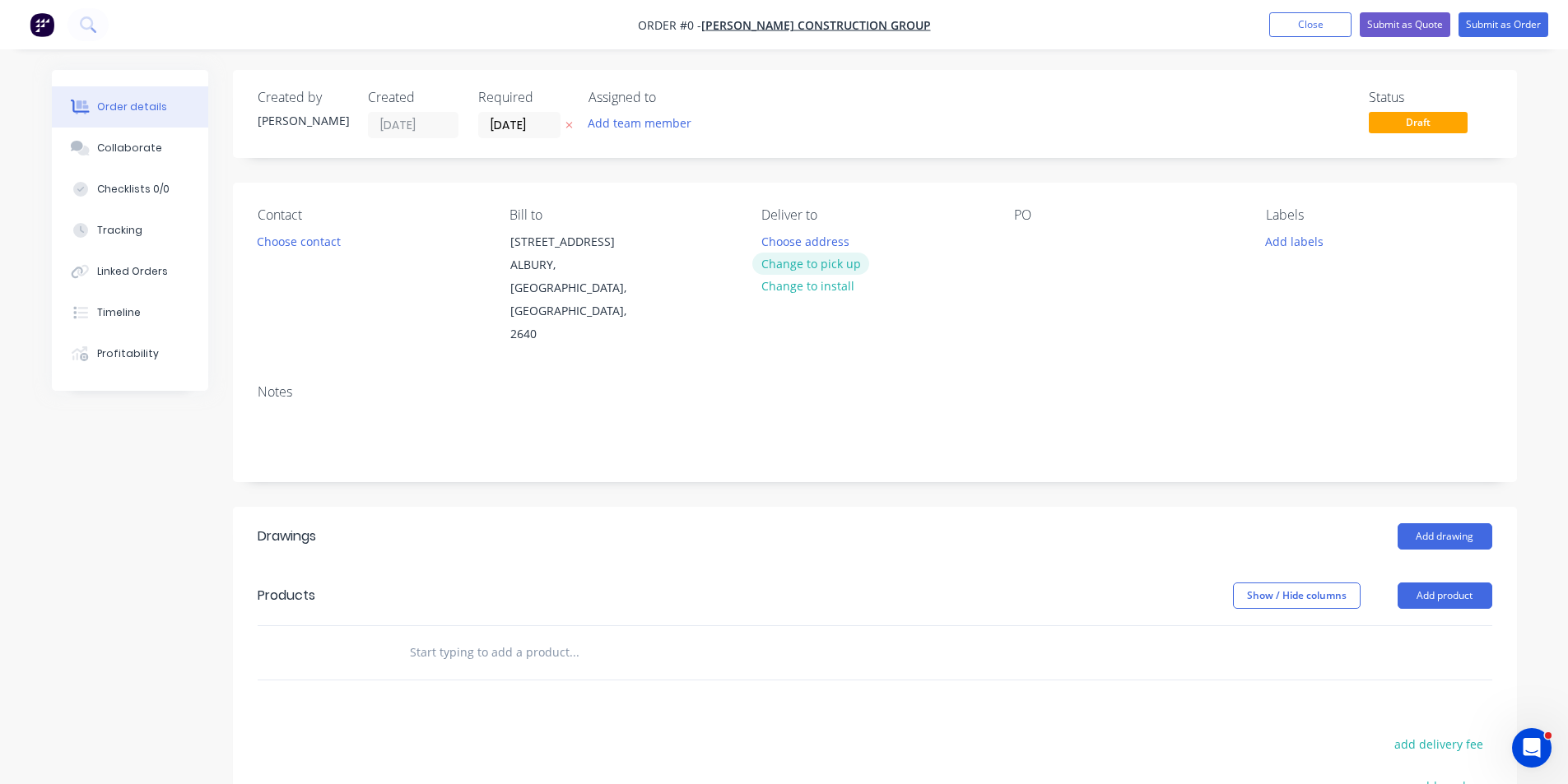
click at [792, 260] on button "Change to pick up" at bounding box center [811, 264] width 117 height 22
click at [339, 249] on button "Choose contact" at bounding box center [298, 241] width 101 height 22
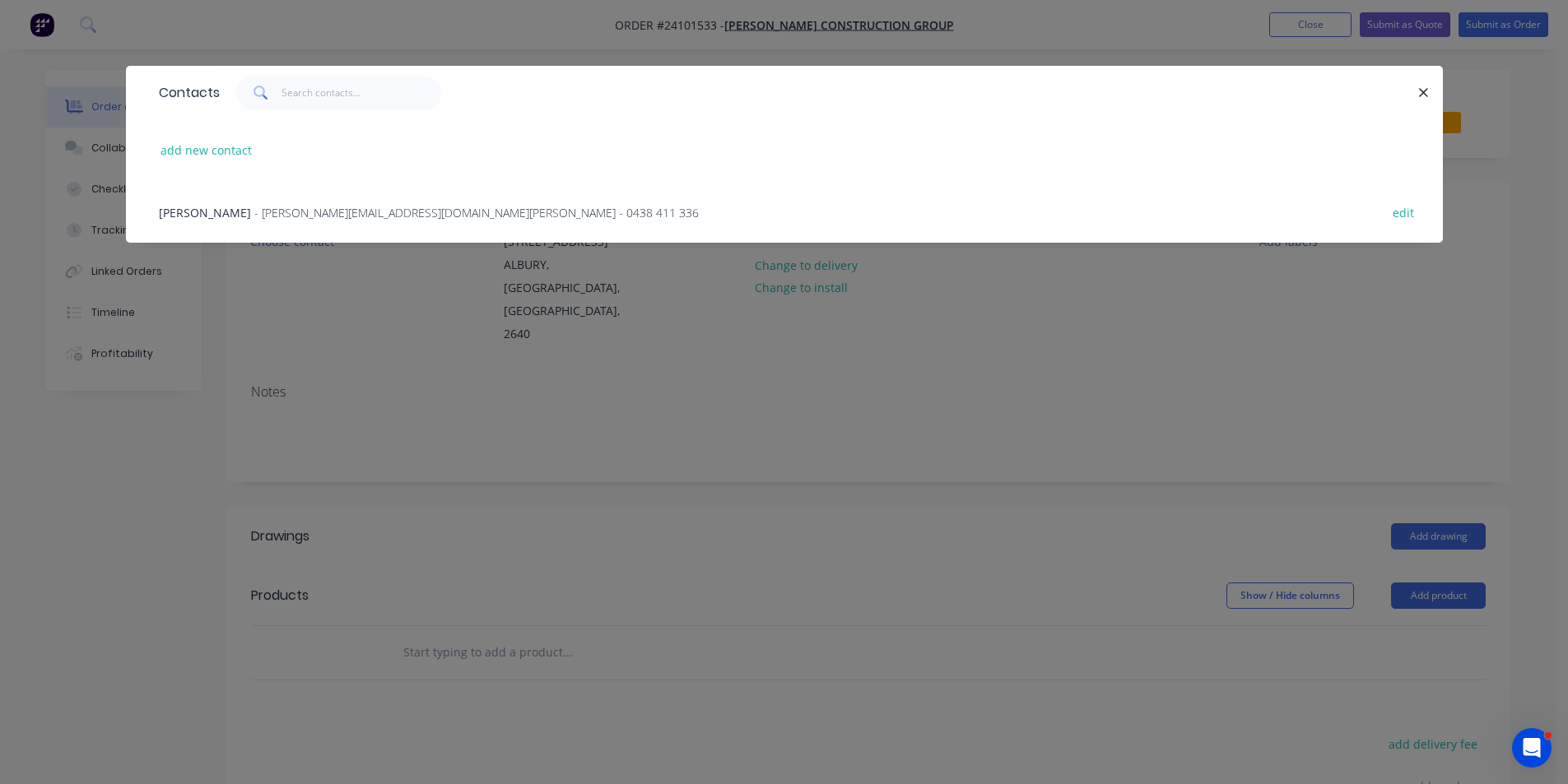
click at [260, 212] on span "- josh@giblinconstructiongroup.com.au - 0438 411 336" at bounding box center [477, 213] width 445 height 15
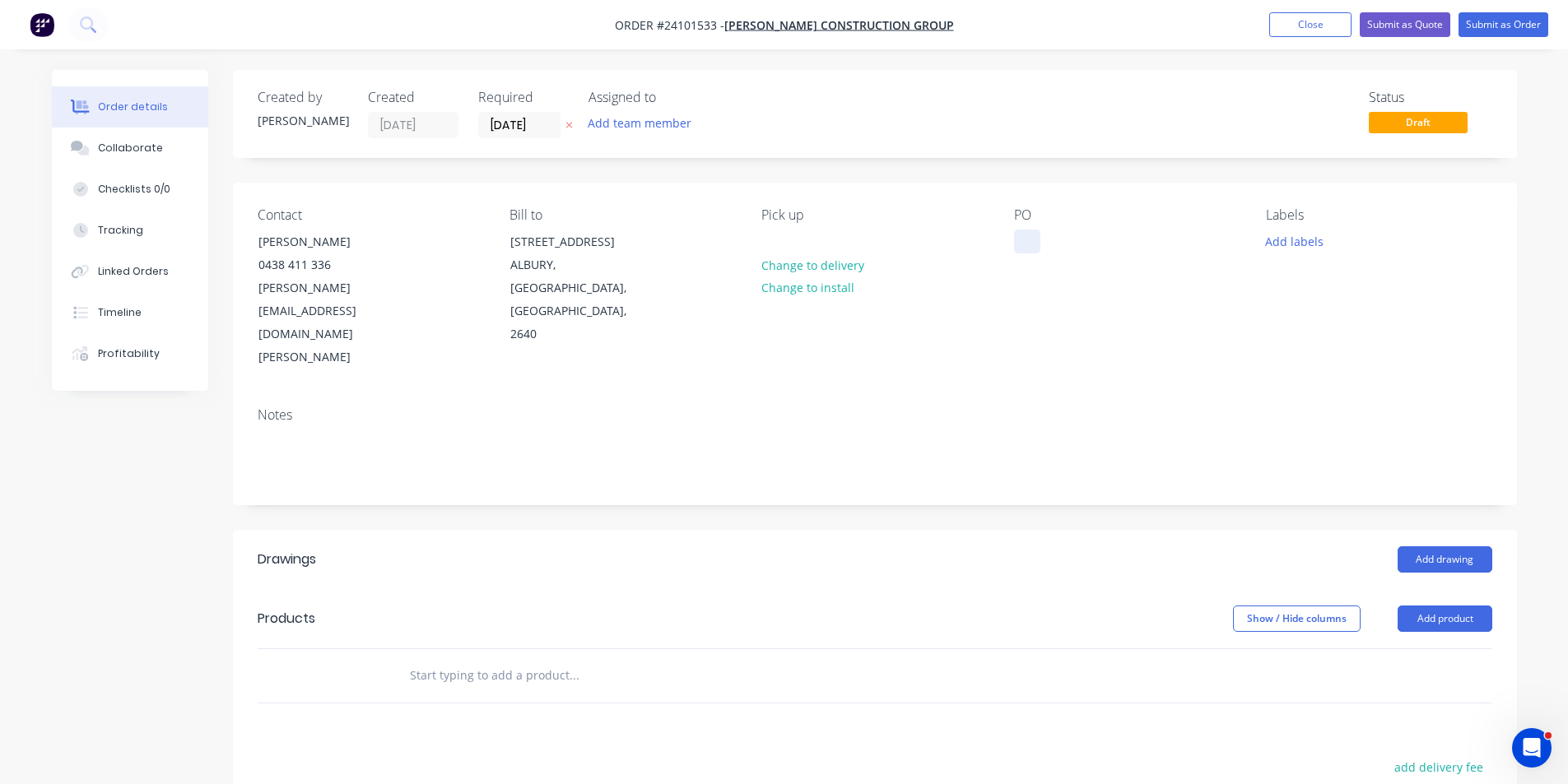
click at [1029, 247] on div at bounding box center [1027, 242] width 26 height 24
click at [1452, 546] on button "Add drawing" at bounding box center [1445, 559] width 95 height 26
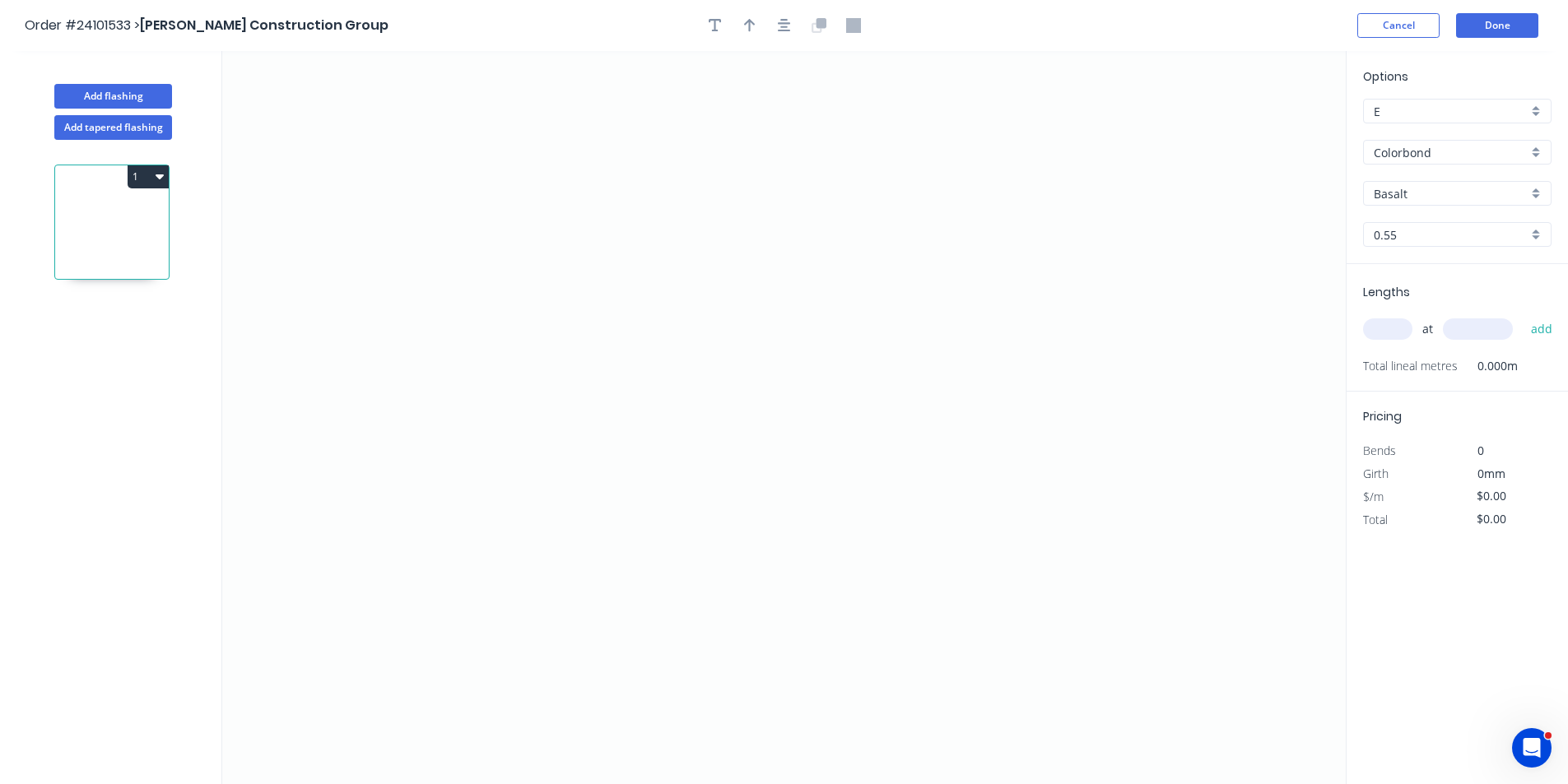
click at [1414, 194] on input "Basalt" at bounding box center [1450, 193] width 154 height 17
click at [1406, 258] on div "Night Sky" at bounding box center [1457, 254] width 187 height 29
type input "Night Sky"
click at [937, 288] on icon "0" at bounding box center [784, 417] width 1123 height 733
click at [691, 288] on icon "0" at bounding box center [784, 417] width 1123 height 733
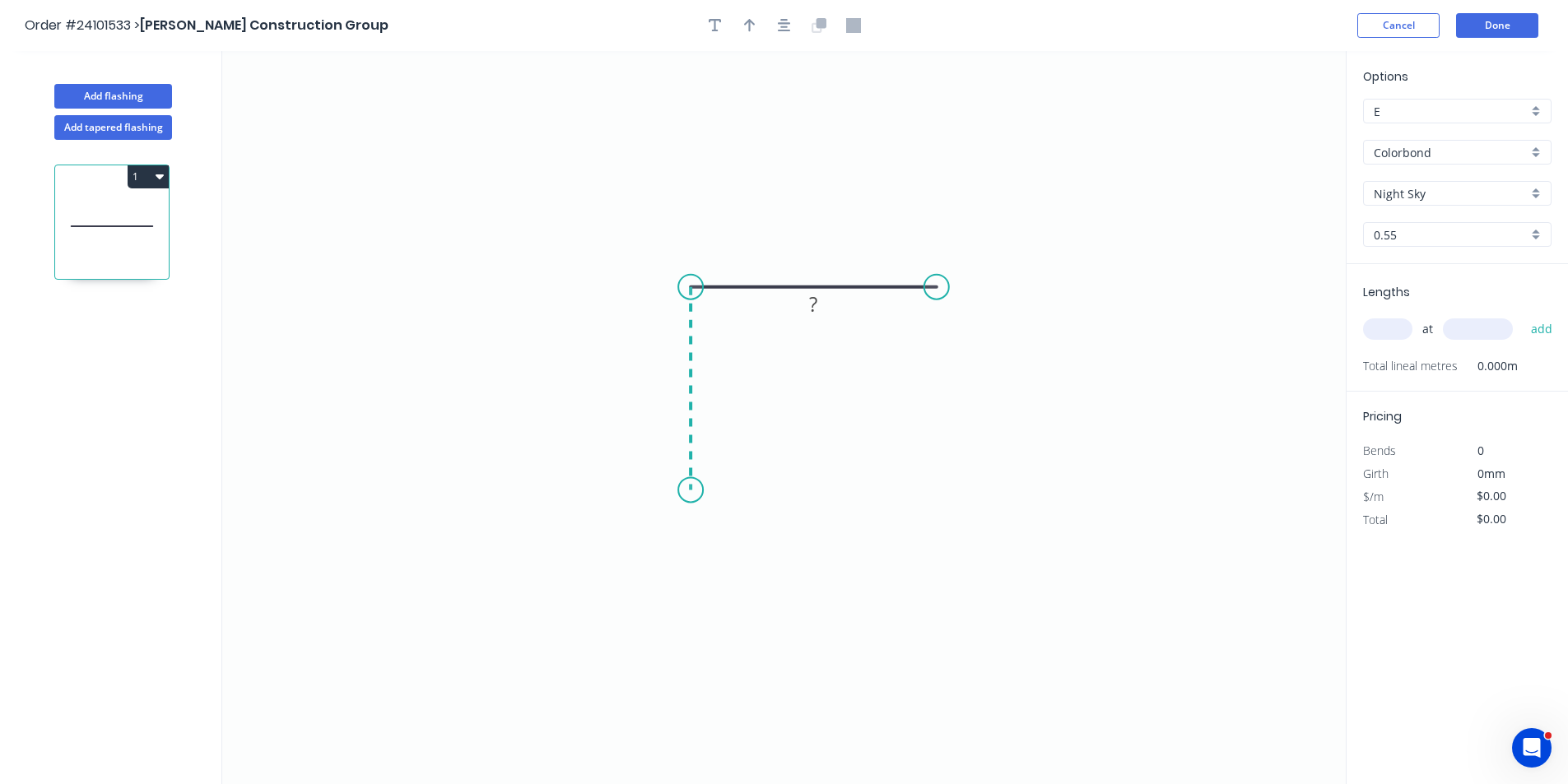
click at [700, 490] on icon "0 ?" at bounding box center [784, 417] width 1123 height 733
click at [700, 490] on circle at bounding box center [690, 490] width 25 height 25
click at [660, 384] on rect at bounding box center [665, 382] width 33 height 23
click at [797, 255] on rect at bounding box center [813, 255] width 53 height 34
click at [819, 255] on rect at bounding box center [813, 255] width 33 height 23
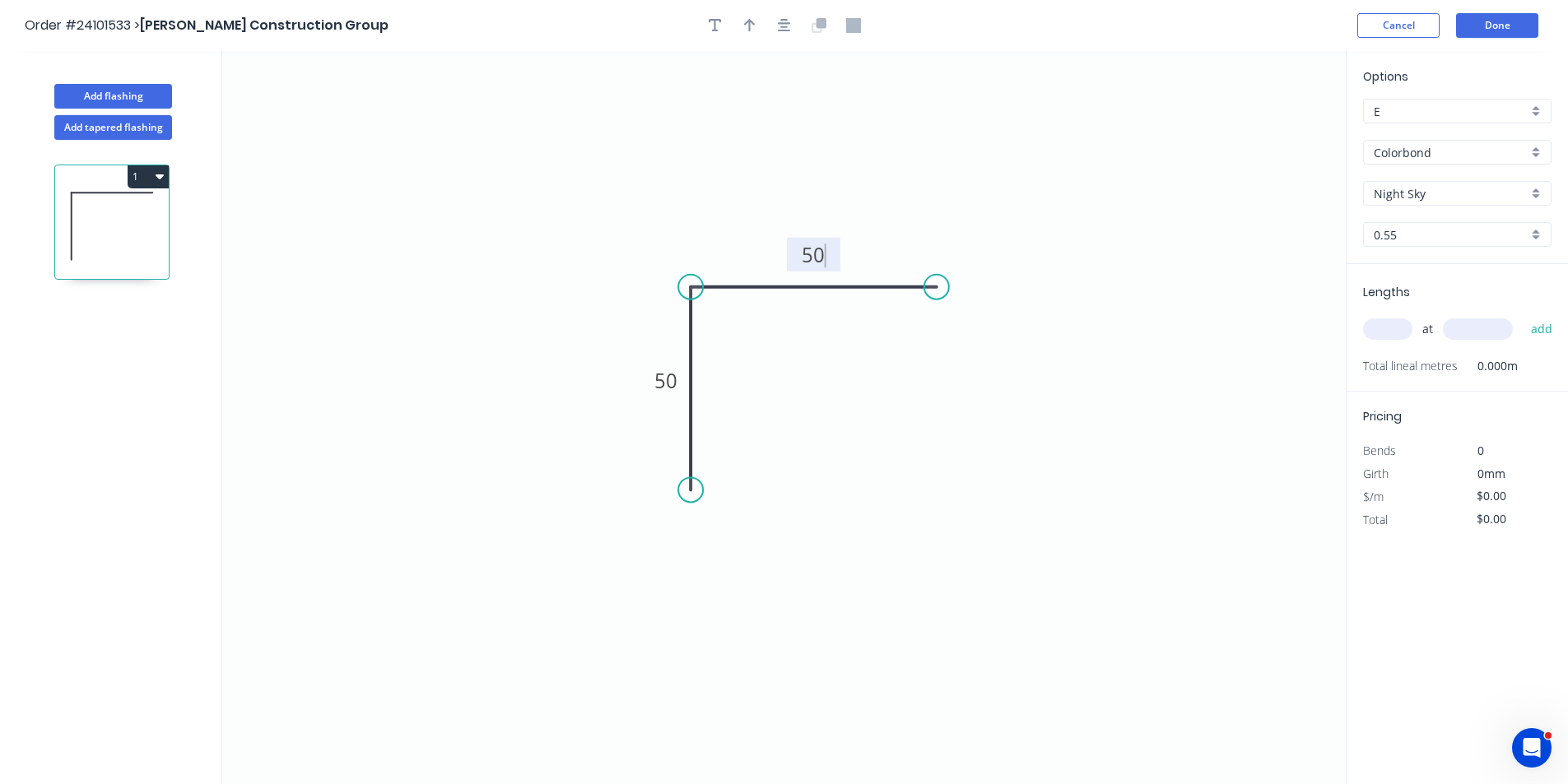
click at [1384, 330] on input "text" at bounding box center [1387, 328] width 49 height 21
type input "$6.75"
type input "9"
click at [1487, 333] on input "text" at bounding box center [1477, 328] width 70 height 21
type input "5000"
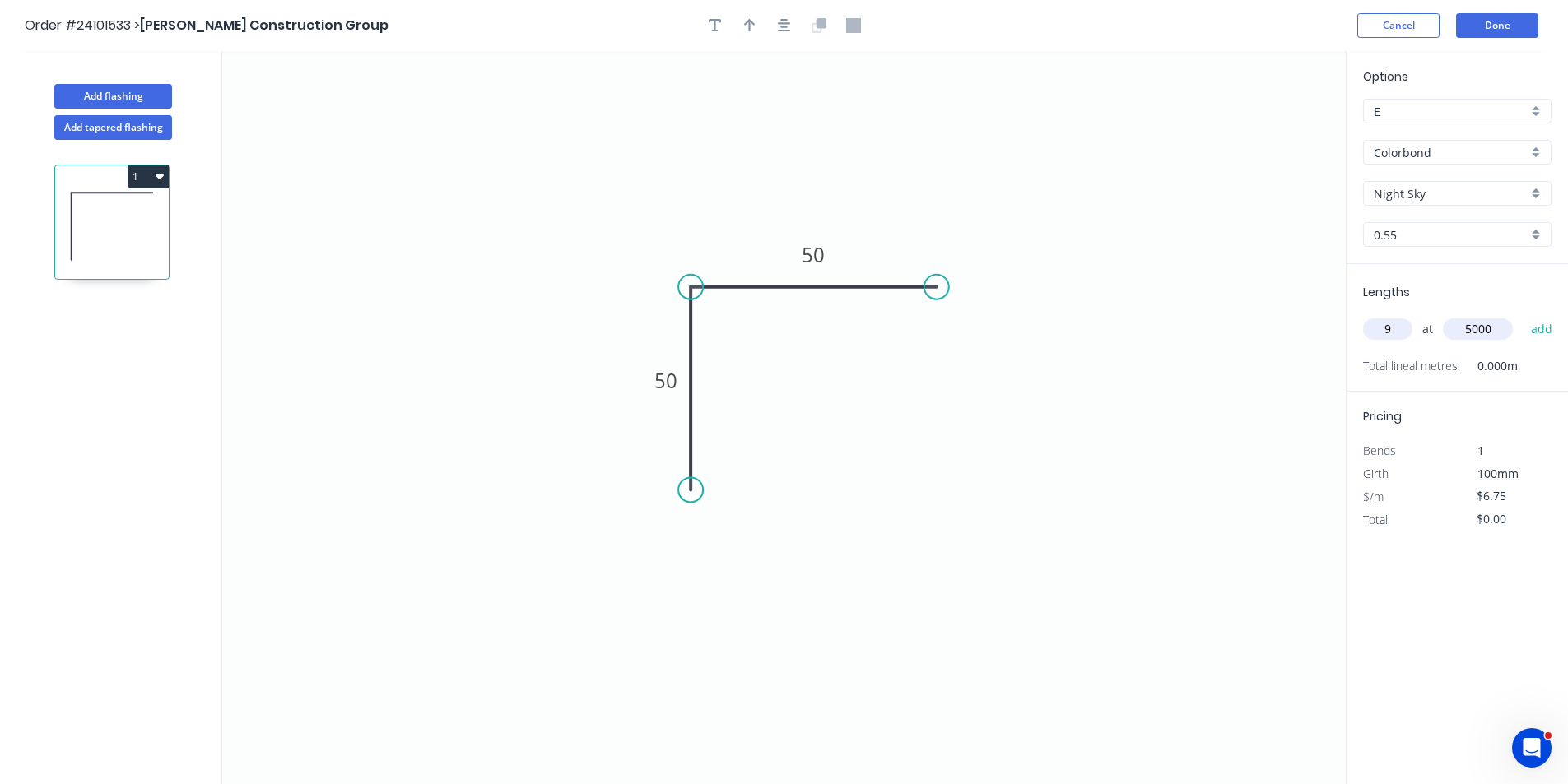
click at [1523, 316] on button "add" at bounding box center [1543, 329] width 39 height 28
type input "$303.75"
click at [121, 95] on button "Add flashing" at bounding box center [113, 96] width 118 height 25
type input "$0.00"
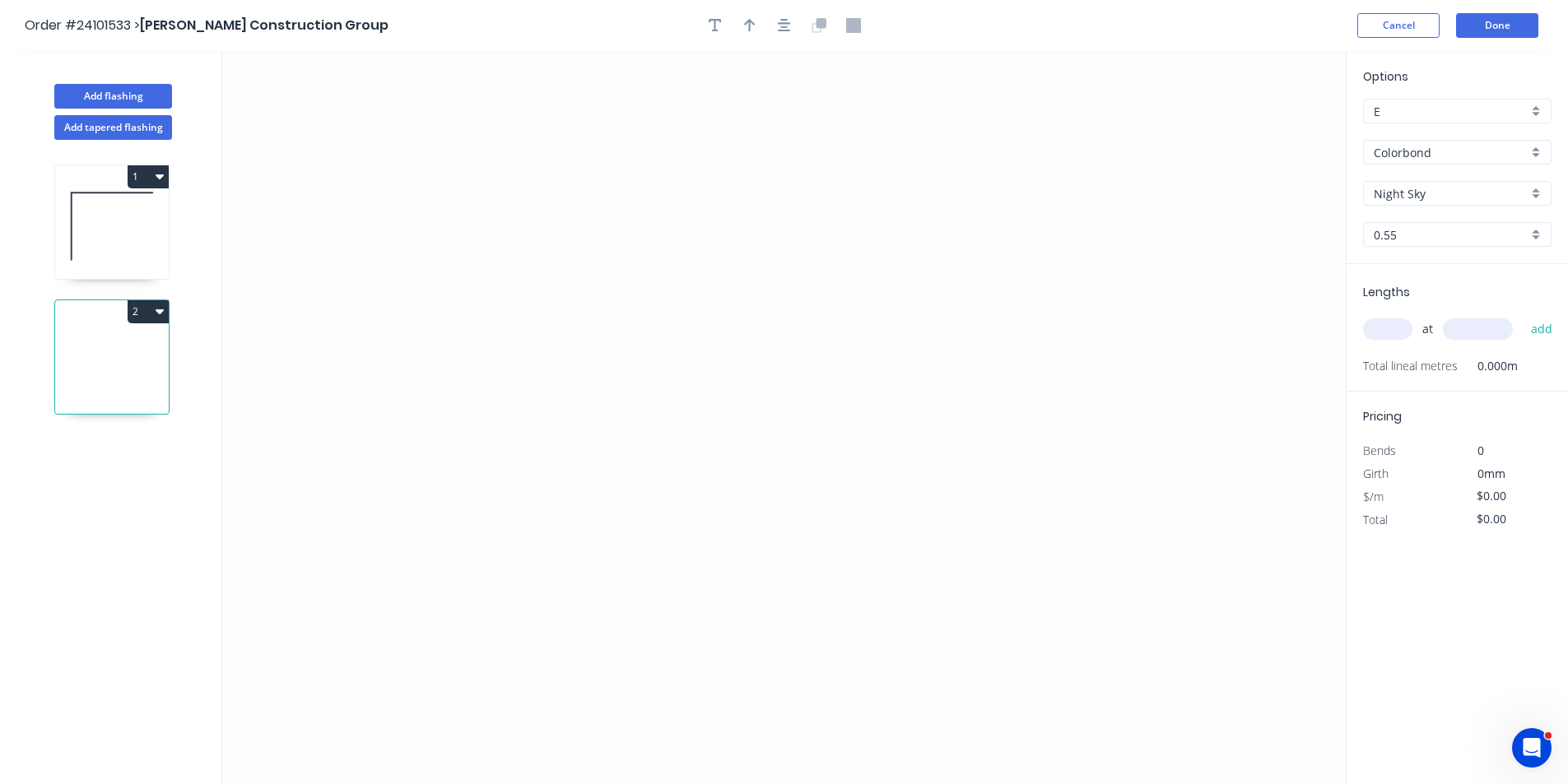
click at [1419, 192] on input "Night Sky" at bounding box center [1450, 193] width 154 height 17
click at [1429, 231] on div "Monument" at bounding box center [1457, 225] width 187 height 29
type input "Monument"
click at [574, 422] on icon "0" at bounding box center [784, 417] width 1123 height 733
click at [576, 310] on icon "0" at bounding box center [784, 417] width 1123 height 733
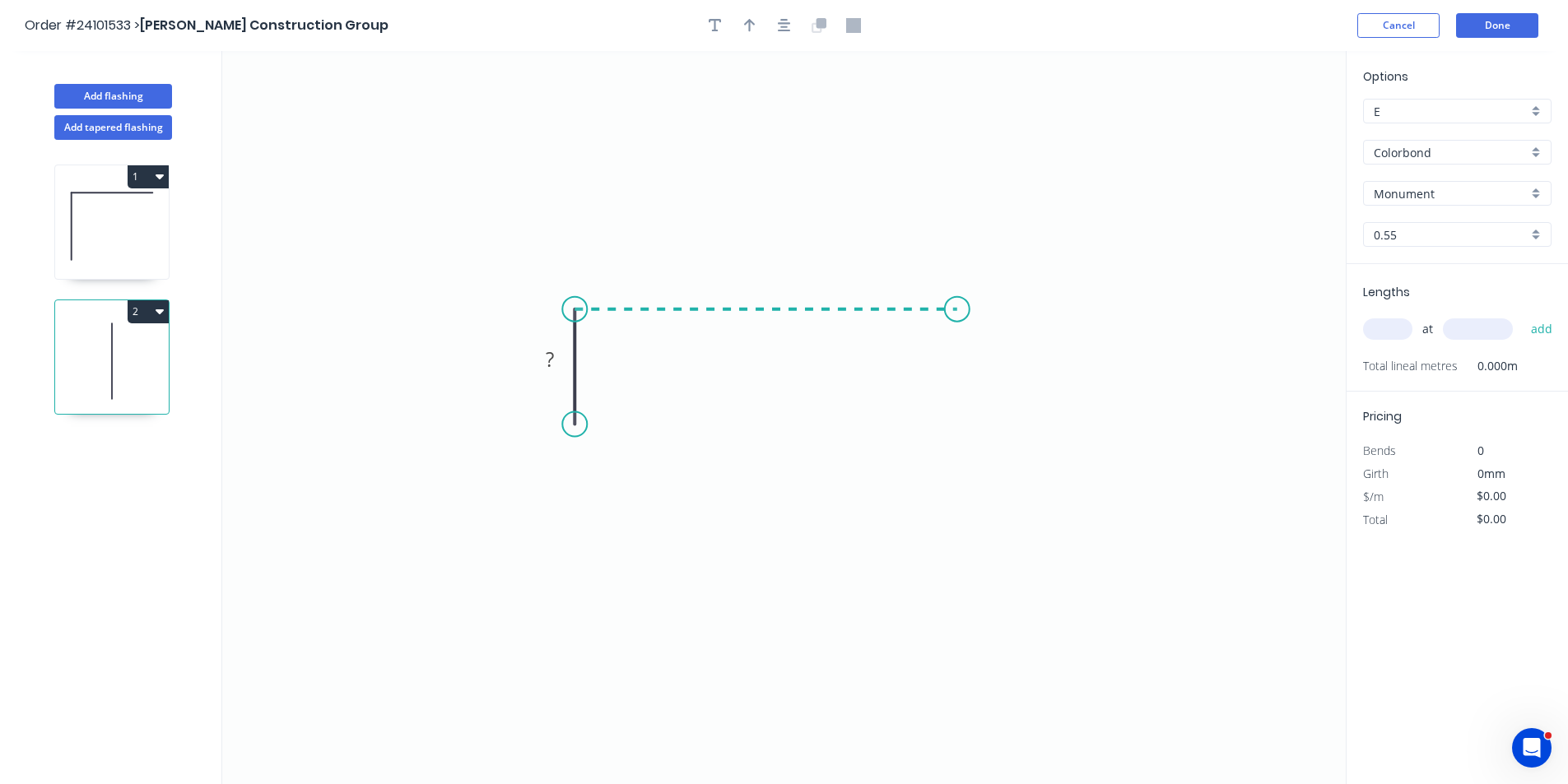
click at [966, 310] on icon "0 ?" at bounding box center [784, 417] width 1123 height 733
click at [966, 418] on icon "0 ? ?" at bounding box center [784, 417] width 1123 height 733
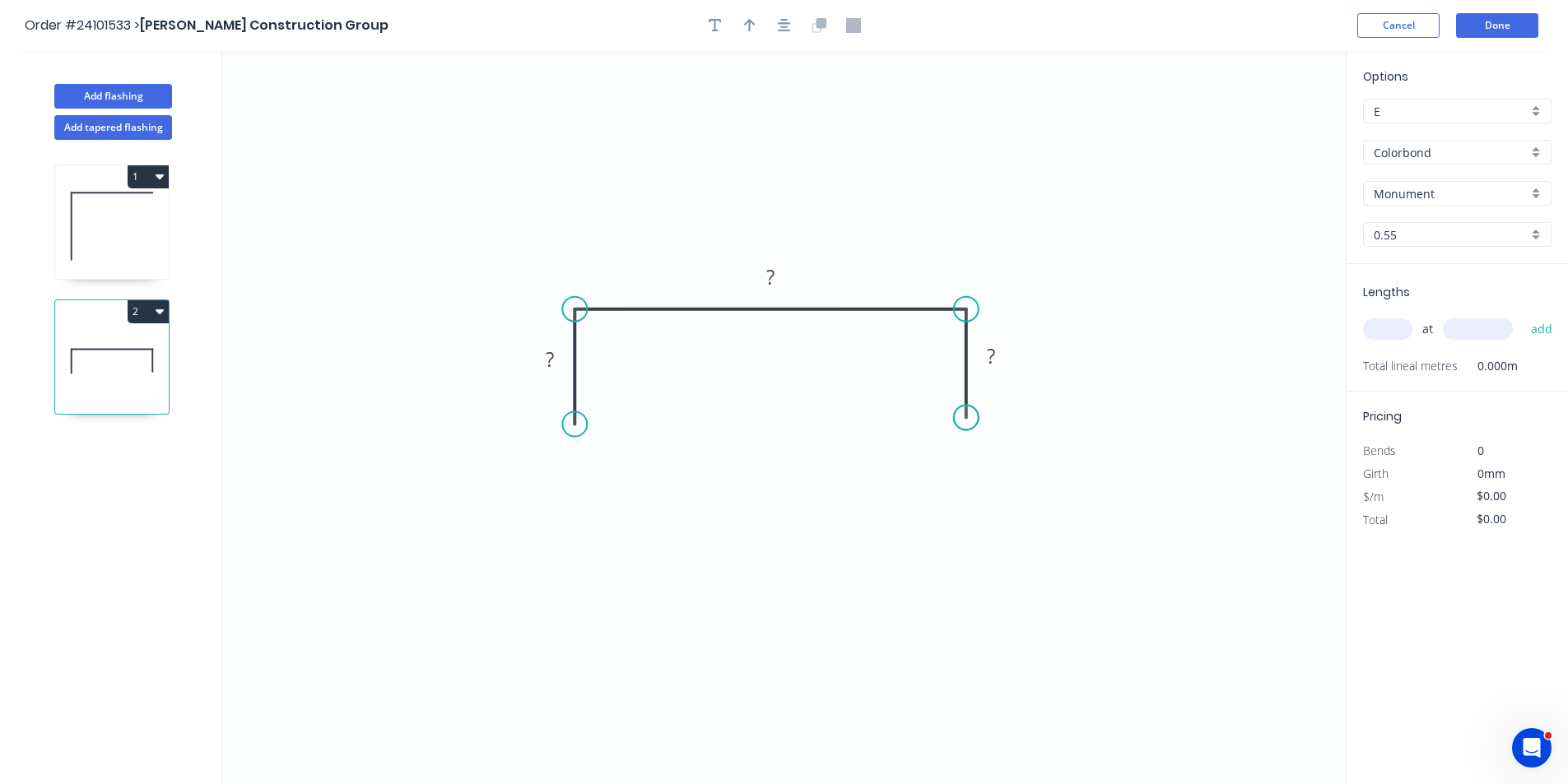
click at [966, 418] on circle at bounding box center [966, 417] width 25 height 25
click at [988, 358] on tspan "?" at bounding box center [991, 356] width 8 height 27
click at [551, 356] on tspan "?" at bounding box center [550, 359] width 8 height 27
click at [776, 278] on rect at bounding box center [770, 277] width 33 height 23
click at [1401, 328] on input "text" at bounding box center [1387, 328] width 49 height 21
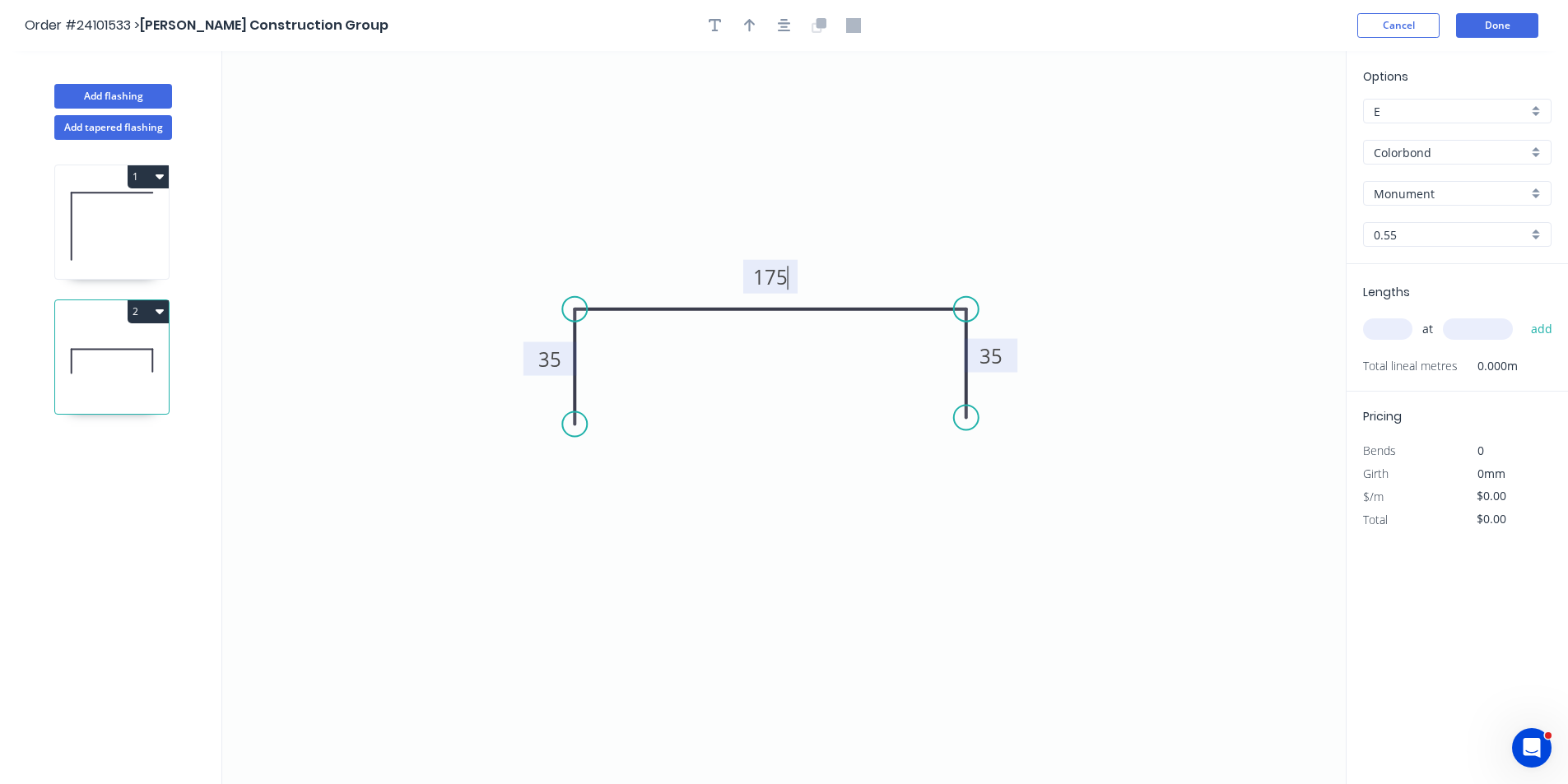
type input "$14.42"
type input "1"
click at [1497, 332] on input "text" at bounding box center [1477, 328] width 70 height 21
type input "1400"
click at [1523, 316] on button "add" at bounding box center [1543, 329] width 39 height 28
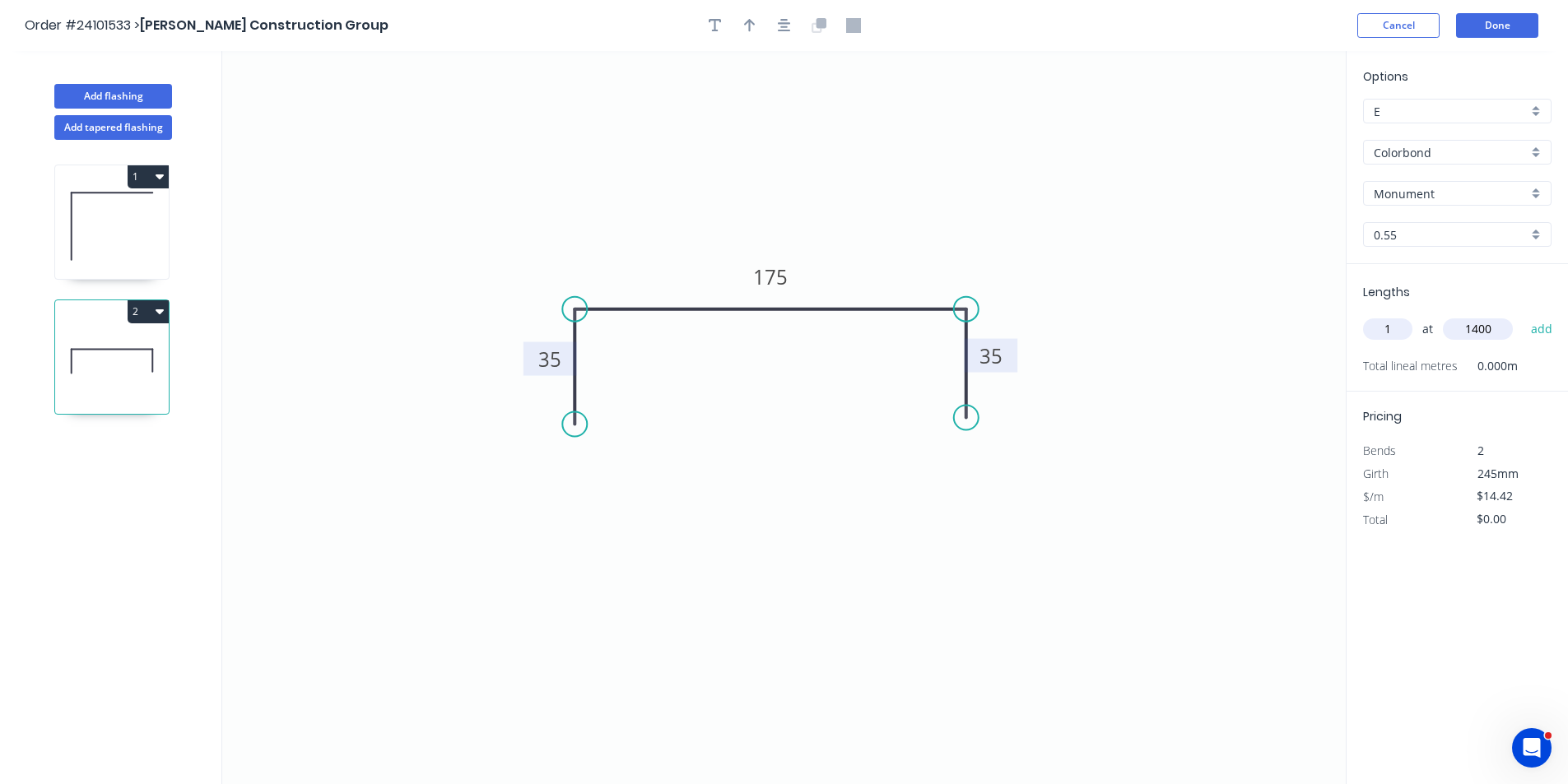
type input "$20.19"
click at [1497, 24] on button "Done" at bounding box center [1497, 25] width 82 height 25
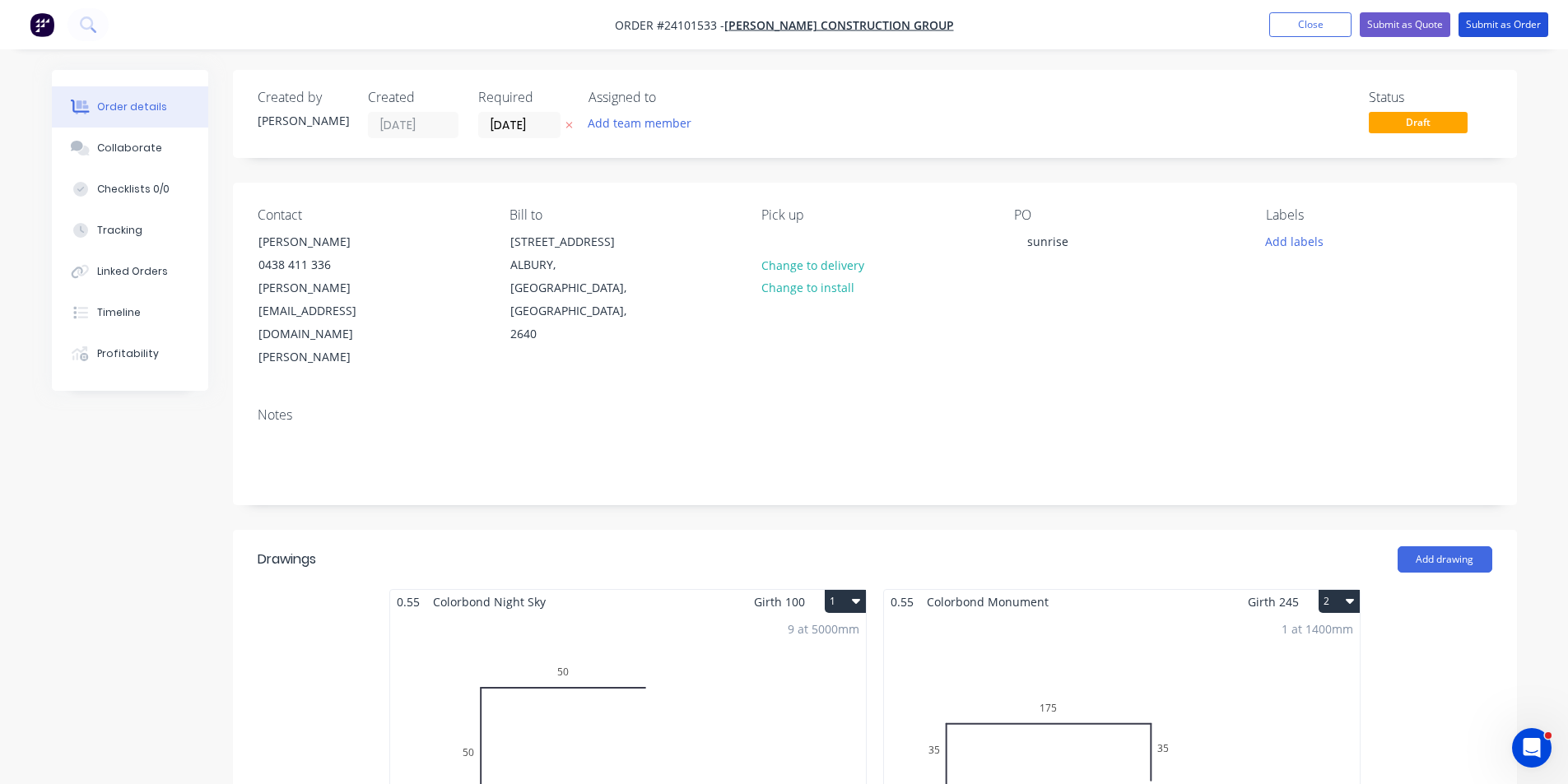
click at [1497, 24] on button "Submit as Order" at bounding box center [1504, 25] width 90 height 25
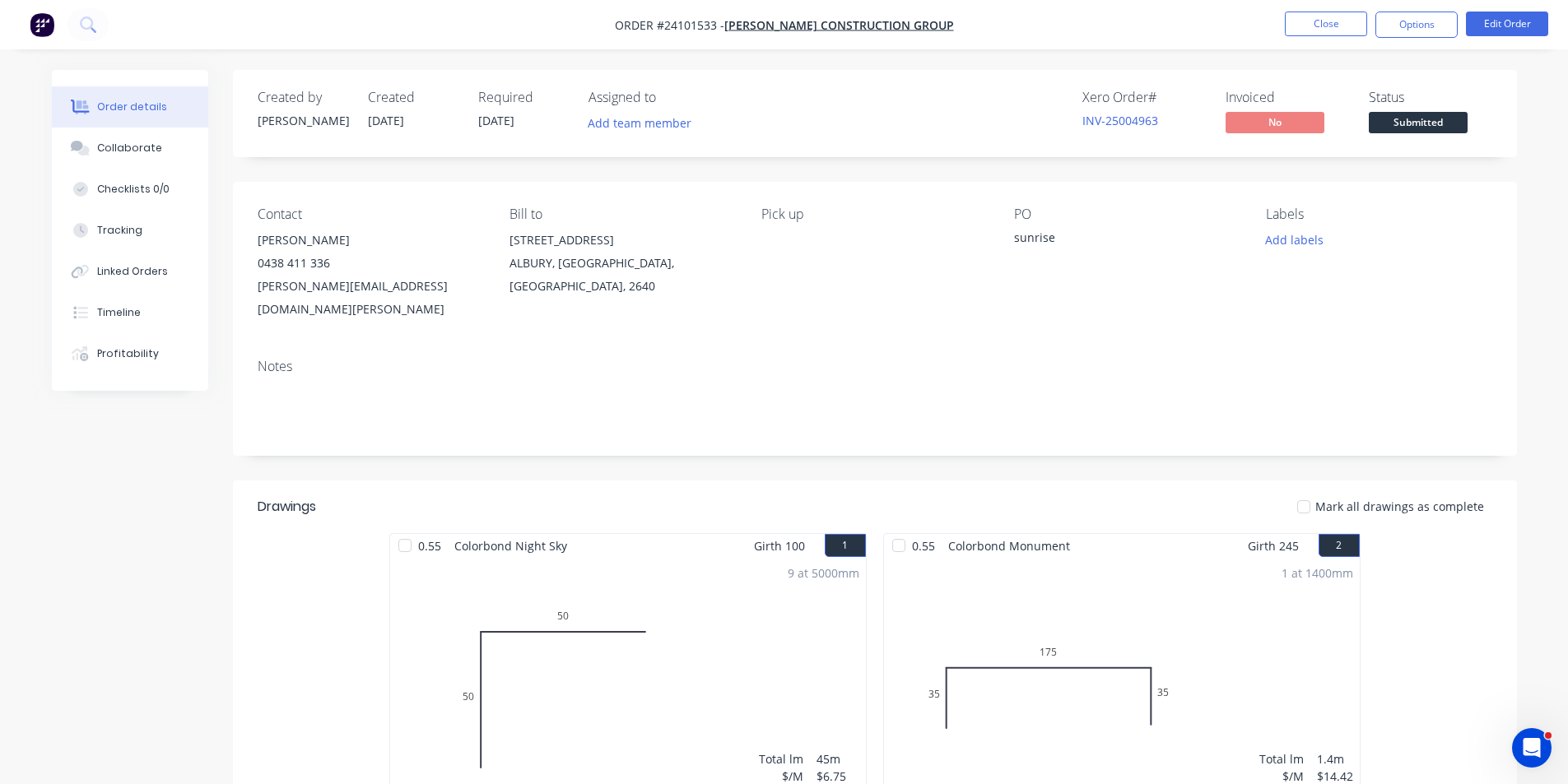
click at [43, 28] on img "button" at bounding box center [42, 25] width 25 height 25
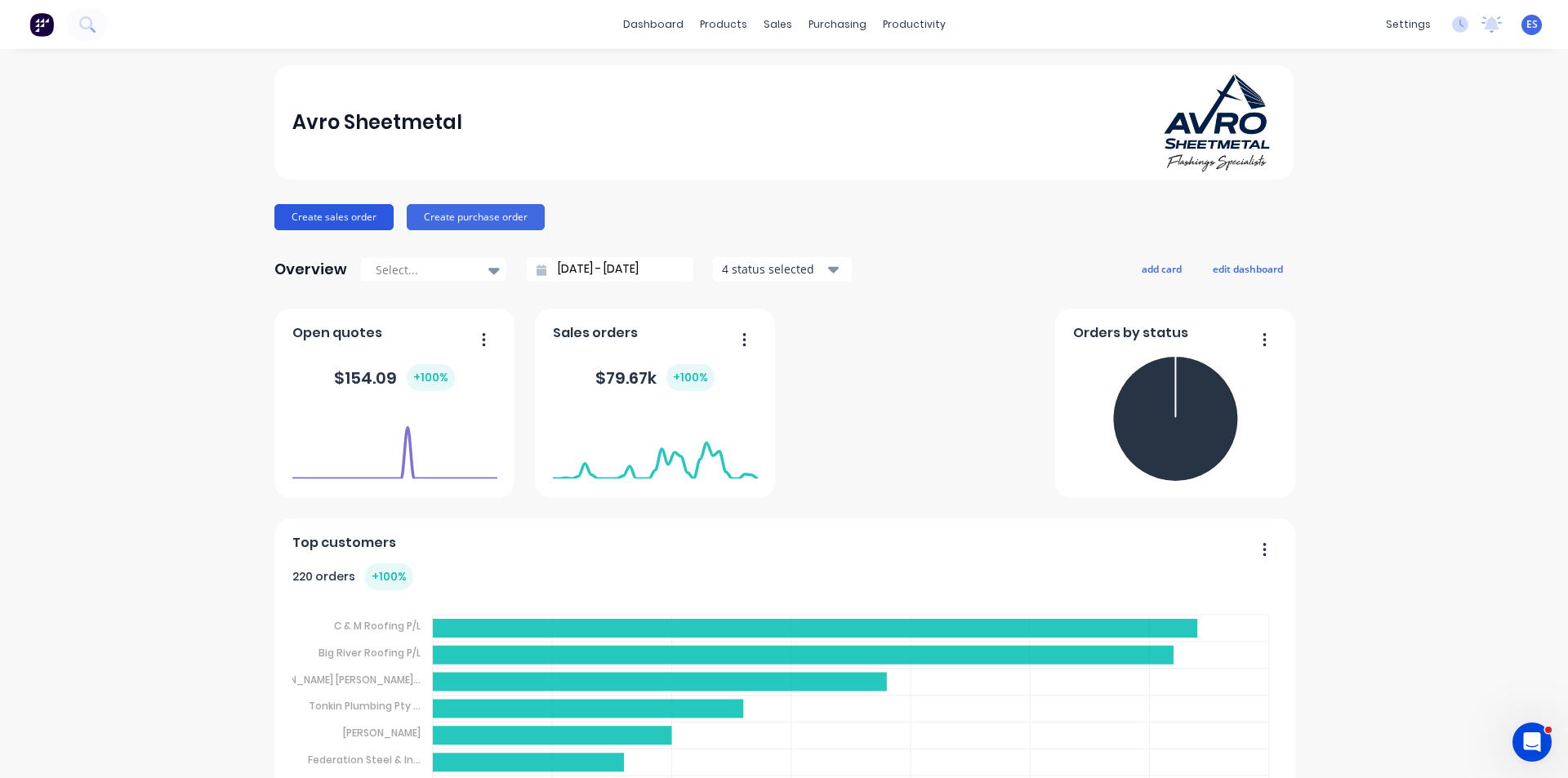
click at [311, 215] on button "Create sales order" at bounding box center [334, 217] width 120 height 26
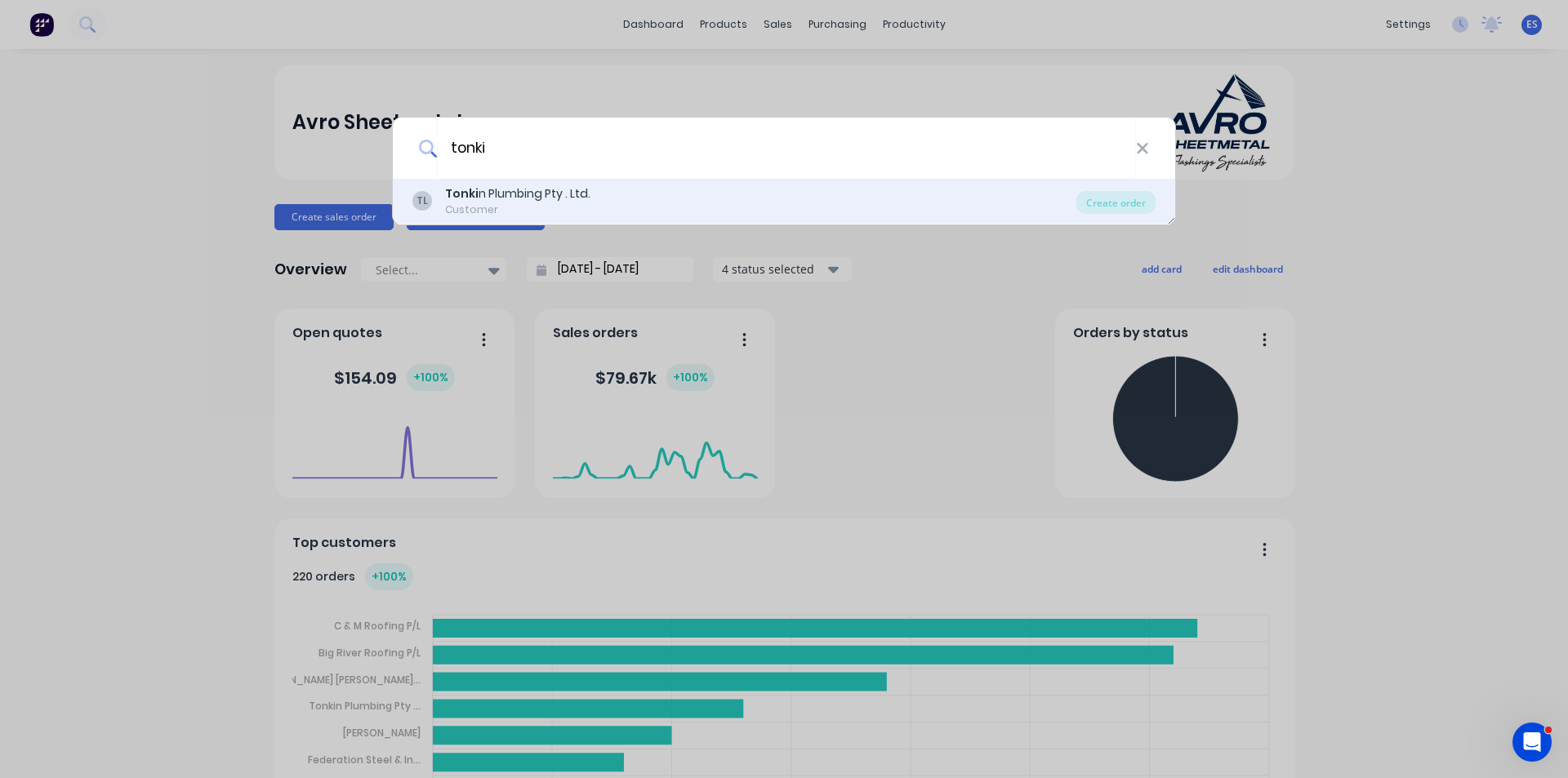
type input "tonki"
click at [511, 192] on div "Tonki n Plumbing Pty . Ltd." at bounding box center [518, 194] width 146 height 17
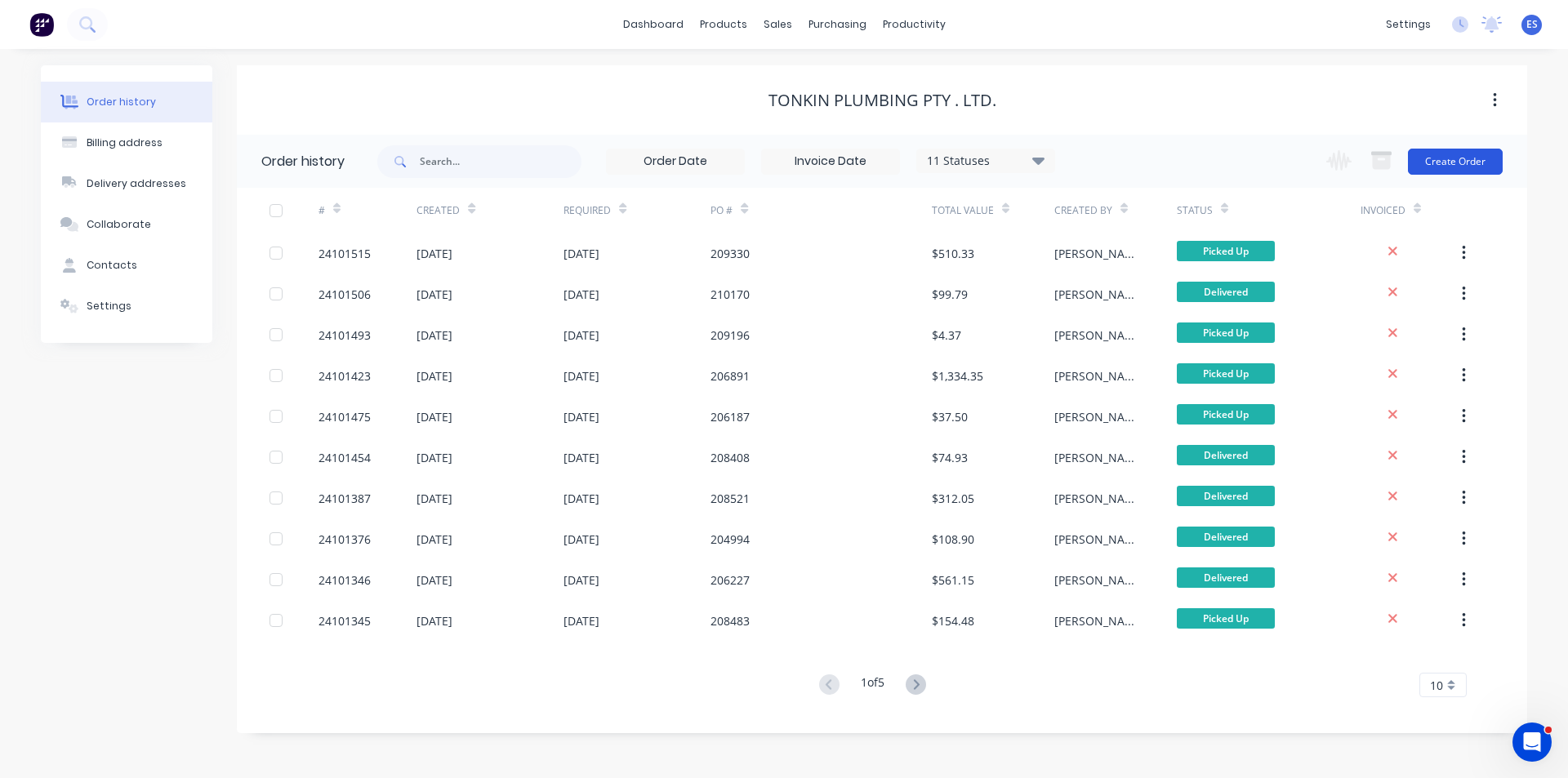
click at [1462, 160] on button "Create Order" at bounding box center [1455, 162] width 95 height 26
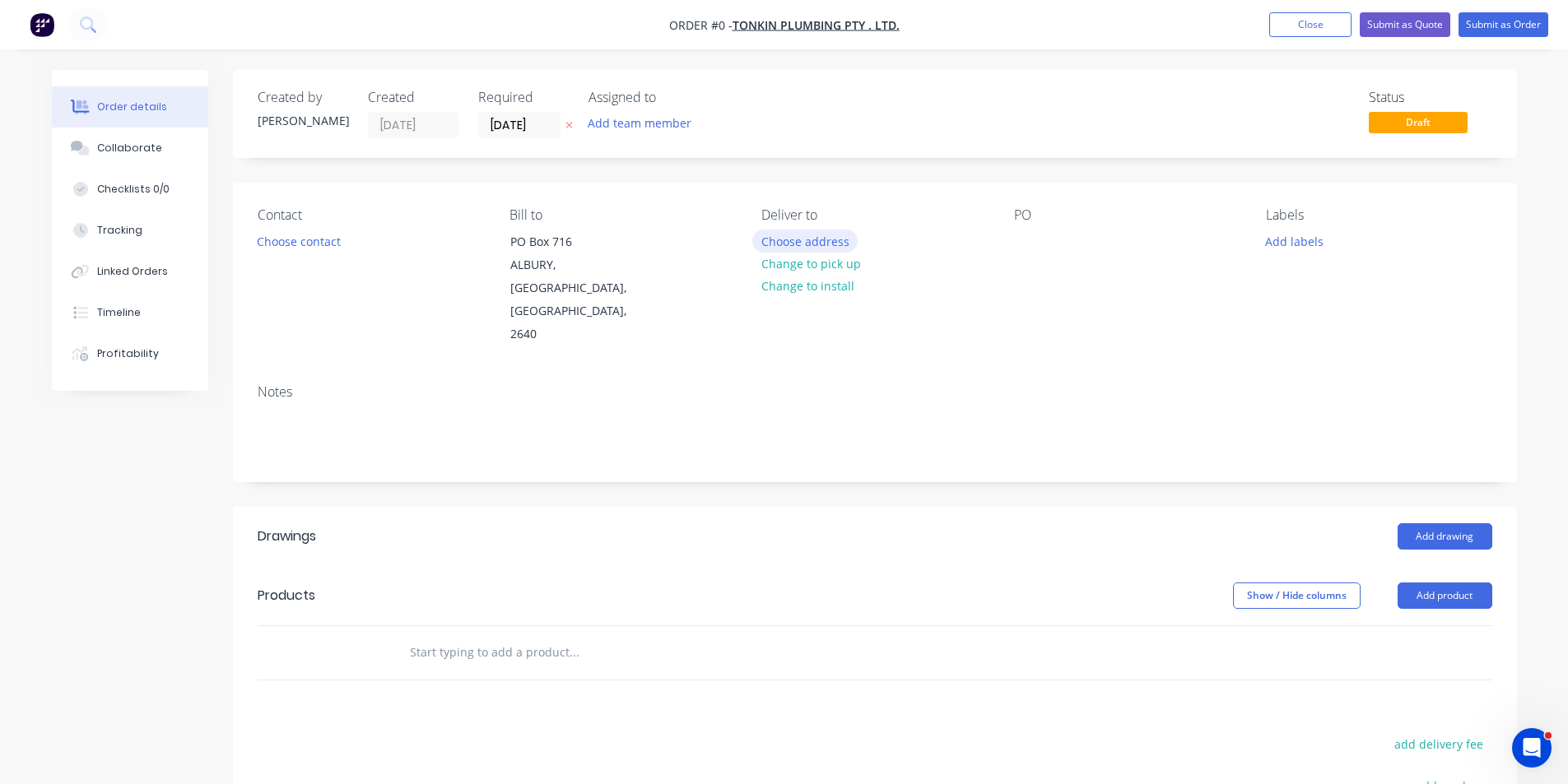
click at [833, 238] on button "Choose address" at bounding box center [805, 241] width 105 height 22
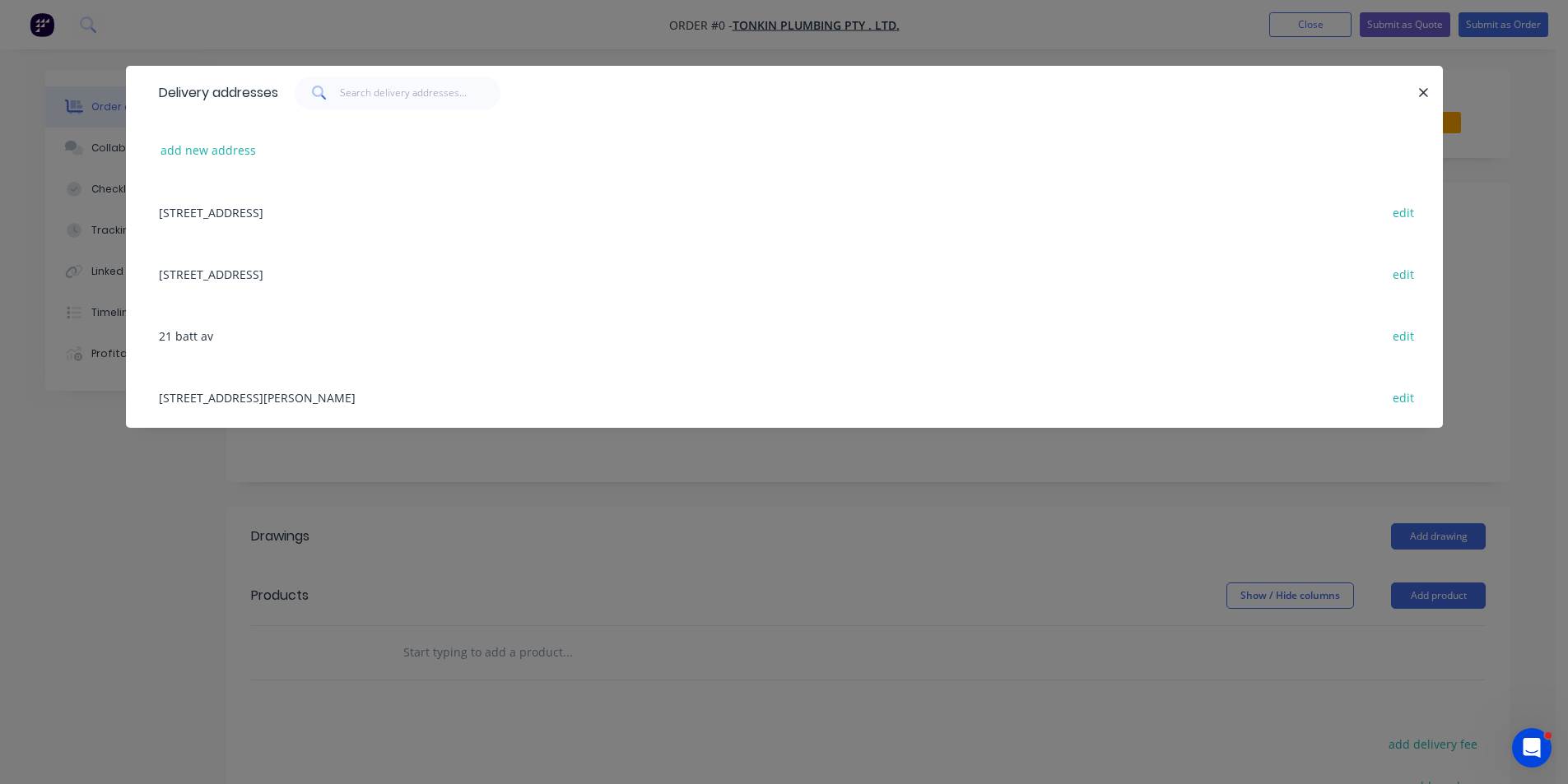
click at [336, 403] on div "486 Atkins Street, Albury, New South Wales, Australia, 2640 edit" at bounding box center [785, 397] width 1268 height 62
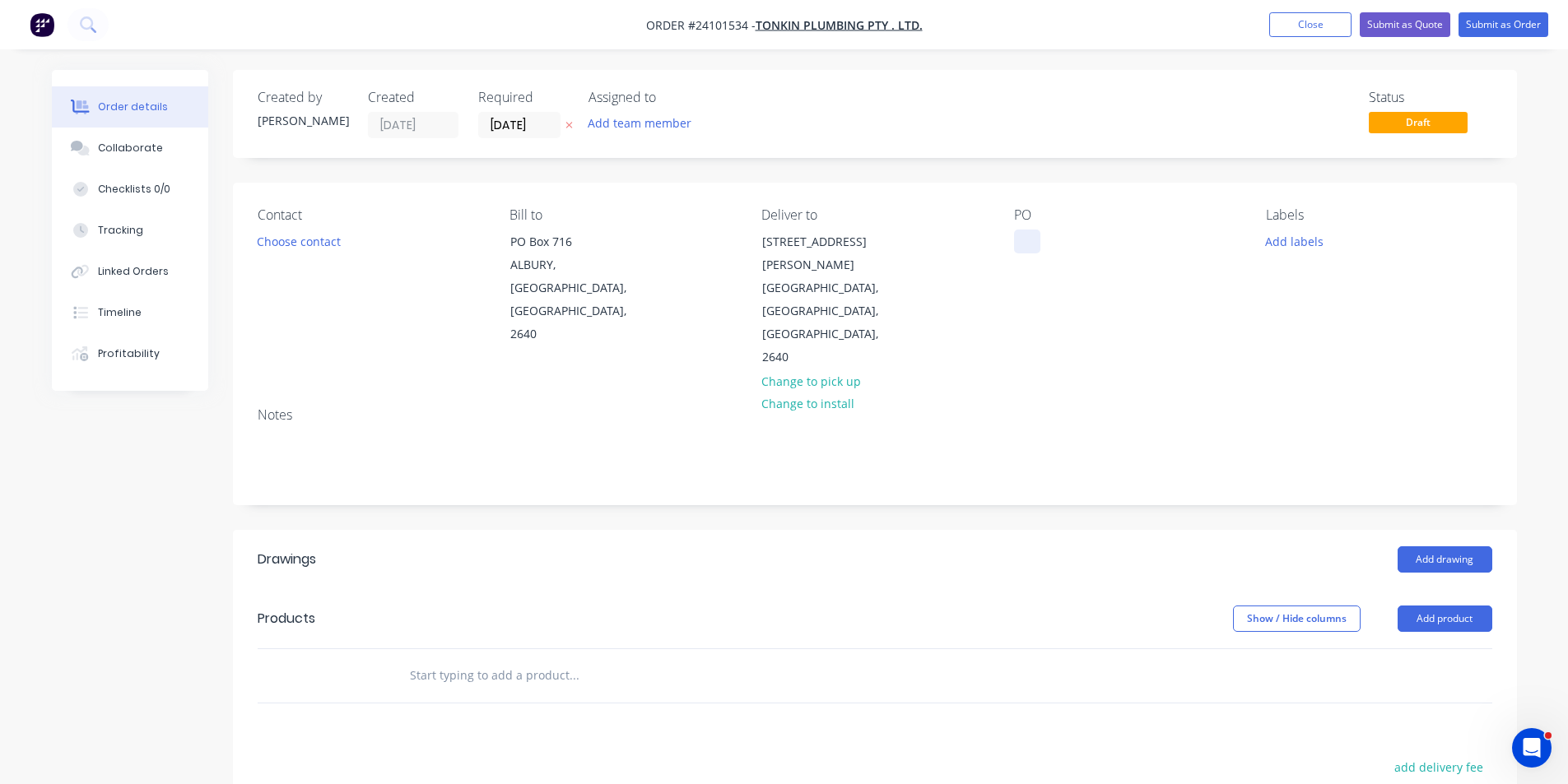
click at [1026, 237] on div at bounding box center [1027, 242] width 26 height 24
click at [1459, 546] on button "Add drawing" at bounding box center [1445, 559] width 95 height 26
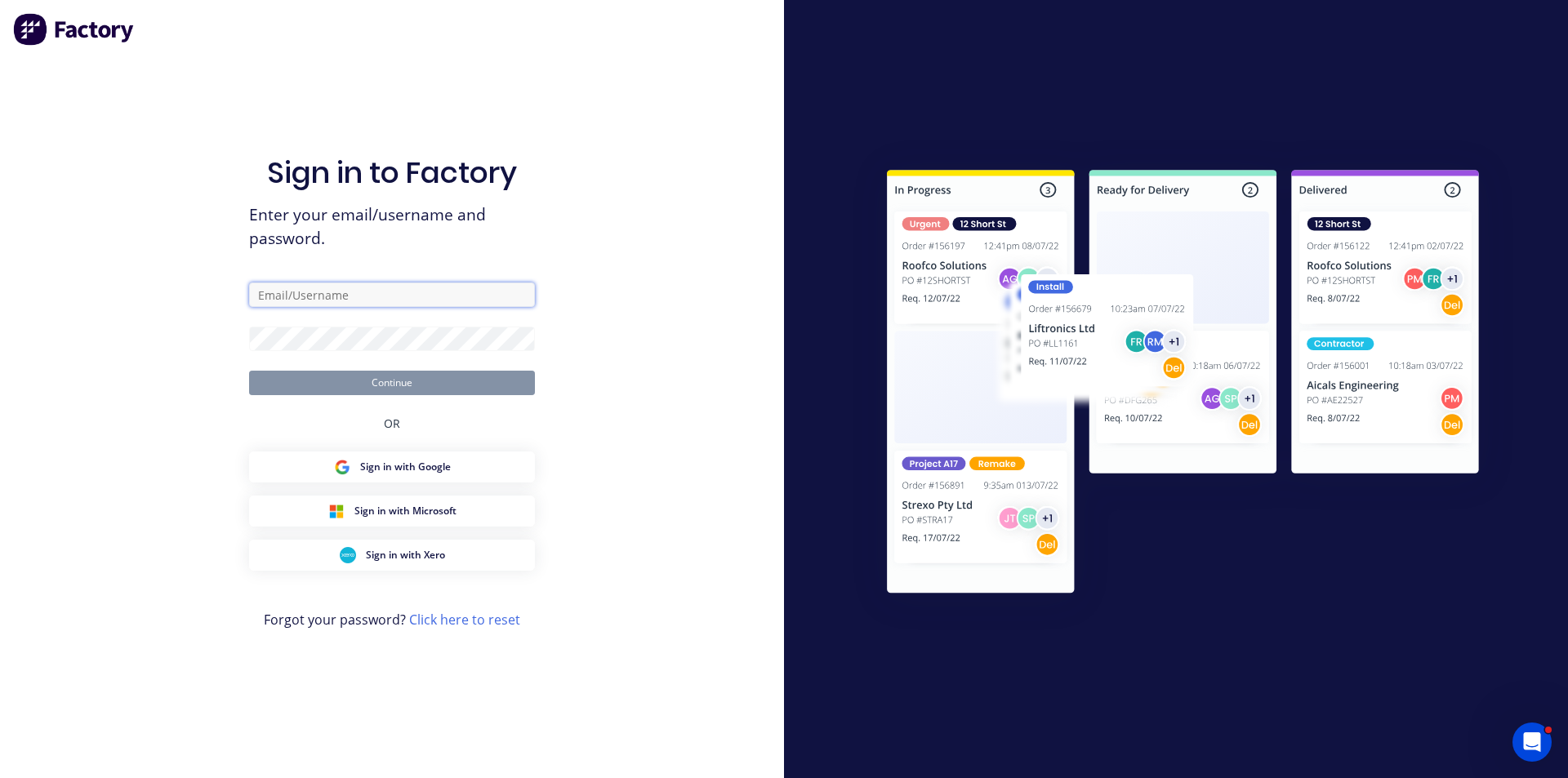
type input "ErikAVRONone"
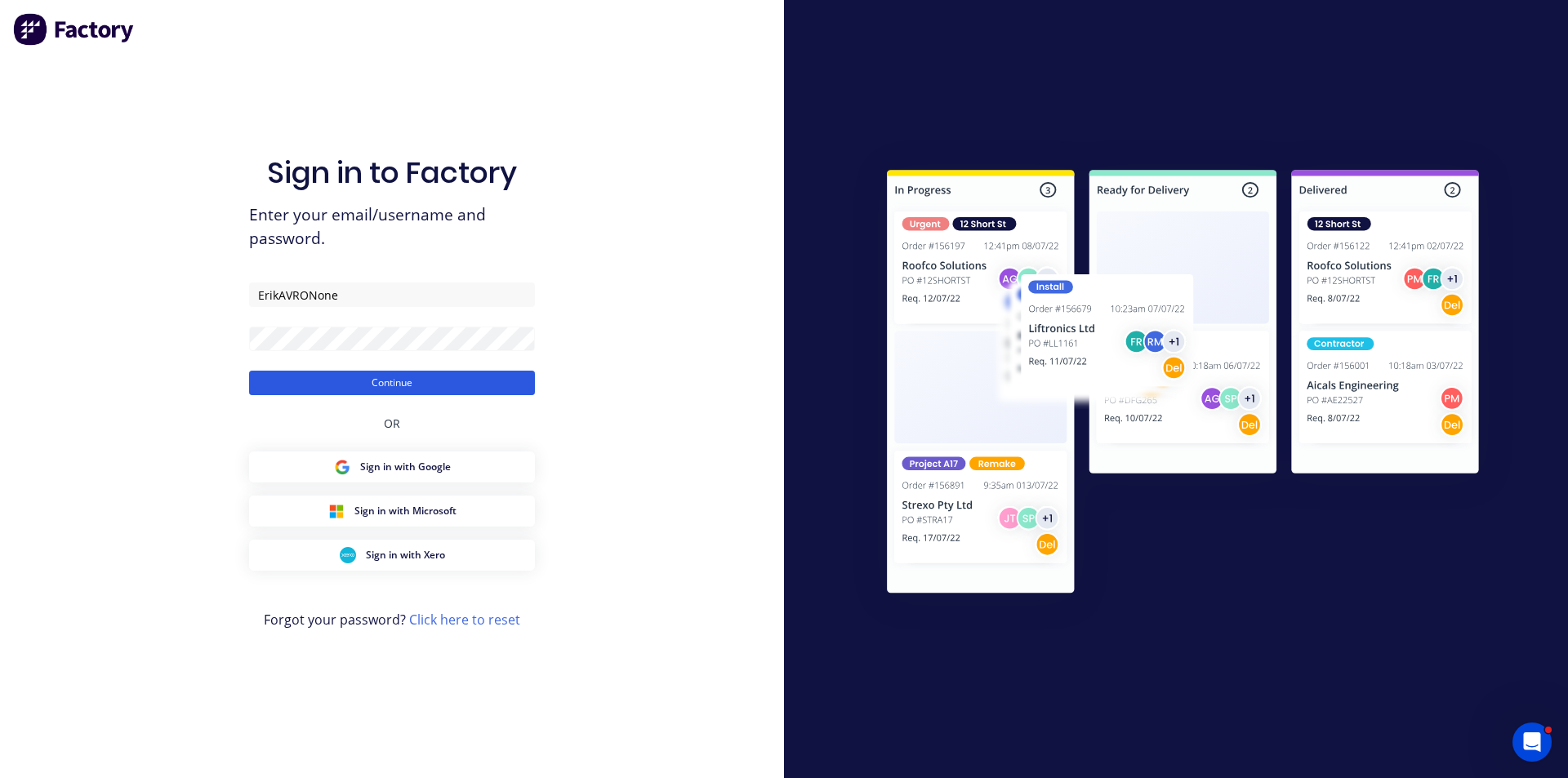
click at [424, 381] on button "Continue" at bounding box center [392, 382] width 286 height 24
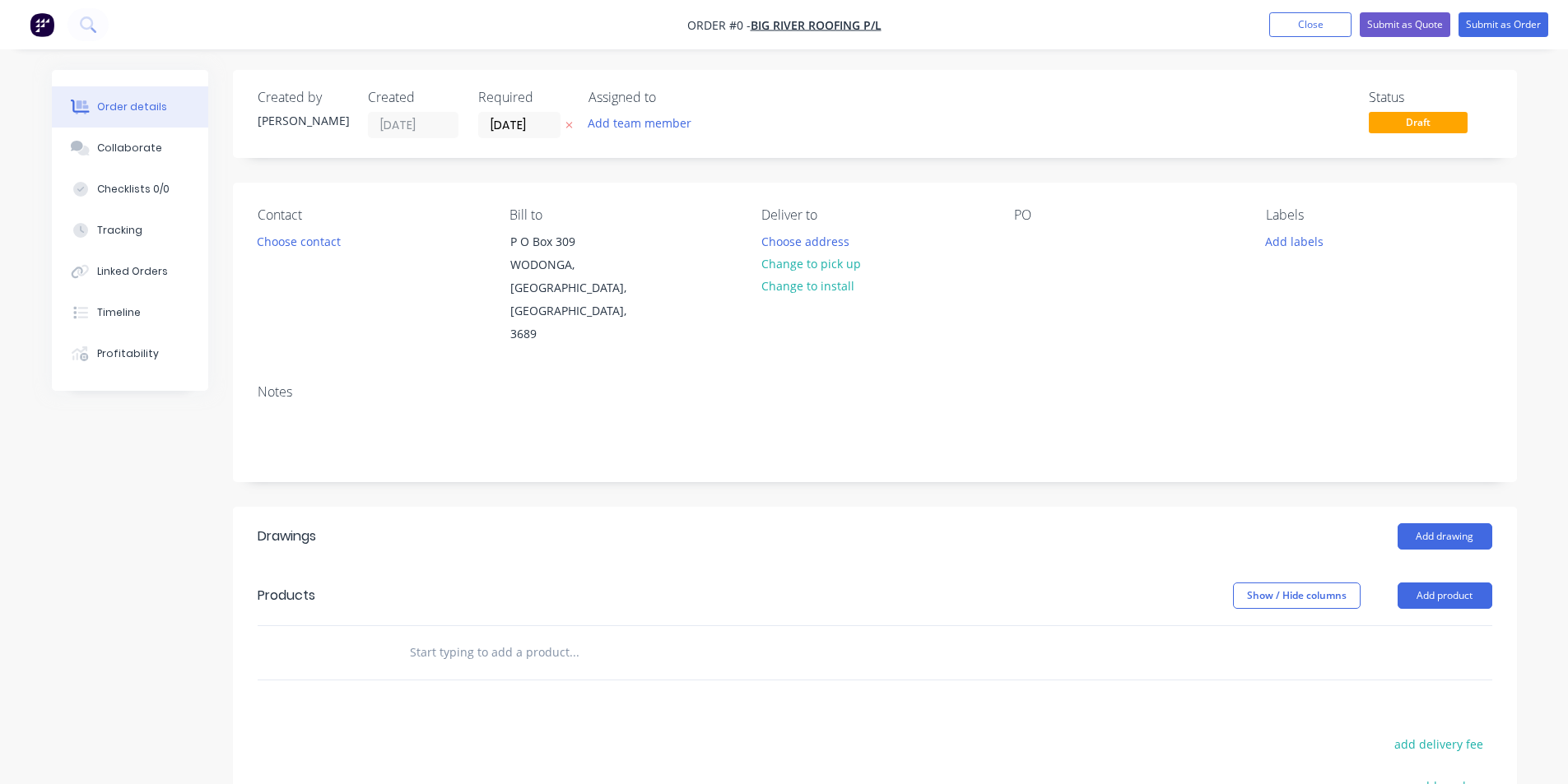
click at [41, 16] on img "button" at bounding box center [42, 25] width 25 height 25
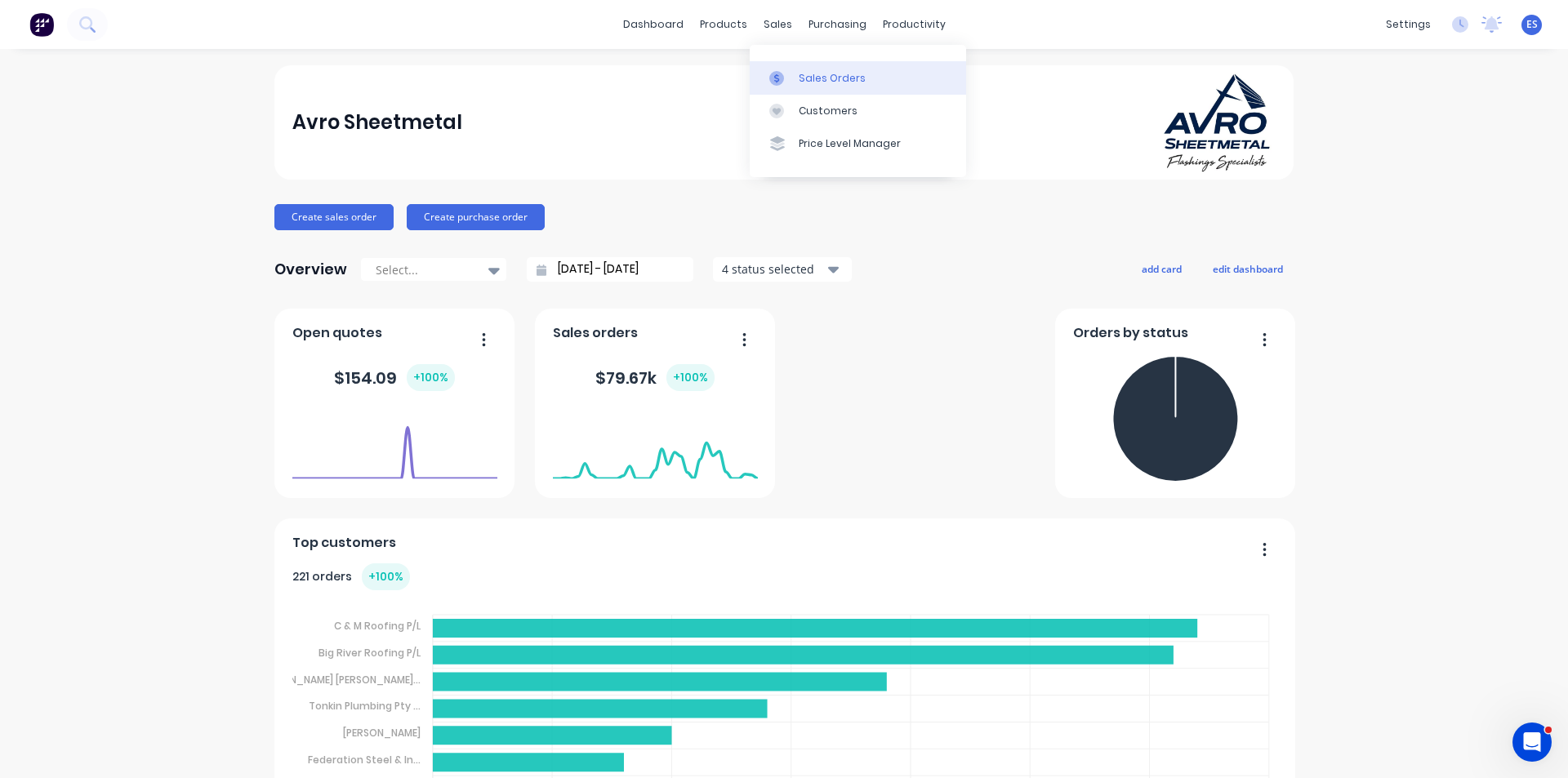
click at [801, 72] on div "Sales Orders" at bounding box center [833, 77] width 67 height 14
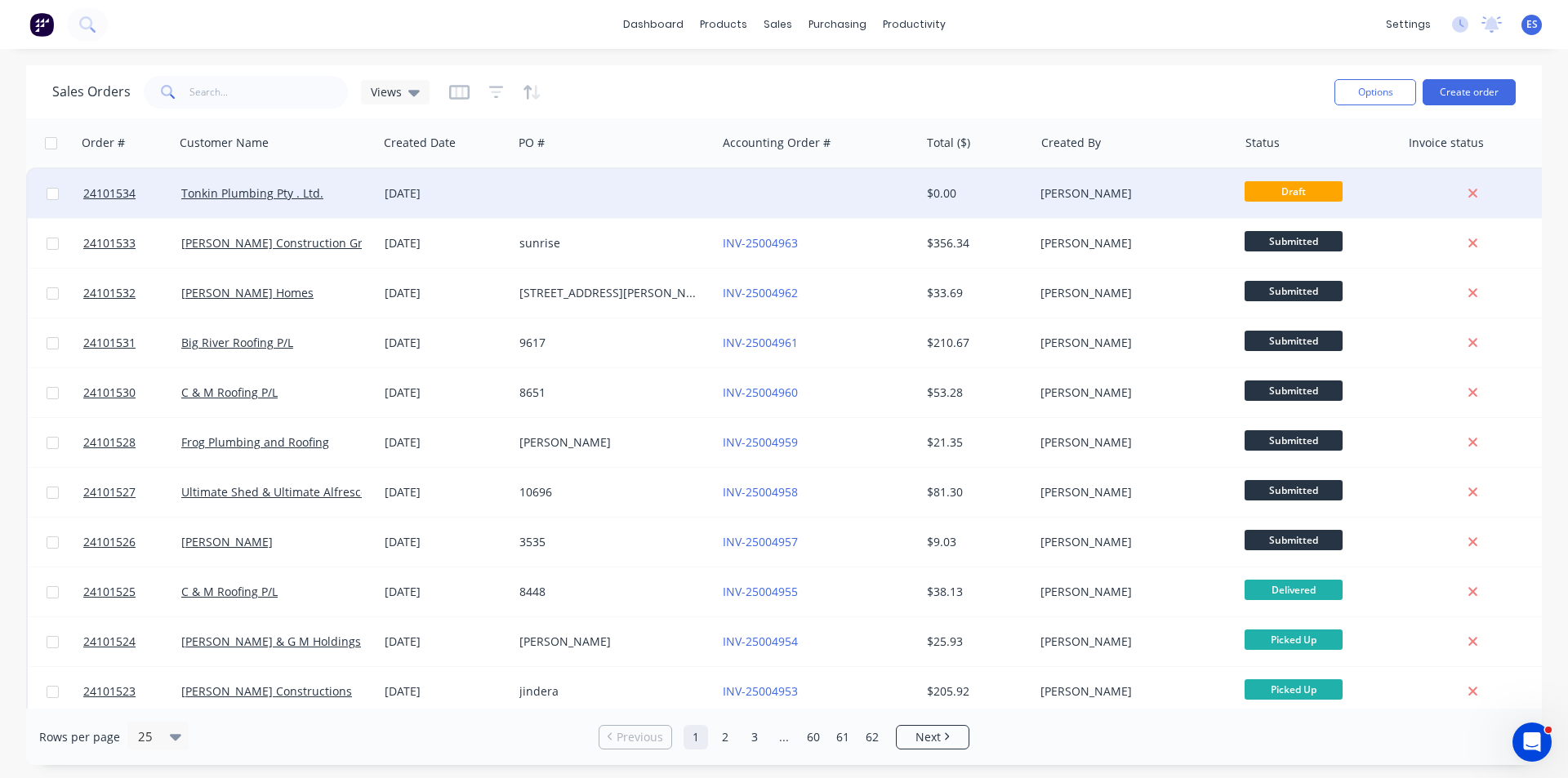
click at [611, 193] on div at bounding box center [615, 194] width 204 height 49
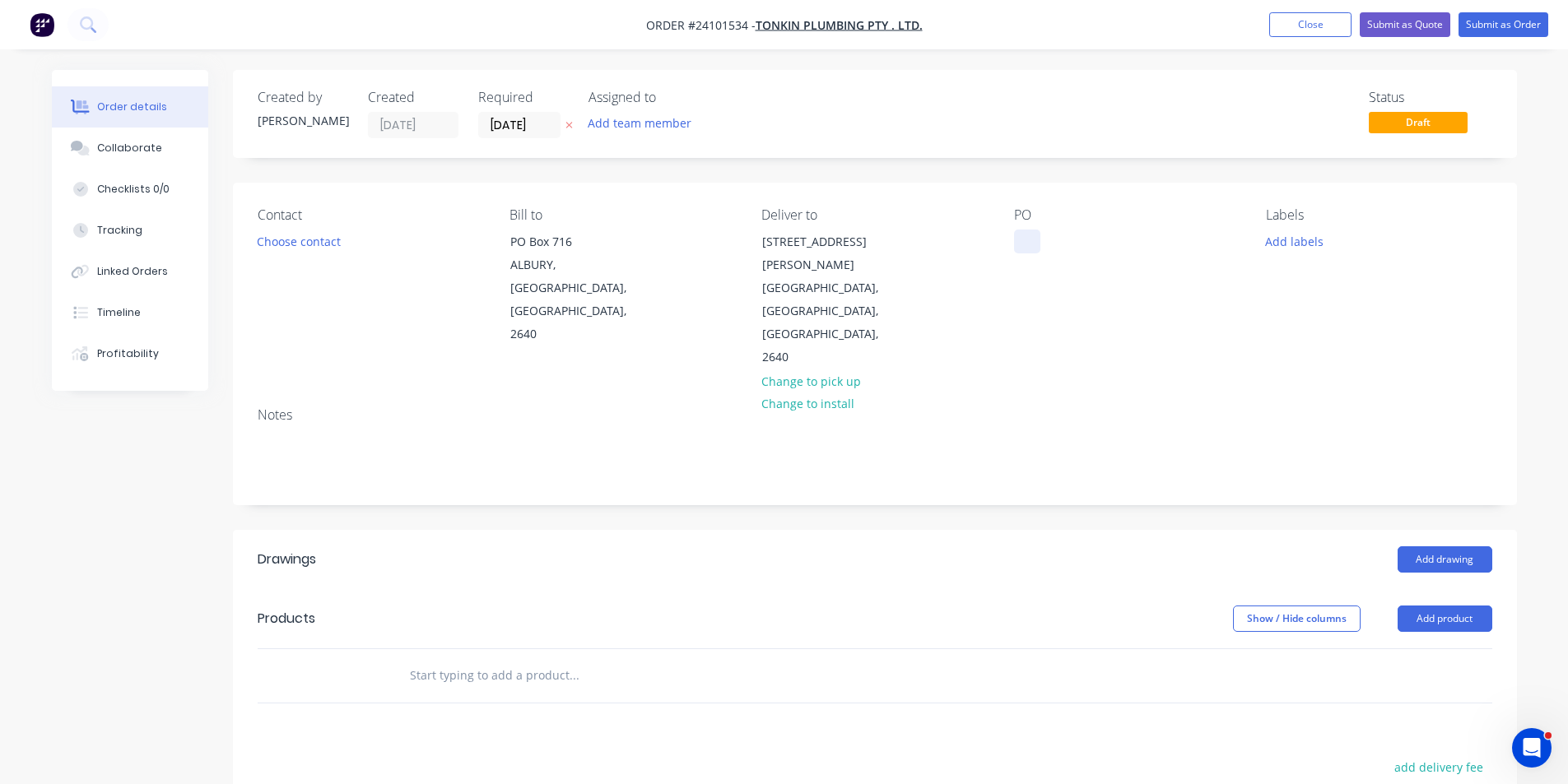
click at [1026, 243] on div at bounding box center [1027, 242] width 26 height 24
click at [1453, 546] on button "Add drawing" at bounding box center [1445, 559] width 95 height 26
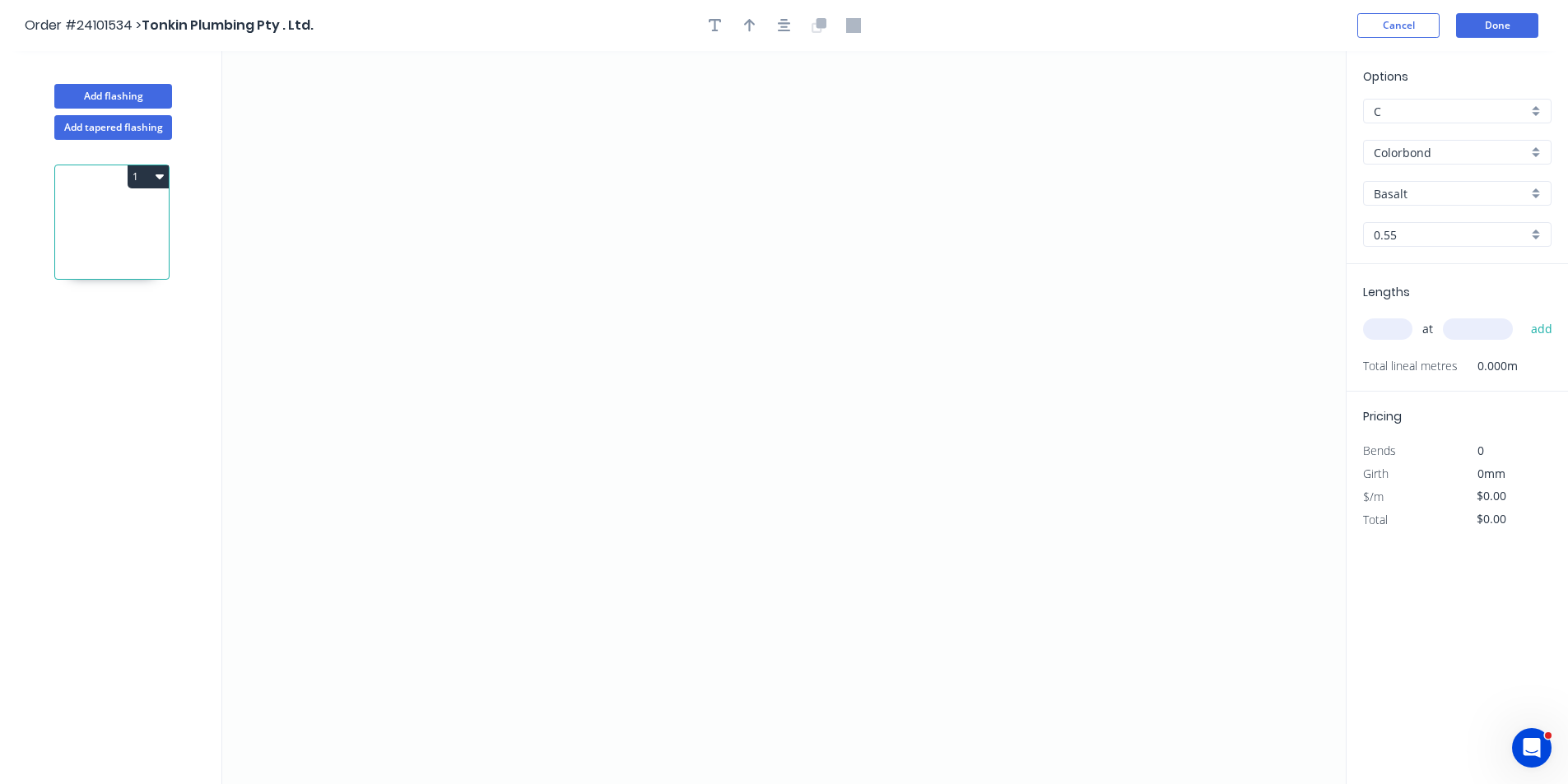
click at [1409, 199] on input "Basalt" at bounding box center [1450, 193] width 154 height 17
click at [1408, 235] on div "Monument" at bounding box center [1457, 225] width 187 height 29
type input "Monument"
click at [591, 149] on icon "0" at bounding box center [784, 417] width 1123 height 733
click at [580, 342] on icon "0" at bounding box center [784, 417] width 1123 height 733
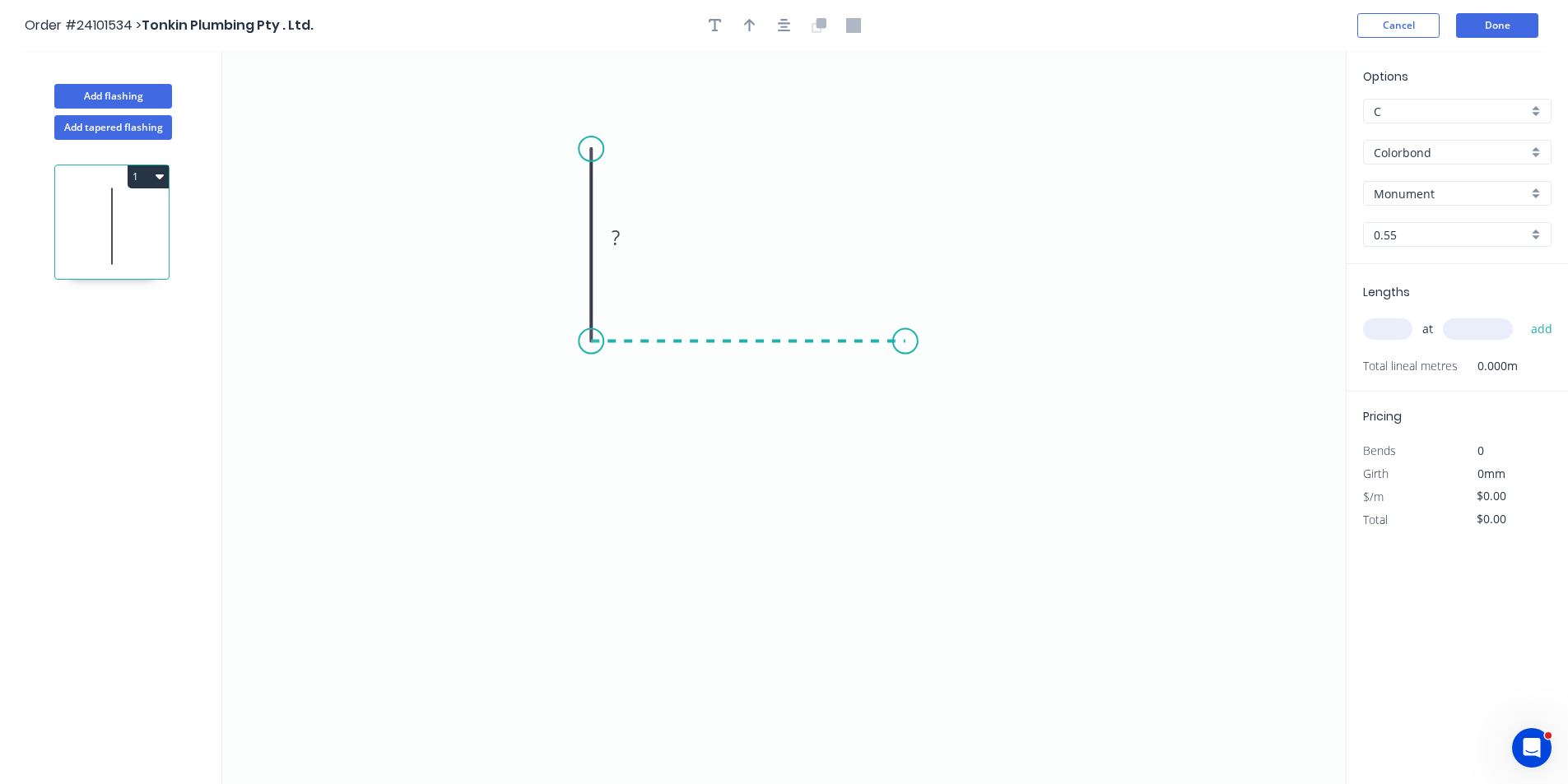
click at [910, 356] on icon "0 ?" at bounding box center [784, 417] width 1123 height 733
click at [959, 417] on icon "0 ? ?" at bounding box center [784, 417] width 1123 height 733
click at [959, 417] on circle at bounding box center [959, 416] width 25 height 25
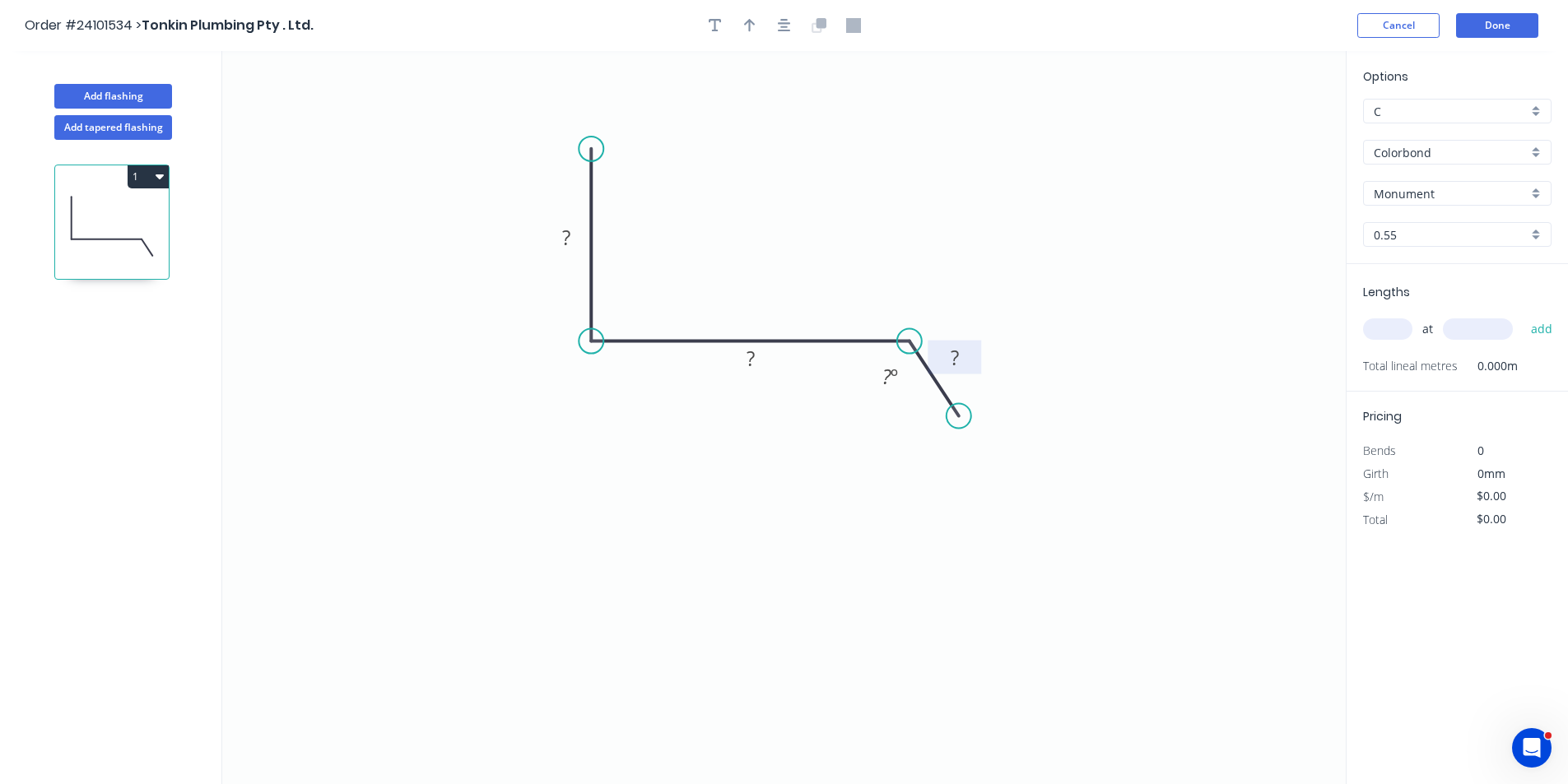
click at [955, 350] on tspan "?" at bounding box center [955, 357] width 8 height 27
click at [737, 368] on rect at bounding box center [750, 359] width 33 height 23
click at [578, 242] on rect at bounding box center [566, 238] width 33 height 23
click at [1395, 337] on input "text" at bounding box center [1387, 328] width 49 height 21
type input "$18.81"
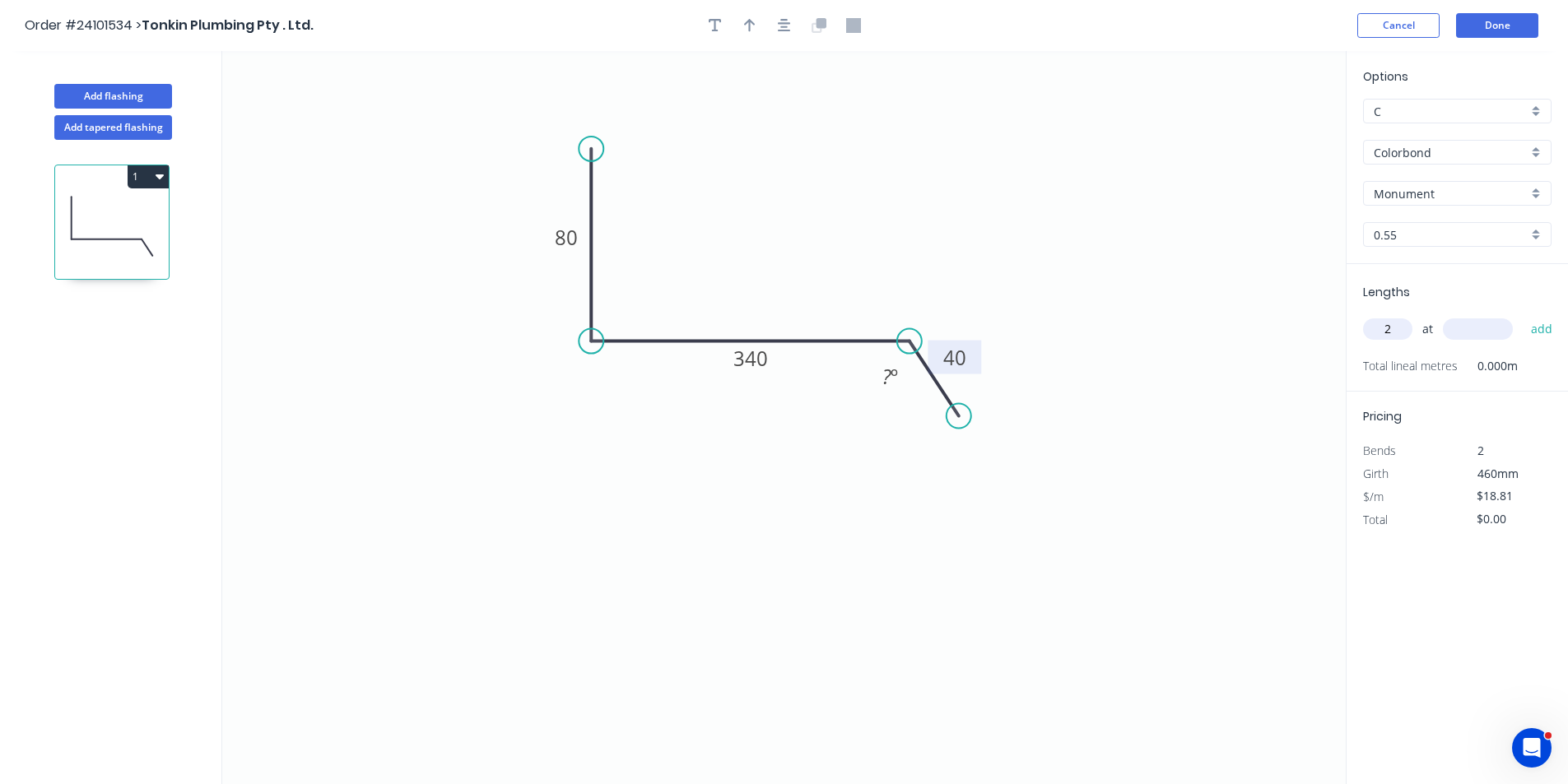
type input "2"
click at [1493, 331] on input "text" at bounding box center [1477, 328] width 70 height 21
type input "6000"
click at [1523, 316] on button "add" at bounding box center [1543, 329] width 39 height 28
click at [149, 176] on button "1" at bounding box center [148, 176] width 42 height 23
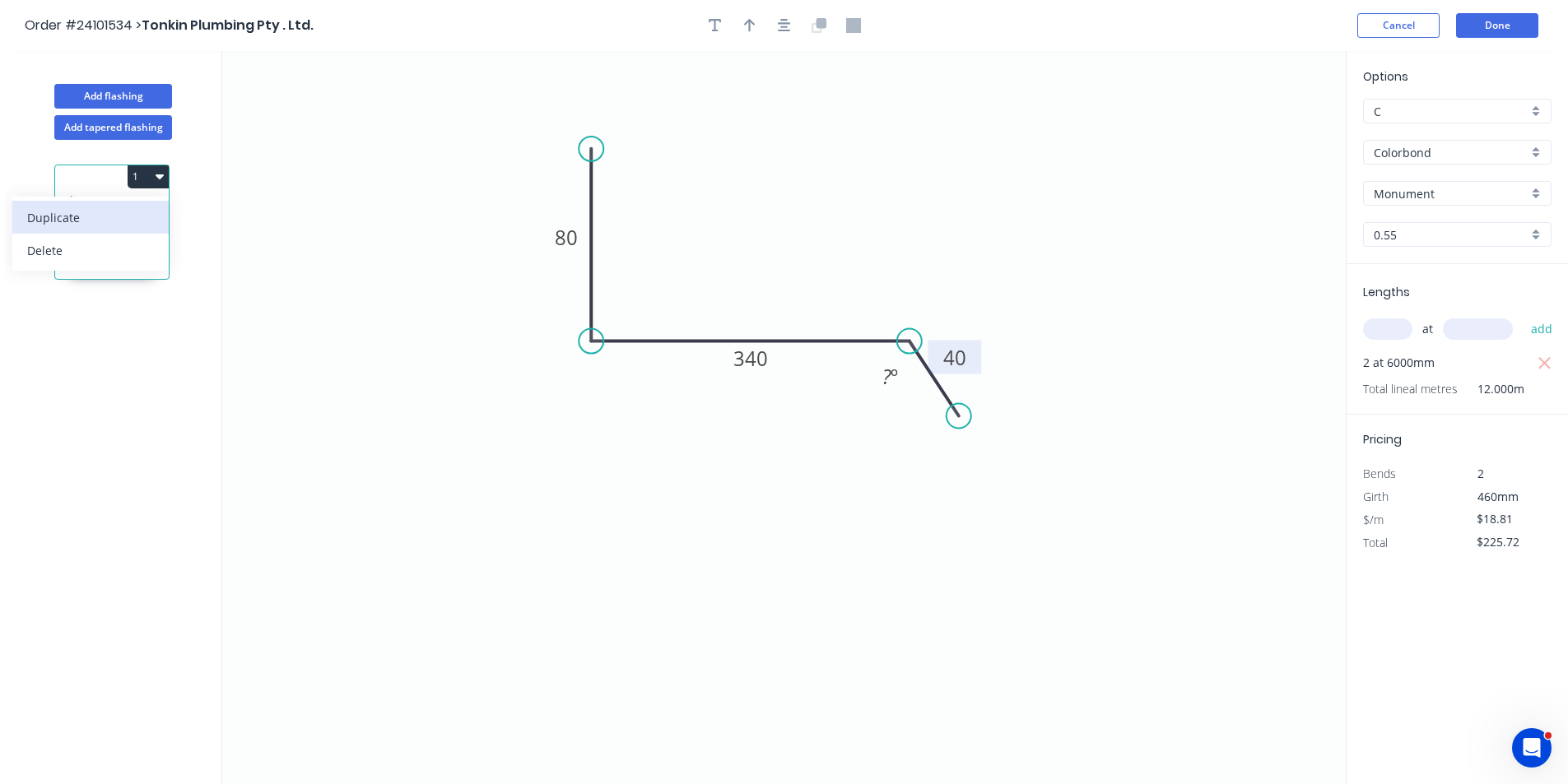
click at [137, 212] on div "Duplicate" at bounding box center [90, 218] width 126 height 24
type input "$0.00"
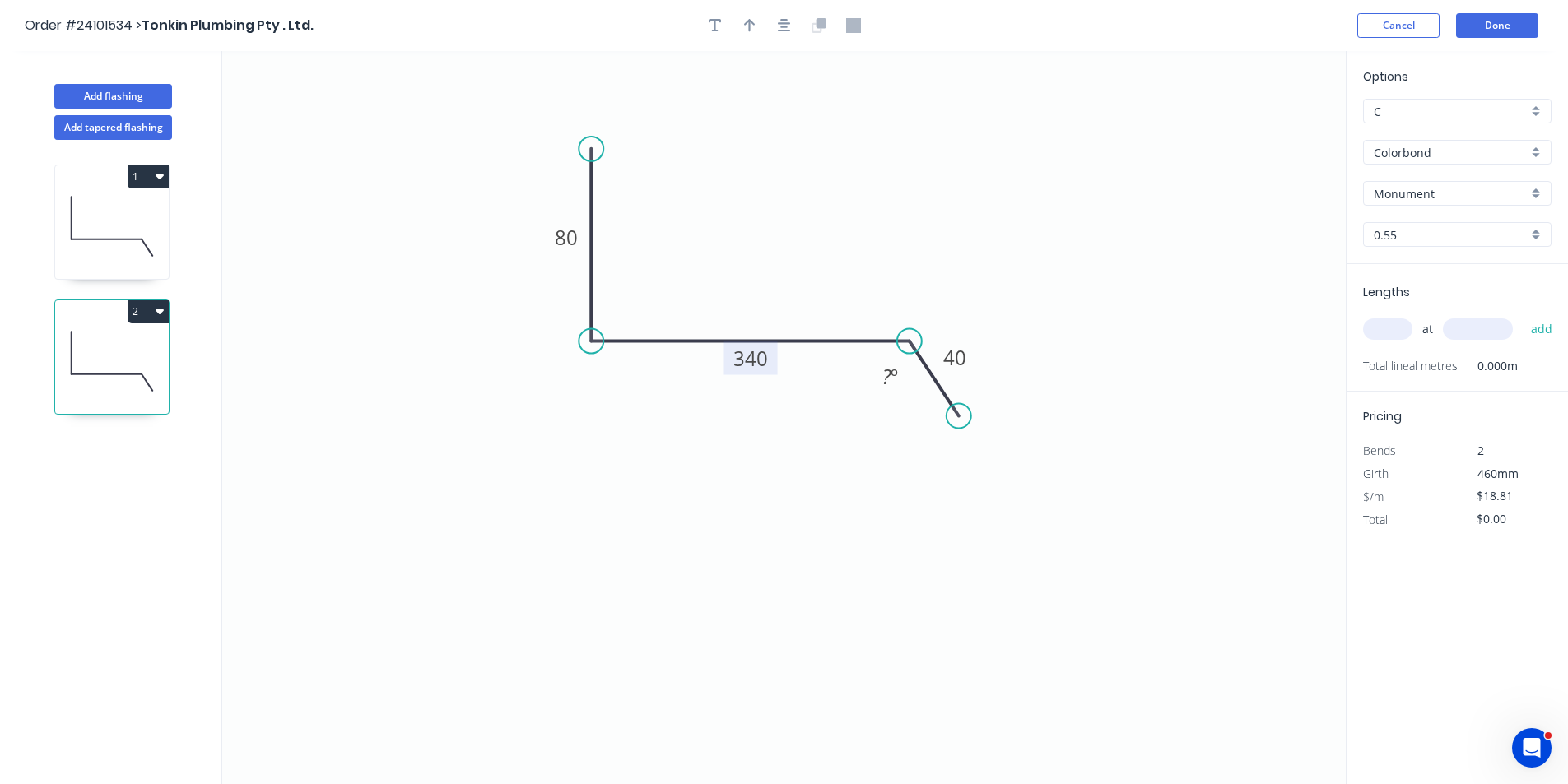
click at [757, 361] on tspan "340" at bounding box center [750, 358] width 35 height 27
click at [1387, 327] on input "text" at bounding box center [1387, 328] width 49 height 21
type input "$27.57"
type input "2"
click at [1453, 319] on input "text" at bounding box center [1477, 328] width 70 height 21
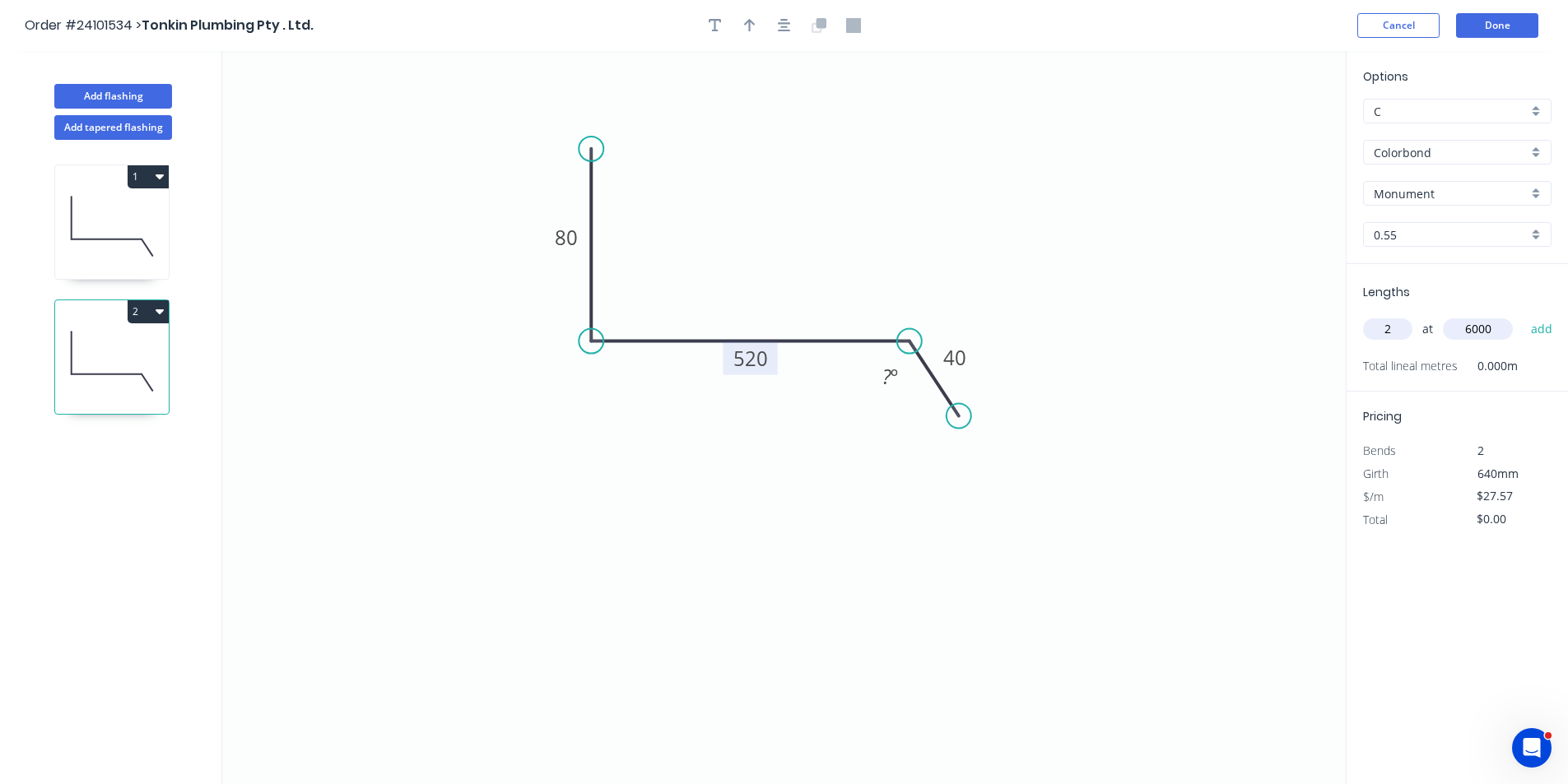
type input "6000"
click at [1523, 316] on button "add" at bounding box center [1543, 329] width 39 height 28
click at [152, 308] on button "2" at bounding box center [148, 311] width 42 height 23
click at [131, 345] on div "Duplicate" at bounding box center [90, 353] width 126 height 24
type input "$0.00"
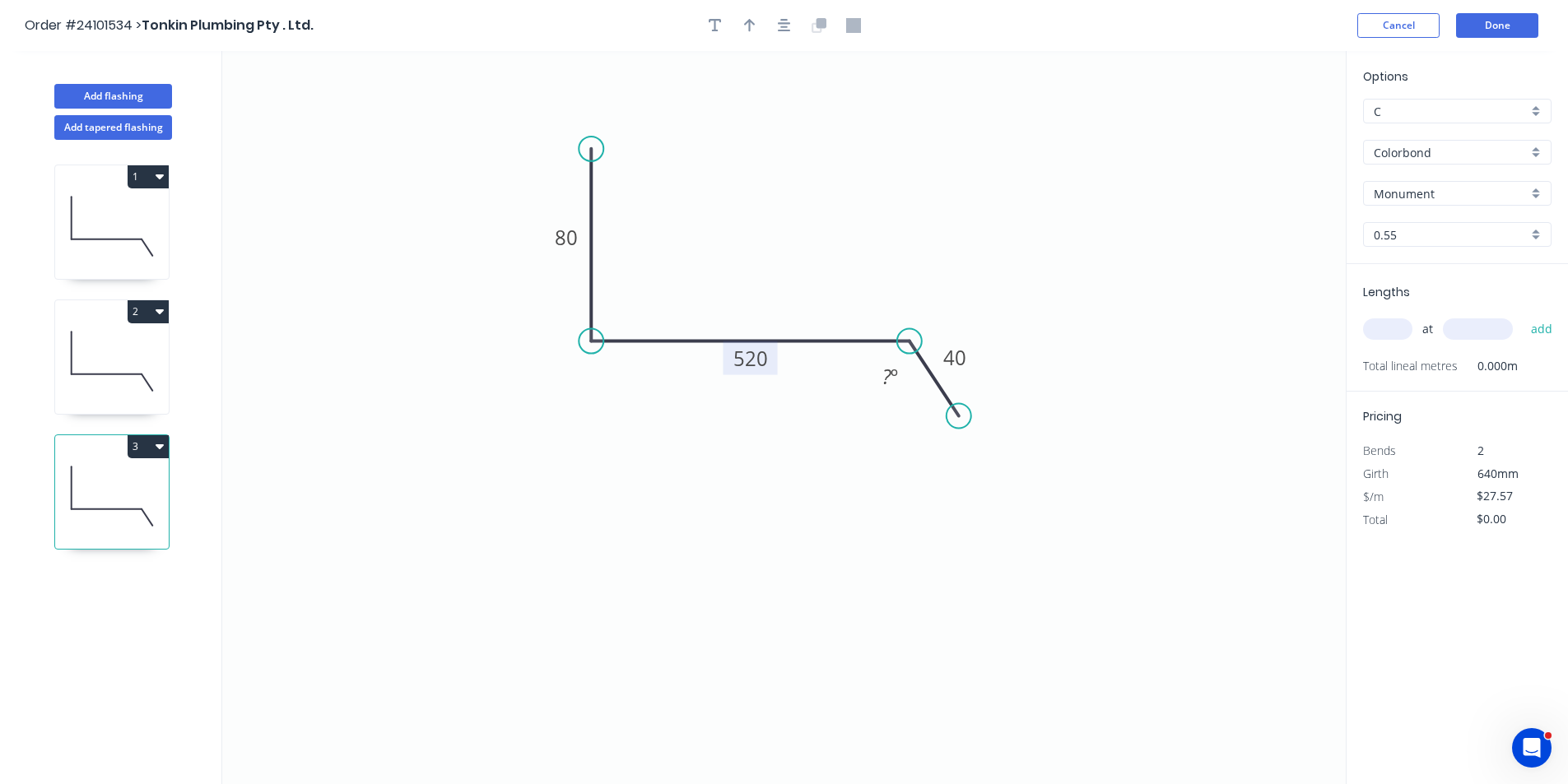
click at [766, 360] on tspan "520" at bounding box center [750, 358] width 35 height 27
click at [577, 240] on tspan "80" at bounding box center [566, 238] width 23 height 27
click at [1379, 328] on input "text" at bounding box center [1387, 328] width 49 height 21
type input "$15.89"
type input "1"
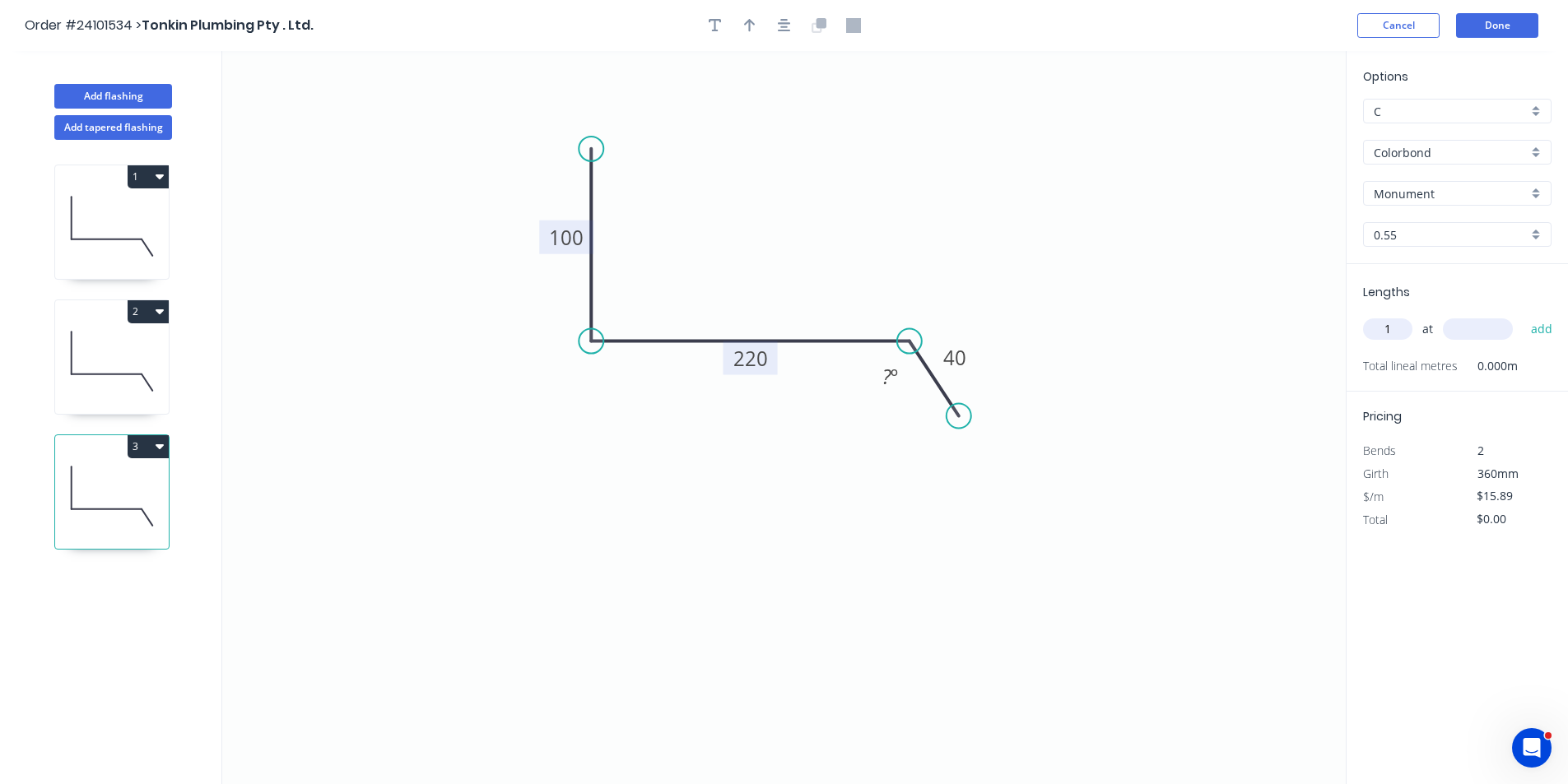
click at [1470, 328] on input "text" at bounding box center [1477, 328] width 70 height 21
type input "6000"
click at [1523, 316] on button "add" at bounding box center [1543, 329] width 39 height 28
type input "$95.34"
click at [134, 95] on button "Add flashing" at bounding box center [113, 96] width 118 height 25
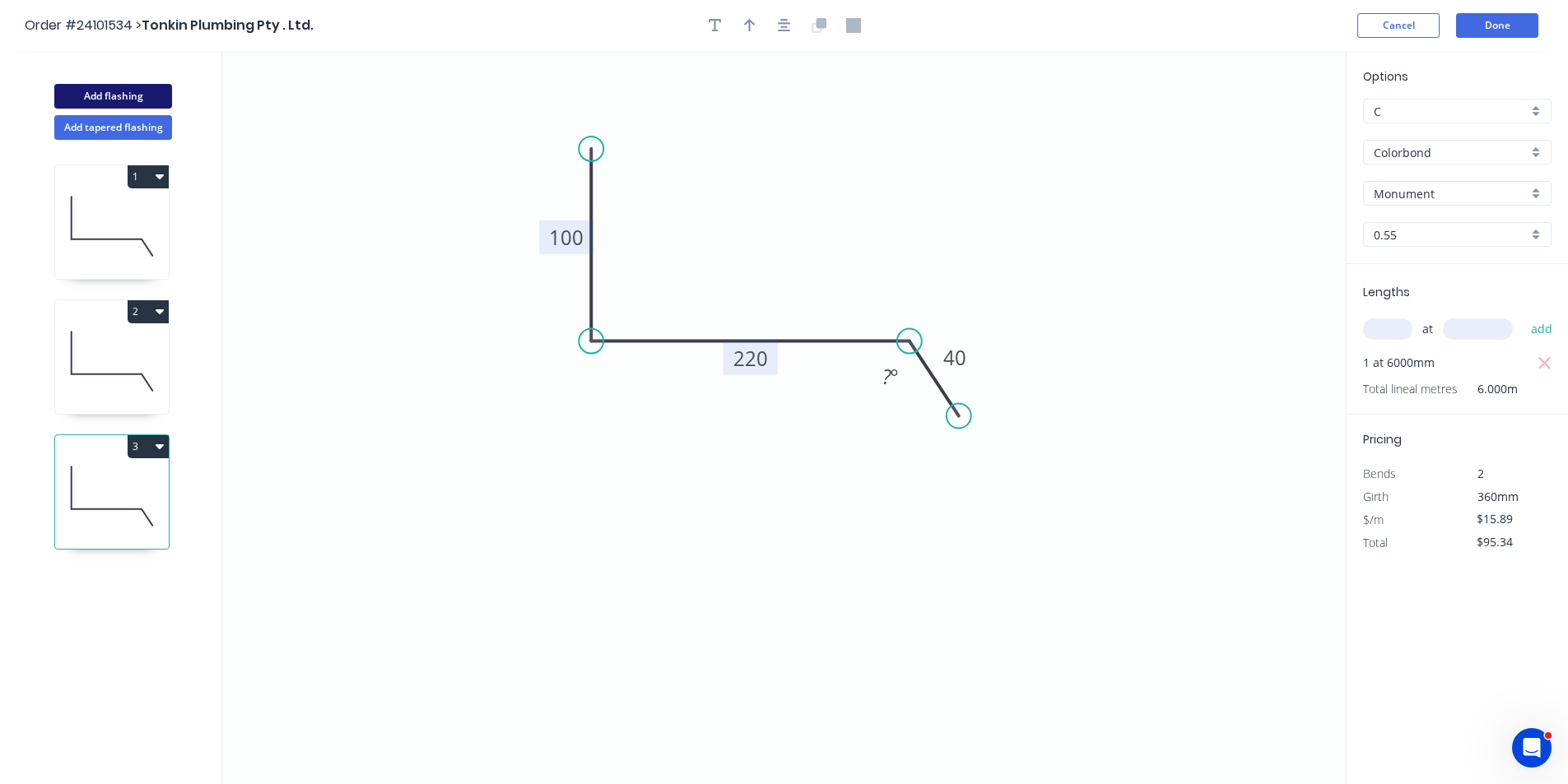
type input "$0.00"
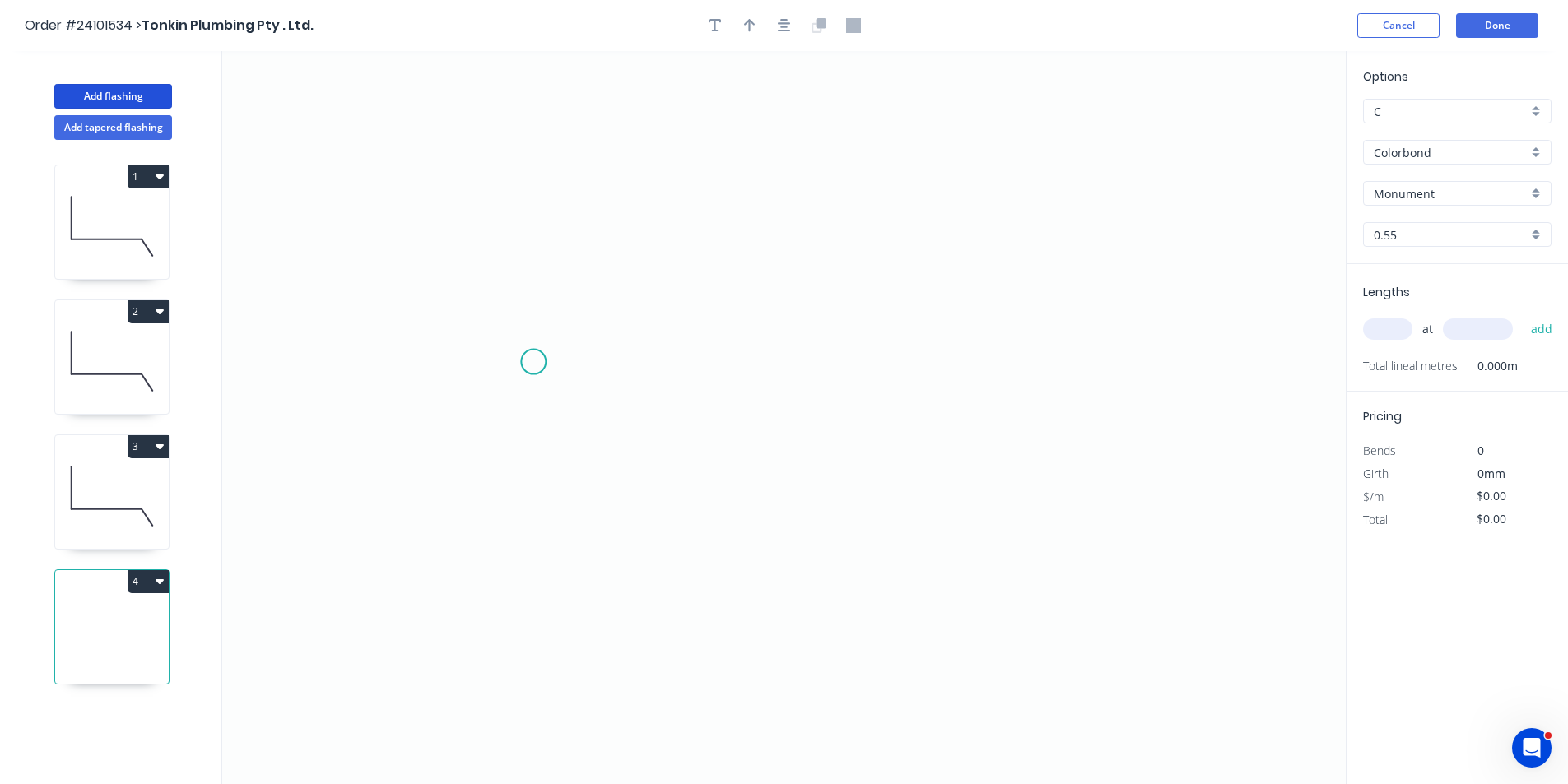
click at [535, 362] on icon "0" at bounding box center [784, 417] width 1123 height 733
click at [563, 288] on icon "0" at bounding box center [784, 417] width 1123 height 733
click at [919, 275] on icon "0 ?" at bounding box center [784, 417] width 1123 height 733
click at [944, 360] on icon "0 ? ? ? º" at bounding box center [784, 417] width 1123 height 733
click at [944, 360] on circle at bounding box center [944, 359] width 25 height 25
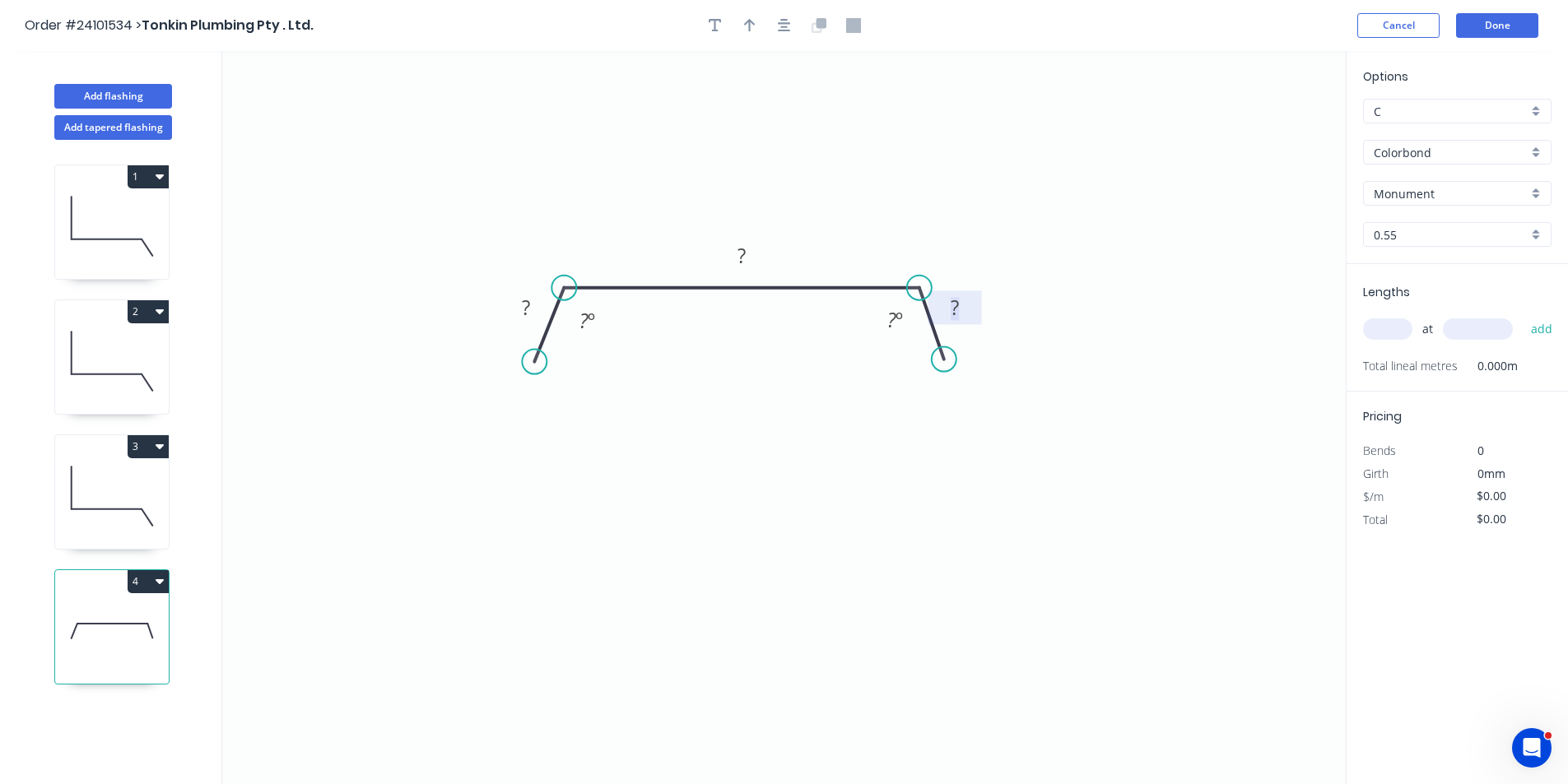
click at [957, 318] on tspan "?" at bounding box center [955, 307] width 8 height 27
click at [529, 316] on tspan "?" at bounding box center [526, 307] width 8 height 27
click at [753, 254] on rect at bounding box center [742, 256] width 33 height 23
click at [1380, 325] on input "text" at bounding box center [1387, 328] width 49 height 21
type input "$15.89"
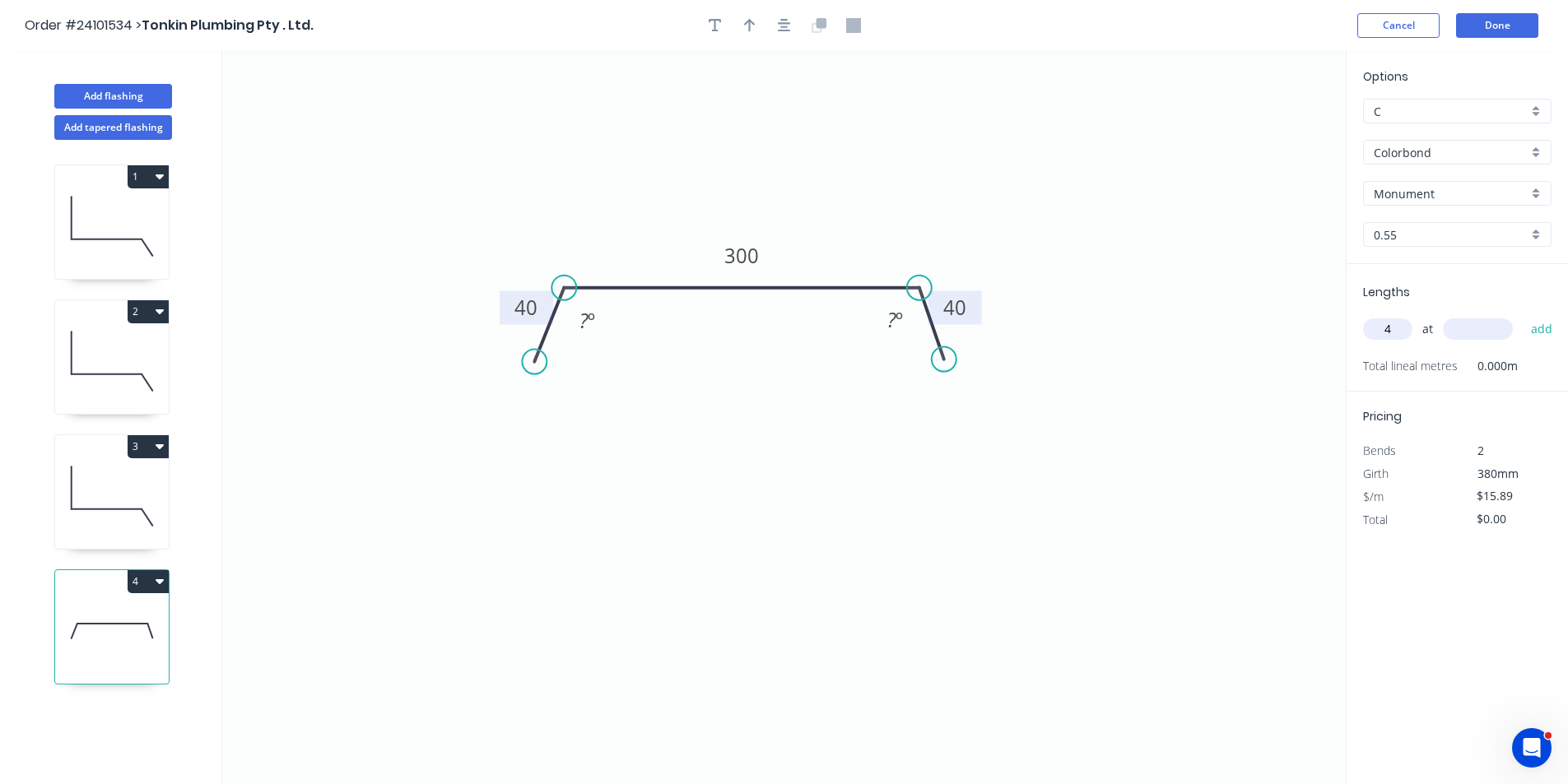
type input "4"
click at [1485, 331] on input "text" at bounding box center [1477, 328] width 70 height 21
type input "4000"
click at [1523, 316] on button "add" at bounding box center [1543, 329] width 39 height 28
type input "$254.24"
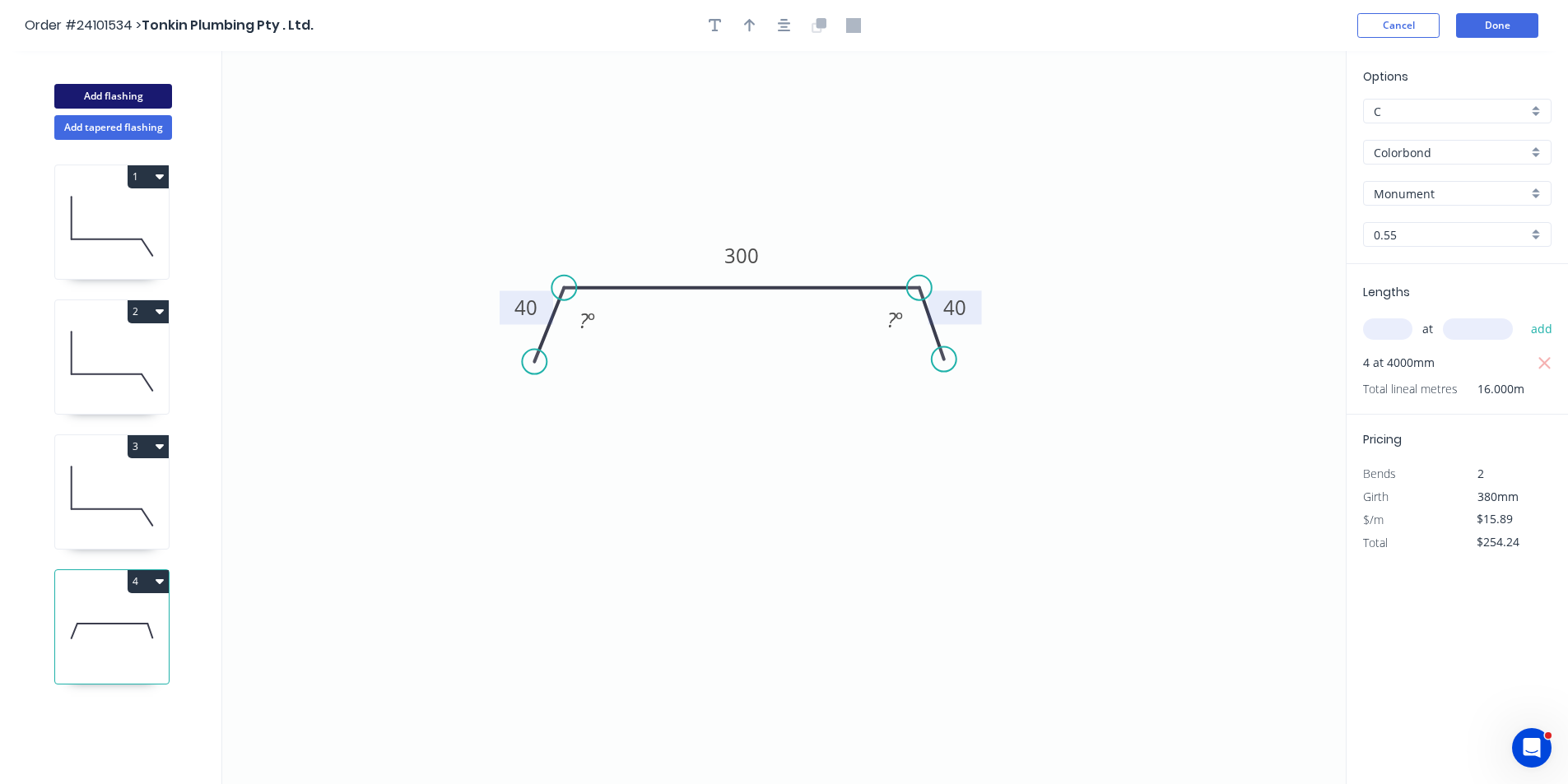
click at [160, 99] on button "Add flashing" at bounding box center [113, 96] width 118 height 25
type input "$0.00"
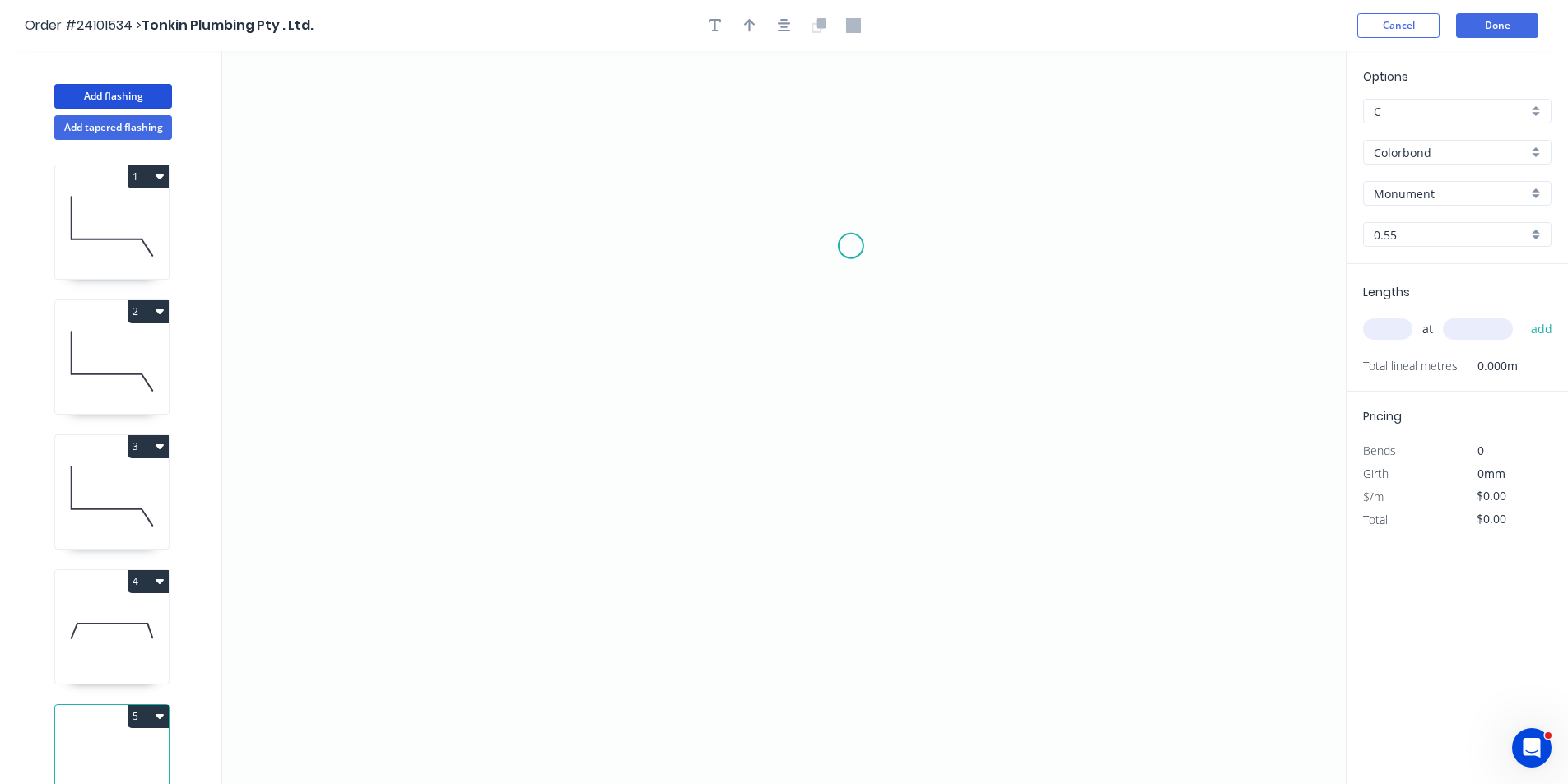
click at [851, 246] on icon "0" at bounding box center [784, 417] width 1123 height 733
click at [893, 282] on icon "0" at bounding box center [784, 417] width 1123 height 733
click at [901, 456] on icon "0 ?" at bounding box center [784, 417] width 1123 height 733
click at [669, 459] on icon "0 ? ? ? º" at bounding box center [784, 417] width 1123 height 733
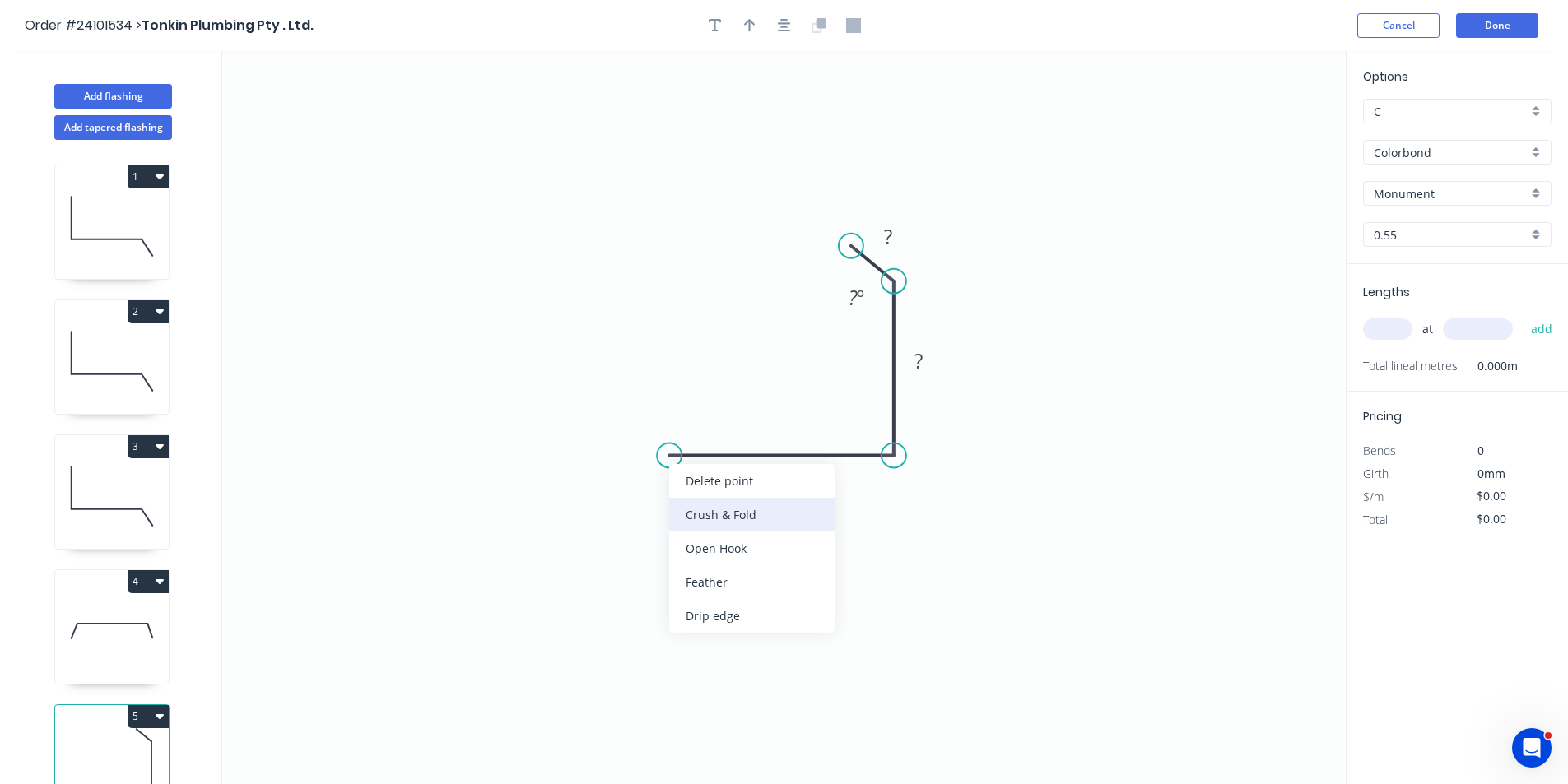
click at [698, 513] on div "Crush & Fold" at bounding box center [752, 515] width 165 height 34
click at [795, 481] on rect at bounding box center [781, 473] width 33 height 23
click at [928, 367] on rect at bounding box center [918, 361] width 33 height 23
click at [886, 241] on tspan "?" at bounding box center [888, 237] width 8 height 27
click at [1380, 329] on input "text" at bounding box center [1387, 328] width 49 height 21
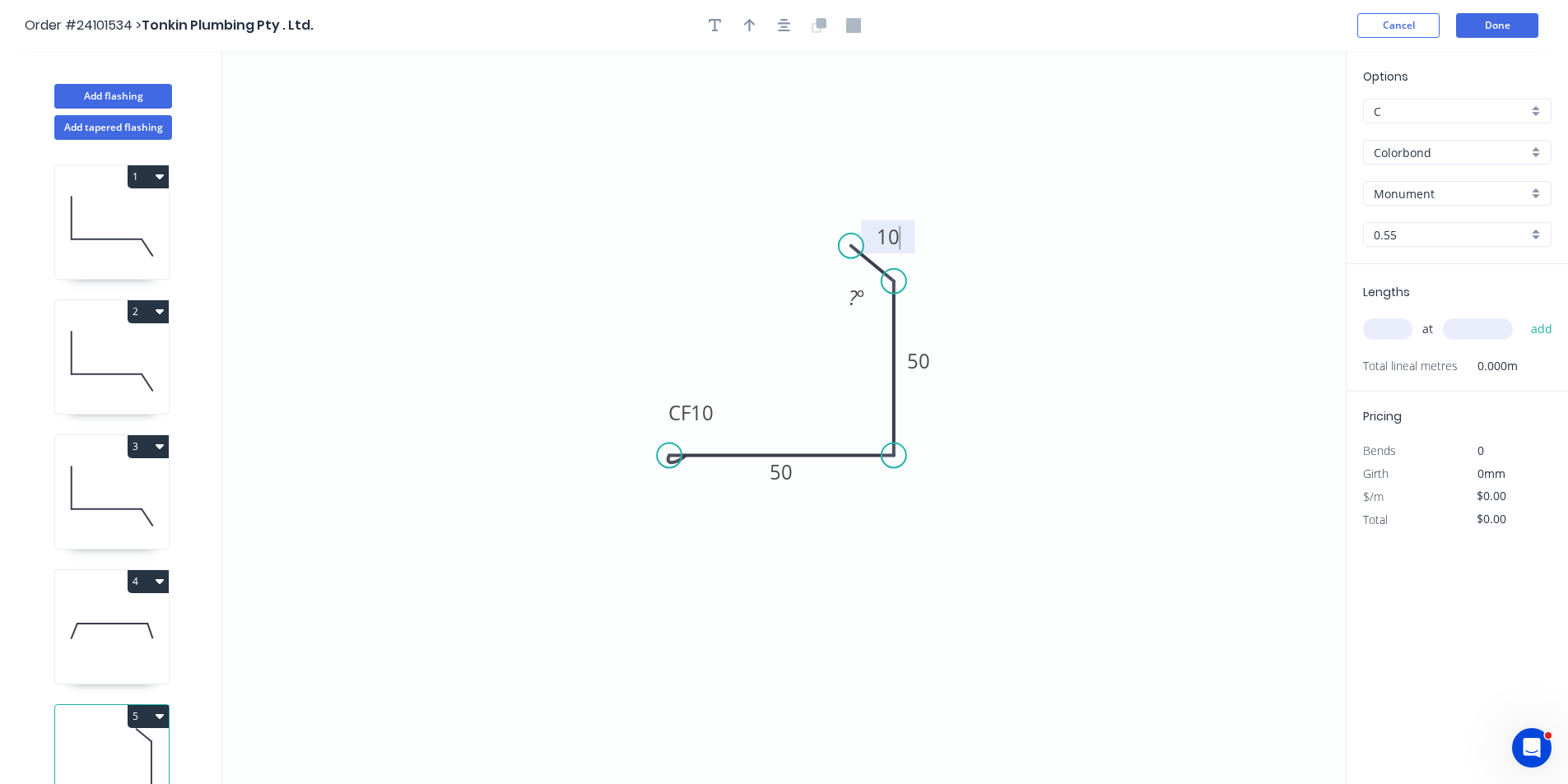
type input "$9.62"
type input "10"
click at [1459, 327] on input "text" at bounding box center [1477, 328] width 70 height 21
type input "1200"
click at [1523, 316] on button "add" at bounding box center [1543, 329] width 39 height 28
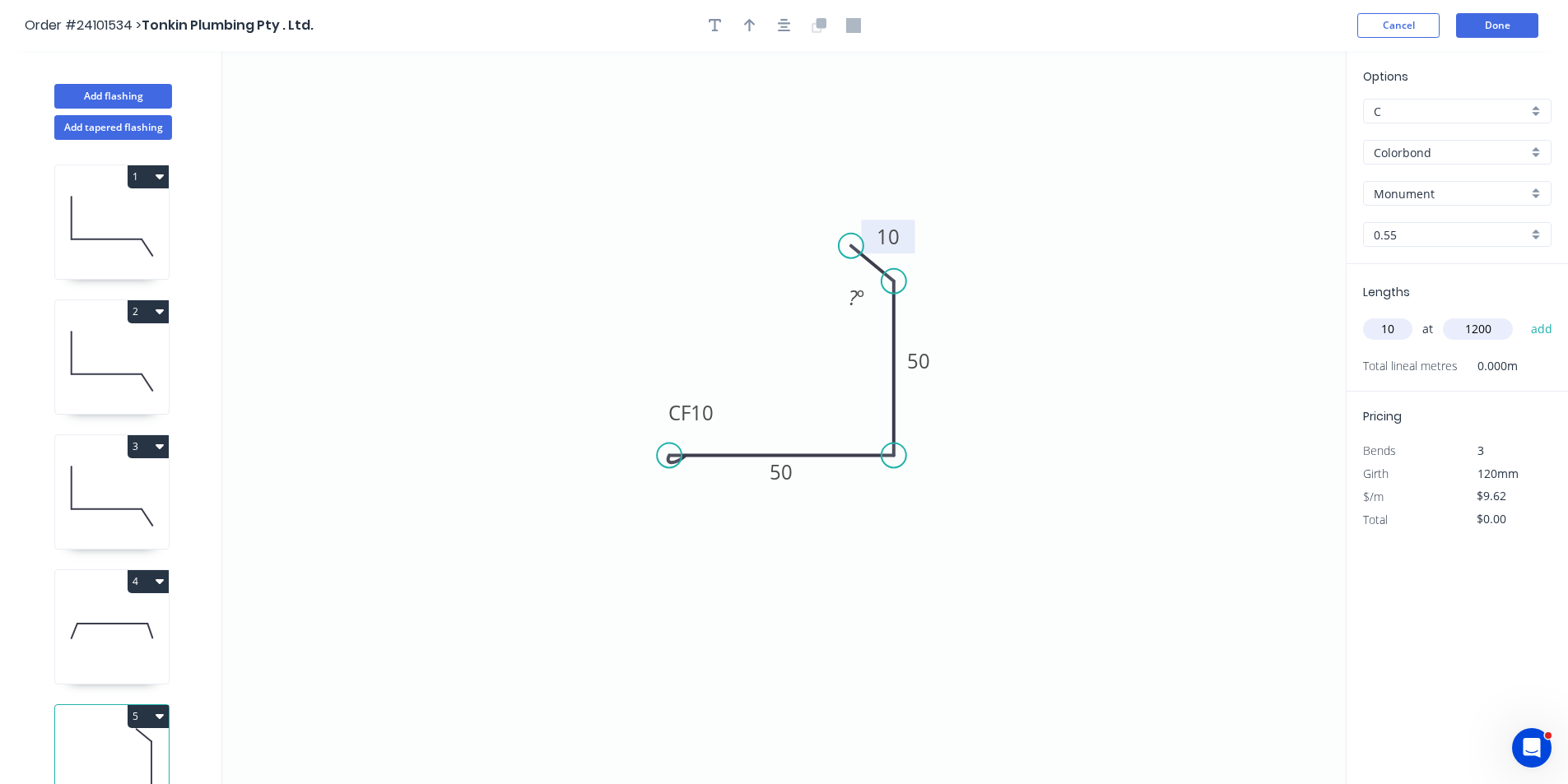
type input "$115.44"
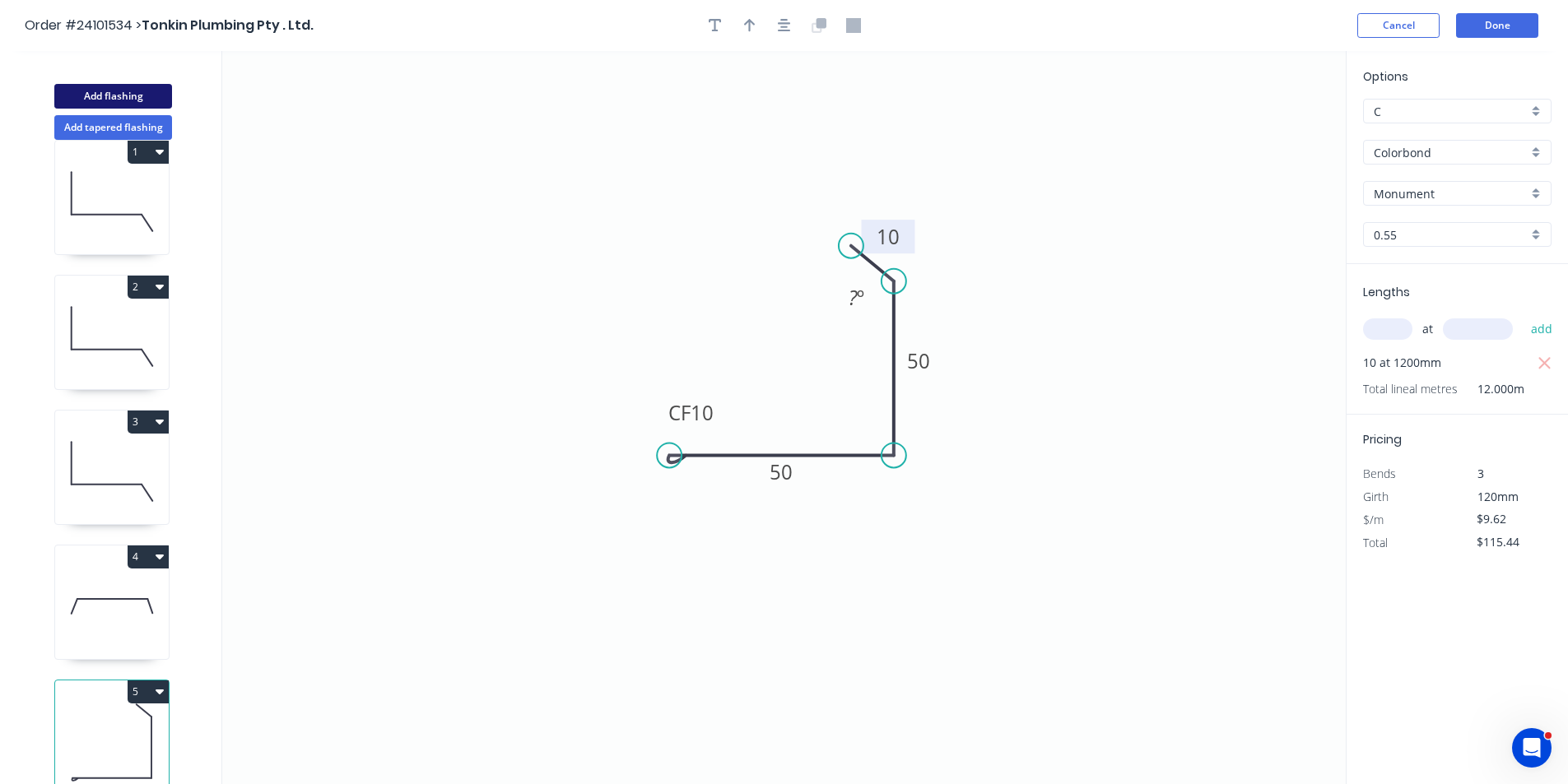
click at [109, 97] on button "Add flashing" at bounding box center [113, 96] width 118 height 25
type input "$0.00"
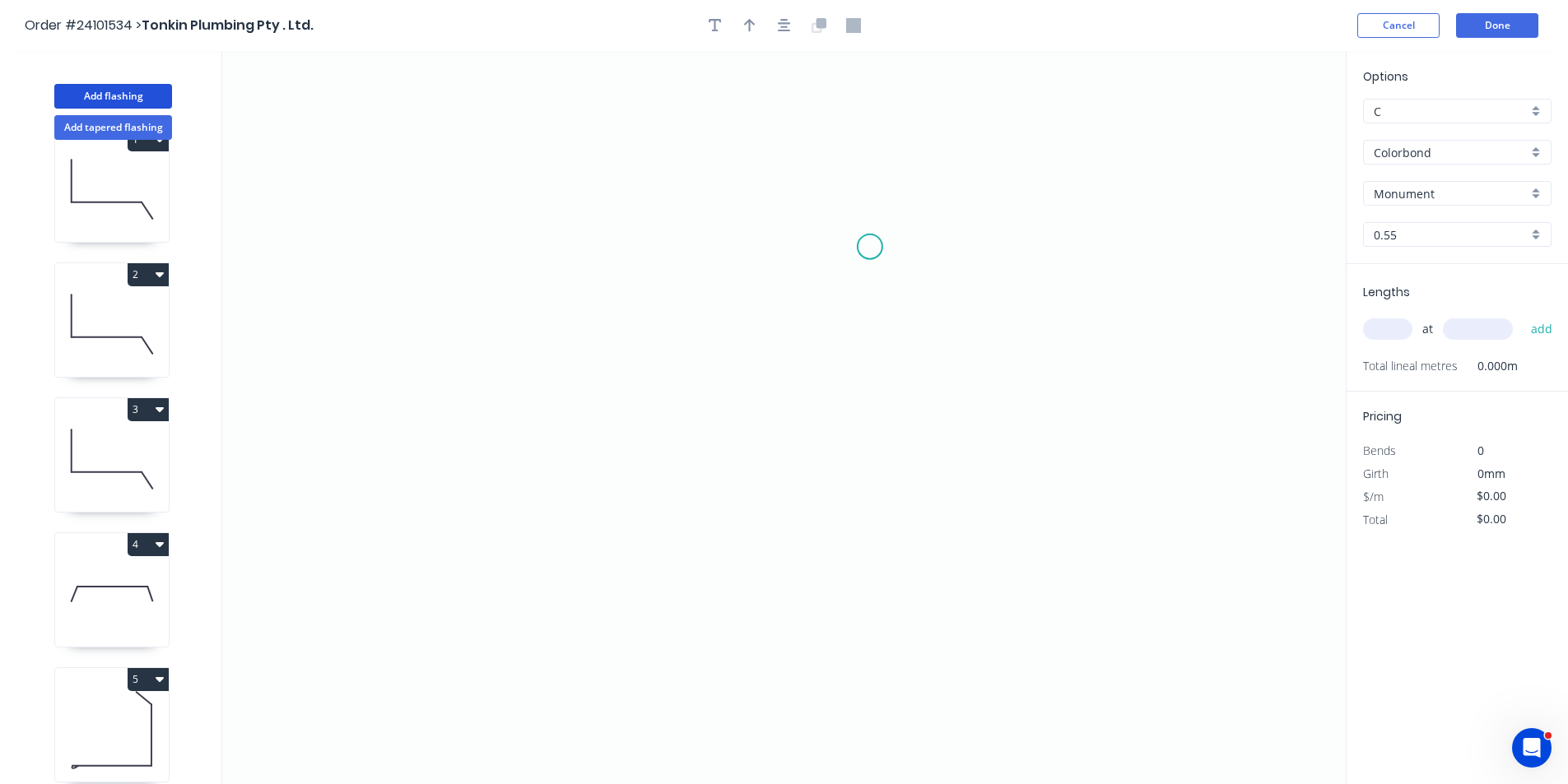
click at [874, 243] on icon "0" at bounding box center [784, 417] width 1123 height 733
click at [917, 277] on icon "0" at bounding box center [784, 417] width 1123 height 733
click at [796, 422] on icon "0 ?" at bounding box center [784, 417] width 1123 height 733
click at [562, 427] on icon "0 ? ? ? º" at bounding box center [784, 417] width 1123 height 733
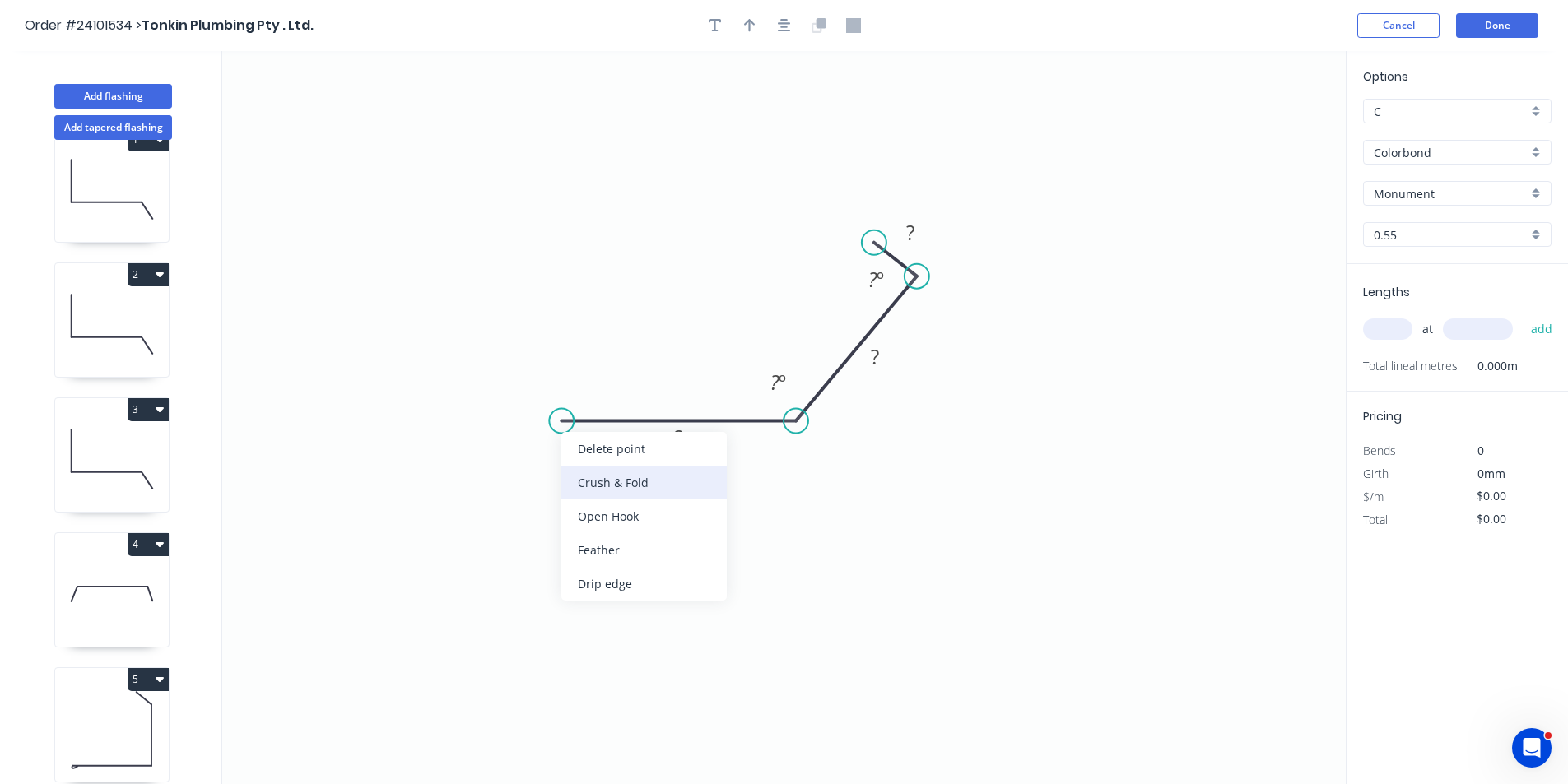
click at [593, 473] on div "Crush & Fold" at bounding box center [644, 483] width 165 height 34
click at [693, 450] on rect at bounding box center [679, 438] width 33 height 23
click at [869, 360] on rect at bounding box center [875, 357] width 33 height 23
click at [913, 223] on tspan "?" at bounding box center [910, 232] width 8 height 27
click at [1392, 334] on input "text" at bounding box center [1387, 328] width 49 height 21
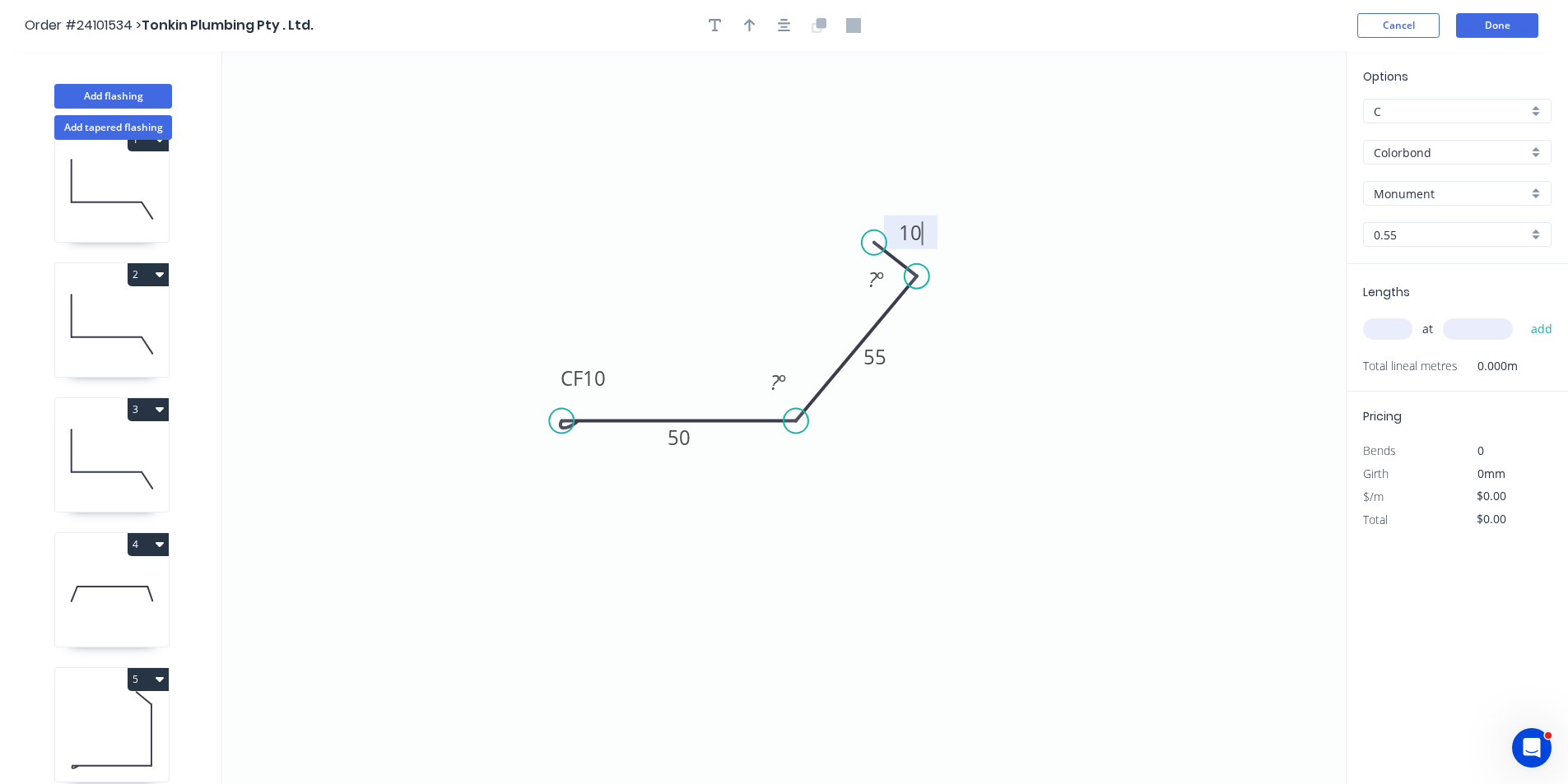
type input "$9.62"
type input "1"
click at [1462, 325] on input "text" at bounding box center [1477, 328] width 70 height 21
type input "1200"
click at [1523, 316] on button "add" at bounding box center [1543, 329] width 39 height 28
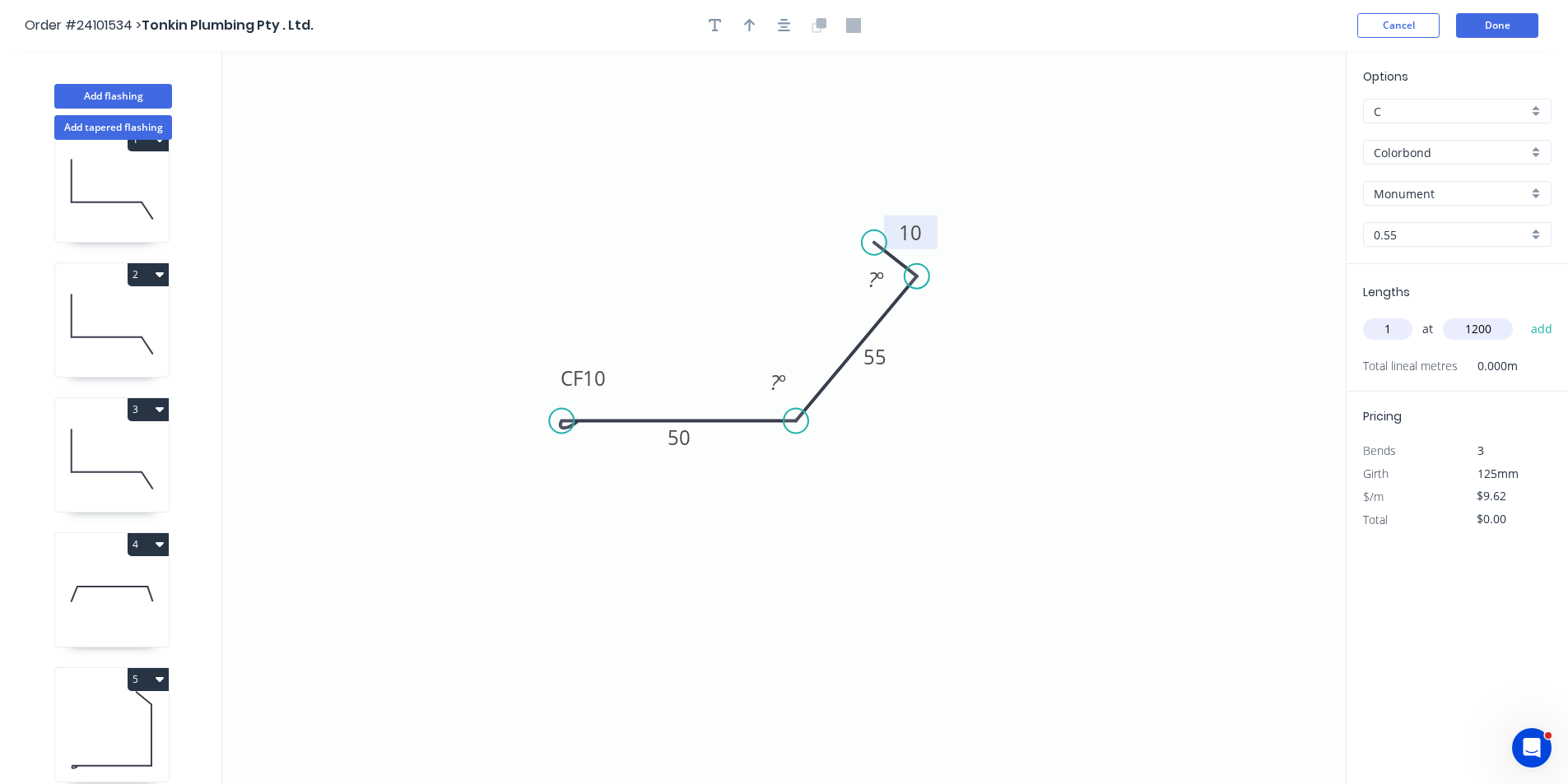
type input "$11.54"
click at [120, 90] on button "Add flashing" at bounding box center [113, 96] width 118 height 25
type input "$0.00"
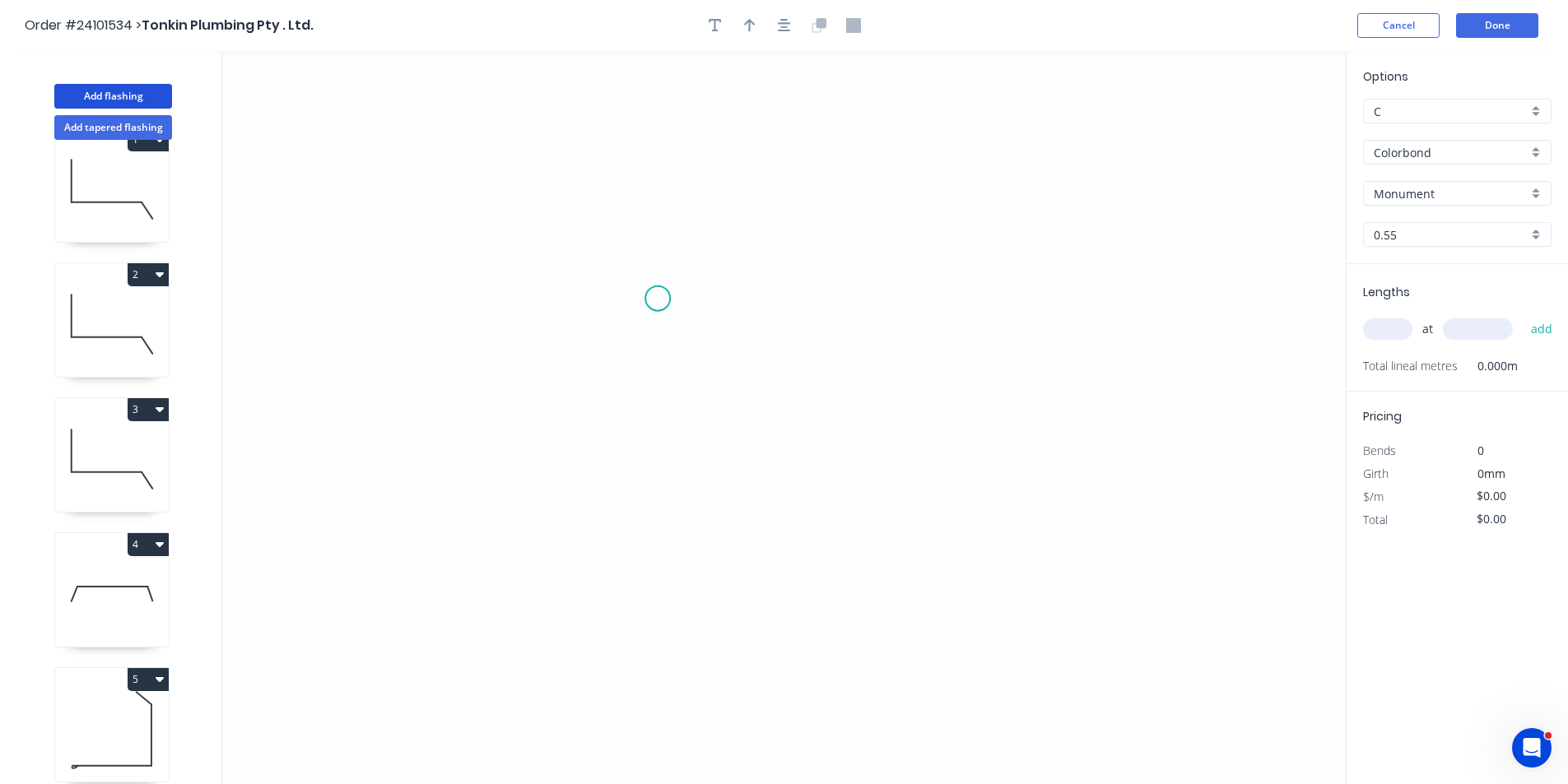
click at [648, 299] on icon "0" at bounding box center [784, 417] width 1123 height 733
click at [692, 276] on icon at bounding box center [669, 287] width 42 height 23
click at [837, 400] on icon "0 ?" at bounding box center [784, 417] width 1123 height 733
click at [605, 434] on icon "0 ? ? ? º" at bounding box center [784, 417] width 1123 height 733
click at [605, 434] on circle at bounding box center [604, 433] width 25 height 25
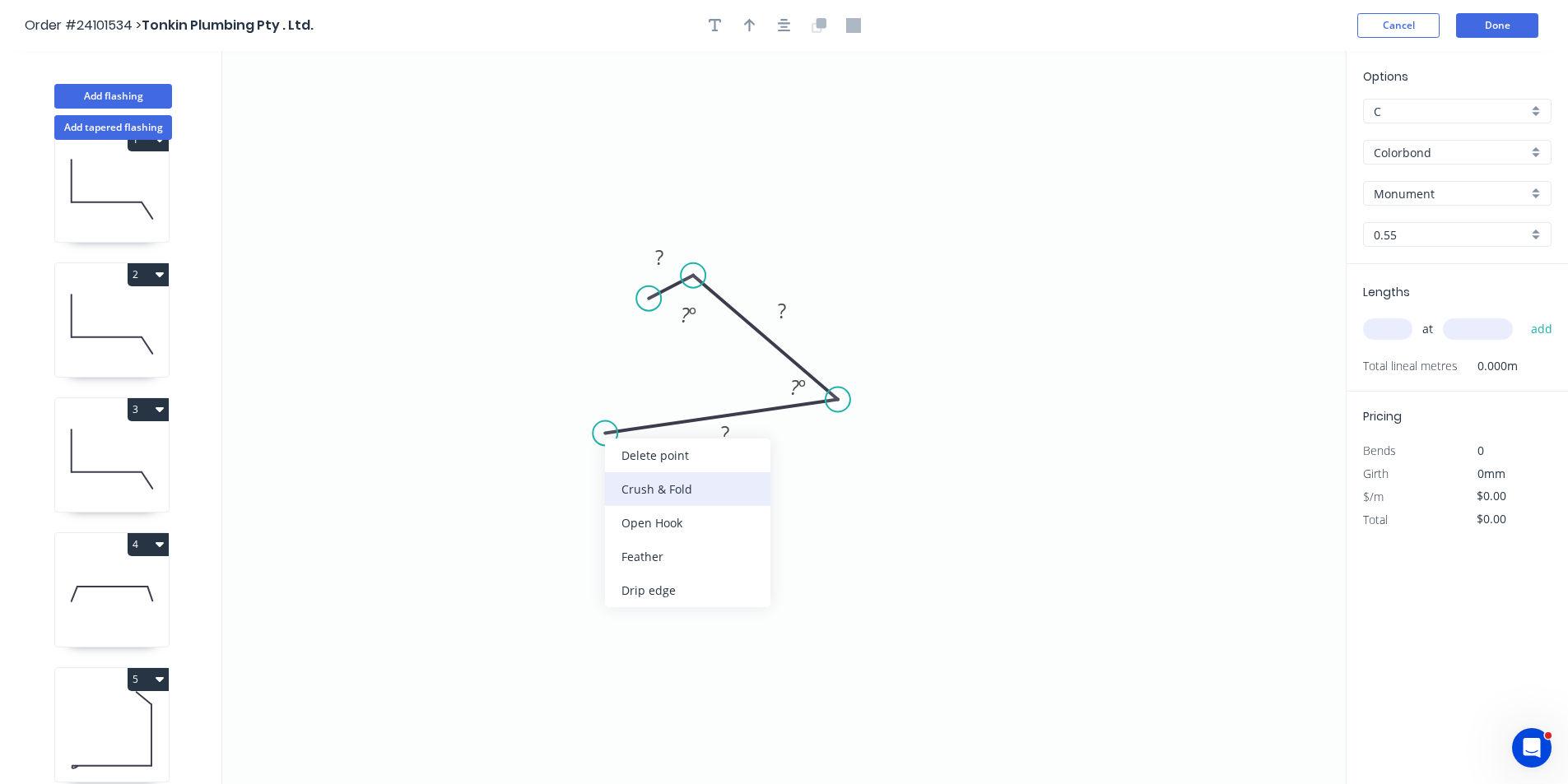
click at [632, 486] on div "Crush & Fold" at bounding box center [687, 490] width 165 height 34
click at [726, 441] on tspan "?" at bounding box center [725, 434] width 8 height 27
click at [790, 305] on rect at bounding box center [781, 311] width 33 height 23
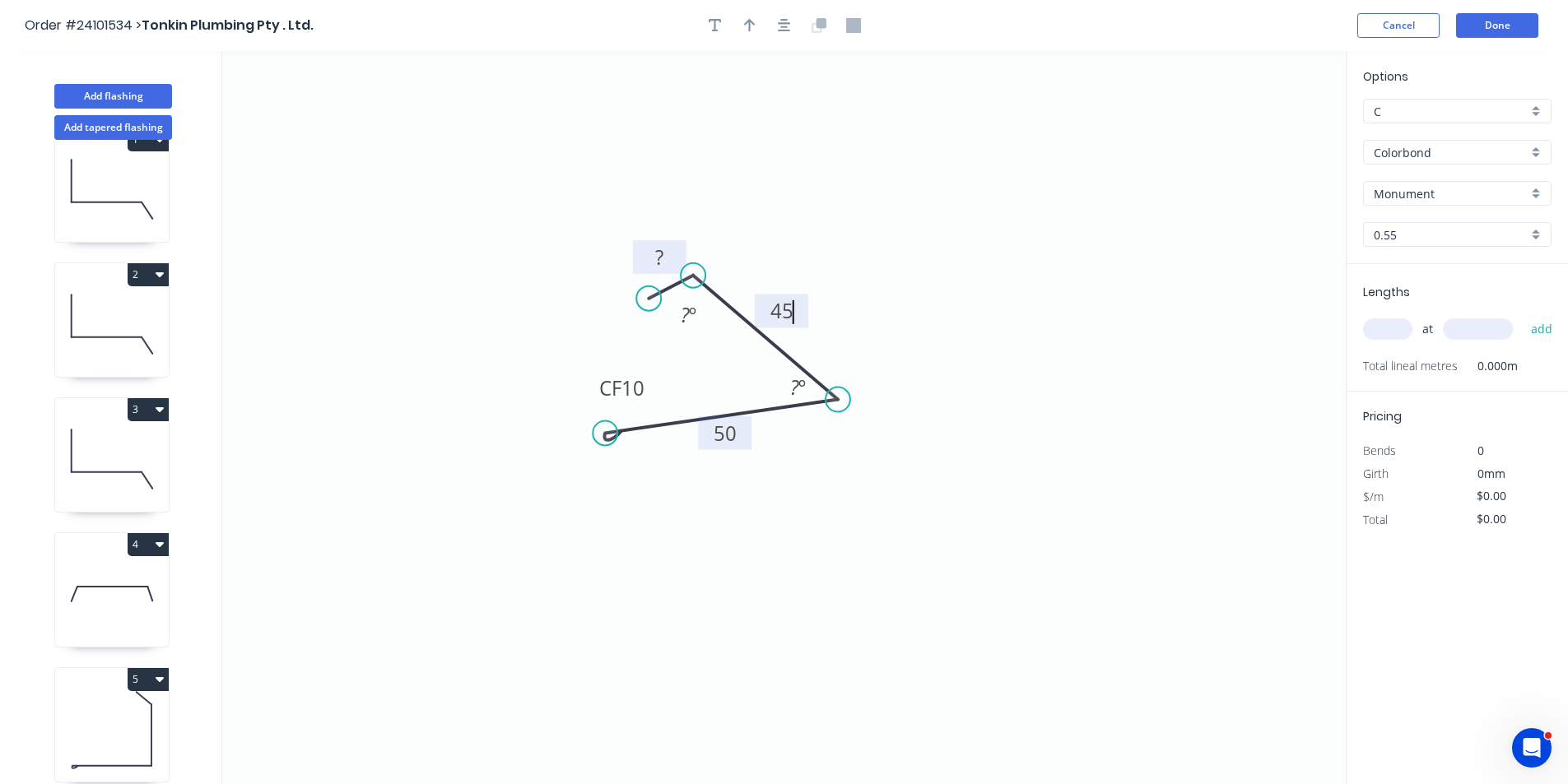
click at [658, 264] on tspan "?" at bounding box center [659, 257] width 8 height 27
click at [1367, 325] on input "text" at bounding box center [1387, 328] width 49 height 21
type input "$9.62"
type input "1"
click at [1475, 330] on input "text" at bounding box center [1477, 328] width 70 height 21
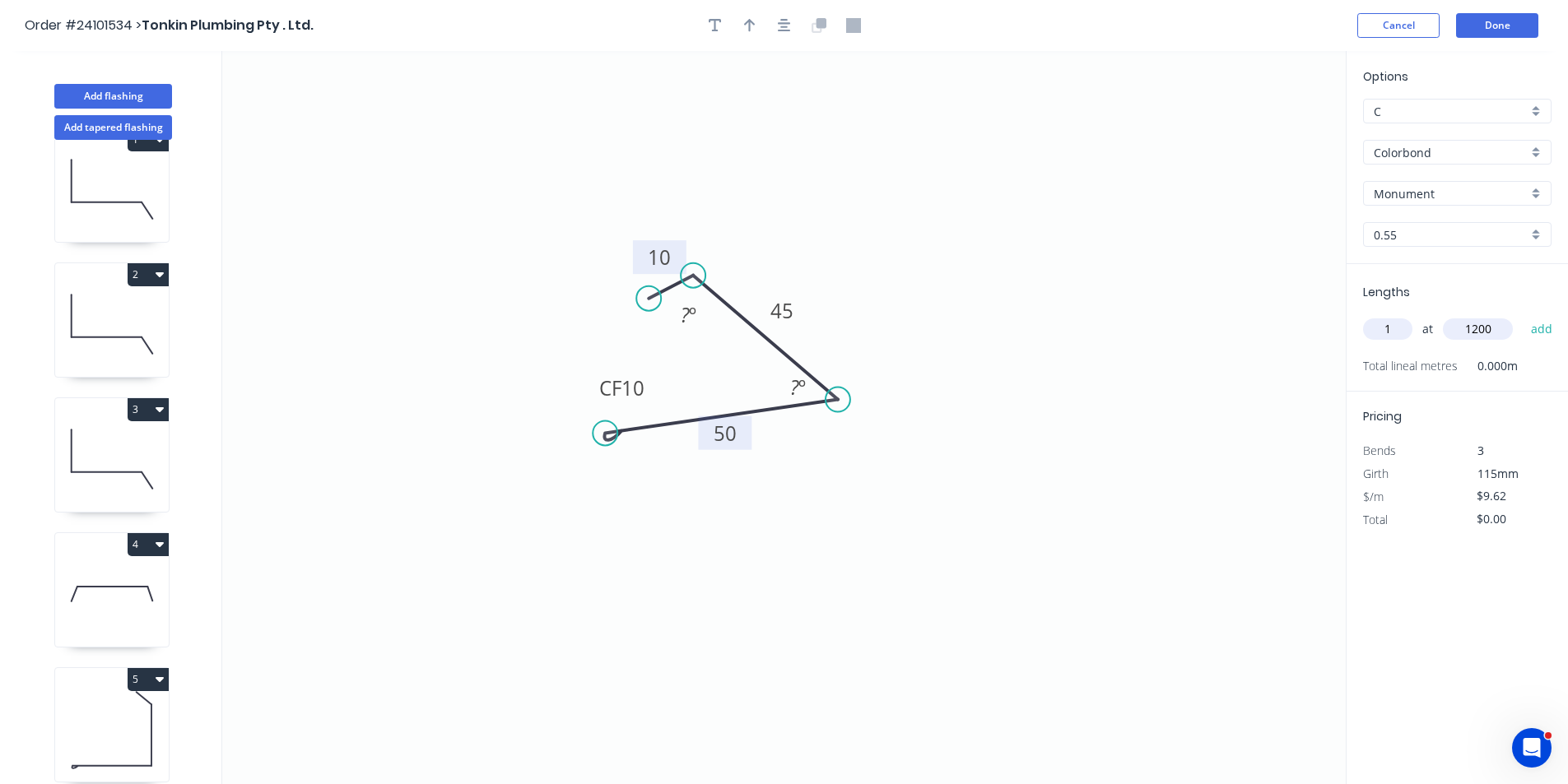
type input "1200"
click at [1523, 316] on button "add" at bounding box center [1543, 329] width 39 height 28
type input "$11.54"
click at [1508, 29] on button "Done" at bounding box center [1497, 25] width 82 height 25
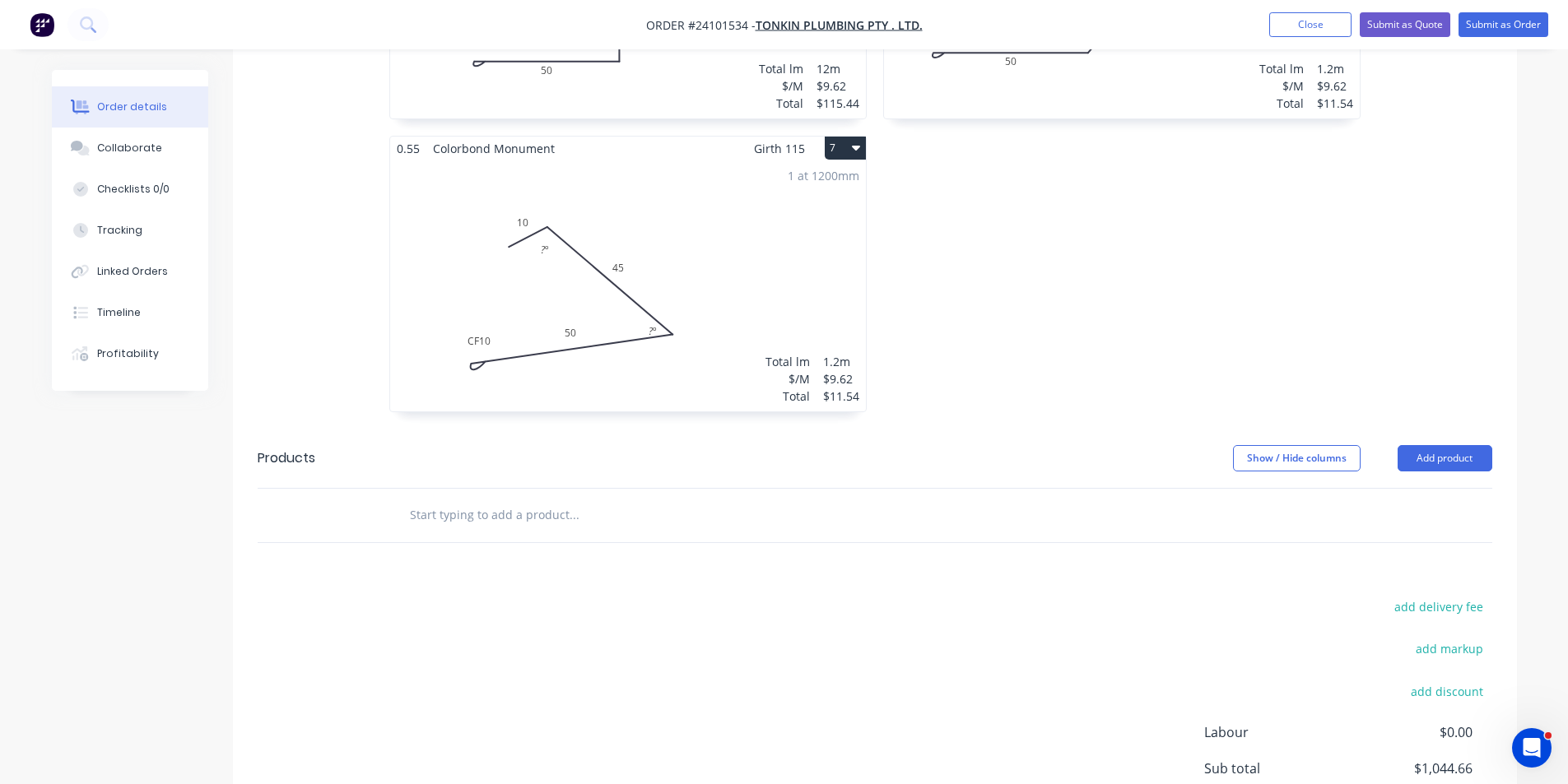
scroll to position [1442, 0]
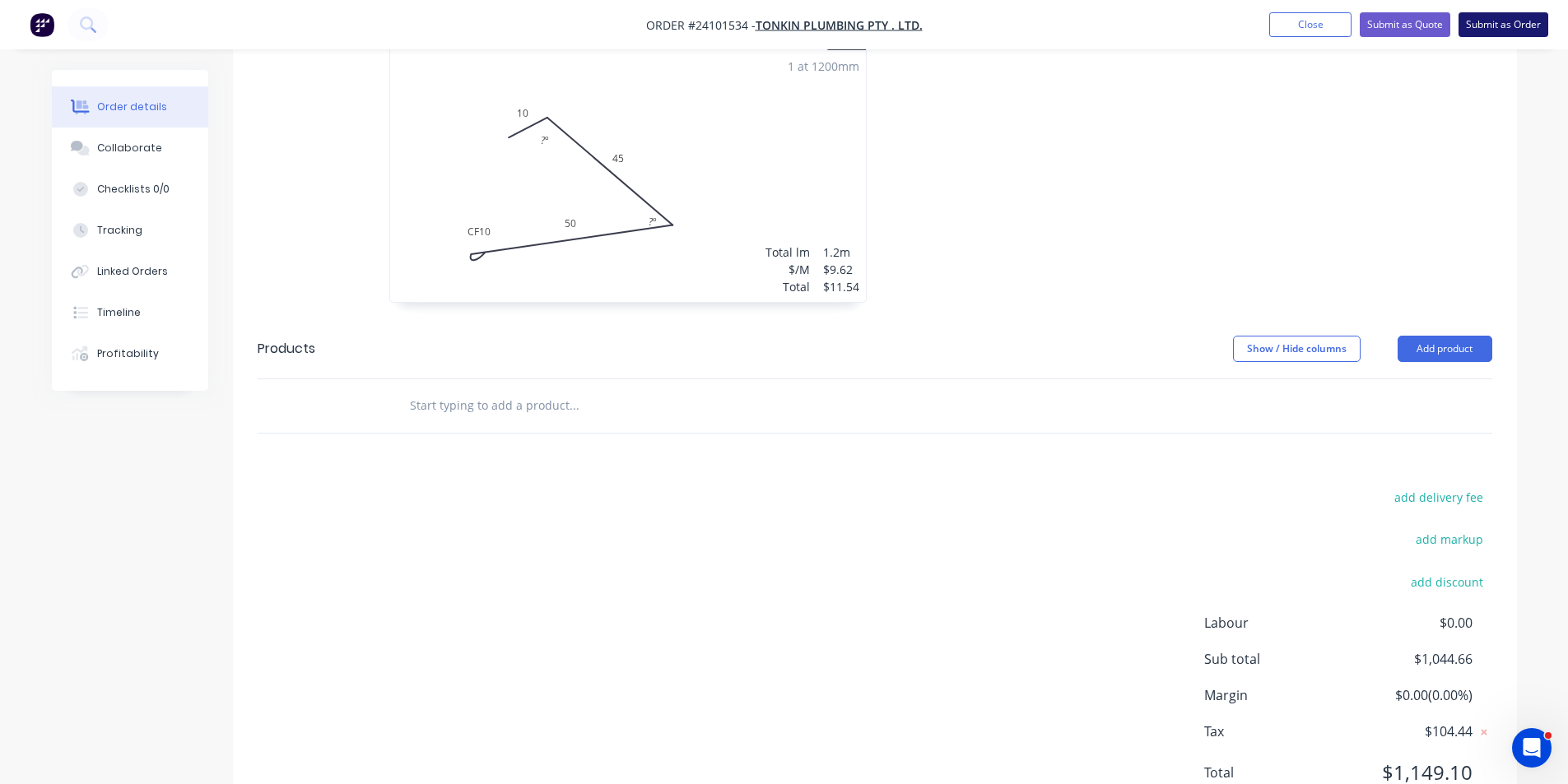
click at [1503, 30] on button "Submit as Order" at bounding box center [1504, 25] width 90 height 25
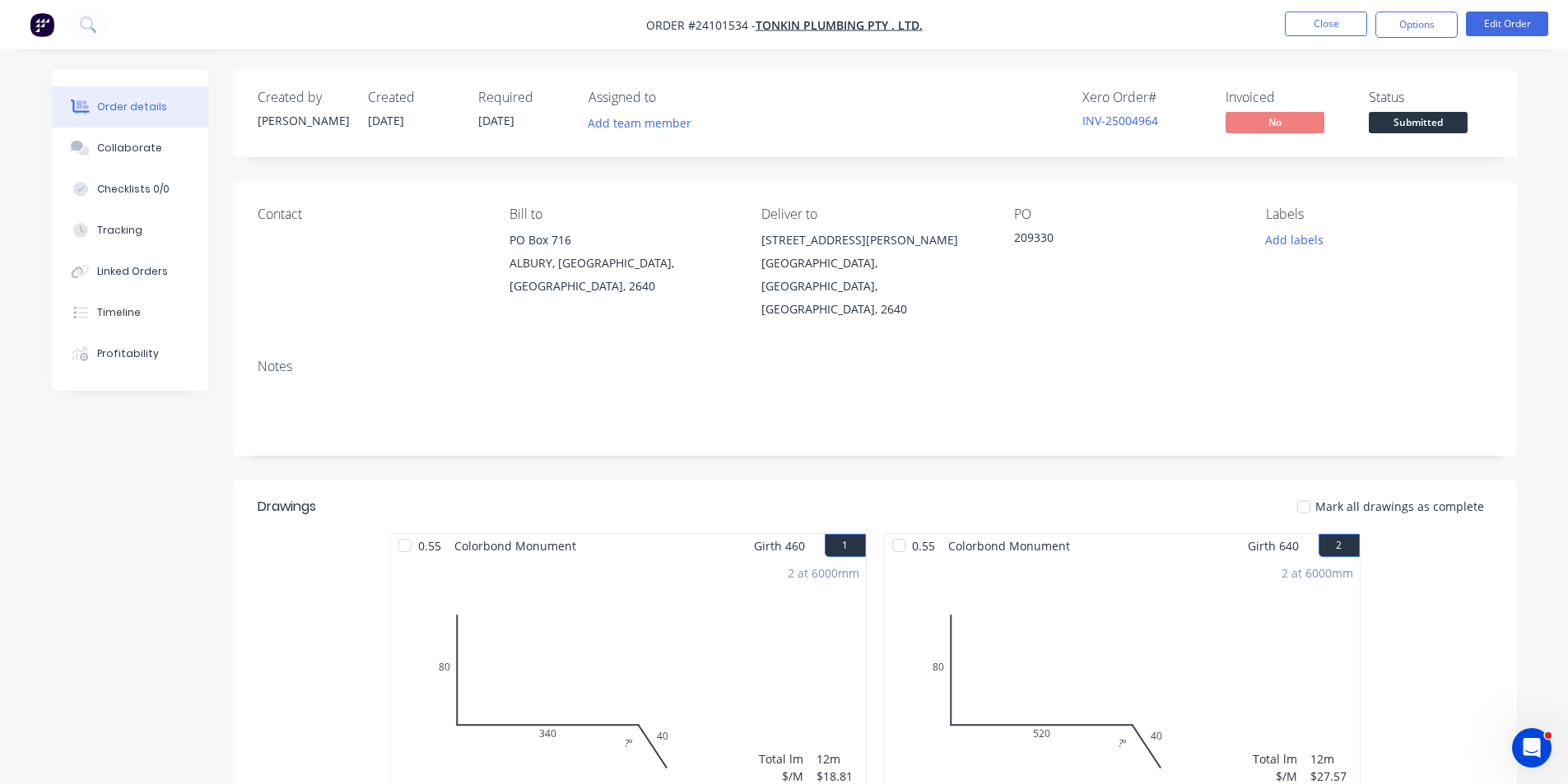
click at [50, 20] on img "button" at bounding box center [42, 25] width 25 height 25
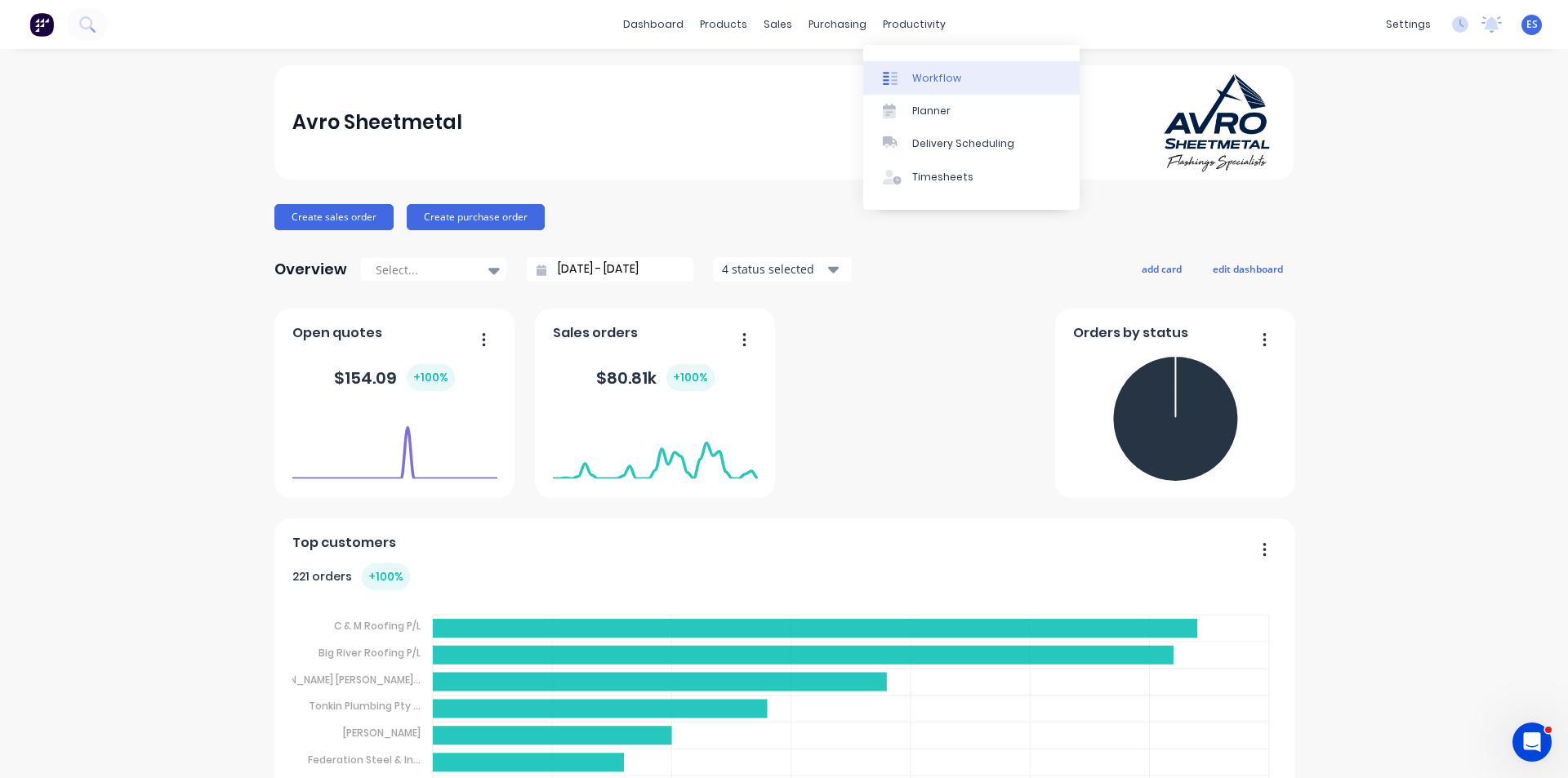
click at [903, 71] on div at bounding box center [895, 77] width 24 height 14
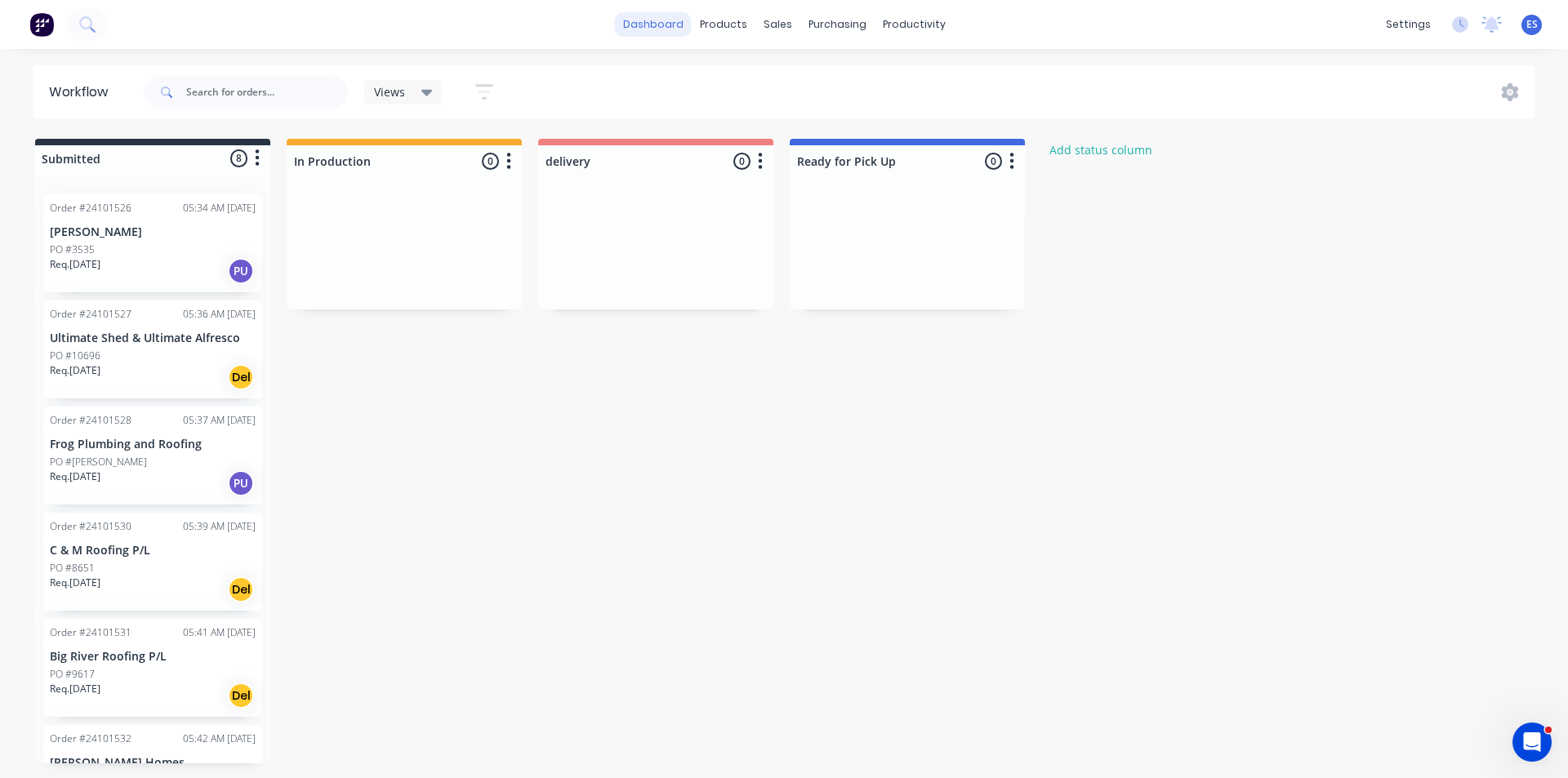
click at [650, 24] on link "dashboard" at bounding box center [653, 24] width 77 height 24
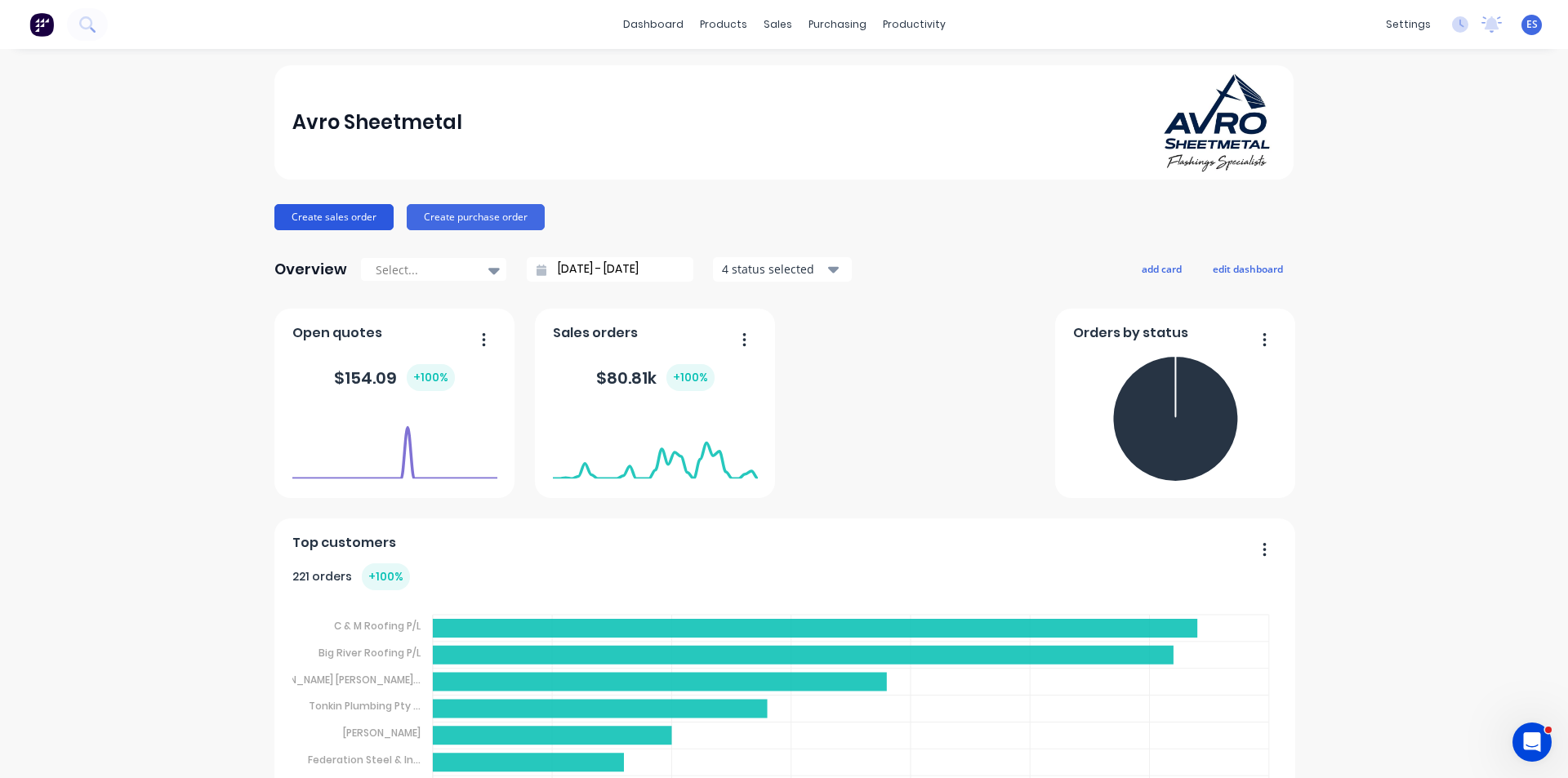
click at [352, 208] on button "Create sales order" at bounding box center [334, 217] width 120 height 26
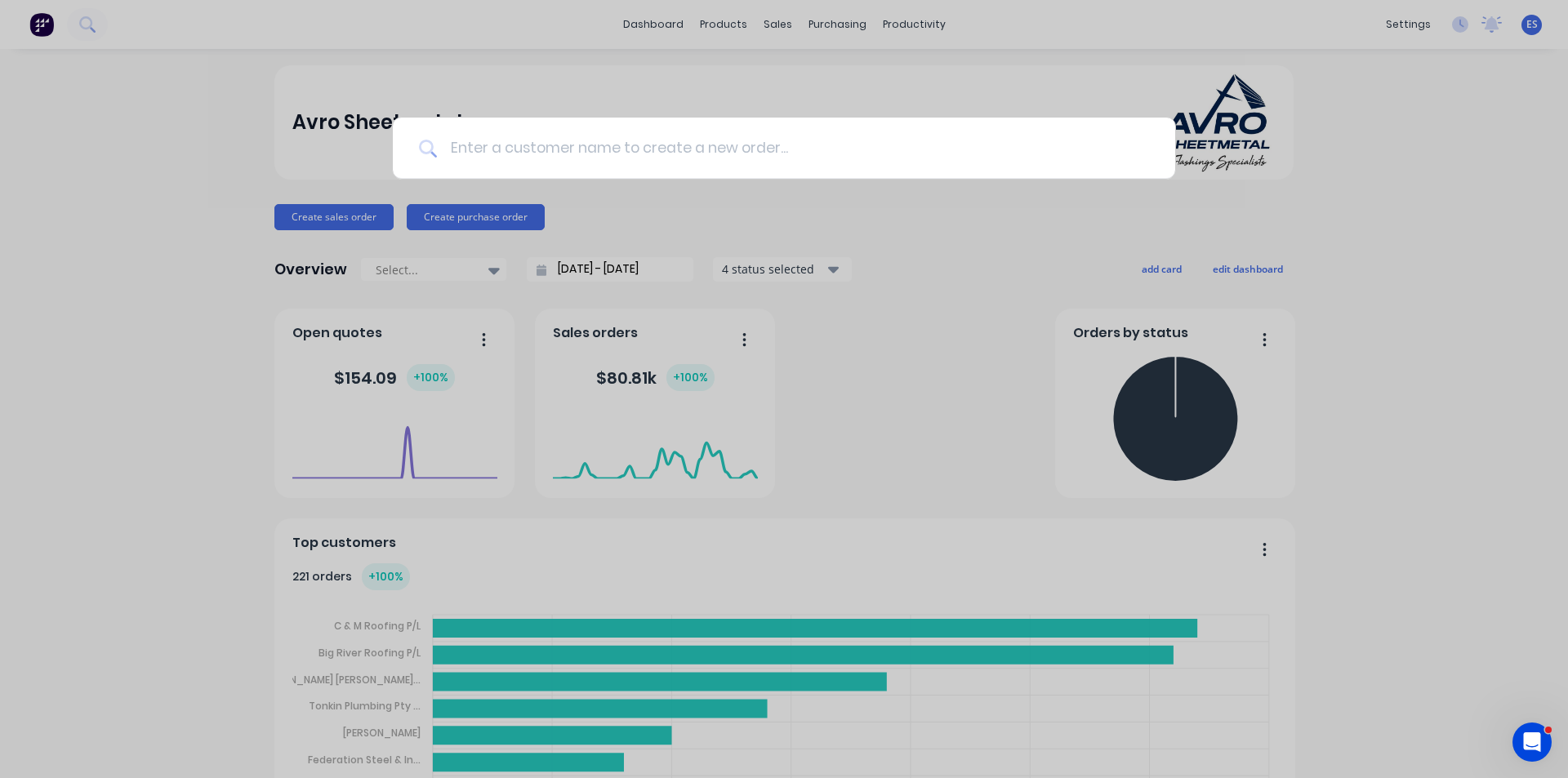
click at [619, 141] on input at bounding box center [793, 148] width 712 height 61
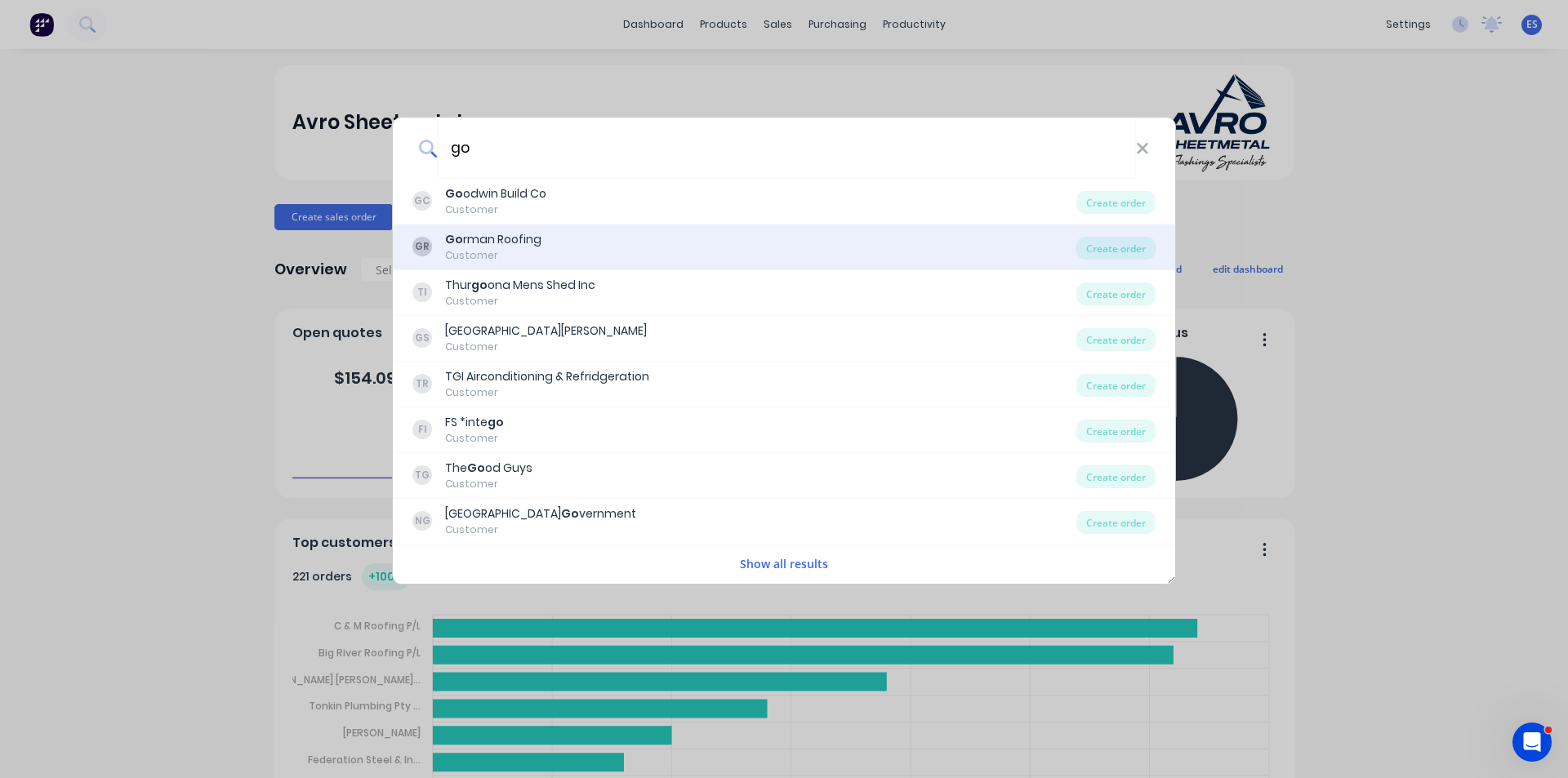
type input "go"
click at [601, 250] on div "GR Go rman Roofing Customer" at bounding box center [744, 248] width 664 height 32
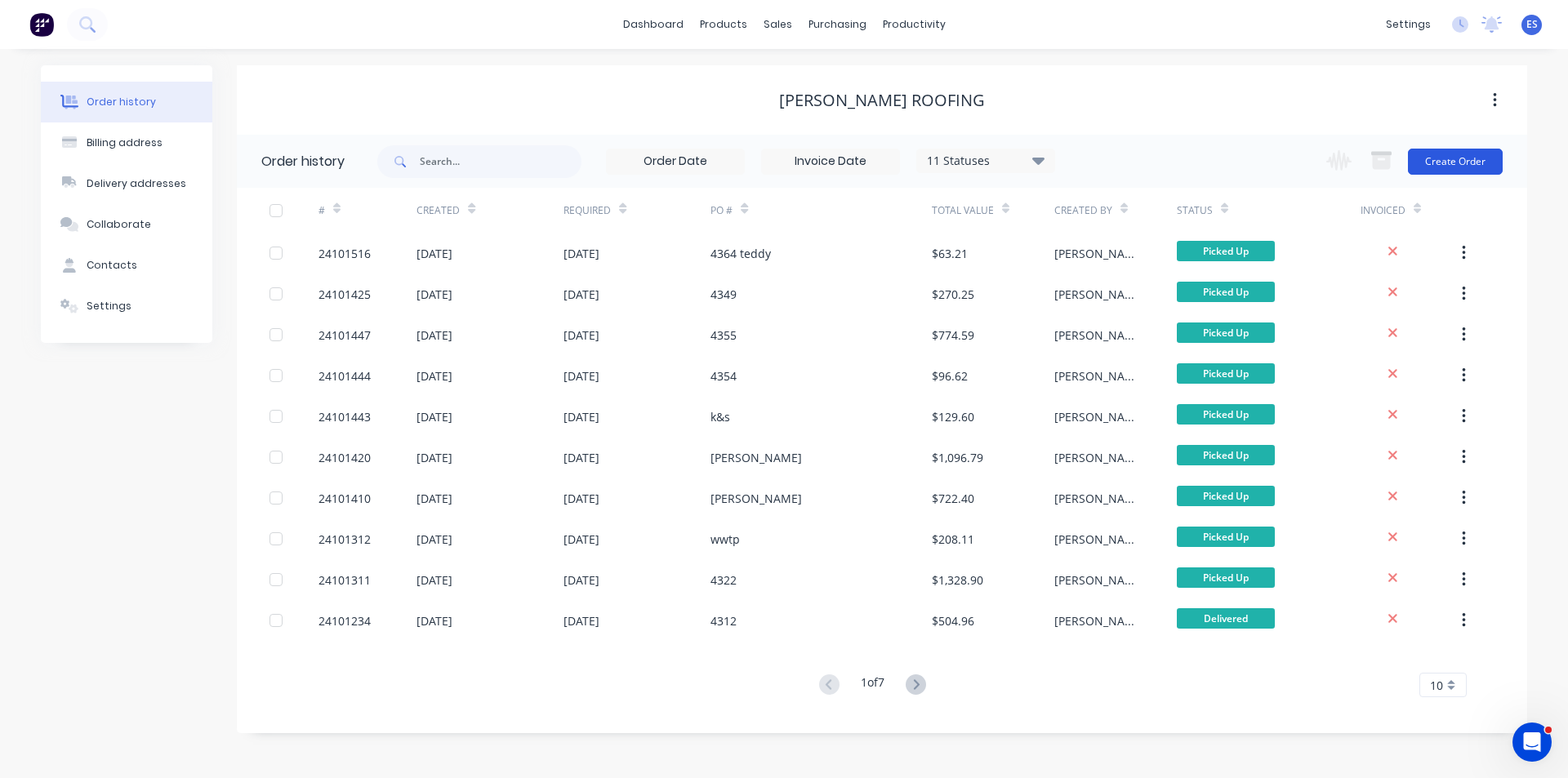
click at [1450, 164] on button "Create Order" at bounding box center [1455, 162] width 95 height 26
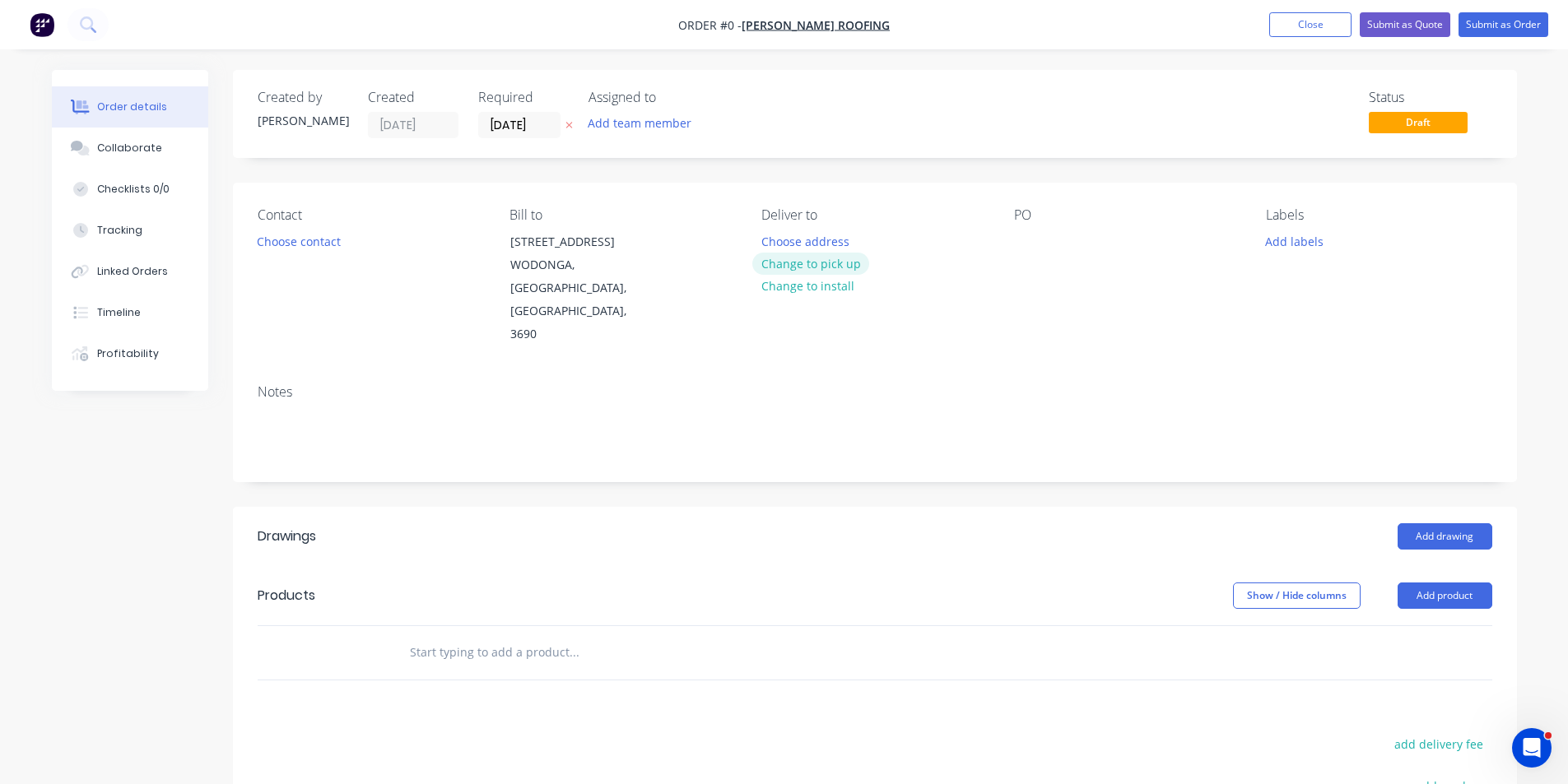
click at [815, 265] on button "Change to pick up" at bounding box center [811, 264] width 117 height 22
click at [1424, 524] on button "Add drawing" at bounding box center [1445, 536] width 95 height 26
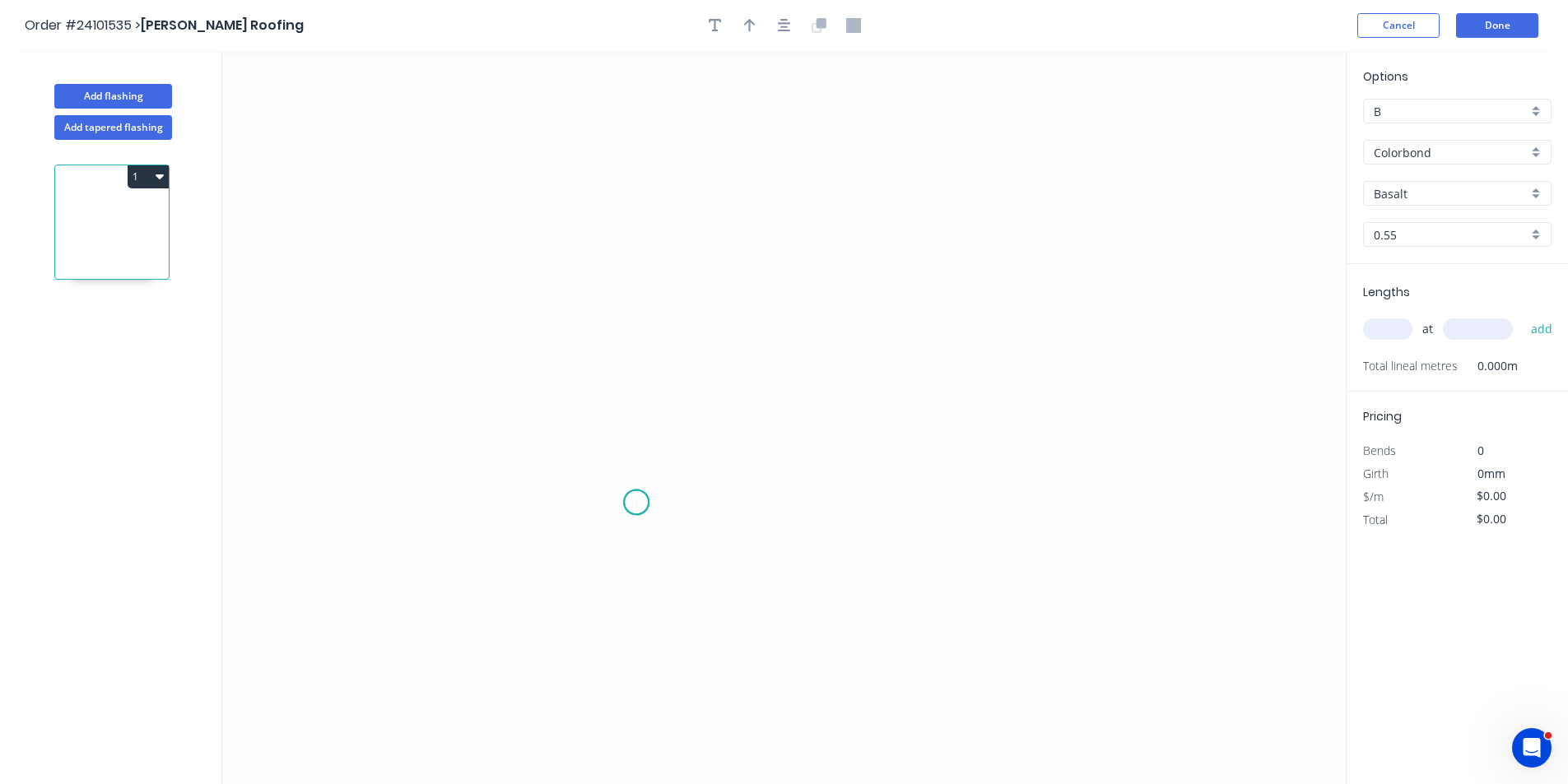
click at [636, 503] on icon "0" at bounding box center [784, 417] width 1123 height 733
click at [641, 413] on icon "0" at bounding box center [784, 417] width 1123 height 733
click at [528, 410] on icon "0 ?" at bounding box center [784, 417] width 1123 height 733
click at [538, 271] on icon "0 ? ?" at bounding box center [784, 417] width 1123 height 733
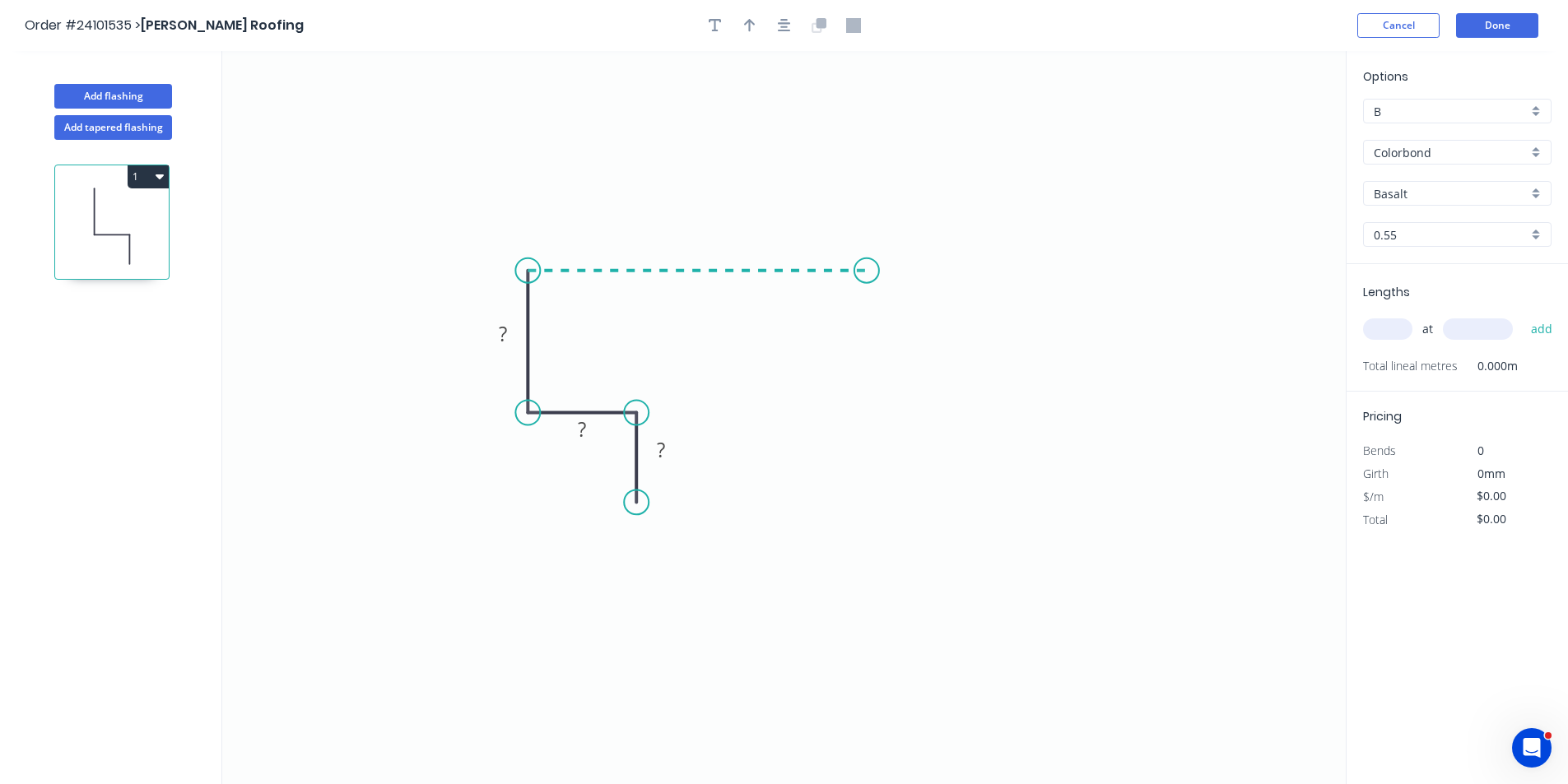
click at [866, 285] on icon "0 ? ? ?" at bounding box center [784, 417] width 1123 height 733
click at [922, 336] on icon "0 ? ? ? ?" at bounding box center [784, 417] width 1123 height 733
click at [922, 327] on circle at bounding box center [922, 327] width 25 height 25
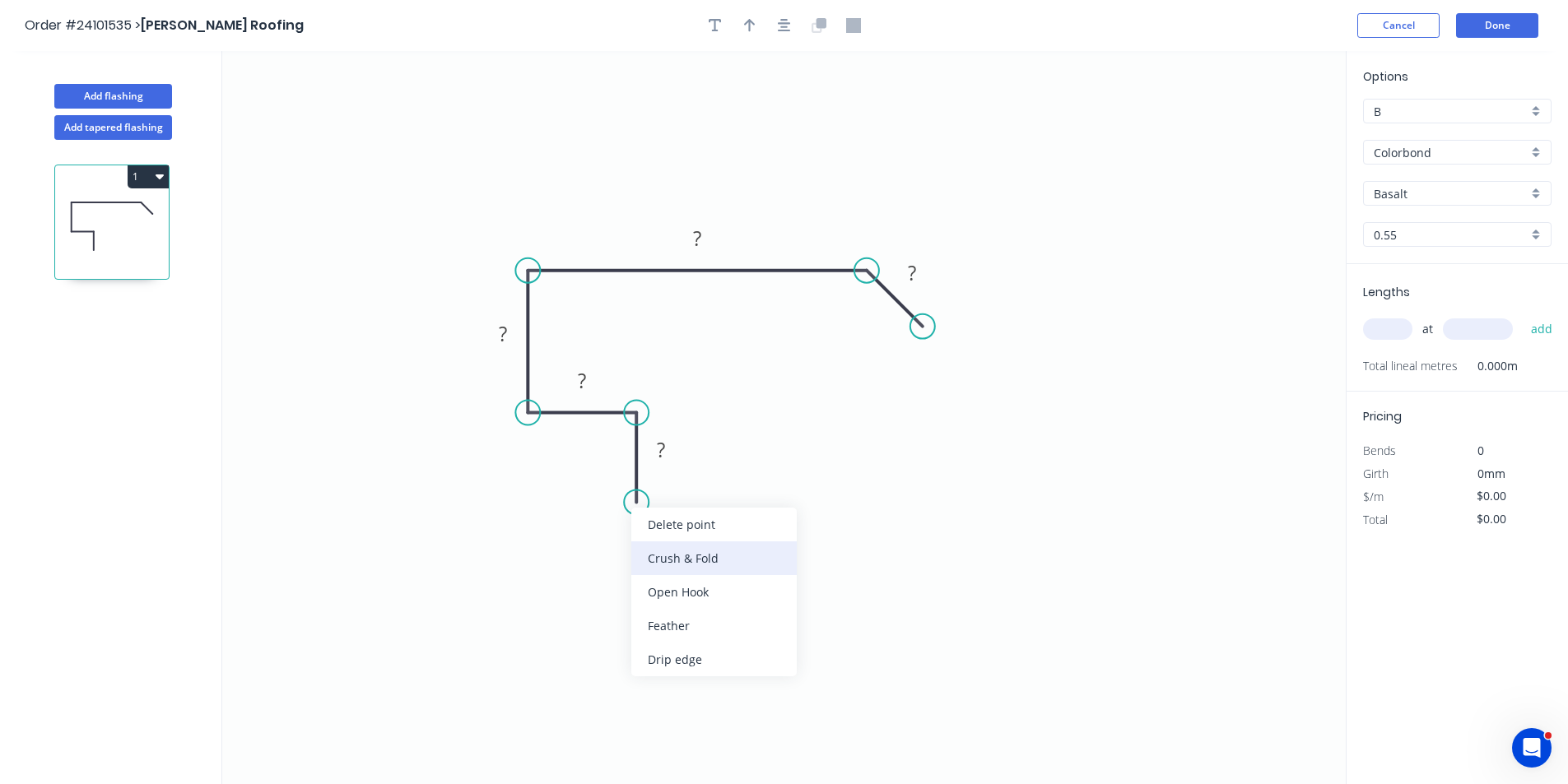
click at [680, 553] on div "Crush & Fold" at bounding box center [714, 558] width 165 height 34
click at [652, 456] on rect at bounding box center [661, 451] width 33 height 23
click at [589, 387] on rect at bounding box center [581, 382] width 33 height 23
click at [507, 335] on tspan "?" at bounding box center [503, 333] width 8 height 27
click at [712, 247] on rect at bounding box center [697, 239] width 33 height 23
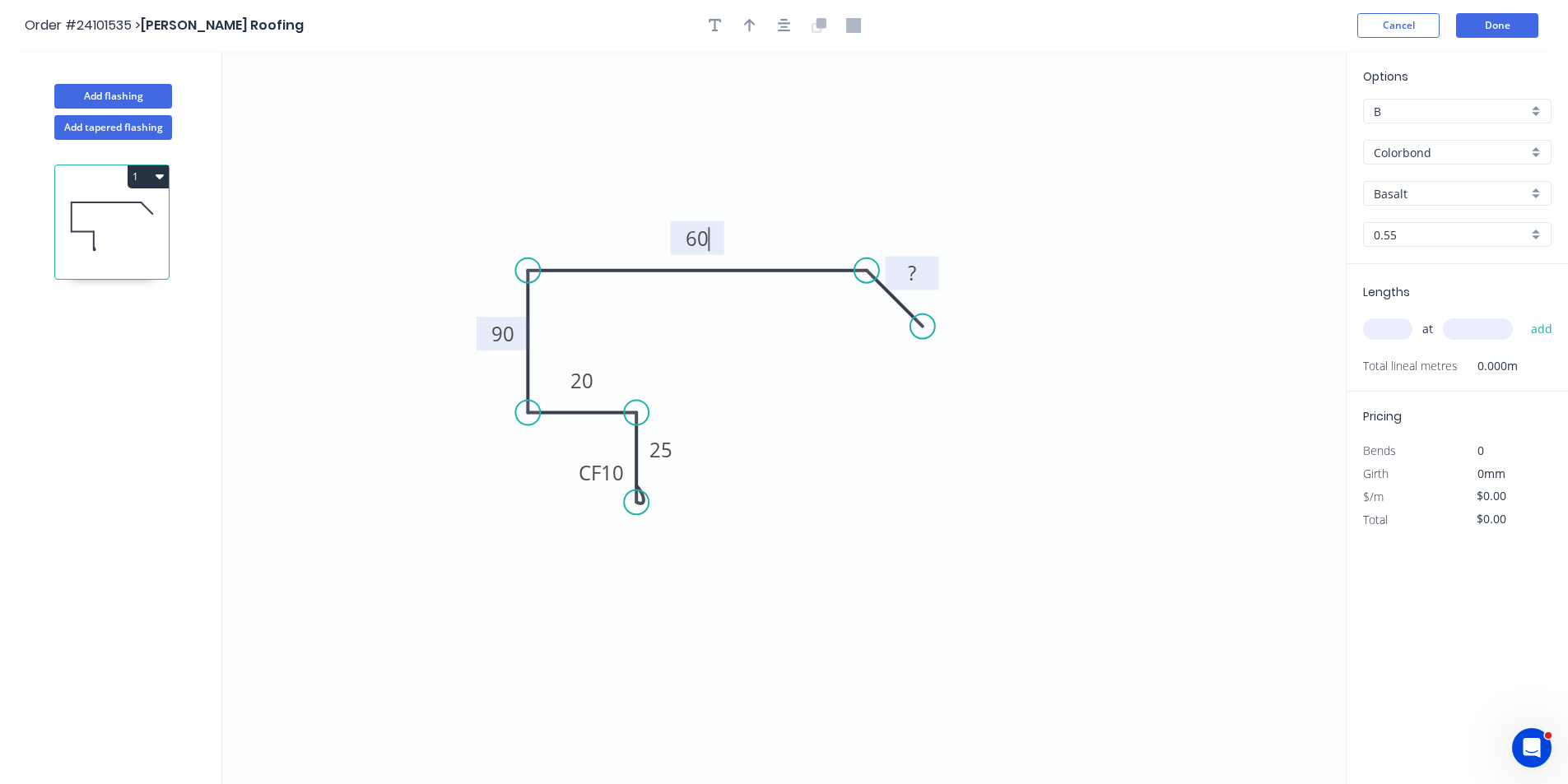
click at [919, 279] on rect at bounding box center [911, 273] width 33 height 23
click at [1475, 189] on input "Basalt" at bounding box center [1450, 193] width 154 height 17
type input "$13.05"
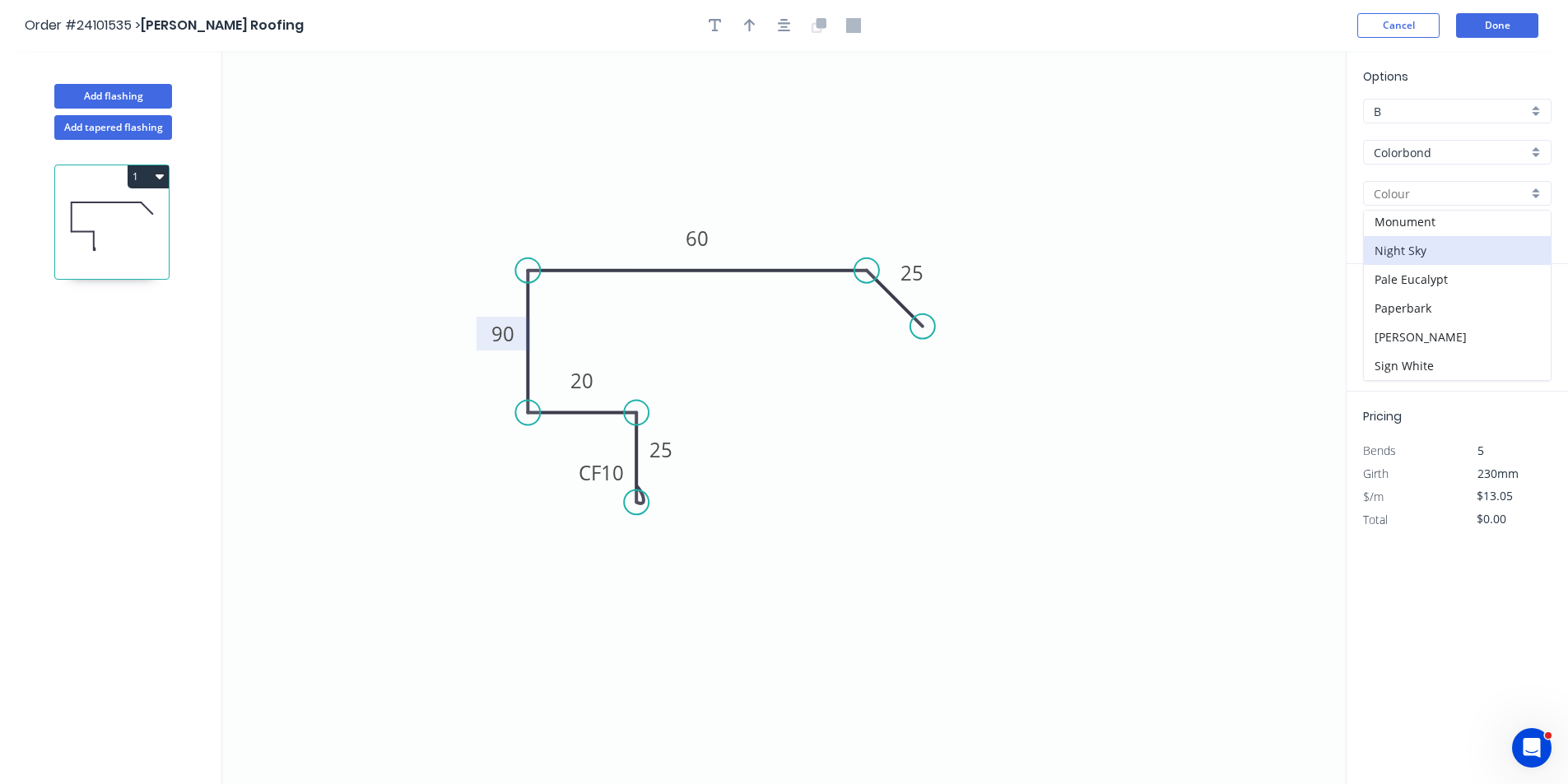
scroll to position [412, 0]
click at [1444, 227] on div "Monument" at bounding box center [1457, 217] width 187 height 29
type input "Monument"
click at [1399, 324] on input "text" at bounding box center [1387, 328] width 49 height 21
type input "1"
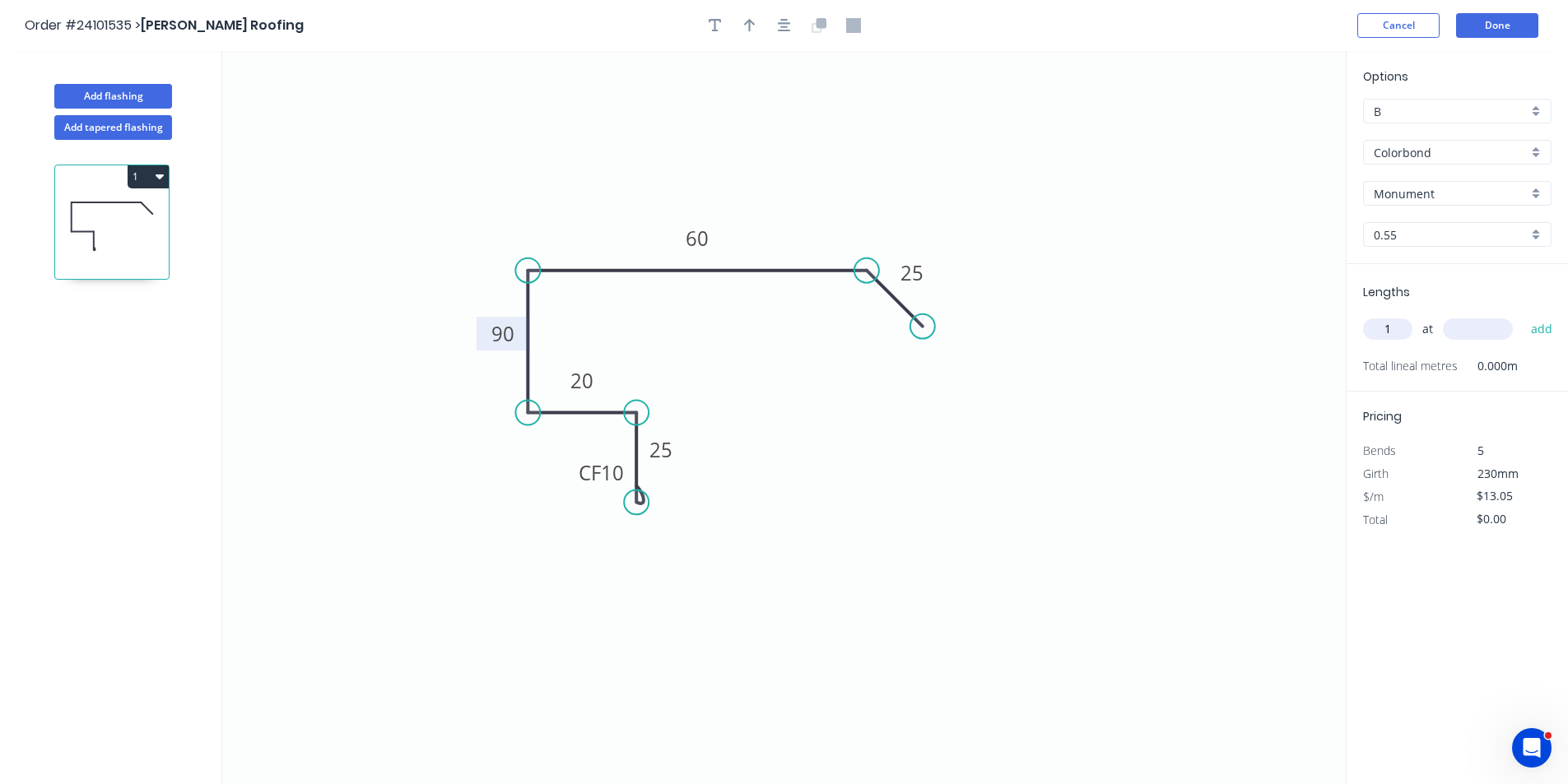
click at [1490, 320] on input "text" at bounding box center [1477, 328] width 70 height 21
type input "2600"
click at [1523, 316] on button "add" at bounding box center [1543, 329] width 39 height 28
click at [160, 176] on icon "button" at bounding box center [160, 177] width 8 height 5
click at [86, 215] on div "Duplicate" at bounding box center [90, 218] width 126 height 24
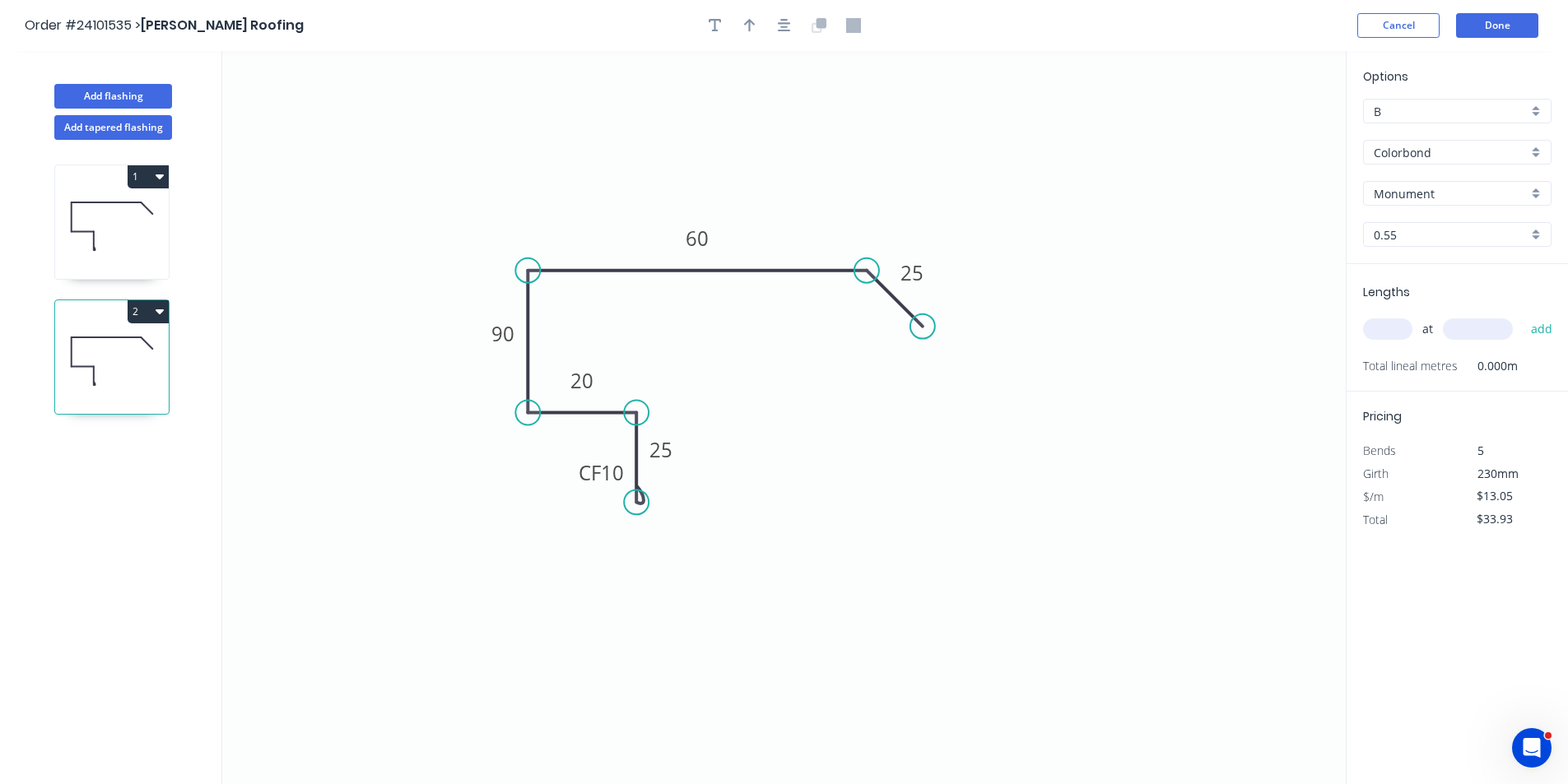
type input "$0.00"
click at [692, 238] on tspan "60" at bounding box center [697, 238] width 23 height 27
click at [1397, 329] on input "text" at bounding box center [1387, 328] width 49 height 21
type input "$14.64"
type input "1"
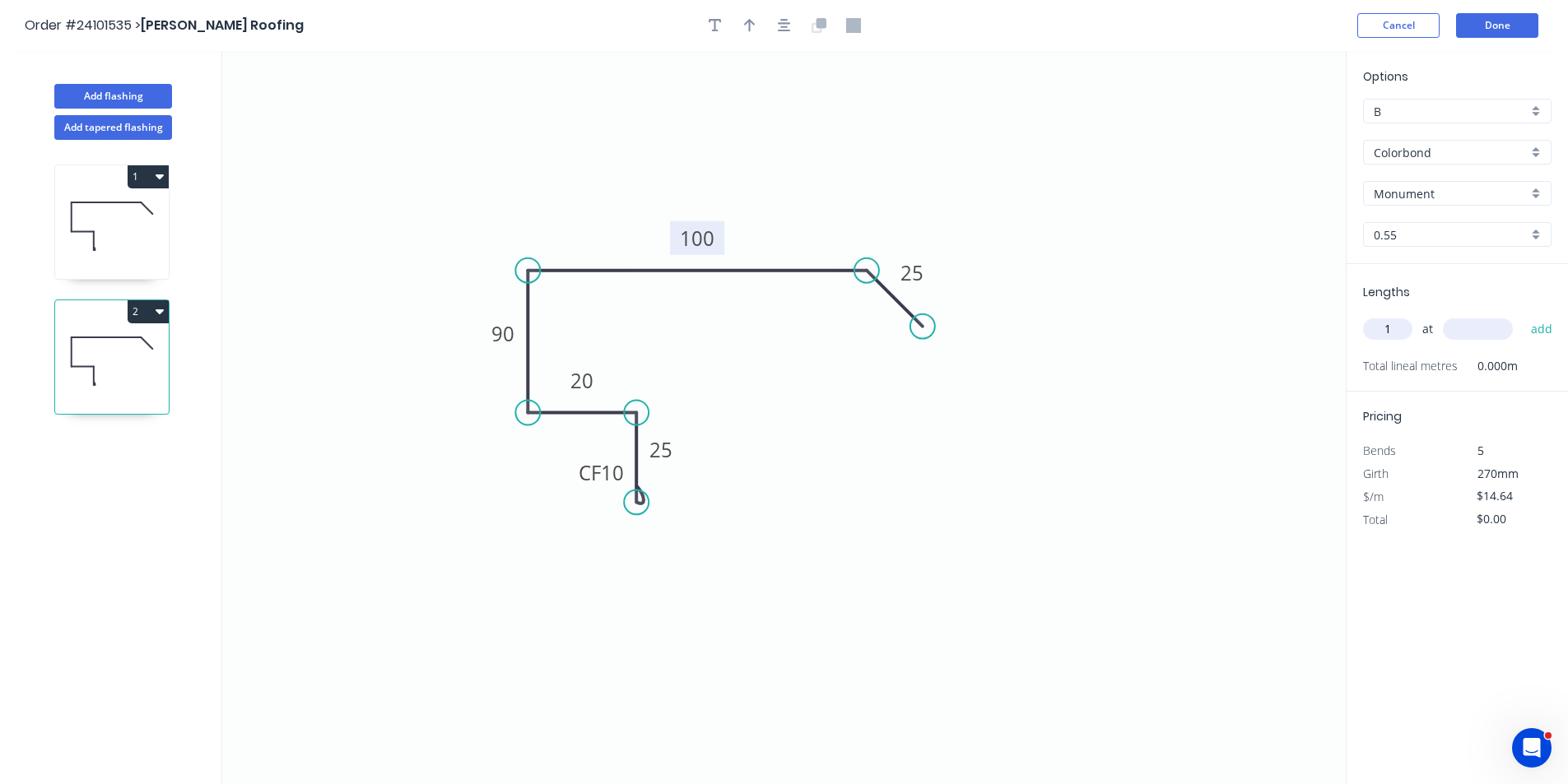
click at [1460, 326] on input "text" at bounding box center [1477, 328] width 70 height 21
type input "2600"
click at [1523, 316] on button "add" at bounding box center [1543, 329] width 39 height 28
type input "$38.06"
click at [1494, 27] on button "Done" at bounding box center [1497, 25] width 82 height 25
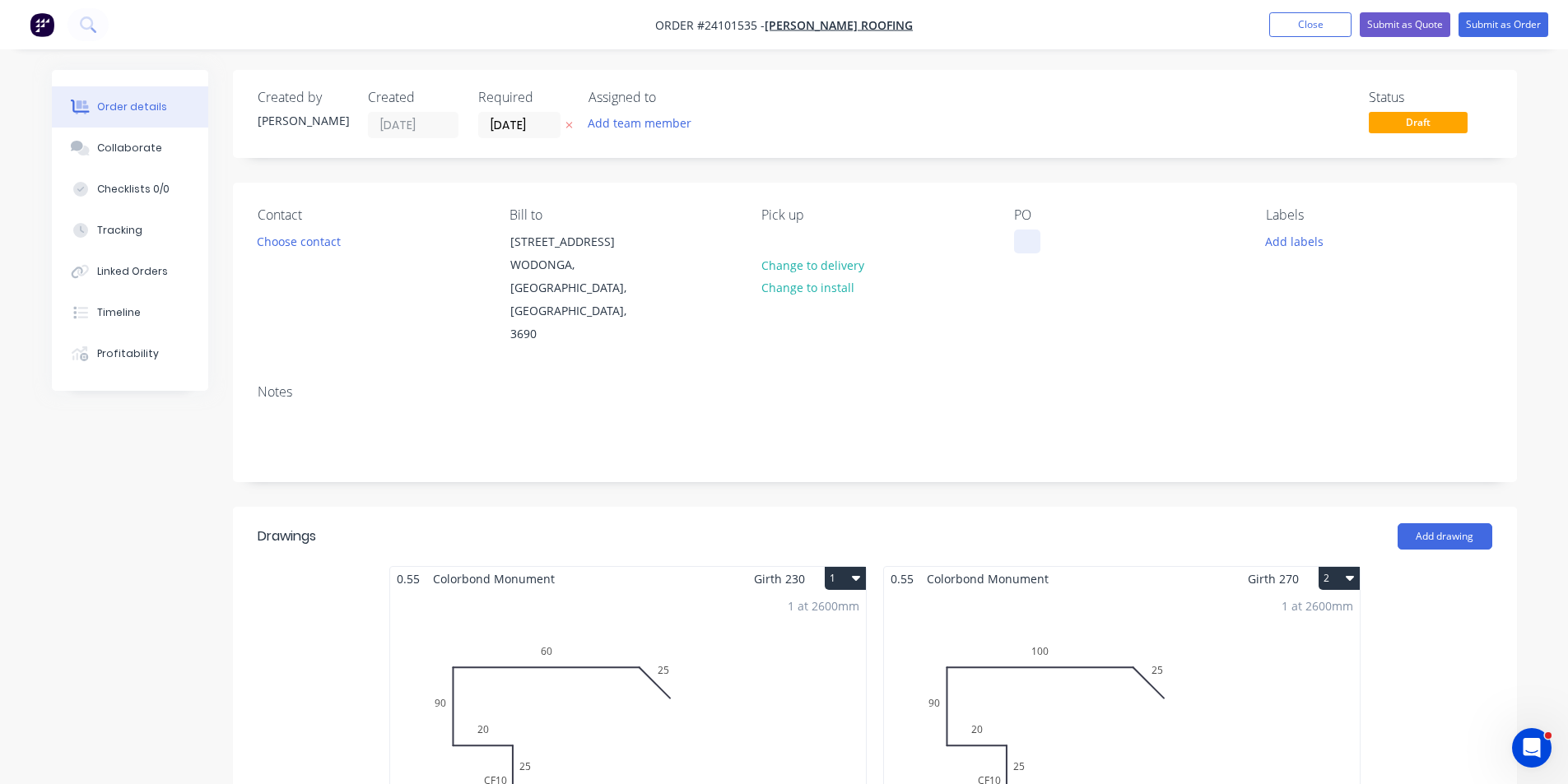
click at [1030, 238] on div at bounding box center [1027, 242] width 26 height 24
click at [317, 240] on button "Choose contact" at bounding box center [298, 241] width 101 height 22
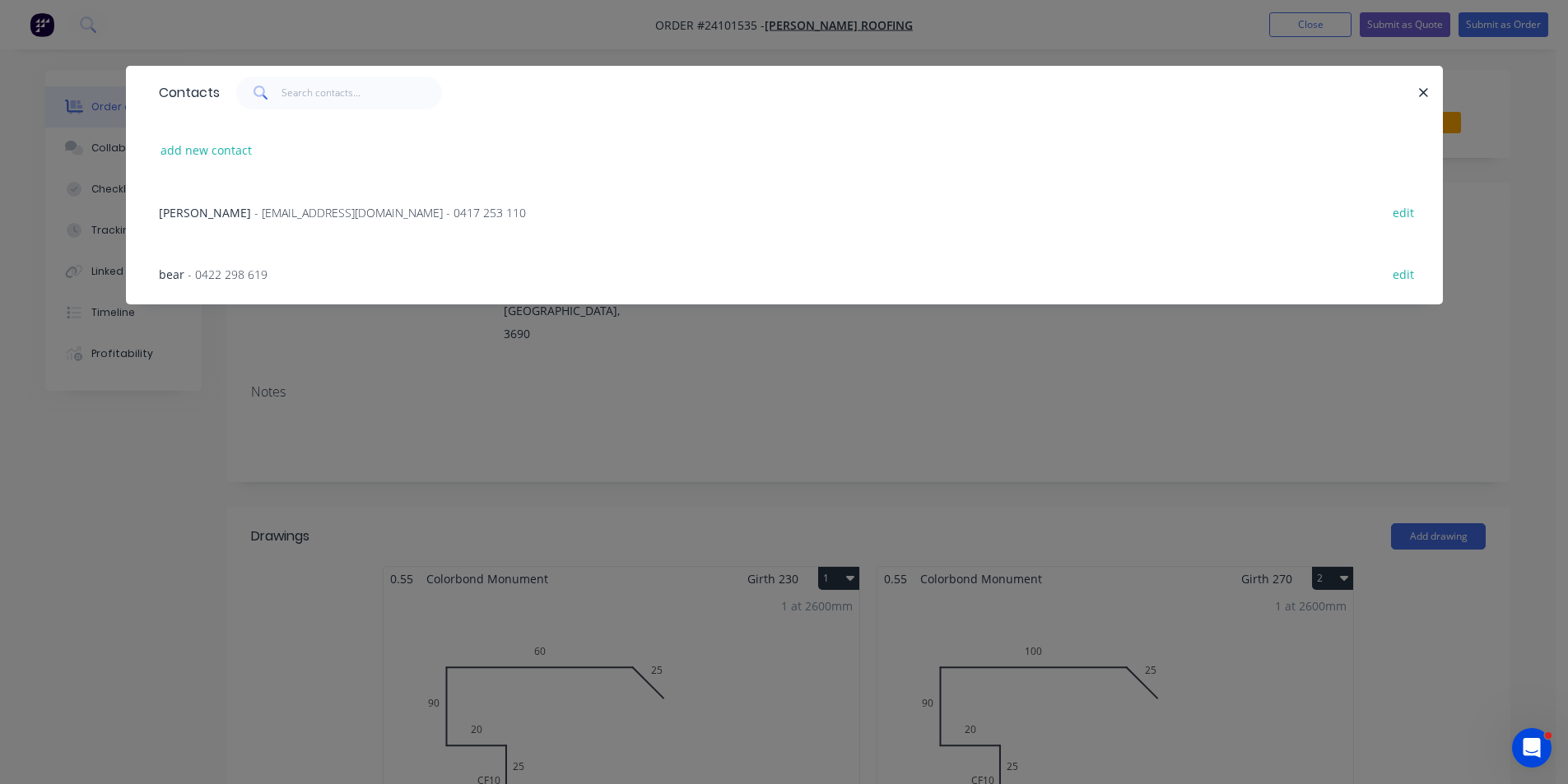
click at [254, 208] on div "[PERSON_NAME] - [EMAIL_ADDRESS][DOMAIN_NAME] - 0417 253 110" at bounding box center [342, 213] width 367 height 17
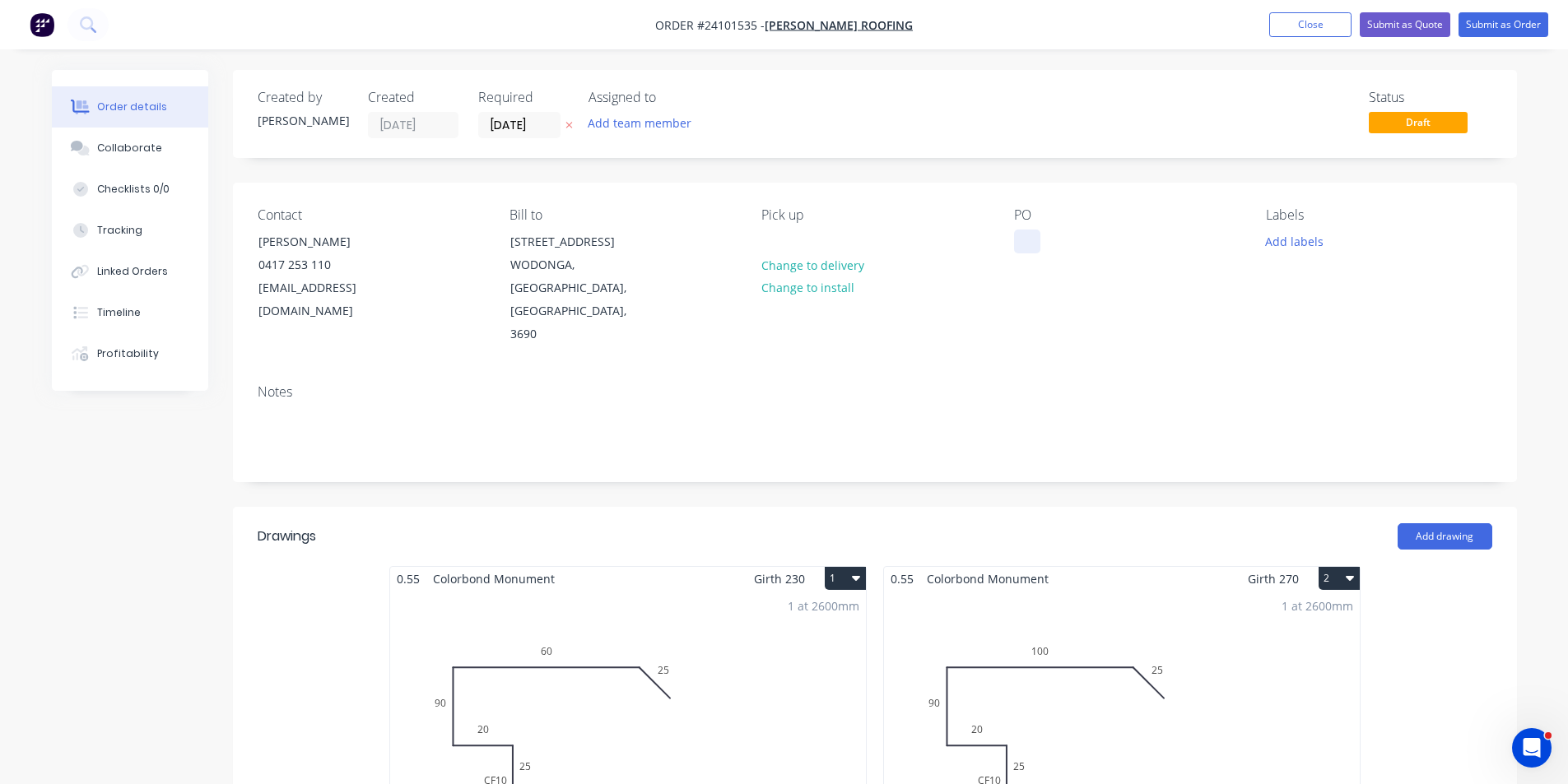
click at [1027, 232] on div at bounding box center [1027, 242] width 26 height 24
click at [1303, 371] on div "Notes" at bounding box center [875, 426] width 1284 height 110
click at [1056, 237] on div "sharon" at bounding box center [1073, 242] width 119 height 24
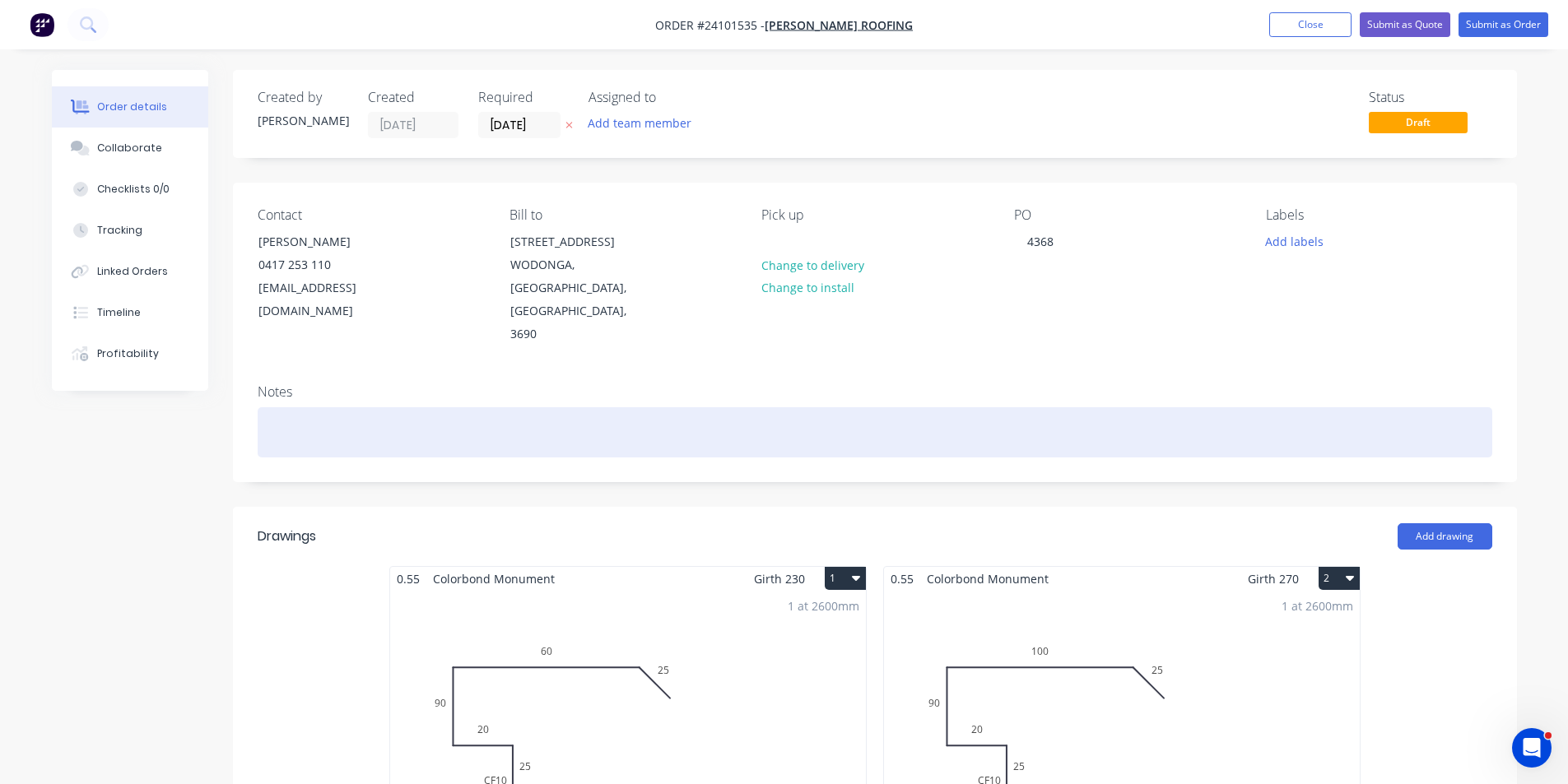
click at [1143, 407] on div at bounding box center [875, 432] width 1235 height 50
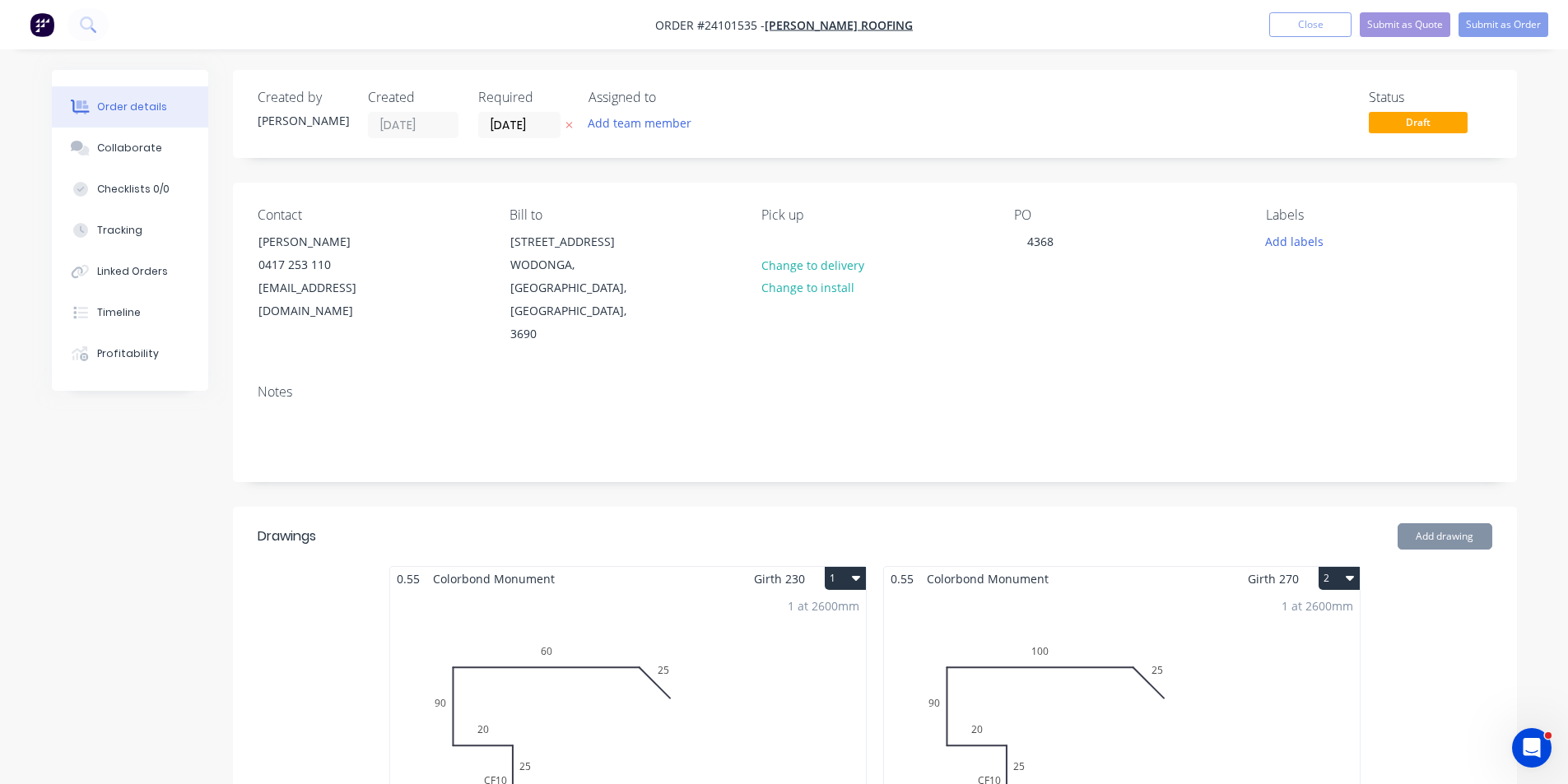
click at [1196, 318] on div "Contact Brendan Gorman 0417 253 110 gormo22@bigpond.com Bill to 12 Riversdale P…" at bounding box center [875, 277] width 1284 height 188
click at [1501, 30] on button "Submit as Order" at bounding box center [1504, 25] width 90 height 25
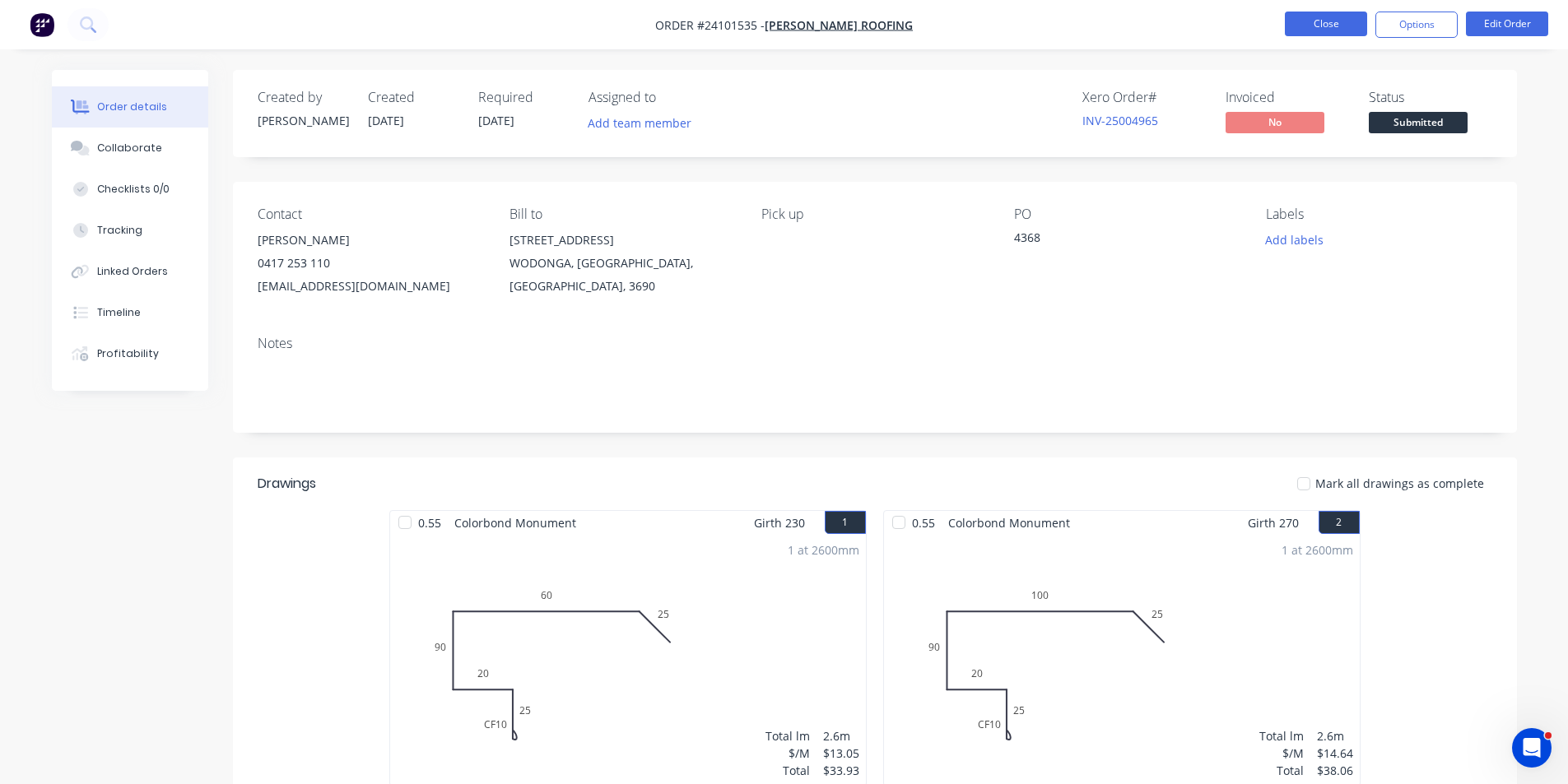
click at [1354, 29] on button "Close" at bounding box center [1325, 24] width 82 height 25
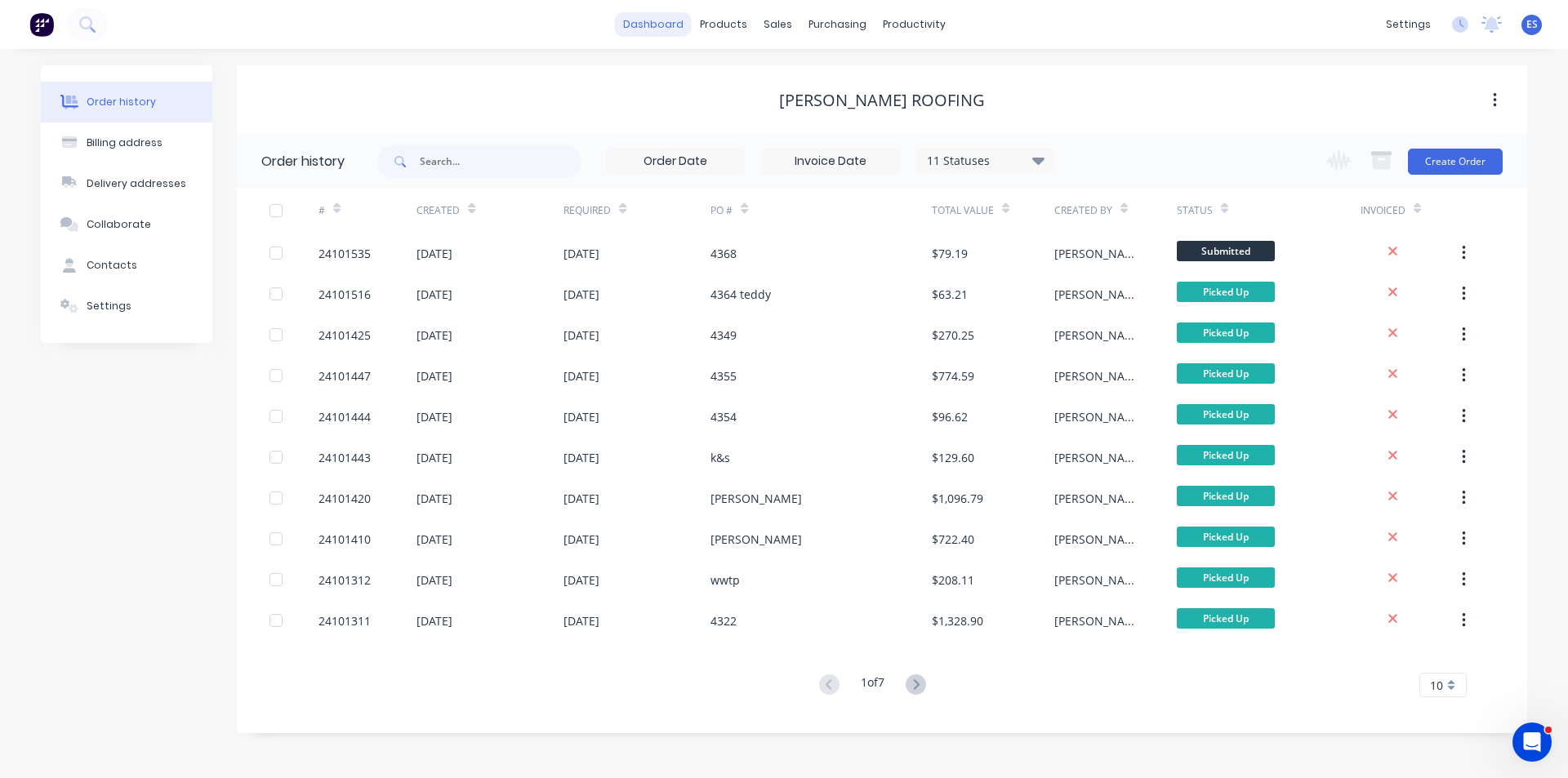
click at [662, 26] on link "dashboard" at bounding box center [653, 24] width 77 height 24
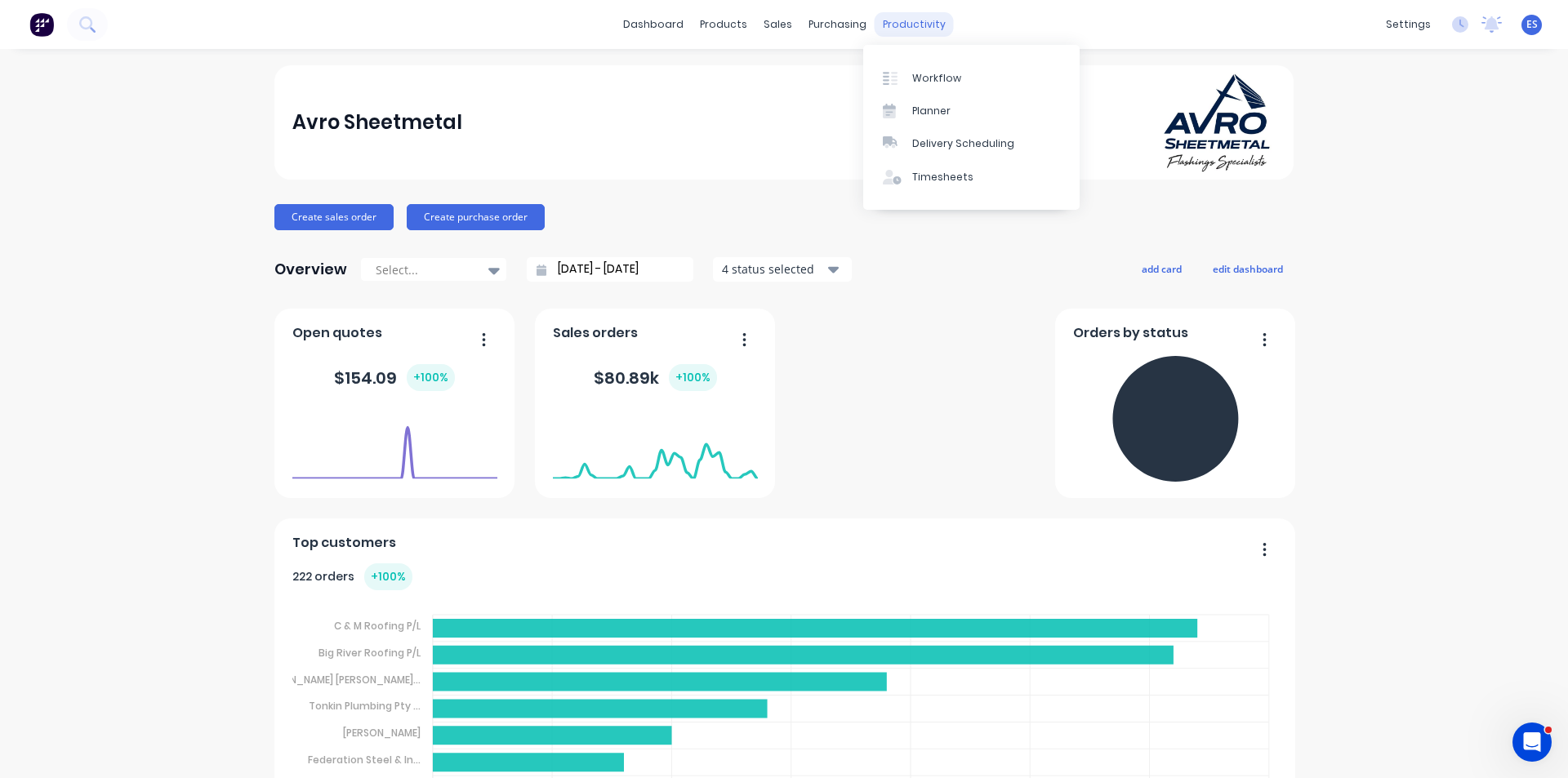
click at [908, 27] on div "productivity" at bounding box center [915, 24] width 79 height 24
click at [912, 80] on div "Workflow" at bounding box center [936, 77] width 49 height 14
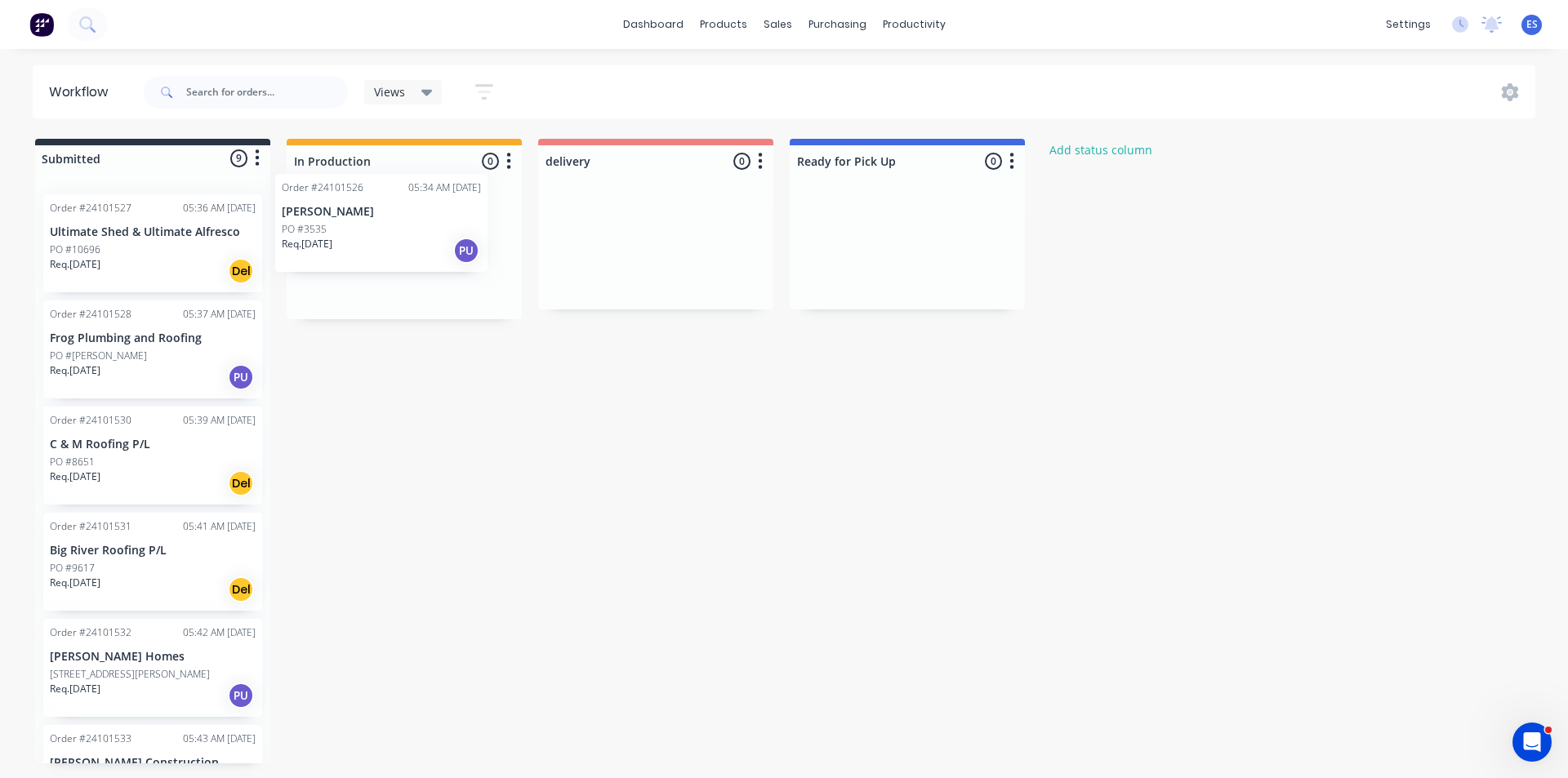
drag, startPoint x: 189, startPoint y: 262, endPoint x: 366, endPoint y: 242, distance: 178.1
click at [366, 242] on div "Submitted 9 Status colour #273444 hex #273444 Save Cancel Summaries Total order…" at bounding box center [757, 451] width 1539 height 625
drag, startPoint x: 584, startPoint y: 280, endPoint x: 909, endPoint y: 272, distance: 325.1
click at [909, 272] on div "Submitted 8 Status colour #273444 hex #273444 Save Cancel Summaries Total order…" at bounding box center [757, 451] width 1539 height 625
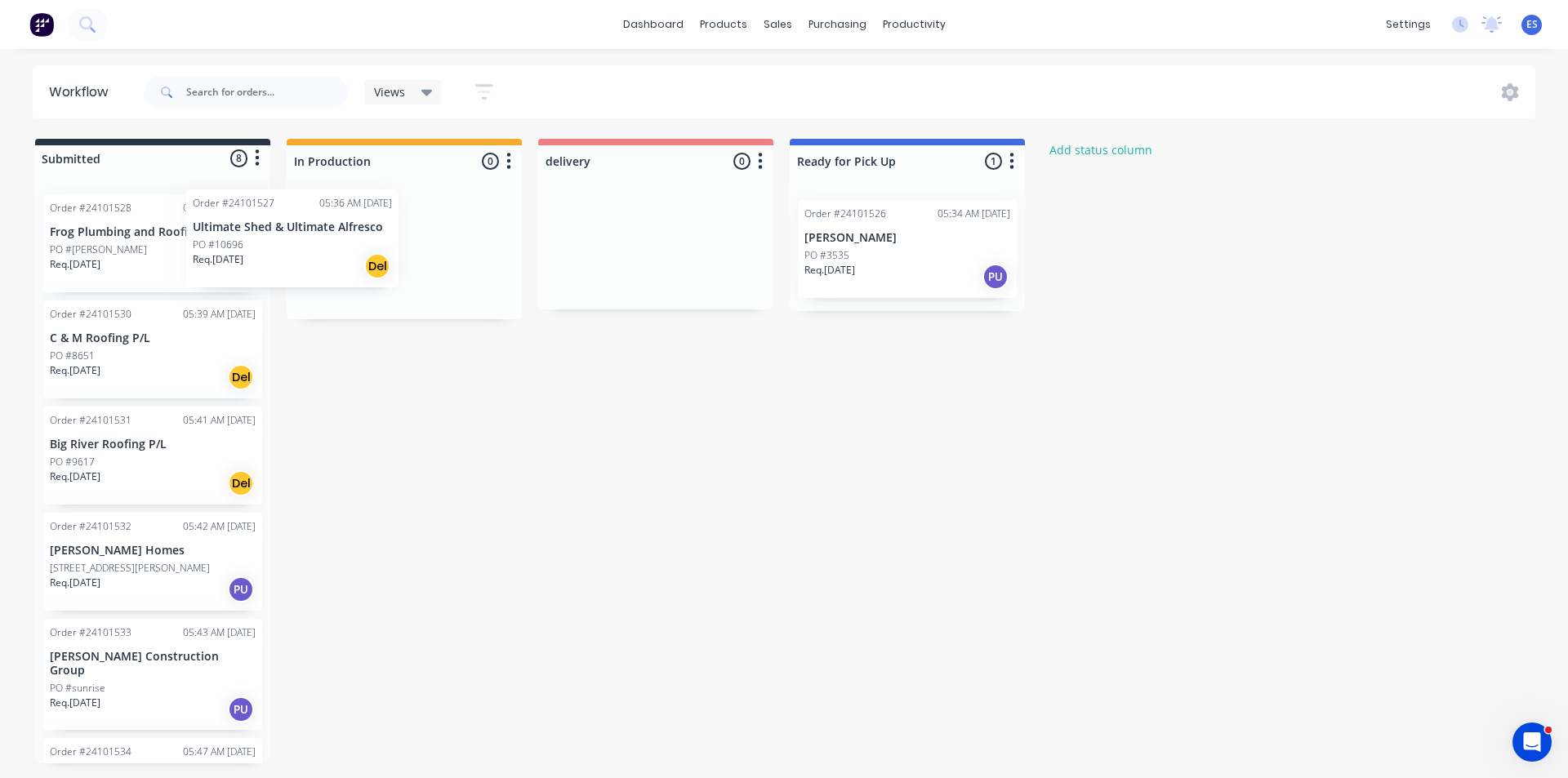
drag, startPoint x: 177, startPoint y: 237, endPoint x: 353, endPoint y: 231, distance: 176.1
click at [353, 231] on div "Submitted 8 Status colour #273444 hex #273444 Save Cancel Summaries Total order…" at bounding box center [757, 451] width 1539 height 625
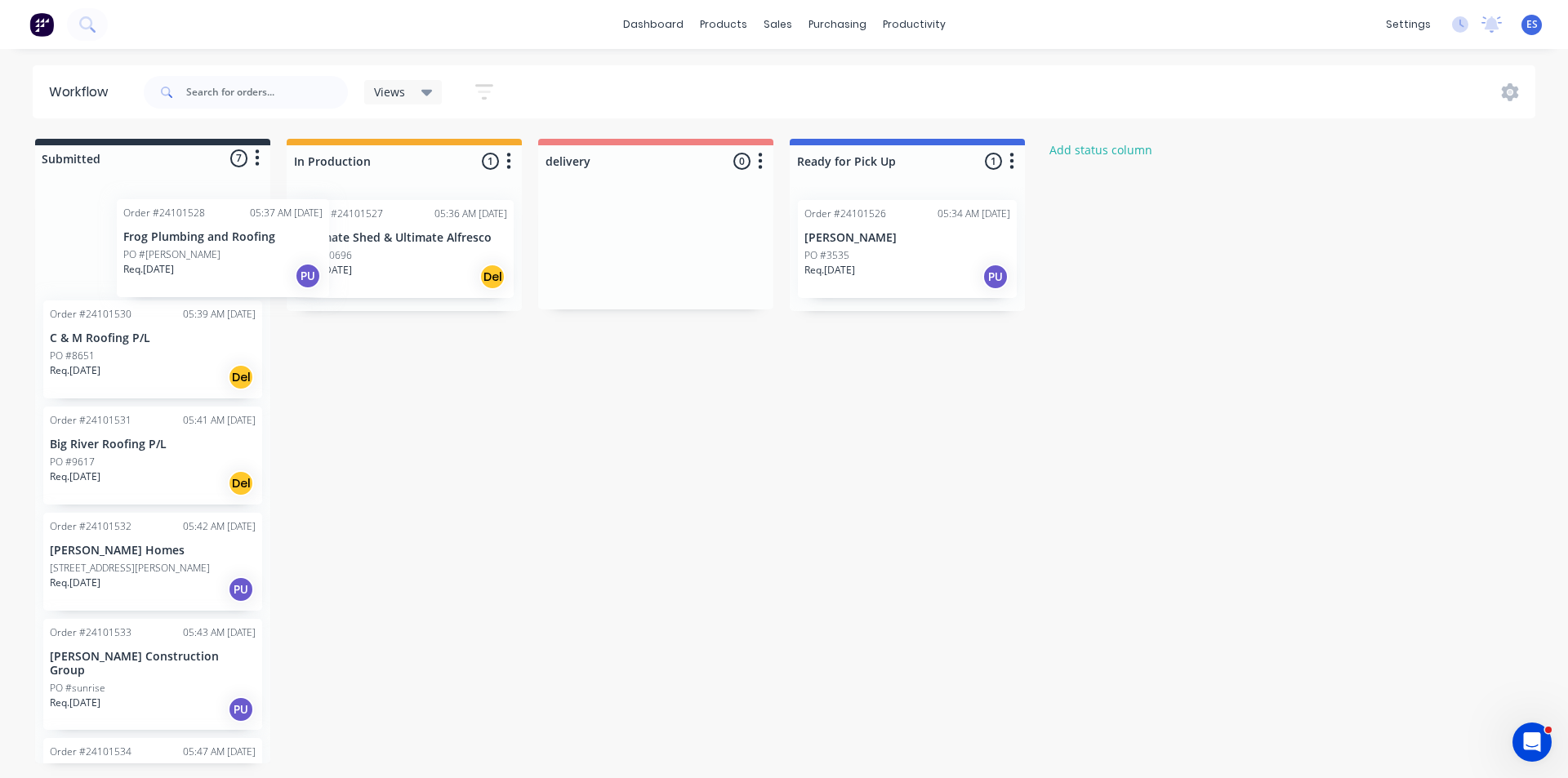
drag, startPoint x: 216, startPoint y: 245, endPoint x: 365, endPoint y: 236, distance: 149.3
click at [365, 236] on div "Submitted 7 Status colour #273444 hex #273444 Save Cancel Summaries Total order…" at bounding box center [757, 451] width 1539 height 625
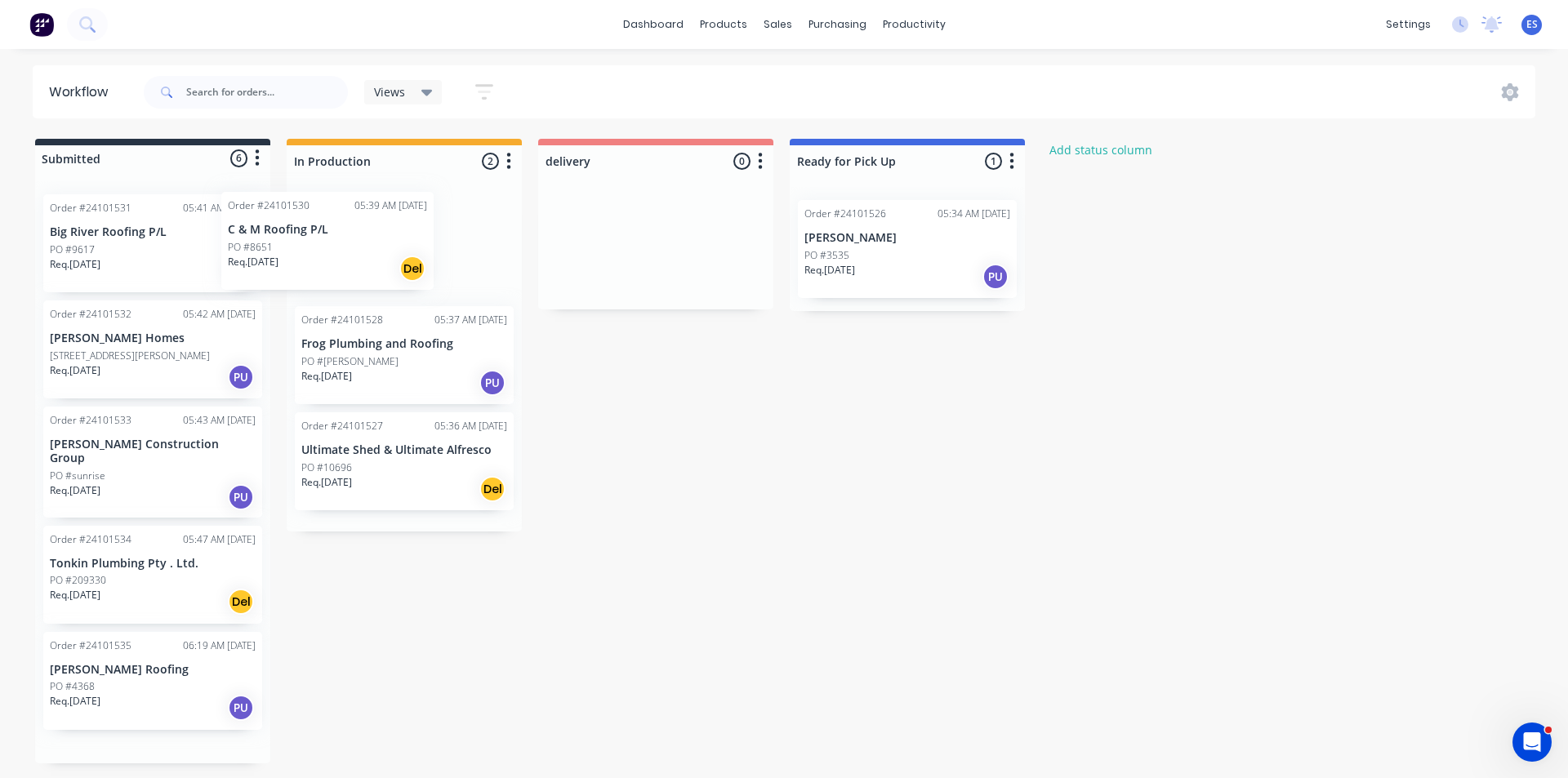
drag, startPoint x: 195, startPoint y: 258, endPoint x: 393, endPoint y: 257, distance: 198.0
click at [393, 257] on div "Submitted 6 Status colour #273444 hex #273444 Save Cancel Summaries Total order…" at bounding box center [757, 451] width 1539 height 625
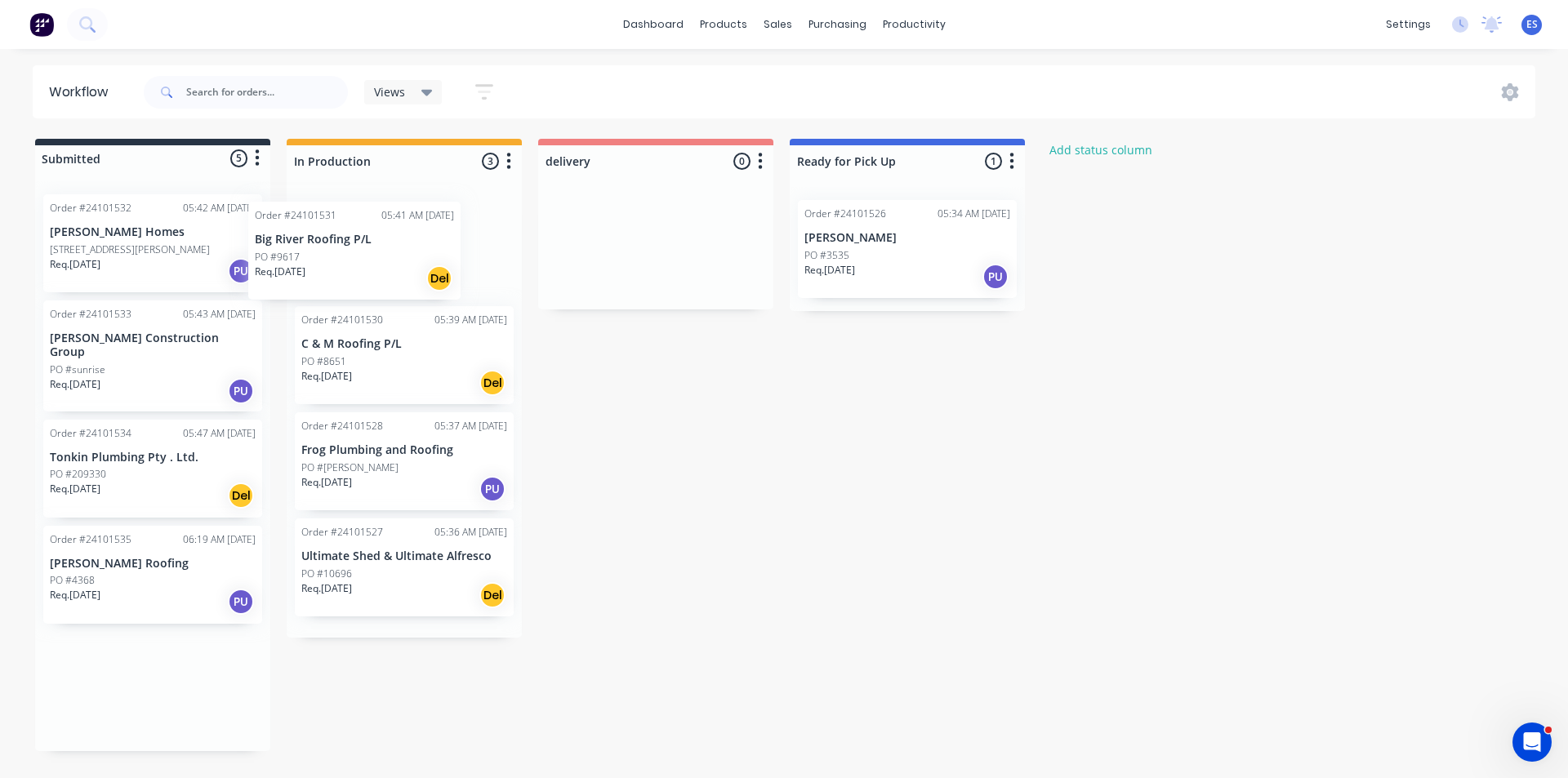
drag, startPoint x: 182, startPoint y: 280, endPoint x: 350, endPoint y: 274, distance: 168.1
click at [411, 286] on div "Submitted 5 Status colour #273444 hex #273444 Save Cancel Summaries Total order…" at bounding box center [757, 445] width 1539 height 613
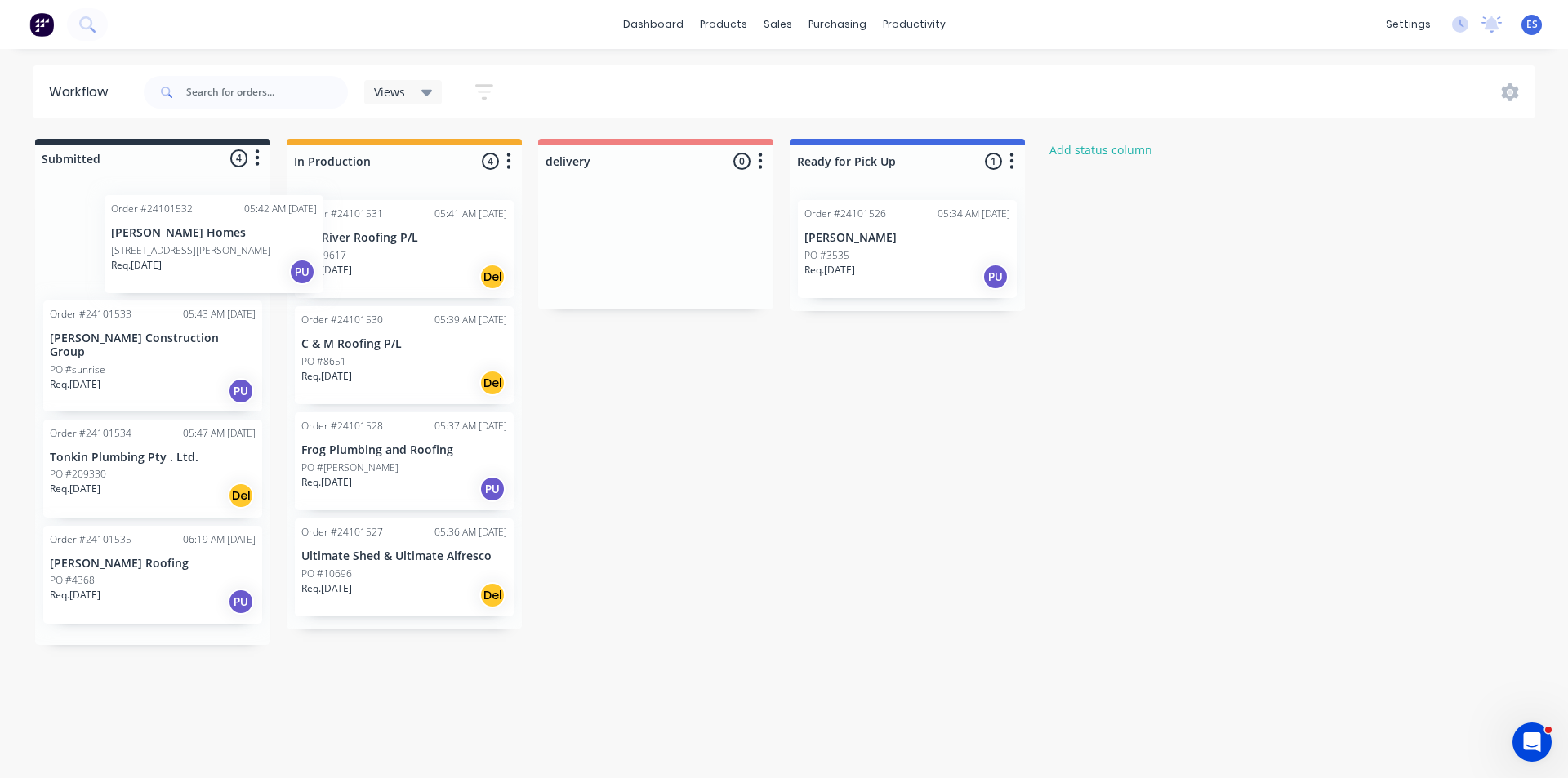
drag, startPoint x: 186, startPoint y: 280, endPoint x: 375, endPoint y: 279, distance: 189.0
click at [375, 279] on div "Submitted 4 Status colour #273444 hex #273444 Save Cancel Summaries Total order…" at bounding box center [757, 392] width 1539 height 506
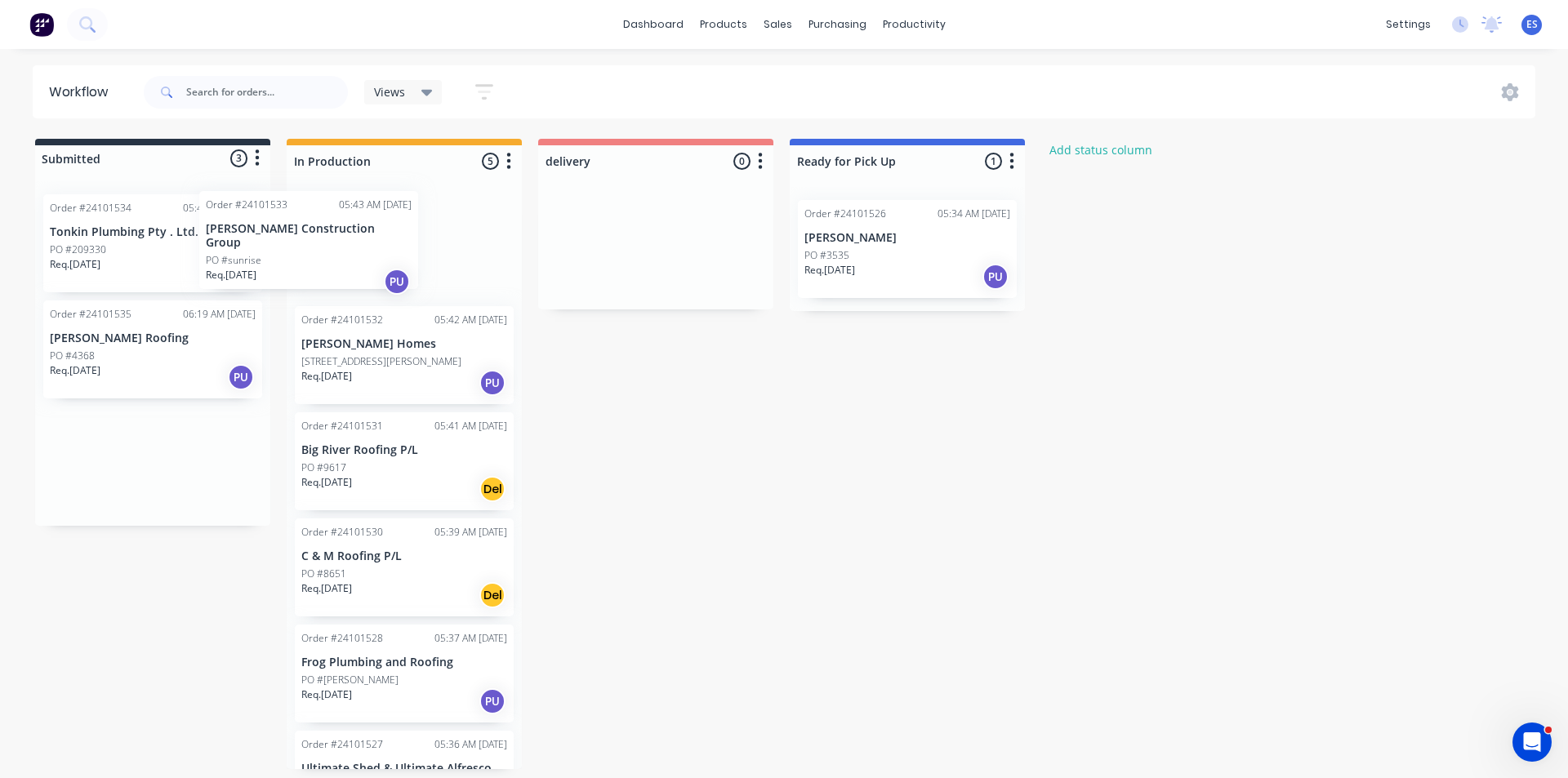
drag, startPoint x: 176, startPoint y: 274, endPoint x: 353, endPoint y: 269, distance: 177.1
click at [353, 269] on div "Submitted 3 Status colour #273444 hex #273444 Save Cancel Summaries Total order…" at bounding box center [757, 454] width 1539 height 631
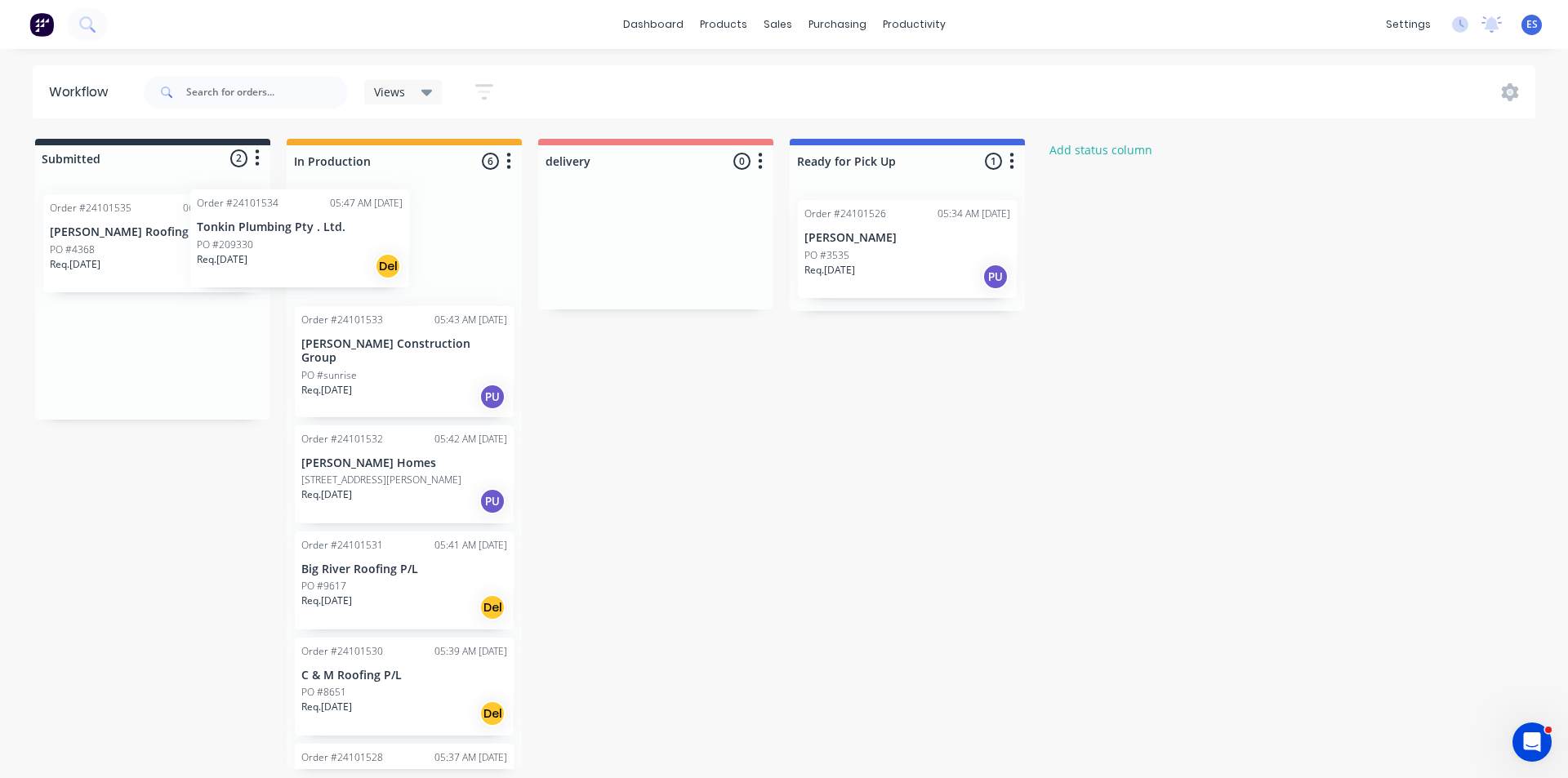
drag, startPoint x: 169, startPoint y: 273, endPoint x: 360, endPoint y: 267, distance: 191.1
click at [360, 267] on div "Submitted 2 Status colour #273444 hex #273444 Save Cancel Summaries Total order…" at bounding box center [757, 454] width 1539 height 631
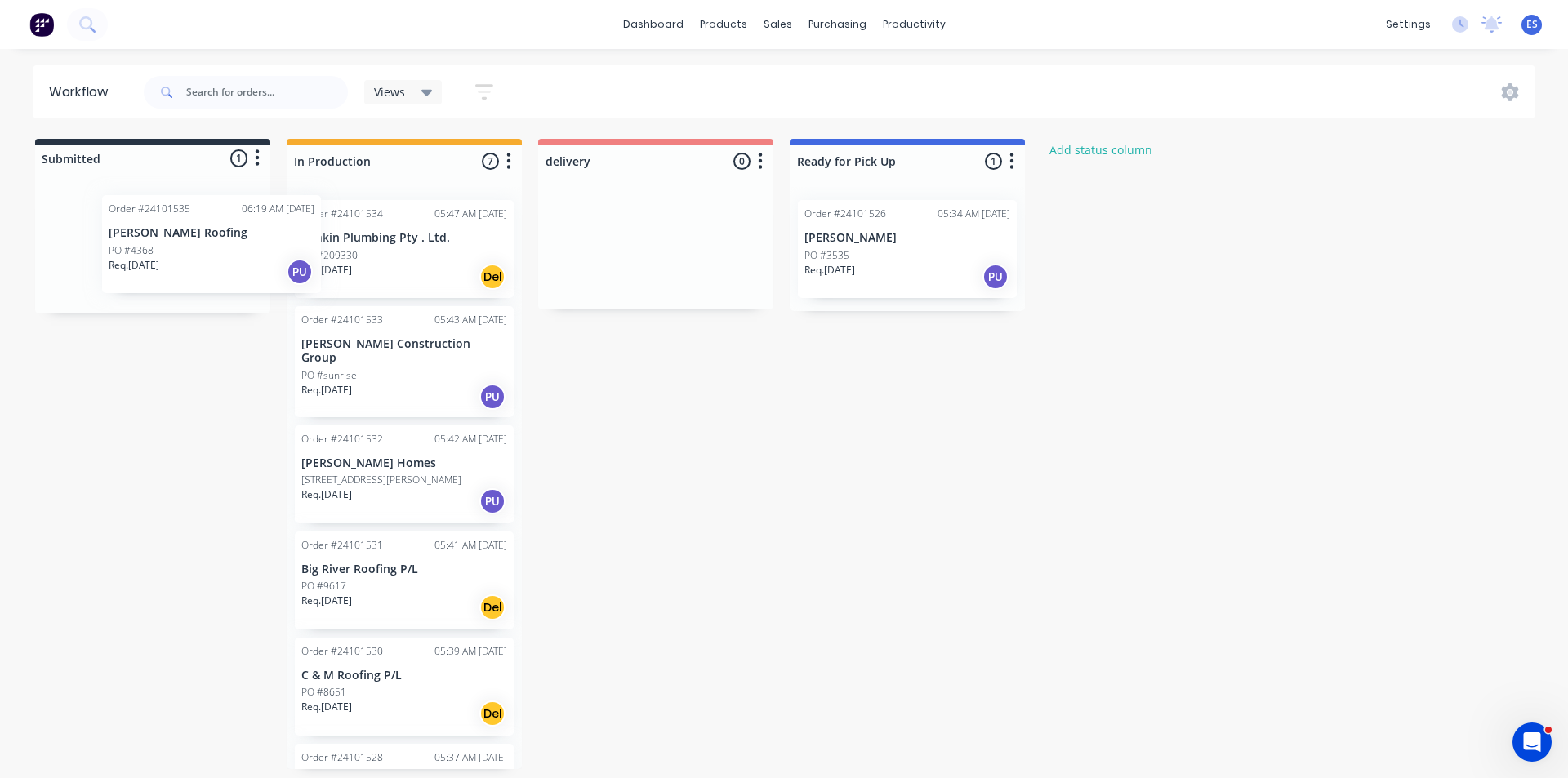
drag, startPoint x: 166, startPoint y: 267, endPoint x: 373, endPoint y: 264, distance: 207.0
click at [373, 264] on div "Submitted 1 Status colour #273444 hex #273444 Save Cancel Summaries Total order…" at bounding box center [757, 454] width 1539 height 631
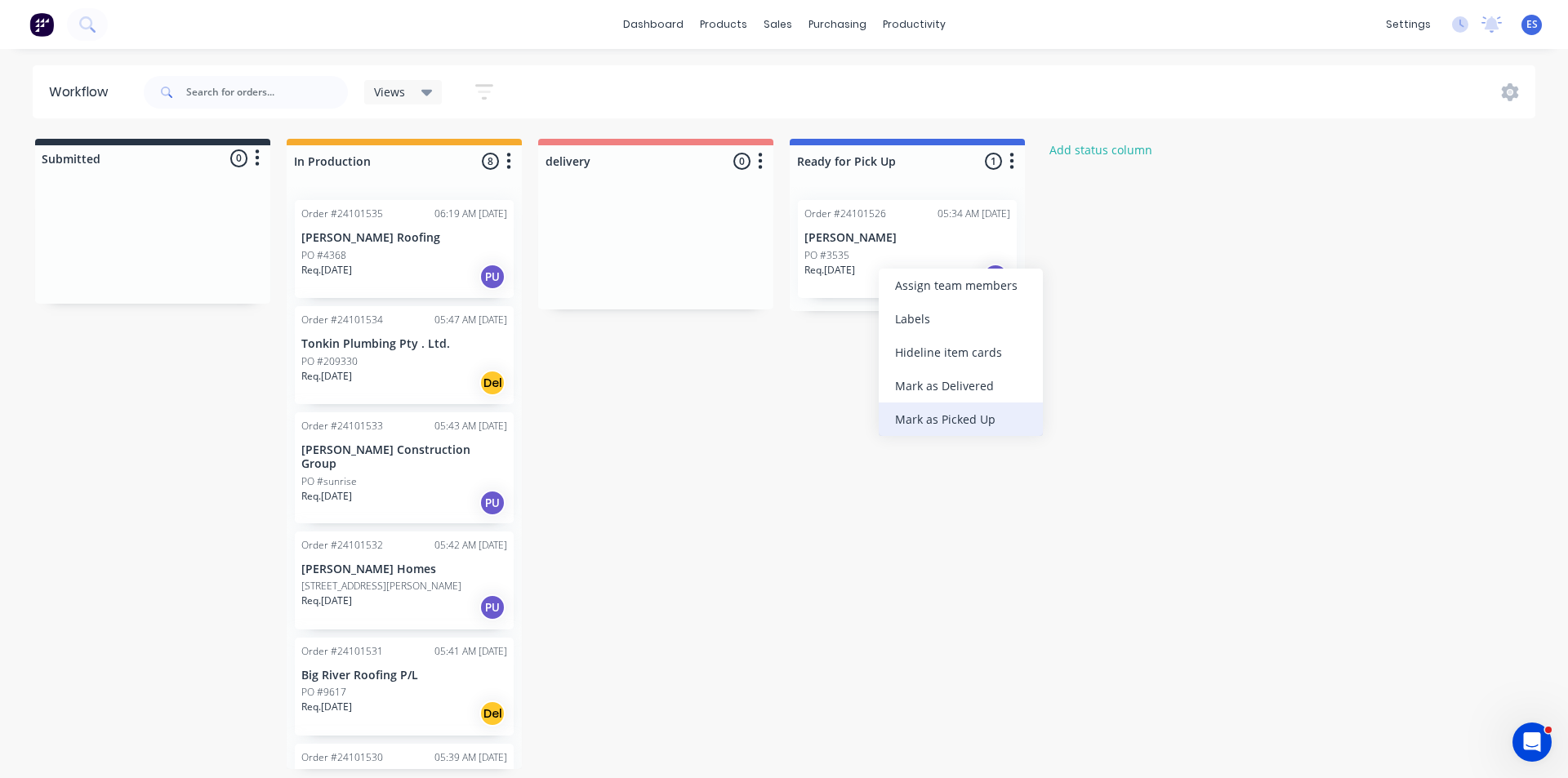
click at [953, 414] on div "Mark as Picked Up" at bounding box center [961, 419] width 164 height 34
